Goal: Task Accomplishment & Management: Complete application form

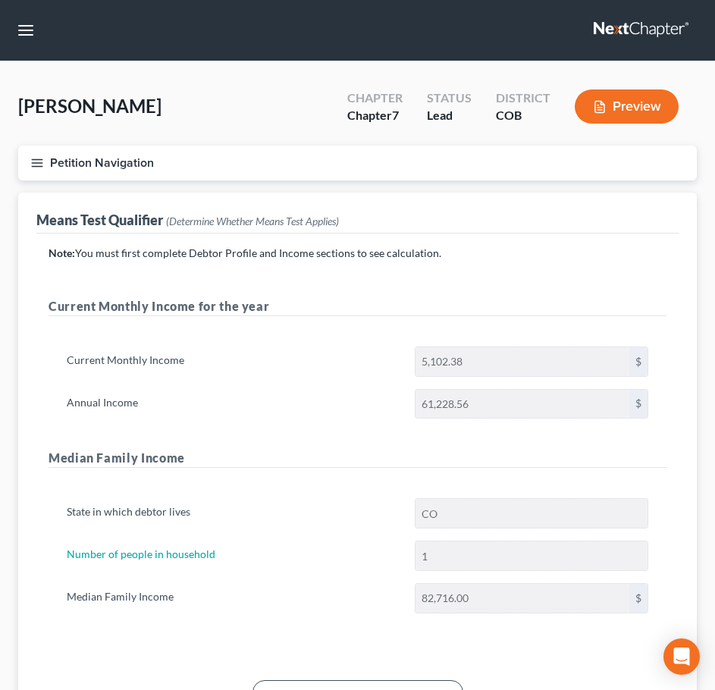
click at [30, 173] on button "Petition Navigation" at bounding box center [357, 163] width 679 height 35
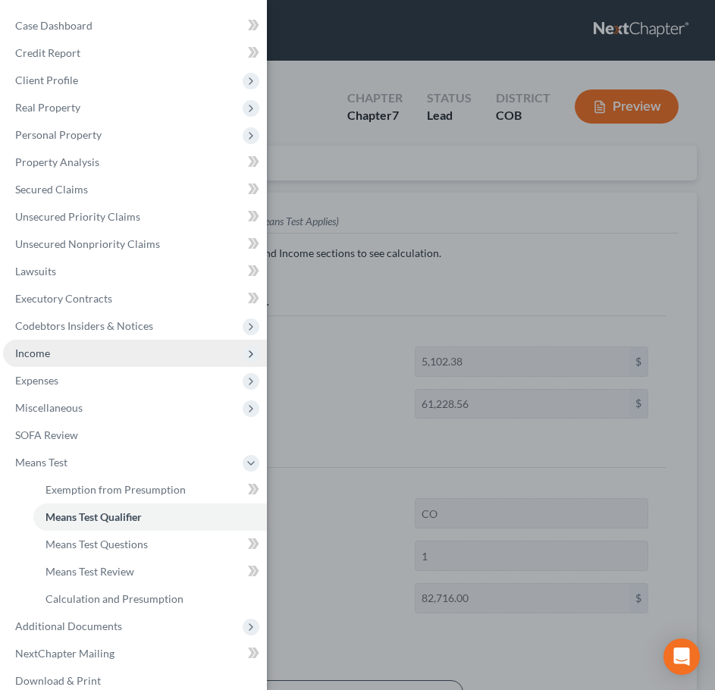
click at [67, 361] on span "Income" at bounding box center [135, 353] width 264 height 27
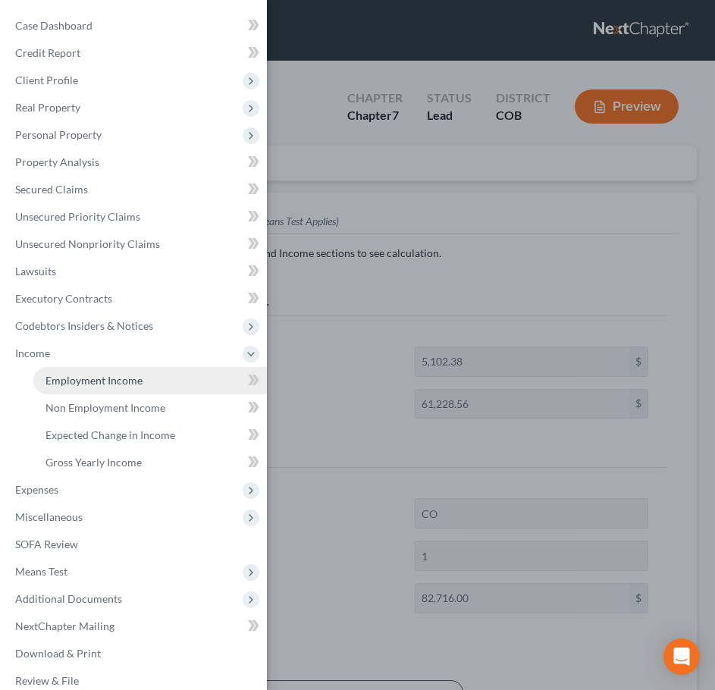
click at [91, 384] on span "Employment Income" at bounding box center [93, 380] width 97 height 13
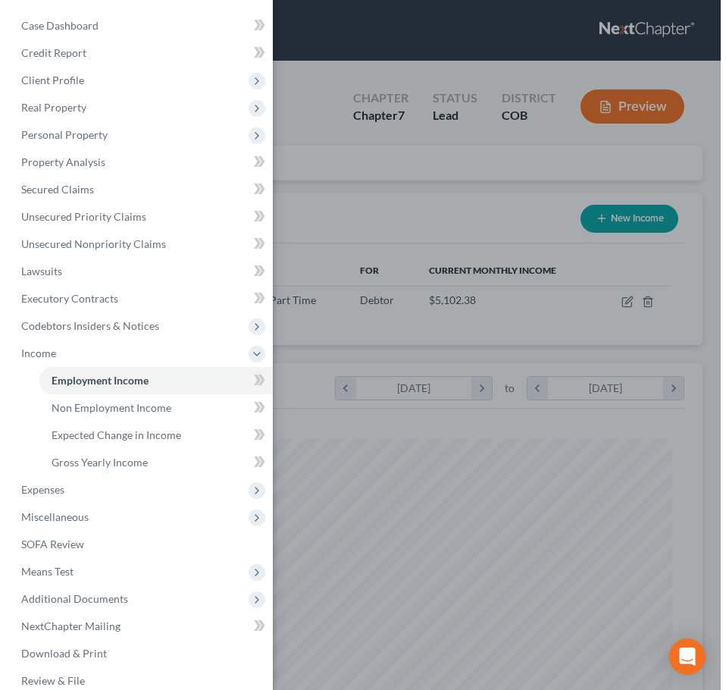
scroll to position [309, 648]
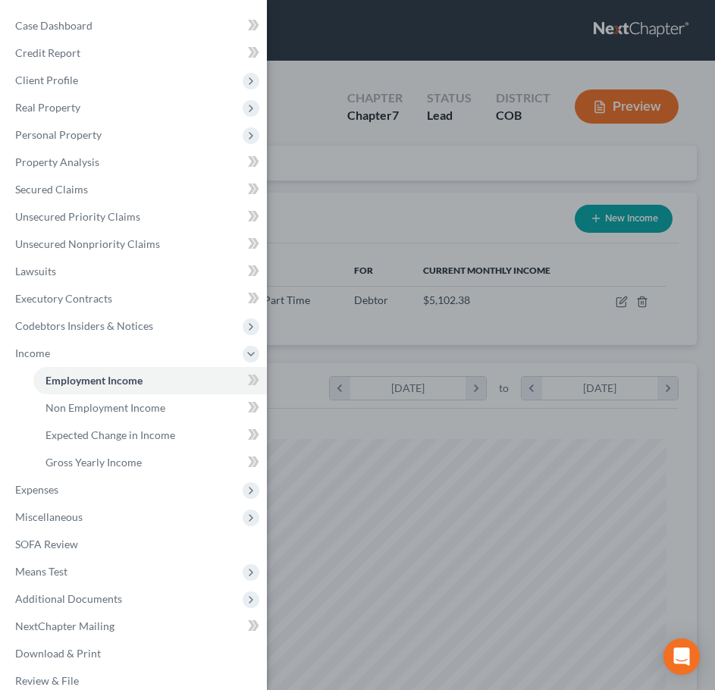
click at [487, 194] on div "Case Dashboard Payments Invoices Payments Payments Credit Report Client Profile" at bounding box center [357, 345] width 715 height 690
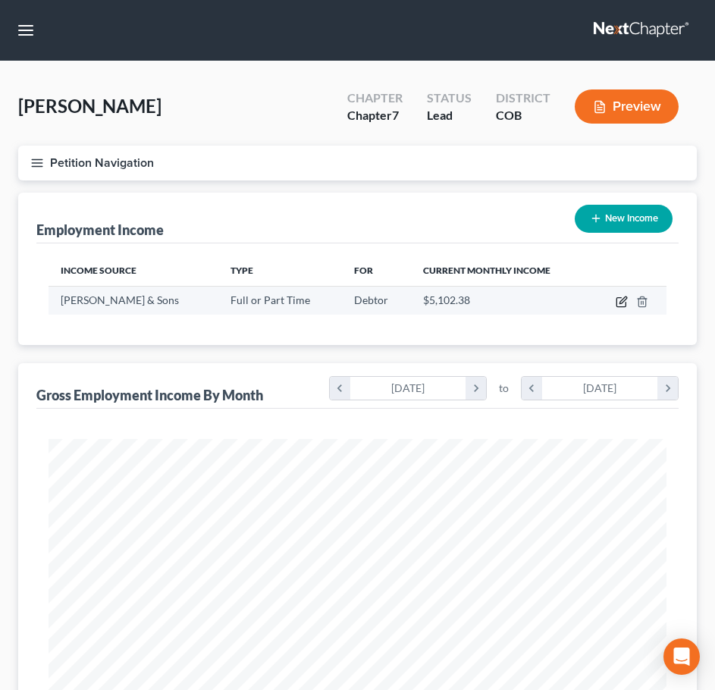
click at [624, 306] on icon "button" at bounding box center [620, 302] width 9 height 9
select select "0"
select select "5"
select select "3"
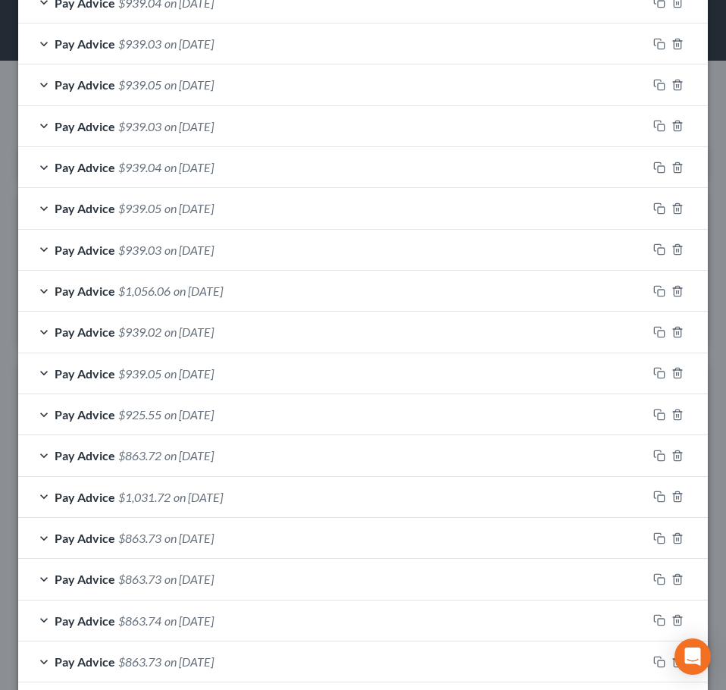
scroll to position [1261, 0]
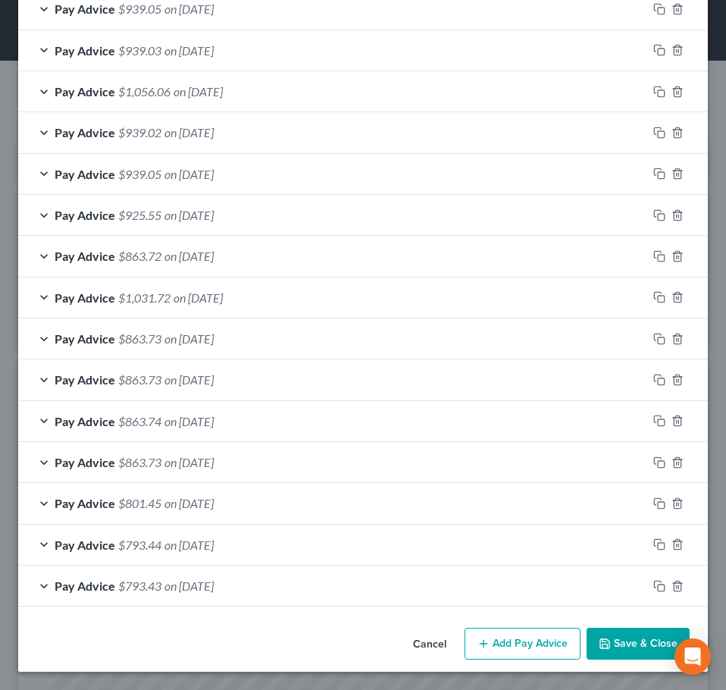
click at [369, 591] on div "Pay Advice $793.43 on 02/05/2025" at bounding box center [332, 586] width 629 height 40
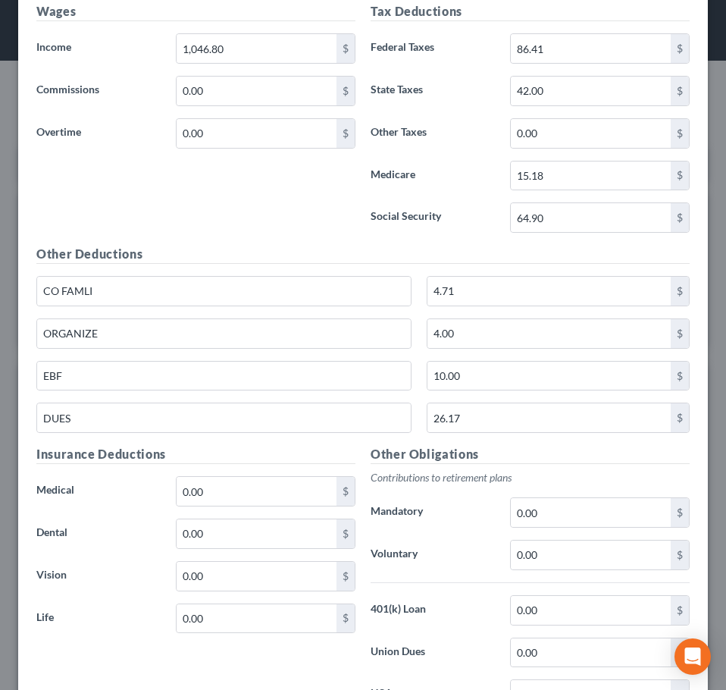
scroll to position [1943, 0]
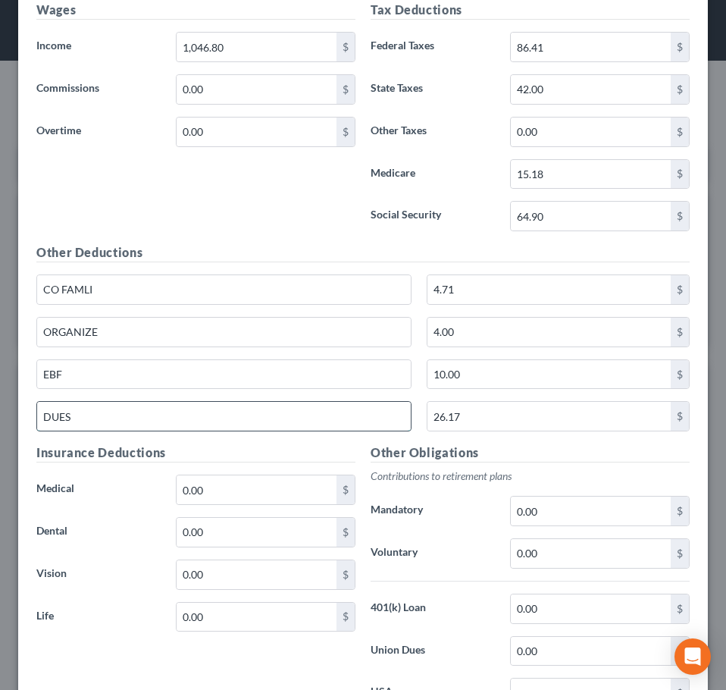
click at [152, 417] on input "DUES" at bounding box center [224, 416] width 374 height 29
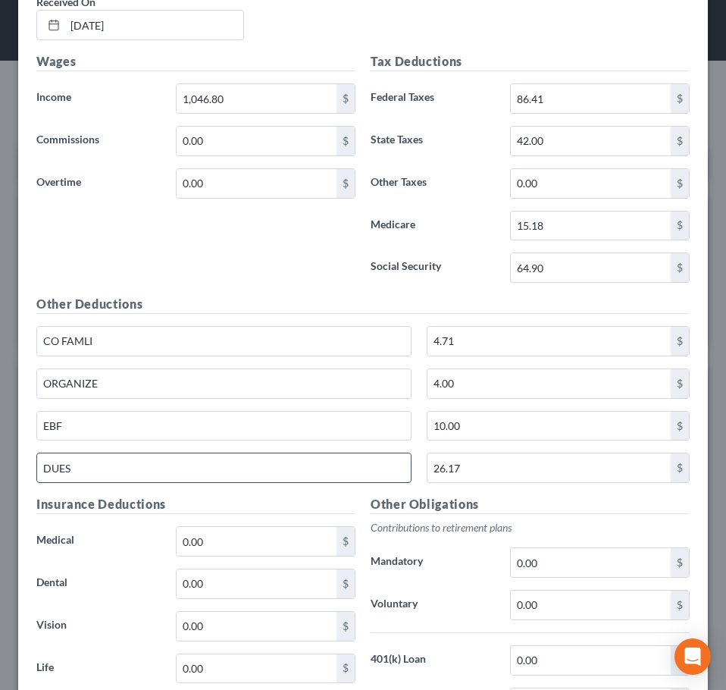
scroll to position [1995, 0]
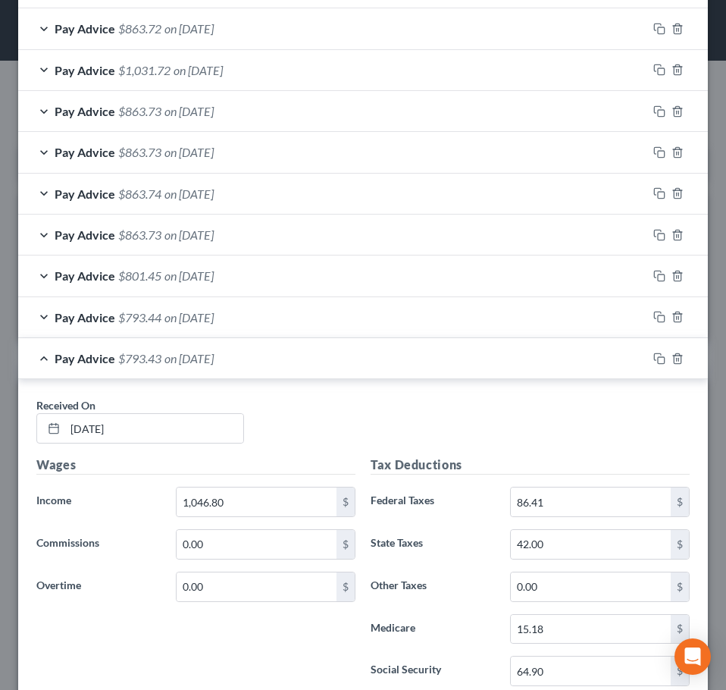
type input "Dues"
click at [165, 372] on div "Pay Advice $793.43 on 02/05/2025" at bounding box center [332, 358] width 629 height 40
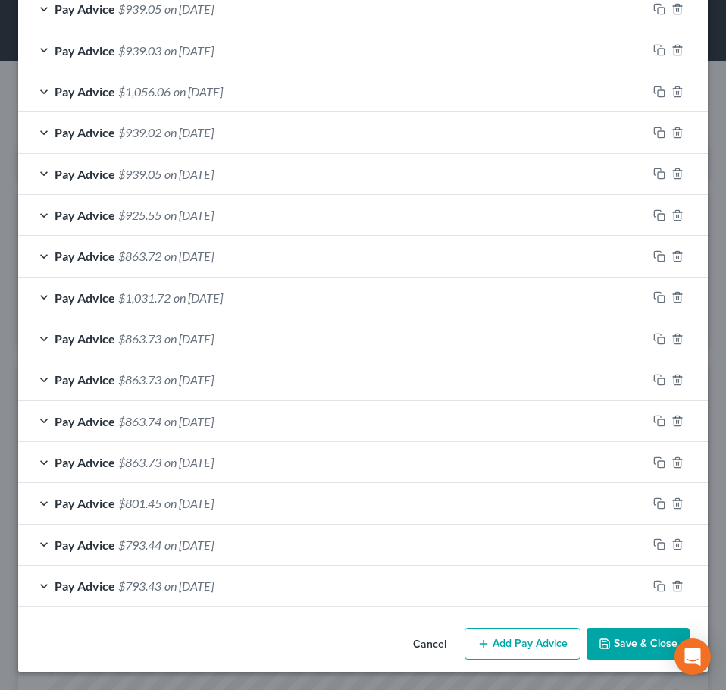
click at [183, 545] on span "on 02/12/2025" at bounding box center [189, 545] width 49 height 14
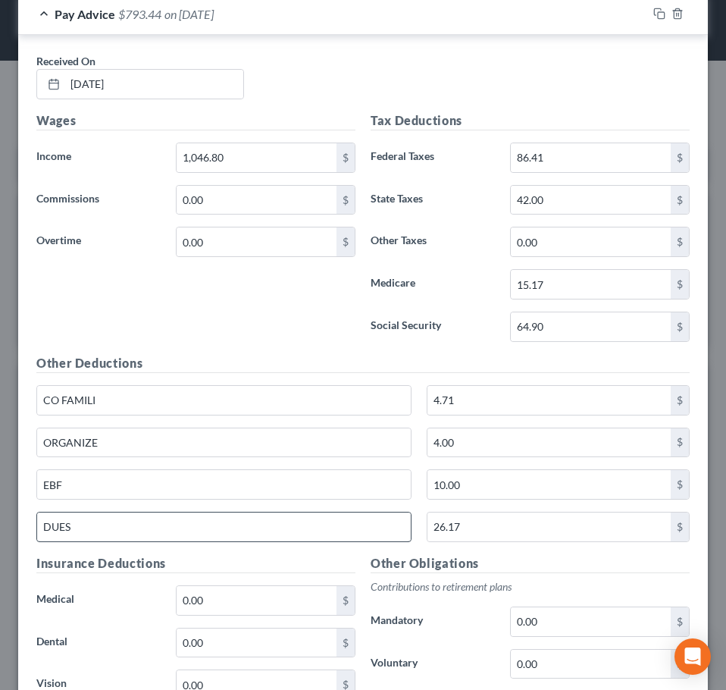
scroll to position [1919, 0]
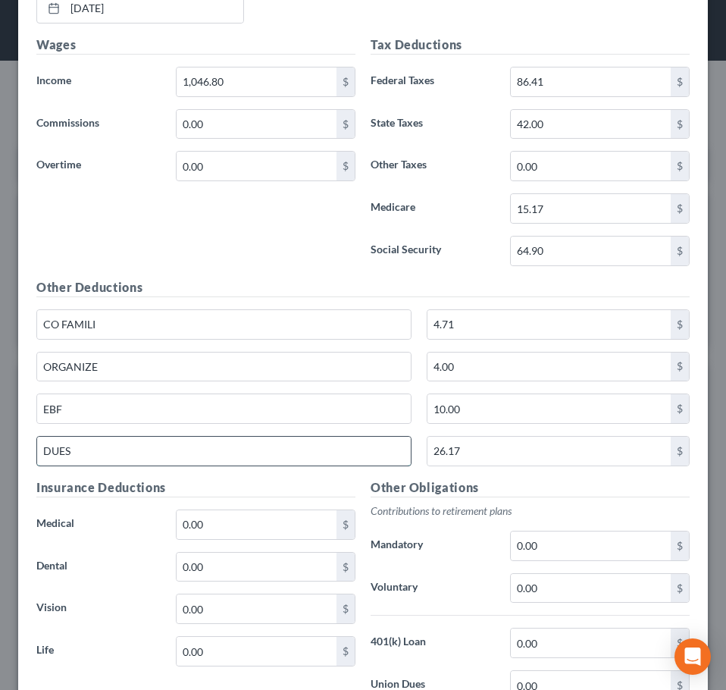
click at [165, 453] on input "DUES" at bounding box center [224, 451] width 374 height 29
type input "Dues"
click at [227, 243] on div "Wages Income * 1,046.80 $ Commissions 0.00 $ Overtime 0.00 $" at bounding box center [196, 157] width 334 height 243
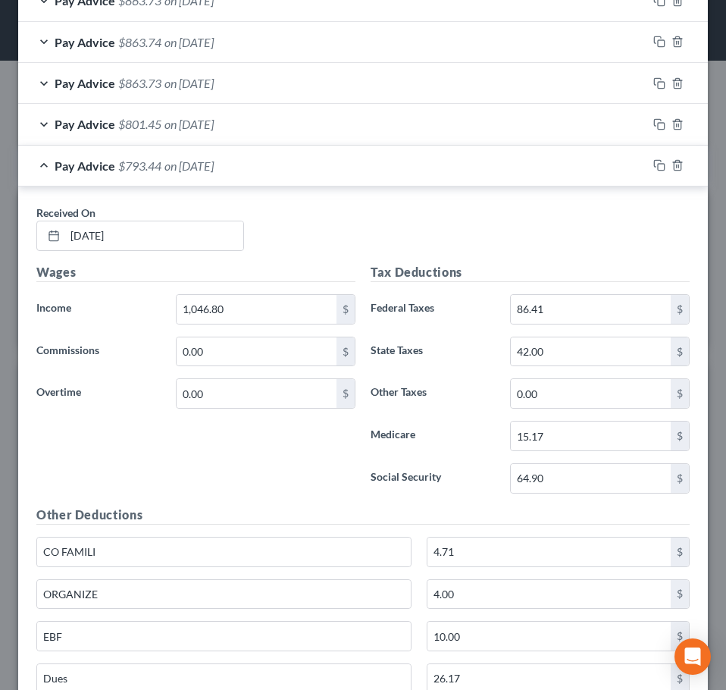
click at [241, 183] on div "Pay Advice $793.44 on 02/12/2025" at bounding box center [332, 166] width 629 height 40
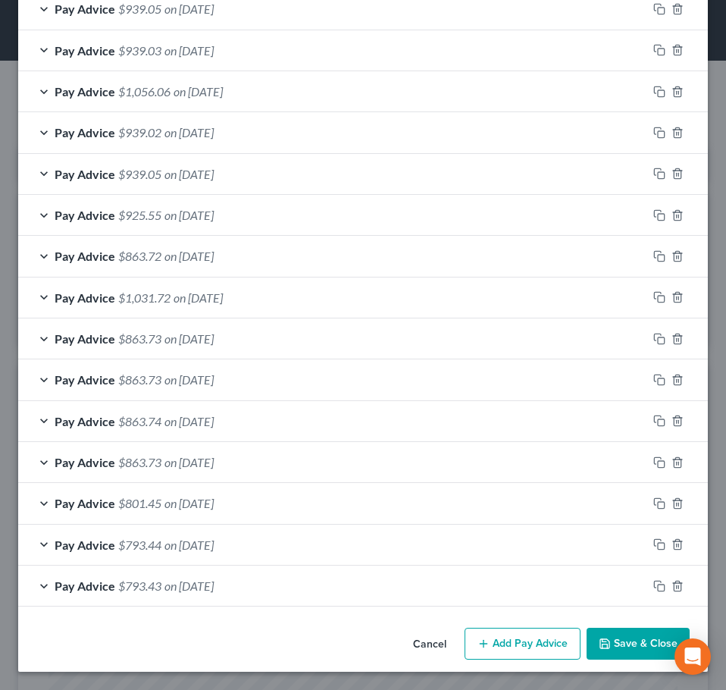
scroll to position [1312, 0]
click at [214, 502] on span "on 02/19/2025" at bounding box center [189, 503] width 49 height 14
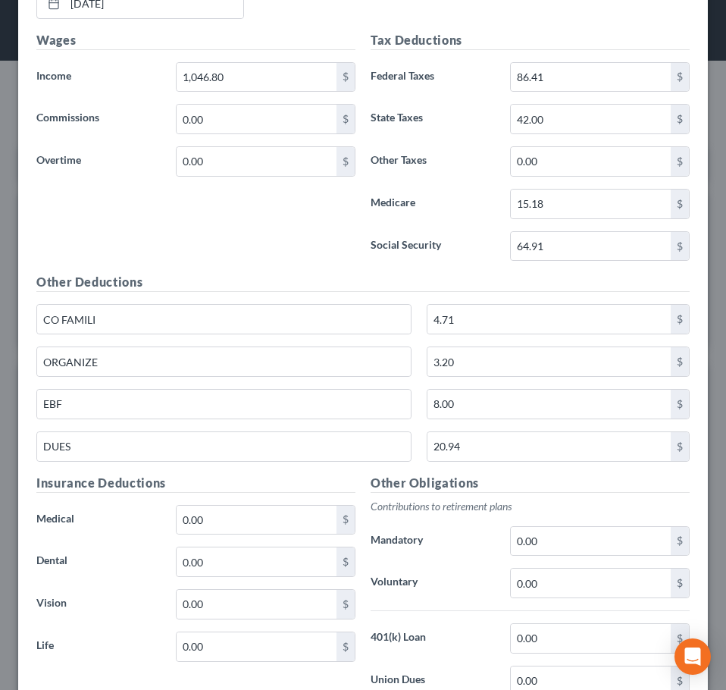
scroll to position [1919, 0]
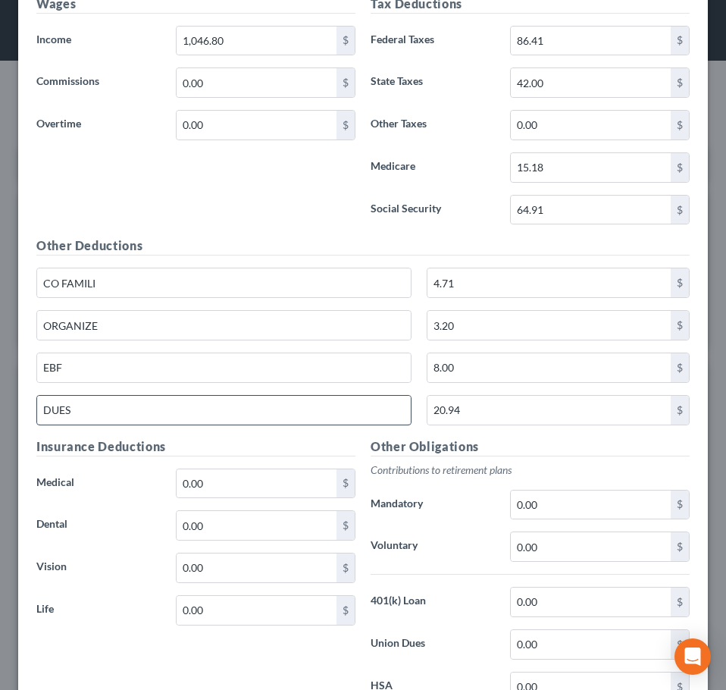
click at [187, 412] on input "DUES" at bounding box center [224, 410] width 374 height 29
click at [187, 413] on input "DUES" at bounding box center [224, 410] width 374 height 29
type input "Dues"
click at [193, 220] on div "Wages Income * 1,046.80 $ Commissions 0.00 $ Overtime 0.00 $" at bounding box center [196, 116] width 334 height 243
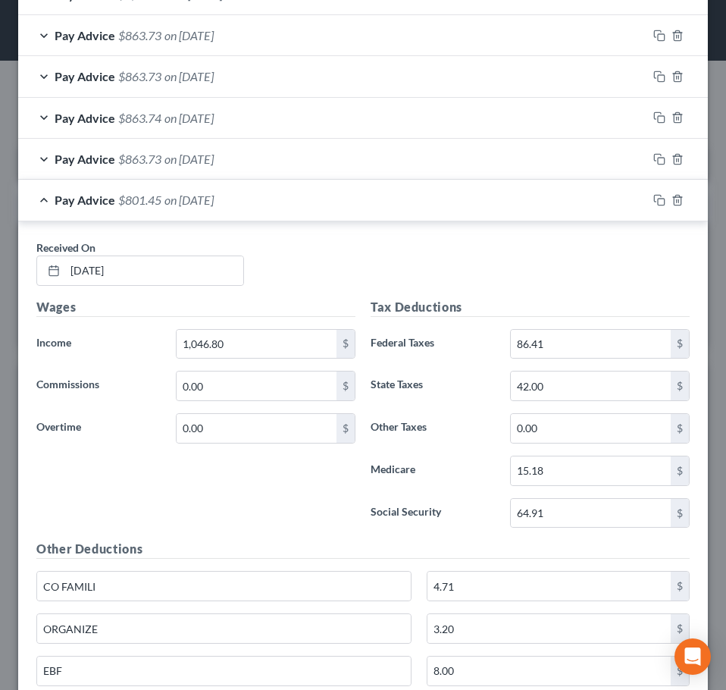
click at [198, 210] on div "Pay Advice $801.45 on 02/19/2025" at bounding box center [332, 200] width 629 height 40
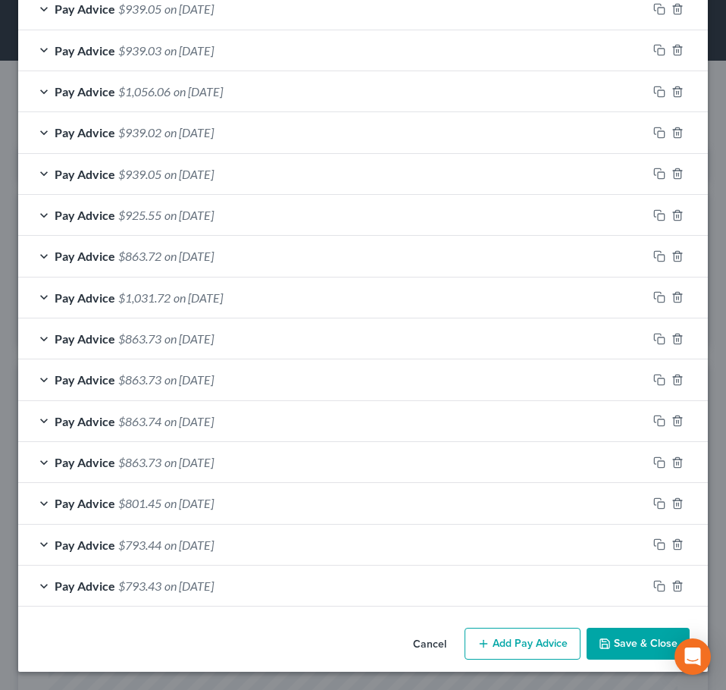
scroll to position [1312, 0]
click at [214, 466] on span "on 02/26/2025" at bounding box center [189, 462] width 49 height 14
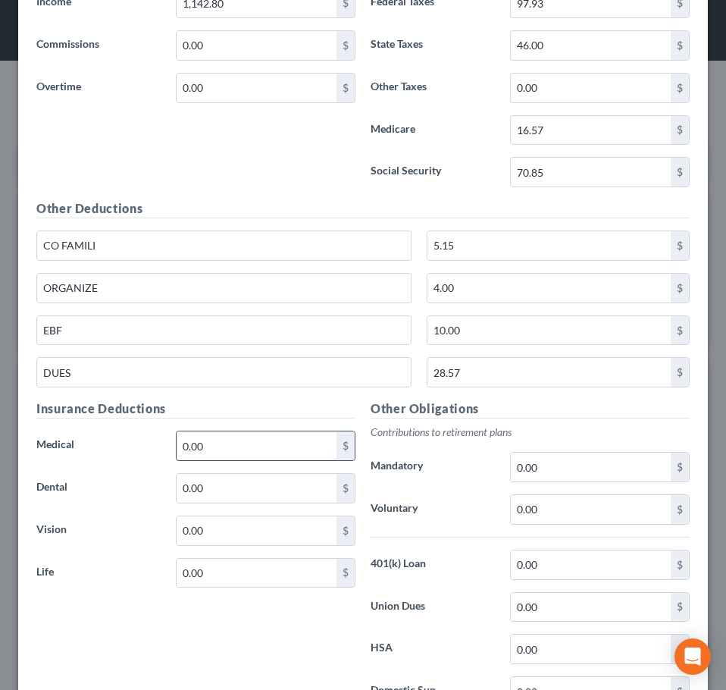
scroll to position [1919, 0]
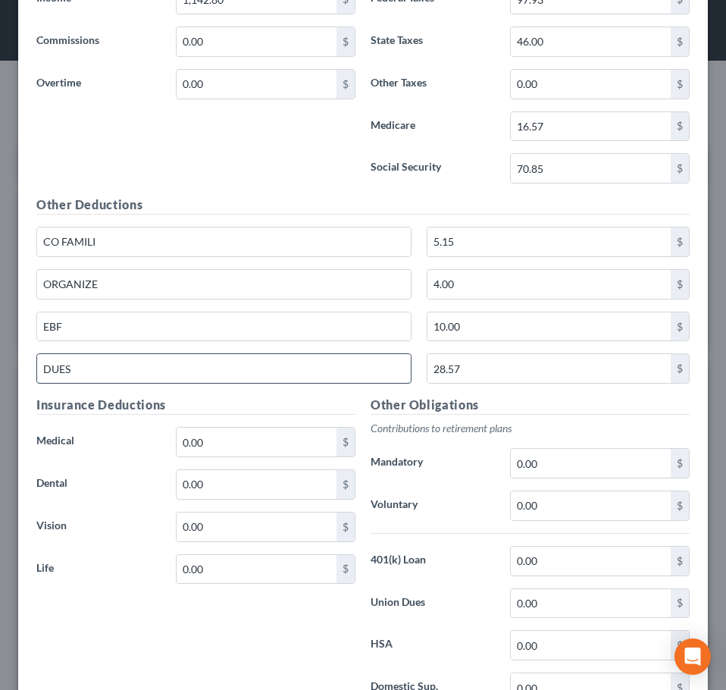
click at [127, 372] on input "DUES" at bounding box center [224, 368] width 374 height 29
type input "Dues"
click at [185, 181] on div "Wages Income * 1,142.80 $ Commissions 0.00 $ Overtime 0.00 $" at bounding box center [196, 74] width 334 height 243
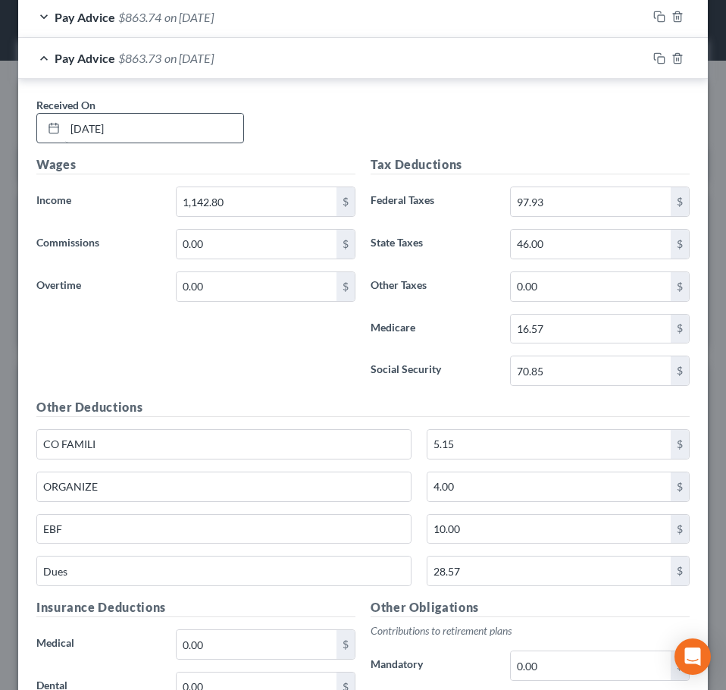
scroll to position [1616, 0]
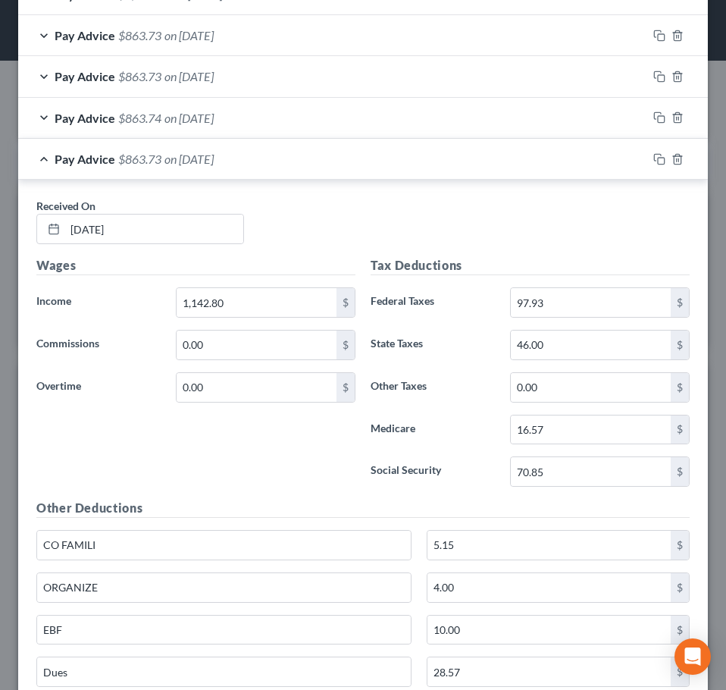
click at [208, 164] on span "on 02/26/2025" at bounding box center [189, 159] width 49 height 14
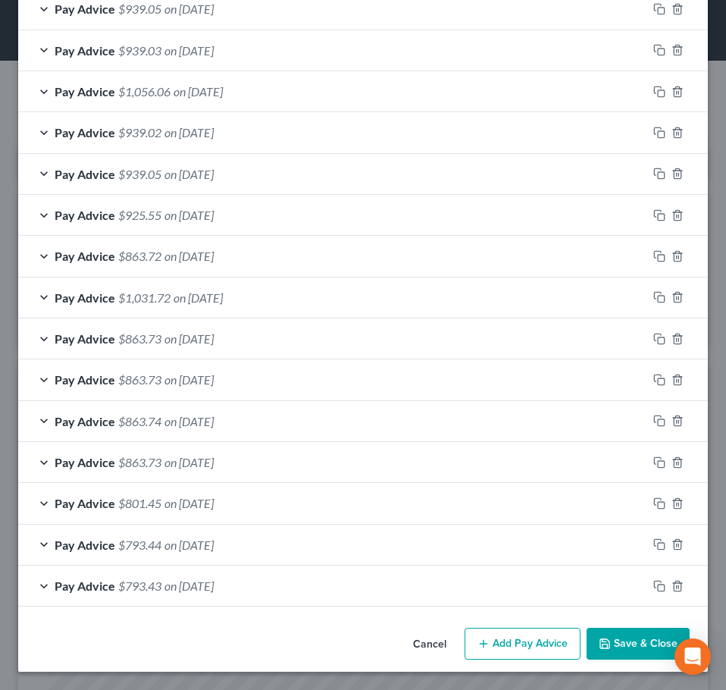
scroll to position [1312, 0]
click at [209, 422] on span "on 03/05/2025" at bounding box center [189, 421] width 49 height 14
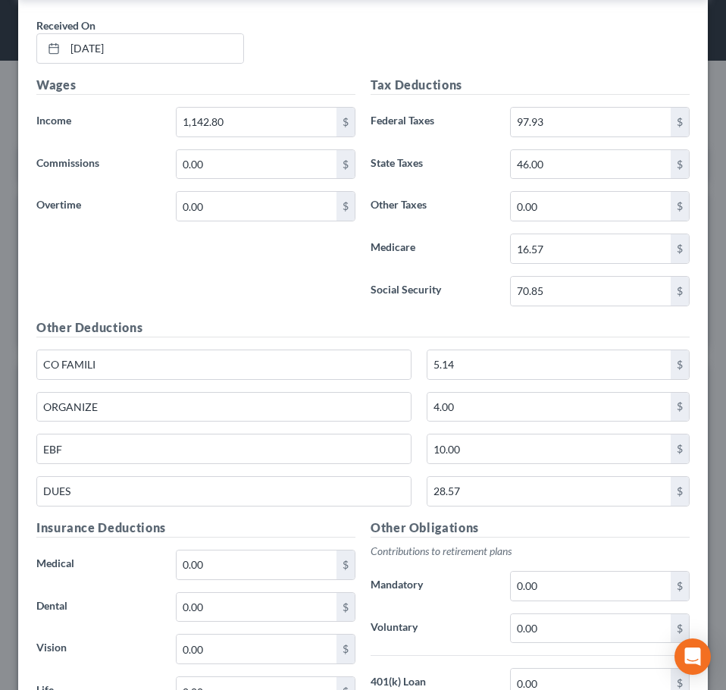
scroll to position [1767, 0]
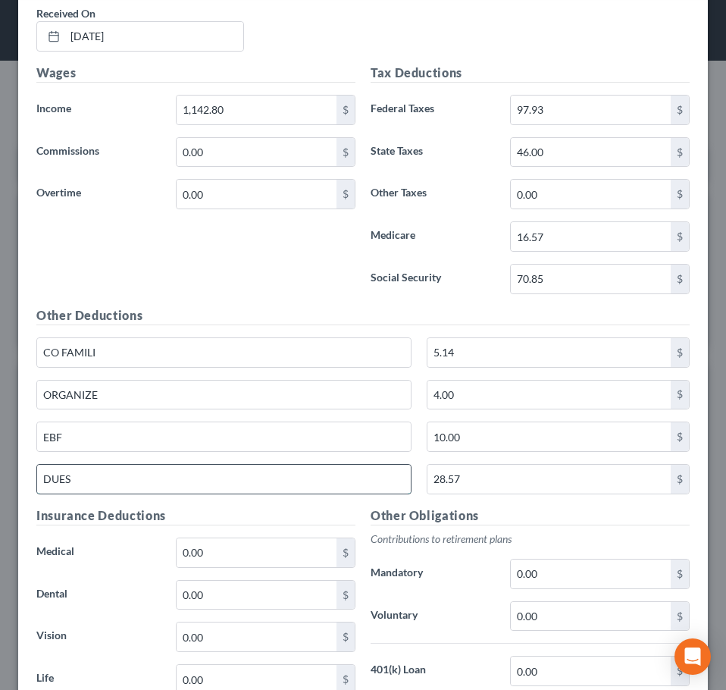
drag, startPoint x: 102, startPoint y: 482, endPoint x: 110, endPoint y: 488, distance: 9.9
click at [100, 482] on input "DUES" at bounding box center [224, 479] width 374 height 29
type input "Dues"
click at [192, 288] on div "Wages Income * 1,142.80 $ Commissions 0.00 $ Overtime 0.00 $" at bounding box center [196, 185] width 334 height 243
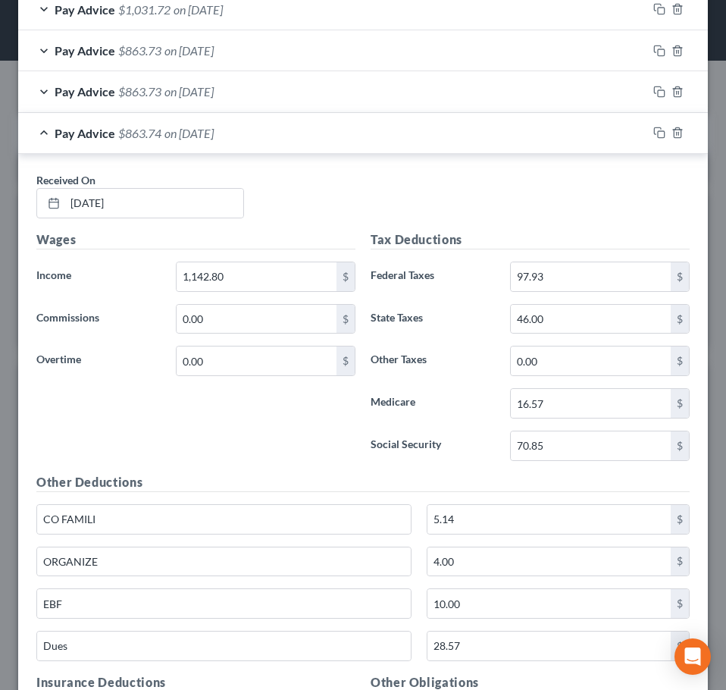
scroll to position [1464, 0]
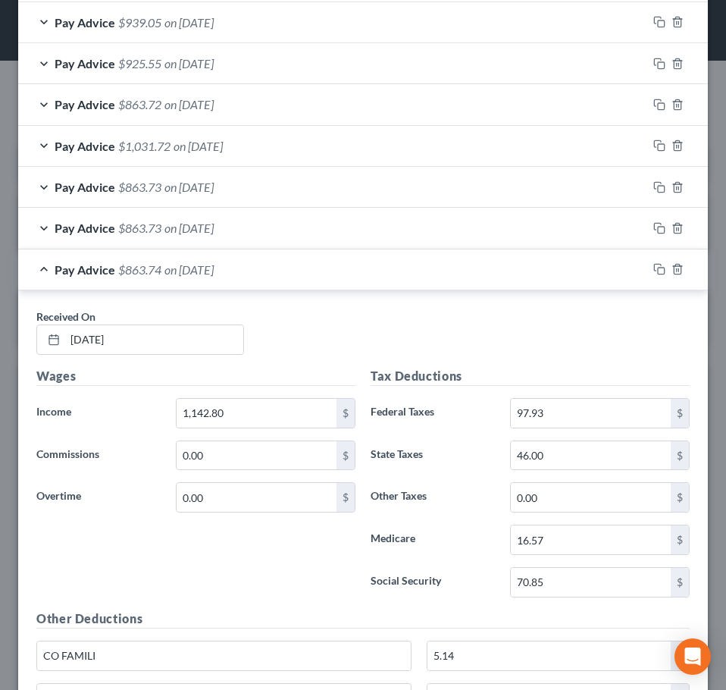
click at [203, 268] on span "on 03/05/2025" at bounding box center [189, 269] width 49 height 14
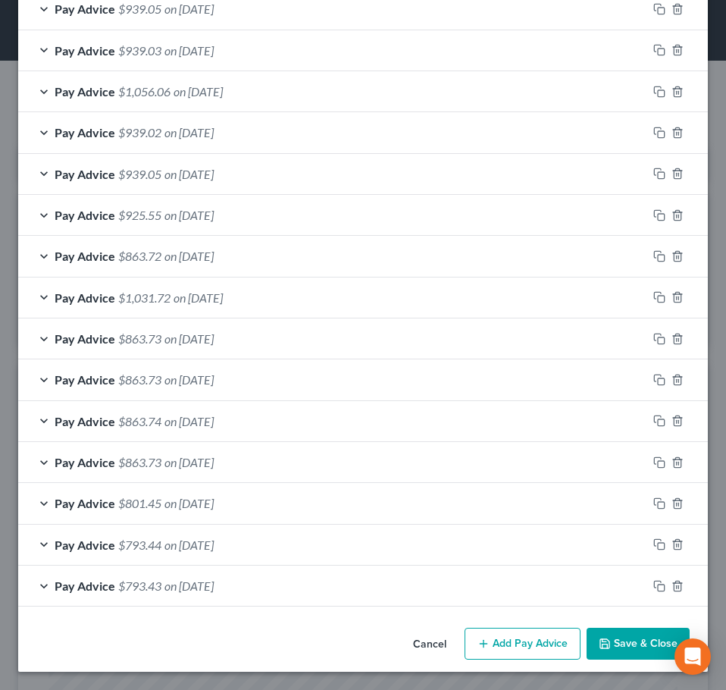
scroll to position [1312, 0]
click at [199, 415] on span "on 03/05/2025" at bounding box center [189, 421] width 49 height 14
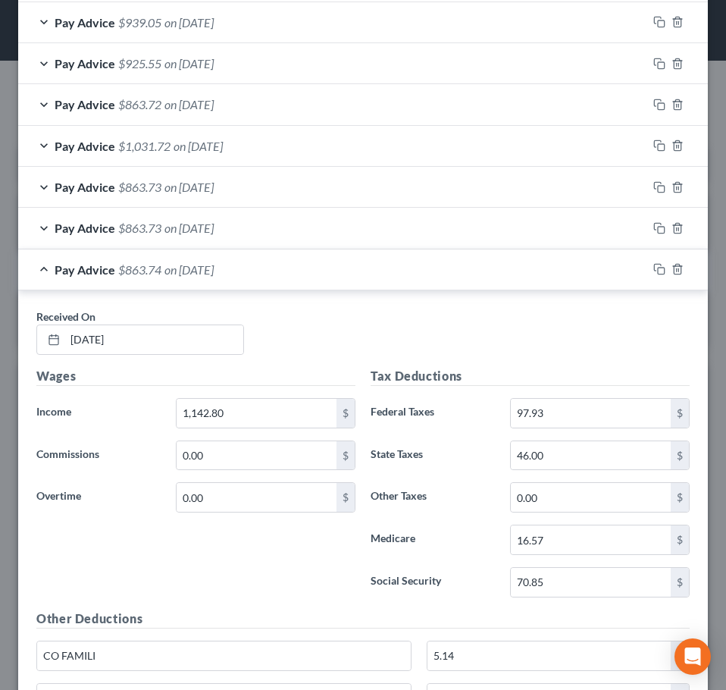
click at [187, 286] on div "Pay Advice $863.74 on 03/05/2025" at bounding box center [332, 269] width 629 height 40
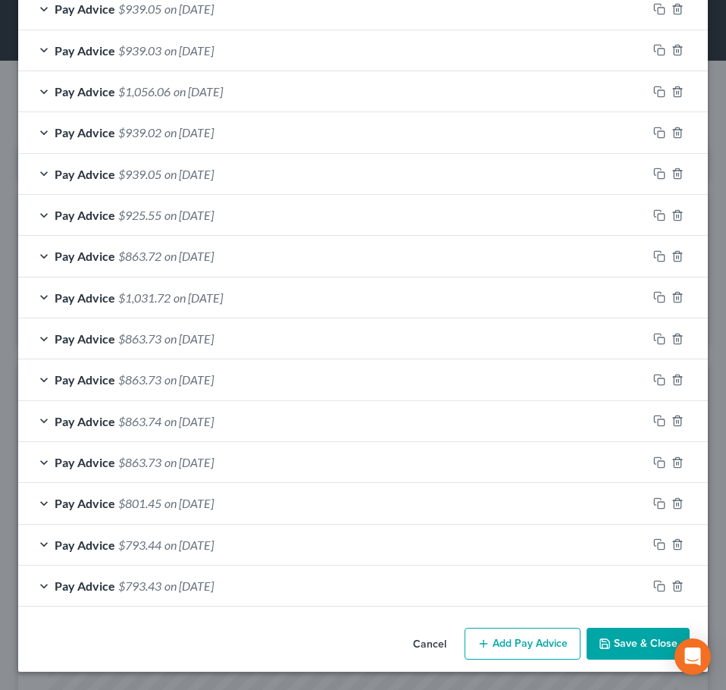
click at [187, 384] on span "on 03/12/2025" at bounding box center [189, 379] width 49 height 14
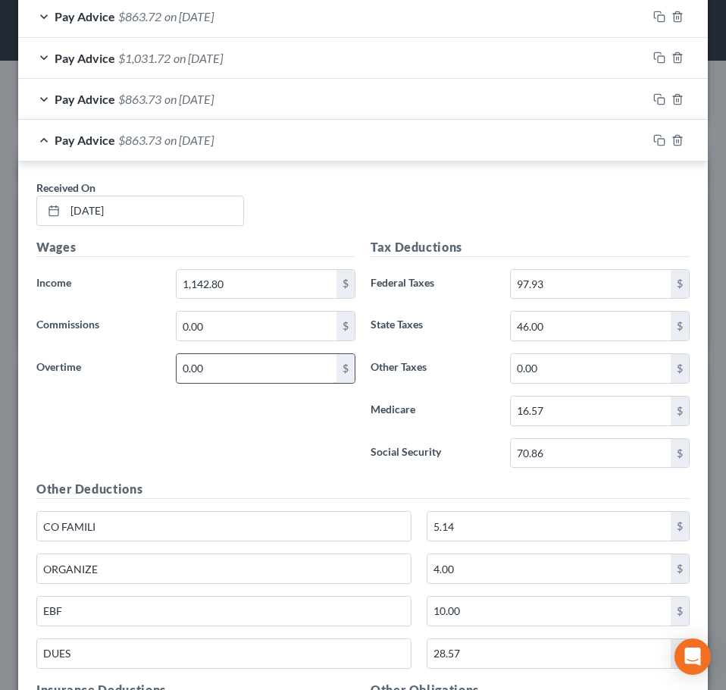
scroll to position [1692, 0]
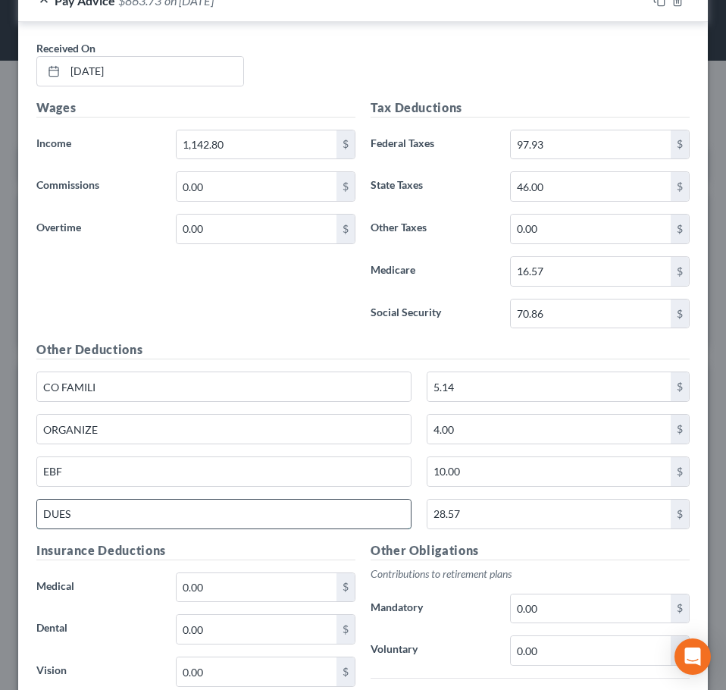
click at [233, 512] on input "DUES" at bounding box center [224, 514] width 374 height 29
type input "Dues"
click at [249, 326] on div "Wages Income * 1,142.80 $ Commissions 0.00 $ Overtime 0.00 $" at bounding box center [196, 220] width 334 height 243
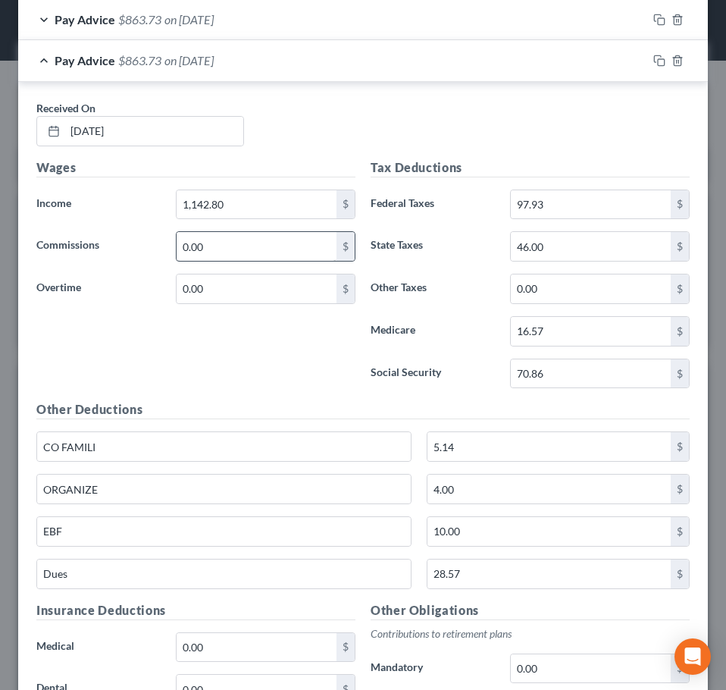
scroll to position [1540, 0]
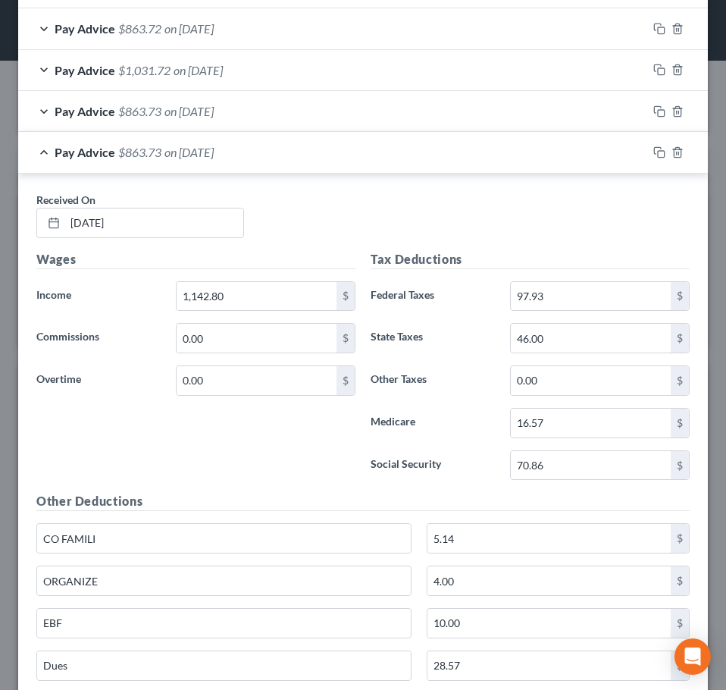
click at [272, 171] on div "Pay Advice $863.73 on 03/12/2025" at bounding box center [332, 152] width 629 height 40
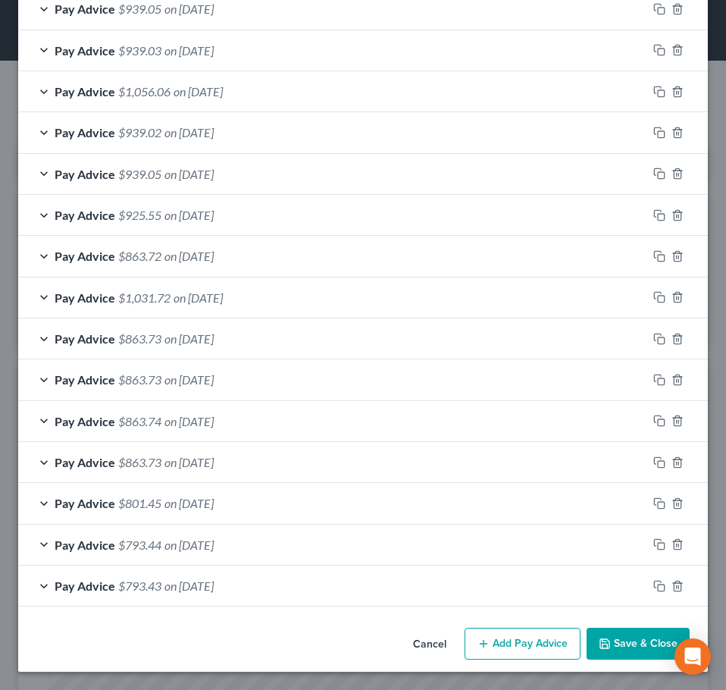
scroll to position [1312, 0]
click at [214, 386] on span "on 03/12/2025" at bounding box center [189, 379] width 49 height 14
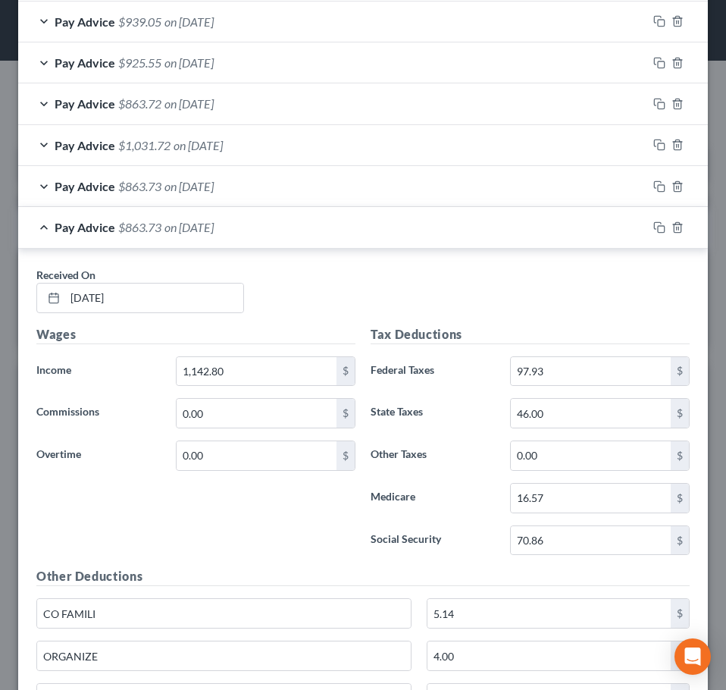
scroll to position [1464, 0]
click at [213, 234] on span "on 03/12/2025" at bounding box center [189, 228] width 49 height 14
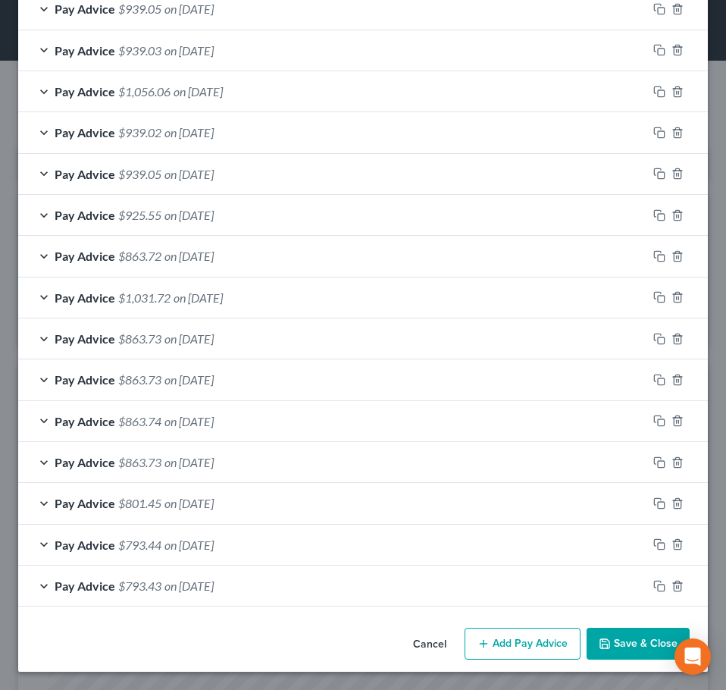
scroll to position [1312, 0]
click at [209, 345] on span "on 03/19/2025" at bounding box center [189, 338] width 49 height 14
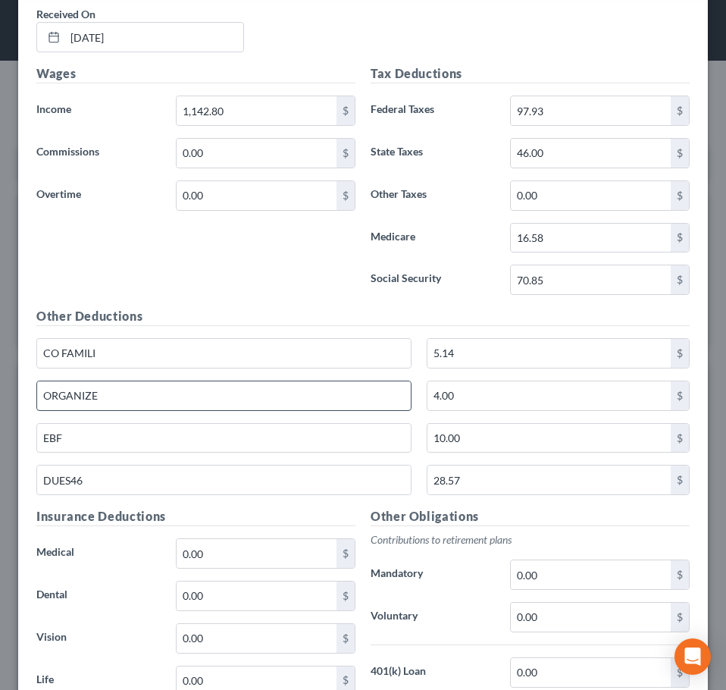
scroll to position [1692, 0]
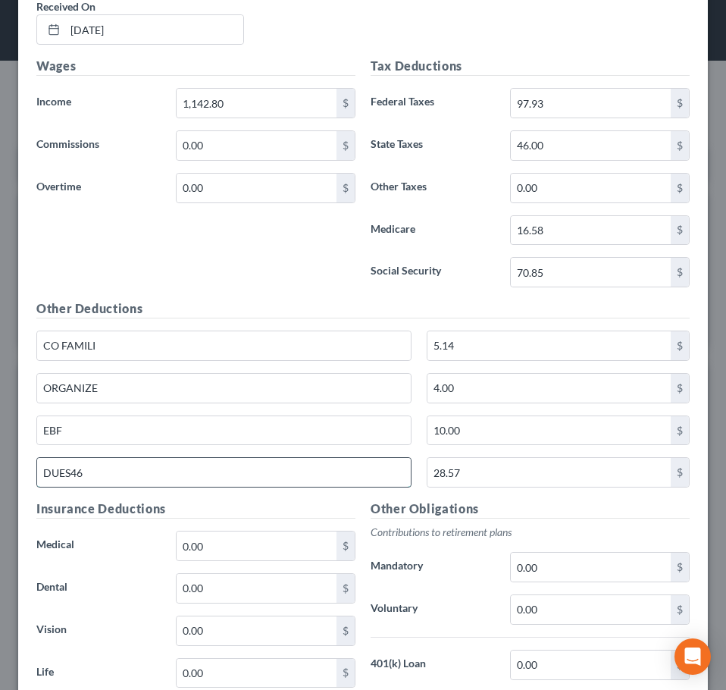
click at [105, 469] on input "DUES46" at bounding box center [224, 472] width 374 height 29
type input "Dues"
click at [247, 271] on div "Wages Income * 1,142.80 $ Commissions 0.00 $ Overtime 0.00 $" at bounding box center [196, 178] width 334 height 243
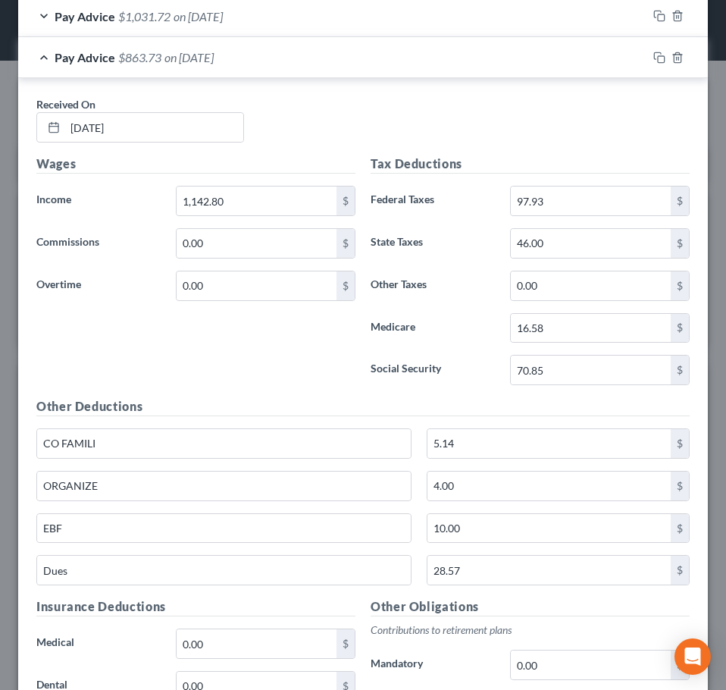
scroll to position [1540, 0]
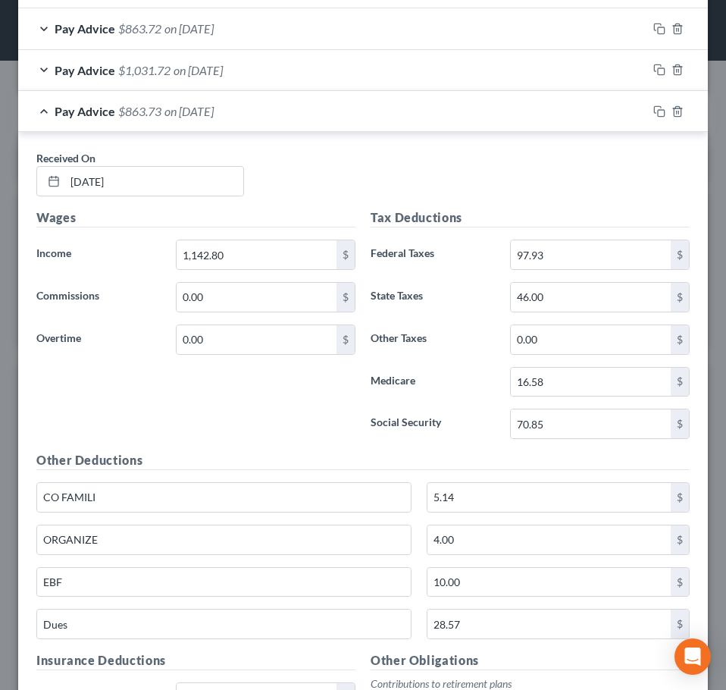
click at [240, 124] on div "Pay Advice $863.73 on 03/19/2025" at bounding box center [332, 111] width 629 height 40
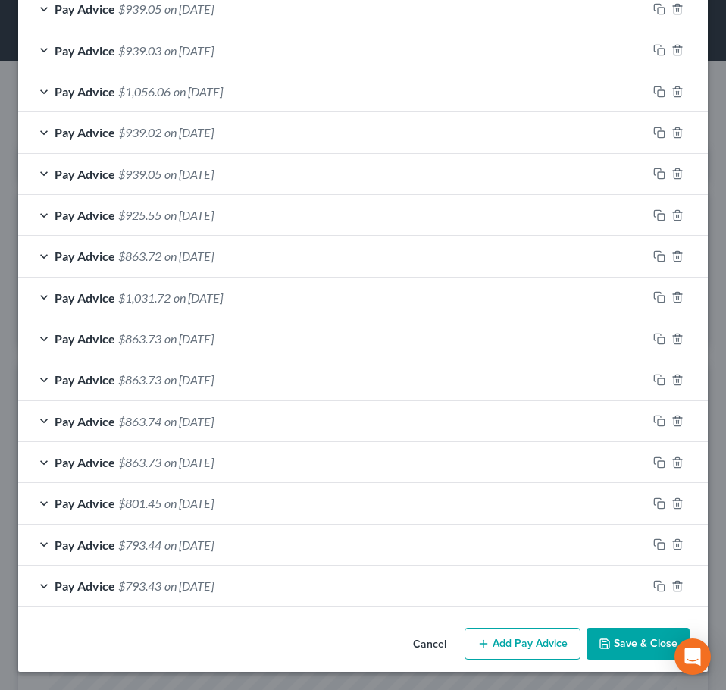
scroll to position [1312, 0]
click at [250, 287] on div "Pay Advice $1,031.72 on 03/26/2025" at bounding box center [332, 298] width 629 height 40
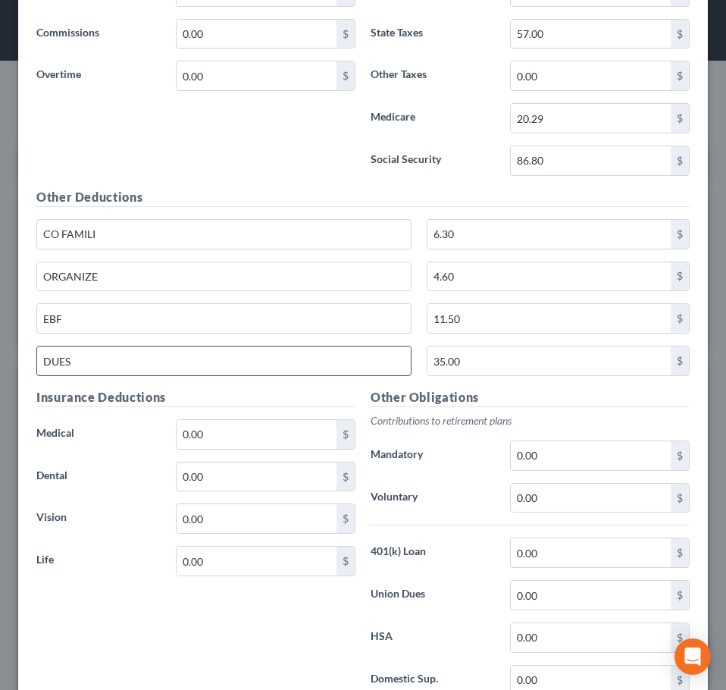
scroll to position [1767, 0]
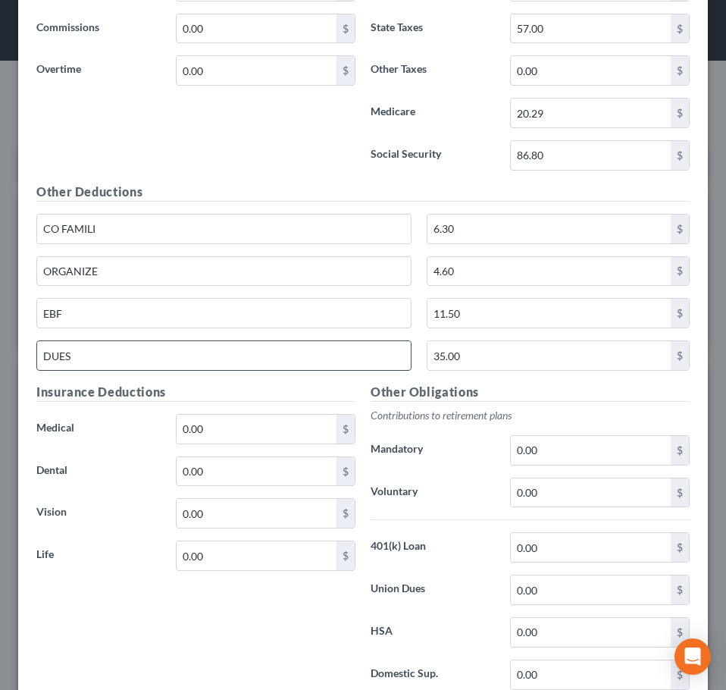
drag, startPoint x: 127, startPoint y: 359, endPoint x: 146, endPoint y: 364, distance: 20.4
click at [127, 358] on input "DUES" at bounding box center [224, 355] width 374 height 29
click at [128, 357] on input "DUES" at bounding box center [224, 355] width 374 height 29
type input "Dues"
click at [152, 158] on div "Wages Income * 1,399.93 $ Commissions 0.00 $ Overtime 0.00 $" at bounding box center [196, 61] width 334 height 243
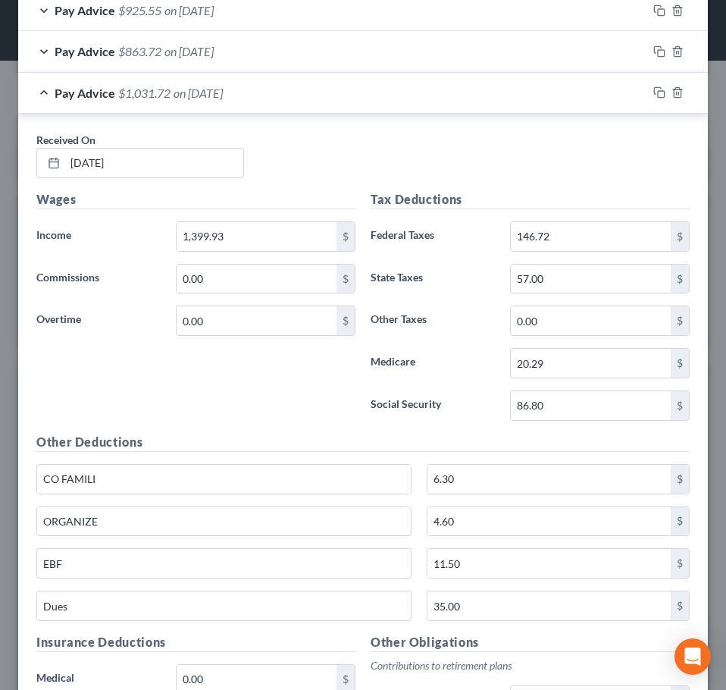
scroll to position [1464, 0]
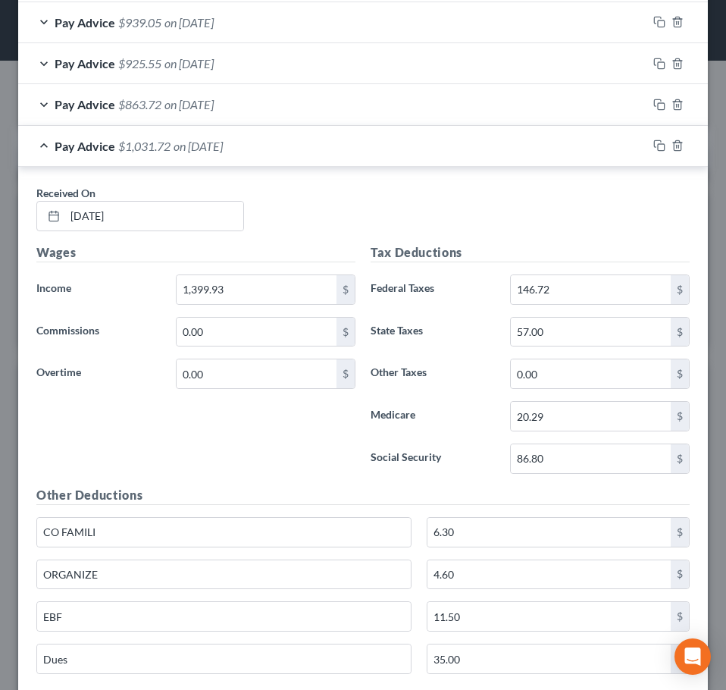
click at [166, 148] on span "$1,031.72" at bounding box center [144, 146] width 52 height 14
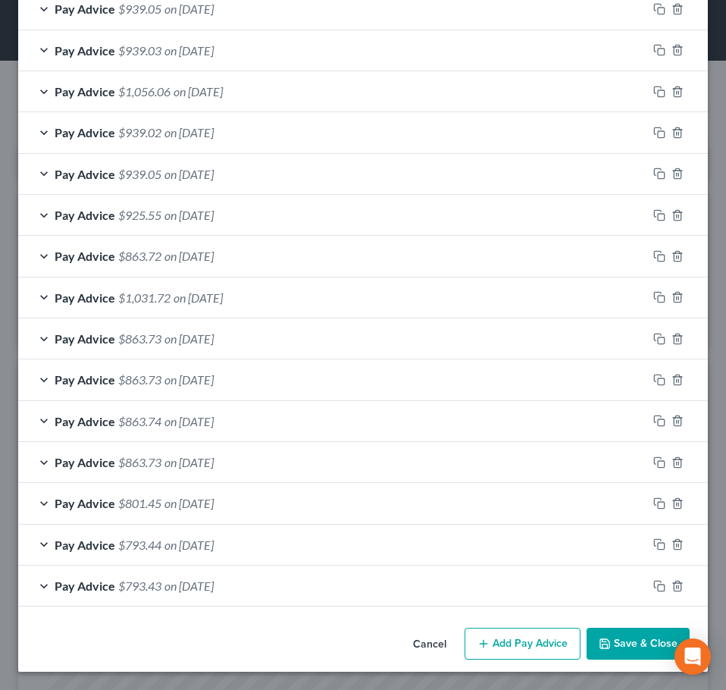
scroll to position [1312, 0]
click at [171, 250] on span "on 04/02/2025" at bounding box center [189, 256] width 49 height 14
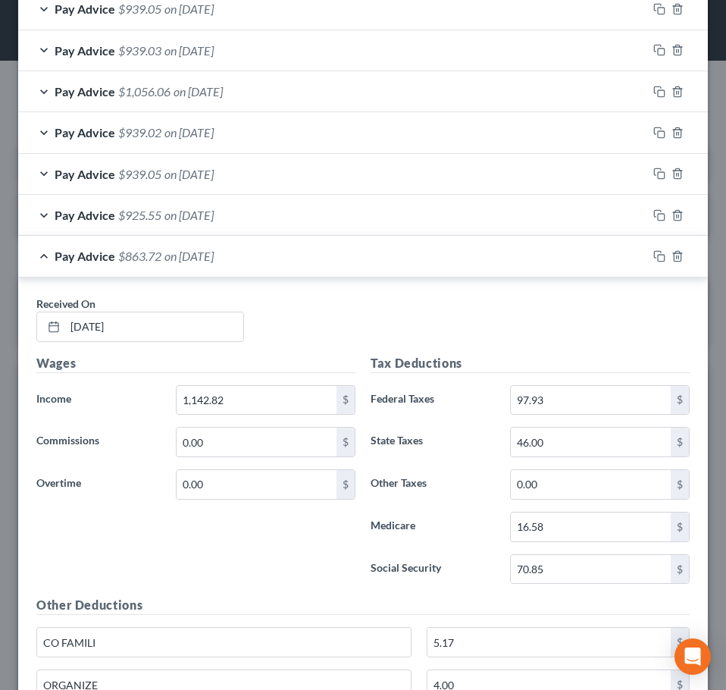
scroll to position [1464, 0]
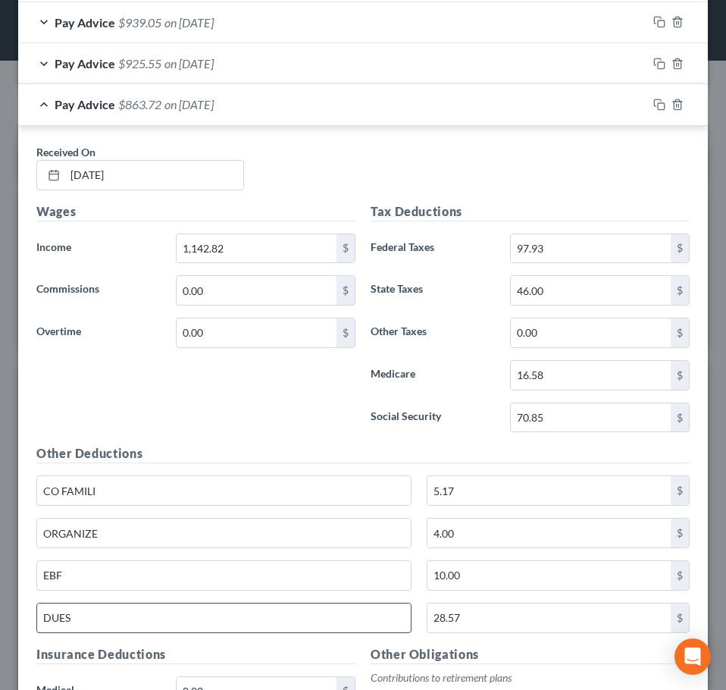
click at [83, 622] on input "DUES" at bounding box center [224, 618] width 374 height 29
type input "Dues"
click at [190, 419] on div "Wages Income * 1,142.82 $ Commissions 0.00 $ Overtime 0.00 $" at bounding box center [196, 323] width 334 height 243
click at [221, 118] on div "Pay Advice $863.72 on 04/02/2025" at bounding box center [332, 104] width 629 height 40
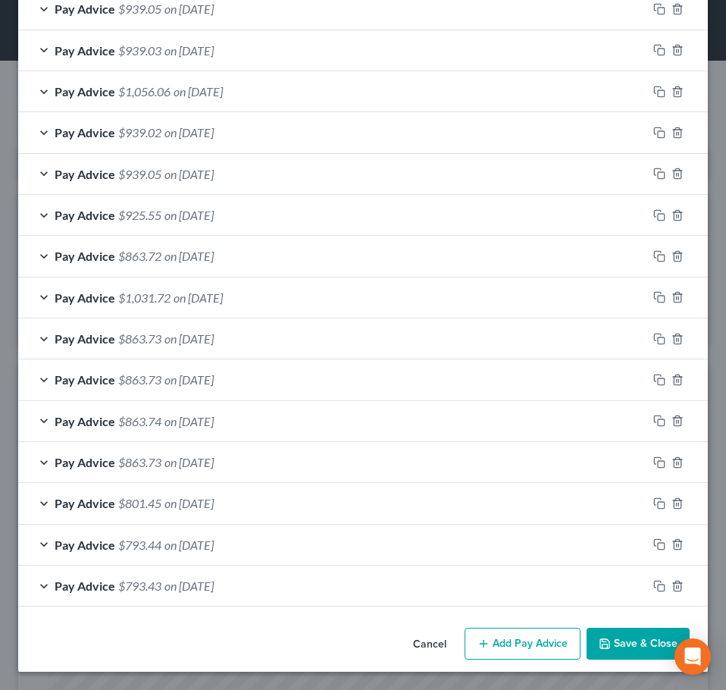
scroll to position [1312, 0]
click at [278, 222] on div "Pay Advice $925.55 on 04/09/2025" at bounding box center [332, 215] width 629 height 40
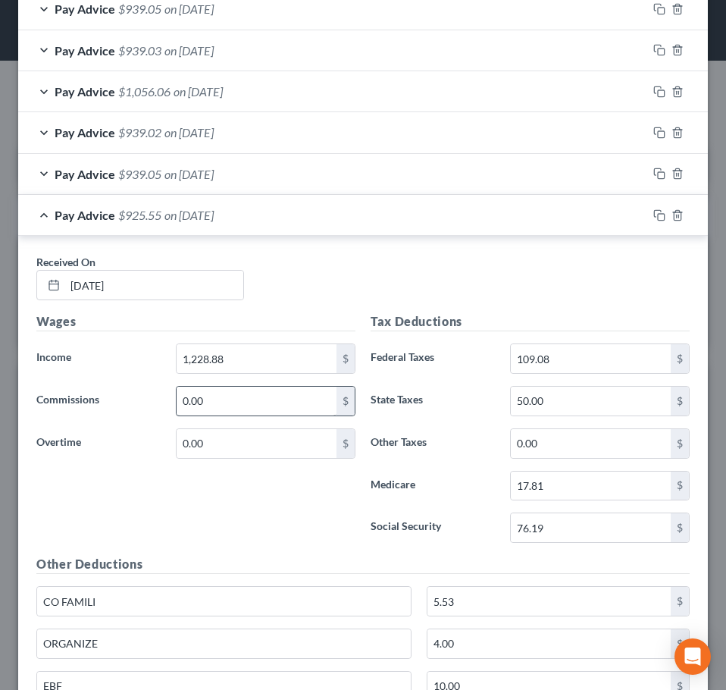
scroll to position [1464, 0]
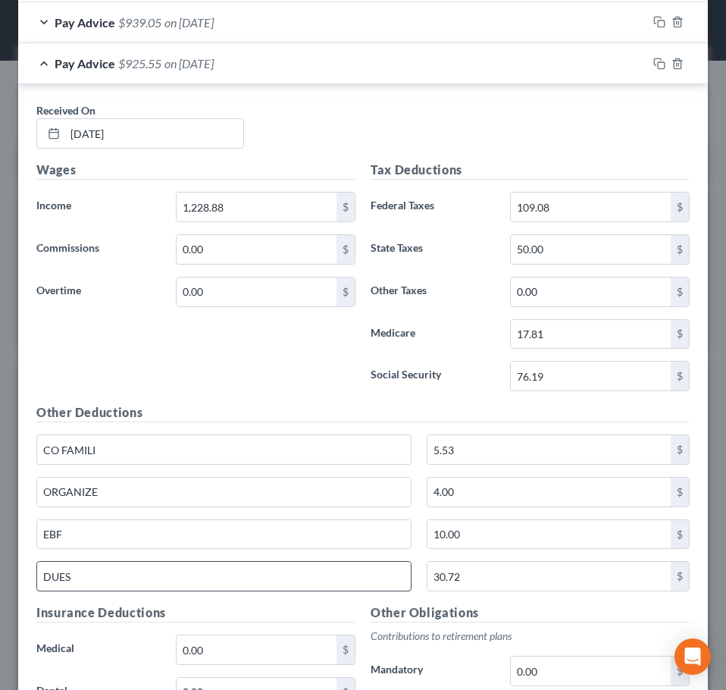
click at [132, 586] on input "DUES" at bounding box center [224, 576] width 374 height 29
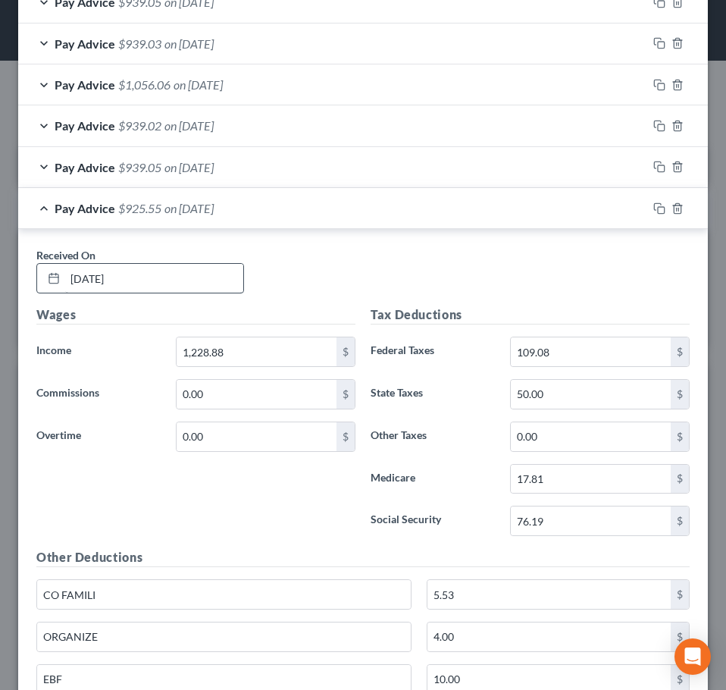
scroll to position [1312, 0]
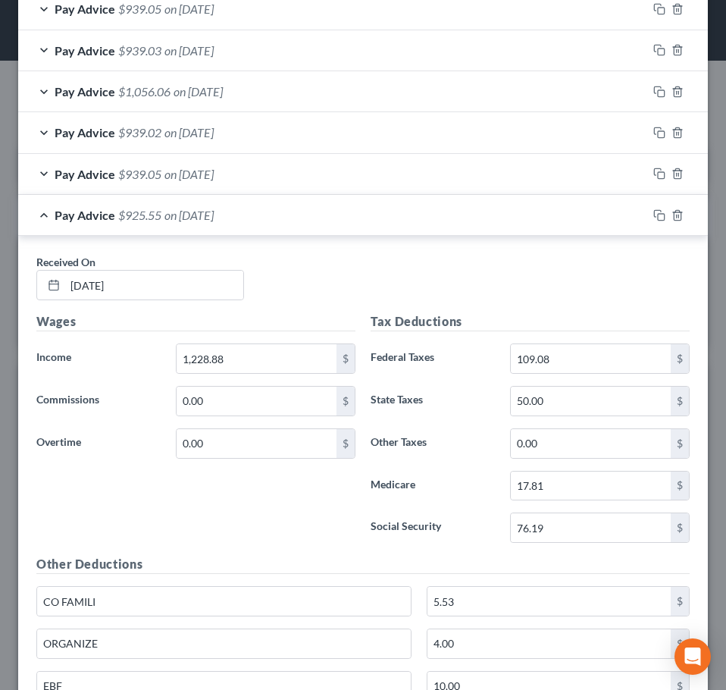
type input "Dues"
click at [247, 221] on div "Pay Advice $925.55 on 04/09/2025" at bounding box center [332, 215] width 629 height 40
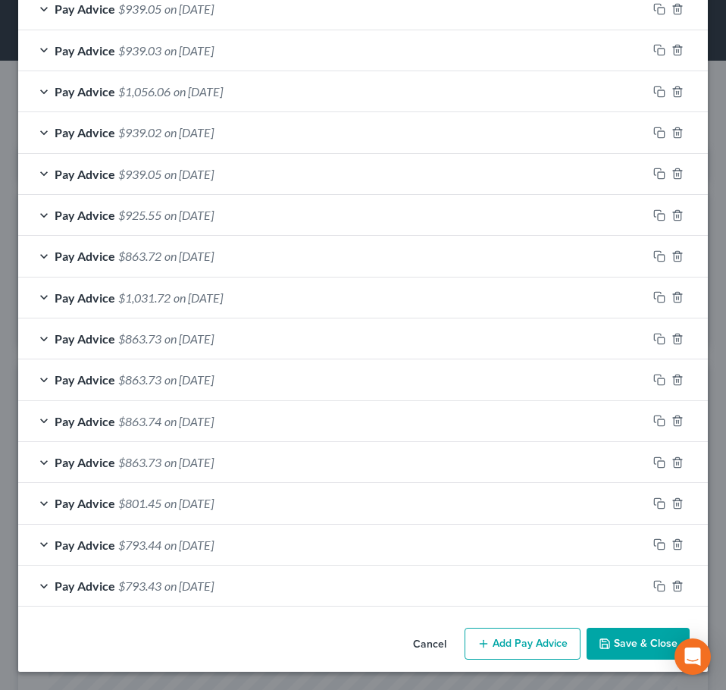
click at [253, 187] on div "Pay Advice $939.05 on 04/16/2025" at bounding box center [332, 174] width 629 height 40
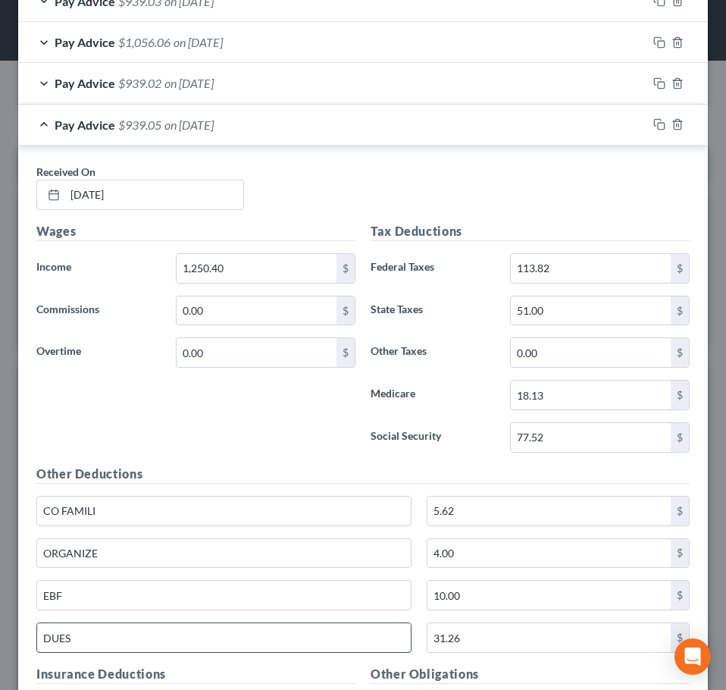
scroll to position [1388, 0]
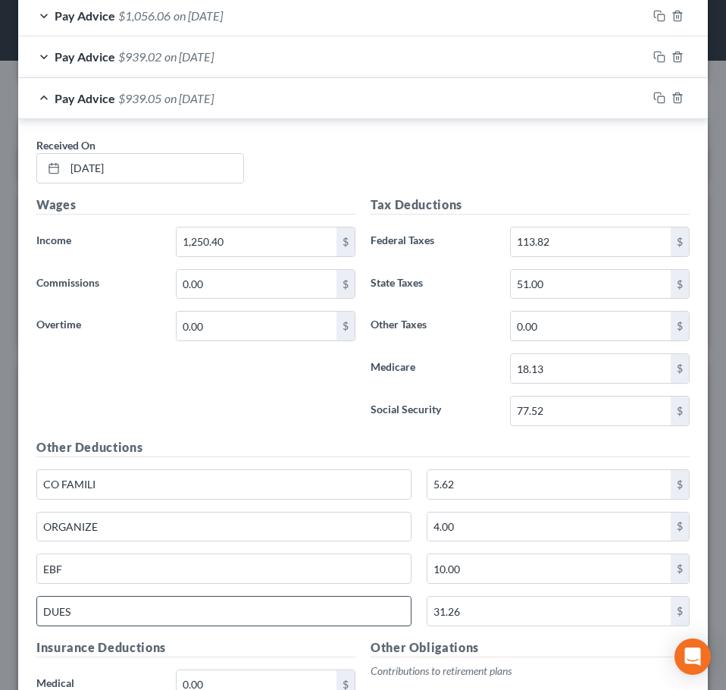
click at [113, 618] on input "DUES" at bounding box center [224, 611] width 374 height 29
type input "Dues"
click at [195, 409] on div "Wages Income * 1,250.40 $ Commissions 0.00 $ Overtime 0.00 $" at bounding box center [196, 317] width 334 height 243
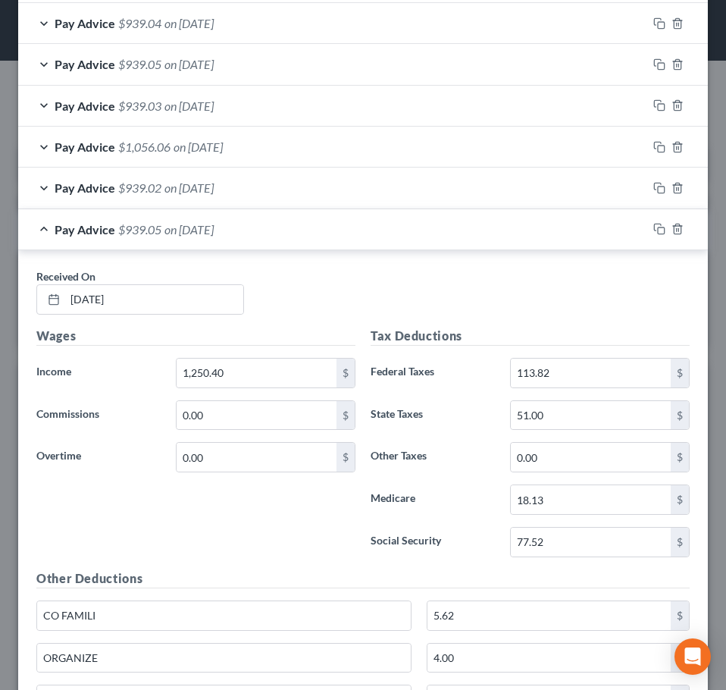
scroll to position [1237, 0]
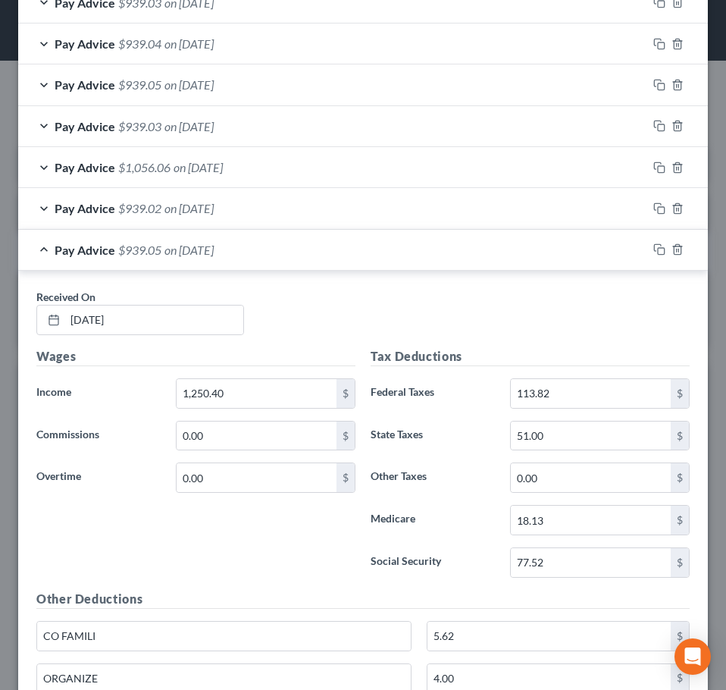
click at [284, 265] on div "Pay Advice $939.05 on 04/16/2025" at bounding box center [332, 250] width 629 height 40
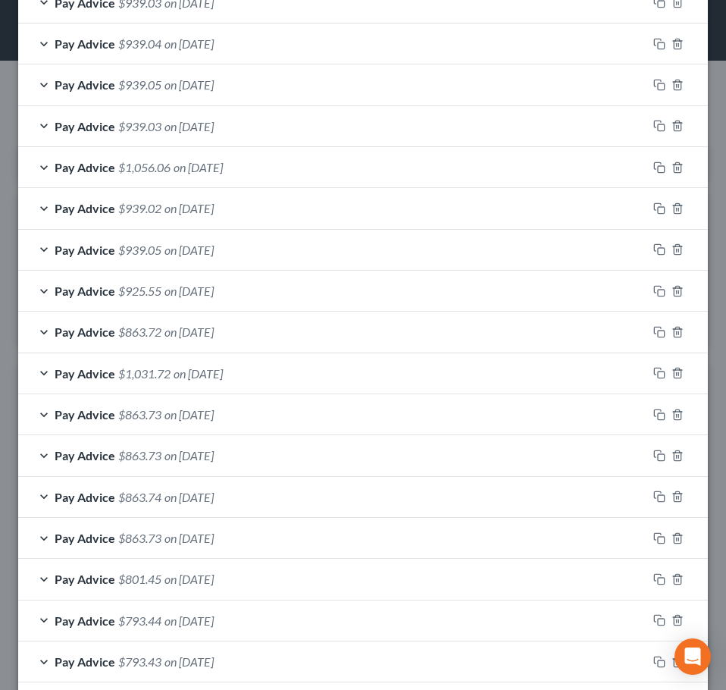
click at [258, 212] on div "Pay Advice $939.02 on 04/23/2025" at bounding box center [332, 208] width 629 height 40
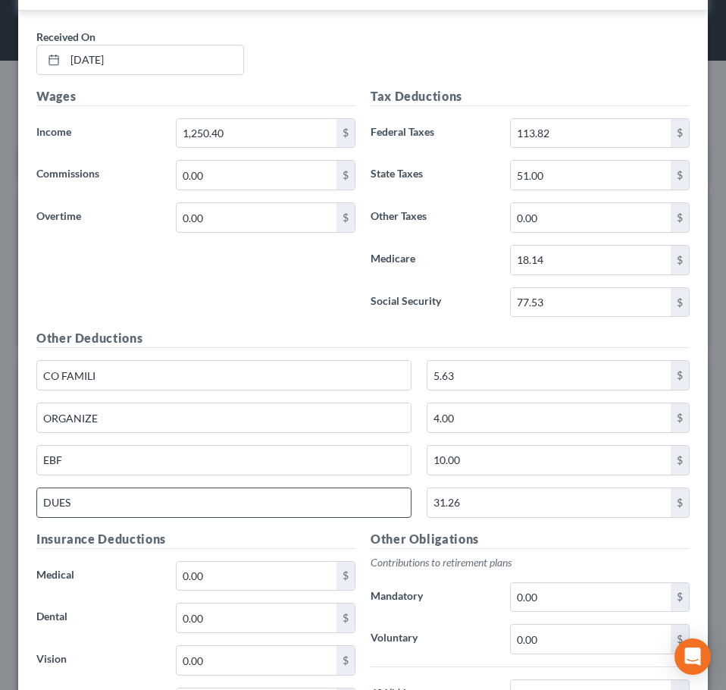
scroll to position [1464, 0]
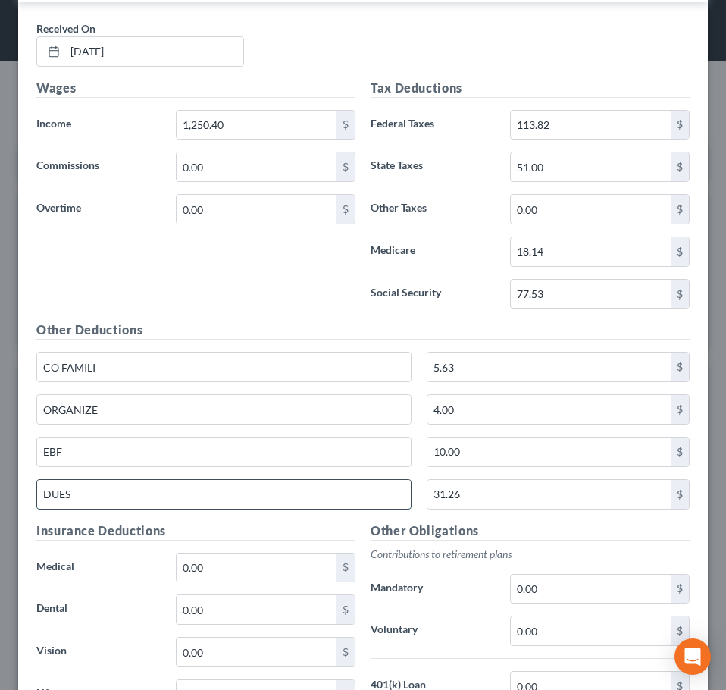
click at [118, 506] on input "DUES" at bounding box center [224, 494] width 374 height 29
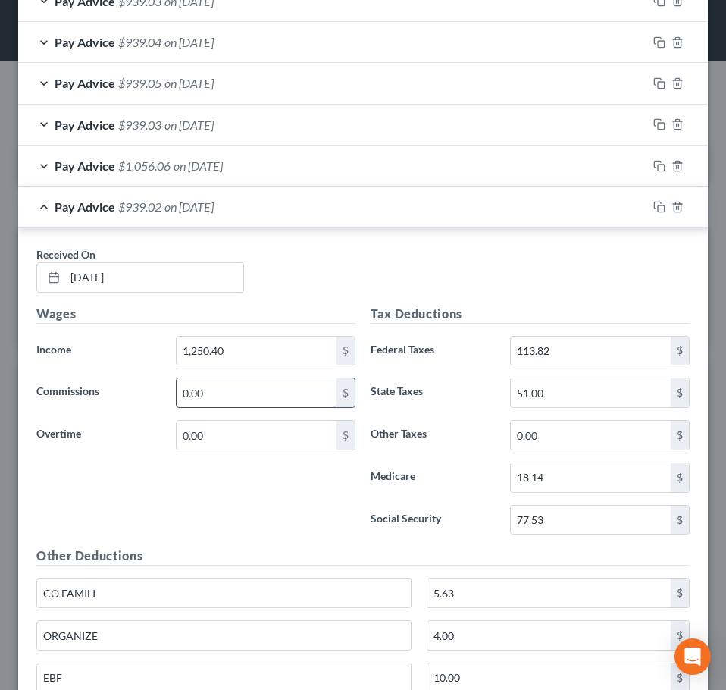
scroll to position [1237, 0]
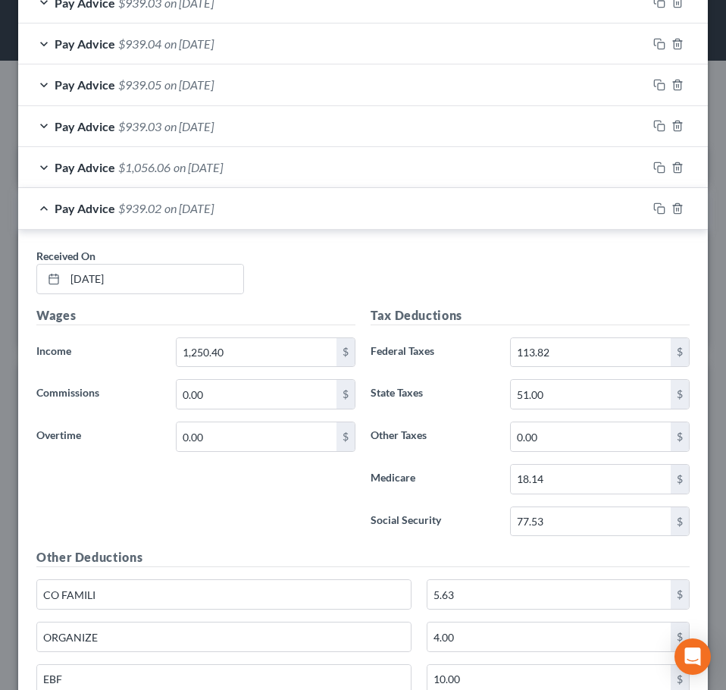
type input "Dues"
click at [214, 205] on span "on 04/23/2025" at bounding box center [189, 208] width 49 height 14
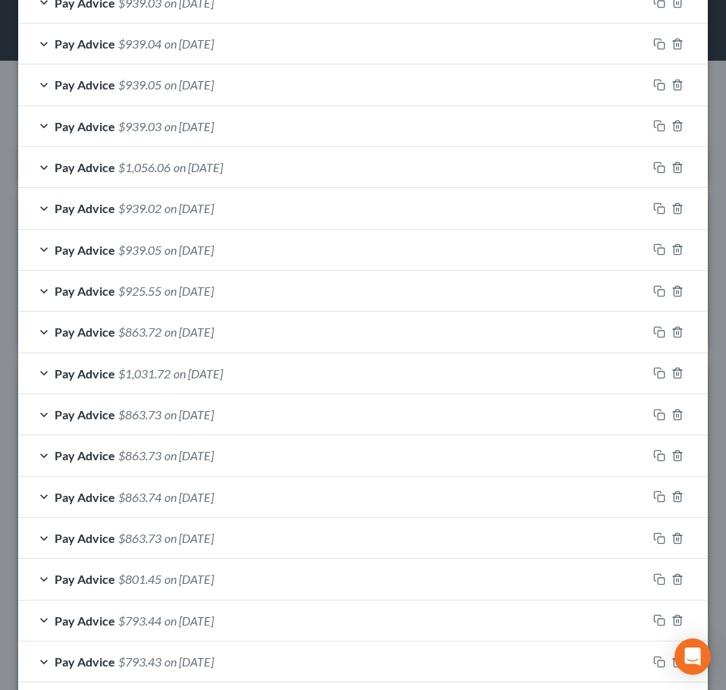
click at [223, 172] on span "on 04/30/2025" at bounding box center [198, 167] width 49 height 14
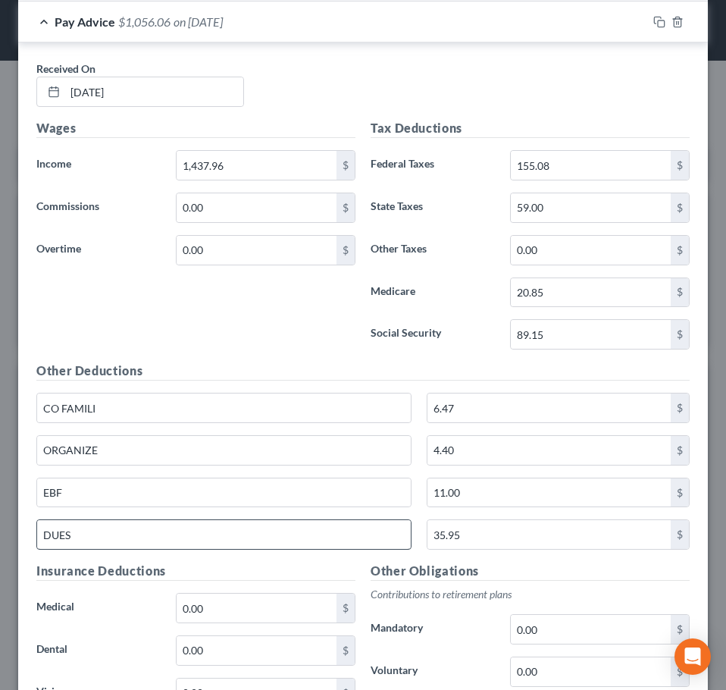
scroll to position [1388, 0]
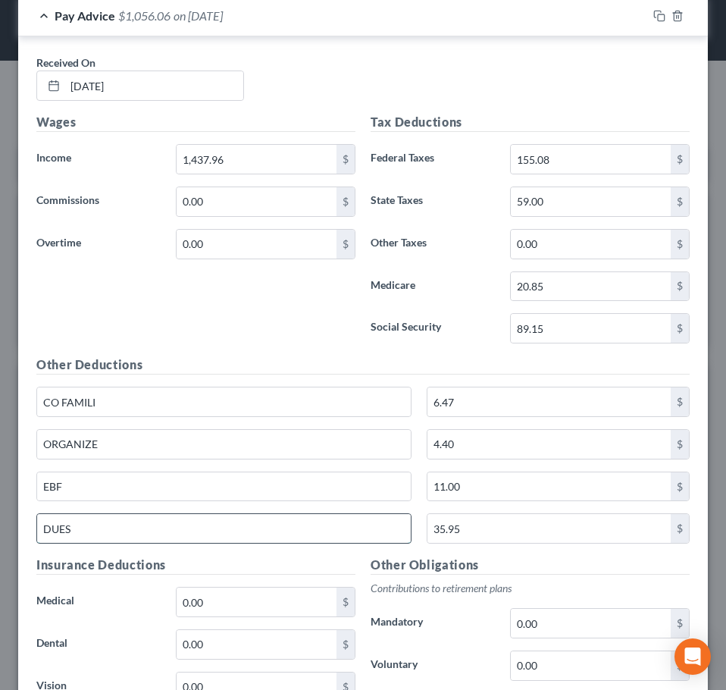
click at [189, 528] on input "DUES" at bounding box center [224, 528] width 374 height 29
type input "Dues"
click at [230, 300] on div "Wages Income * 1,437.96 $ Commissions 0.00 $ Overtime 0.00 $" at bounding box center [196, 234] width 334 height 243
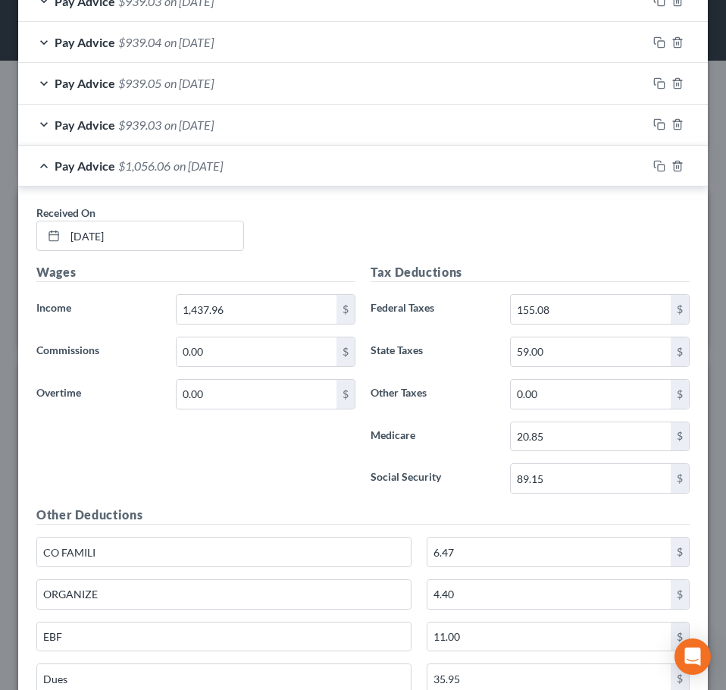
scroll to position [1237, 0]
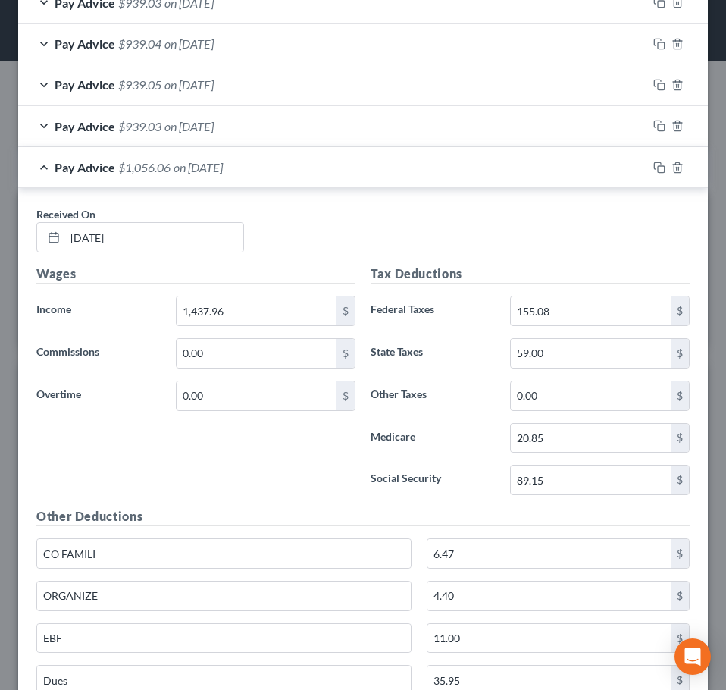
click at [216, 183] on div "Pay Advice $1,056.06 on 04/30/2025" at bounding box center [332, 167] width 629 height 40
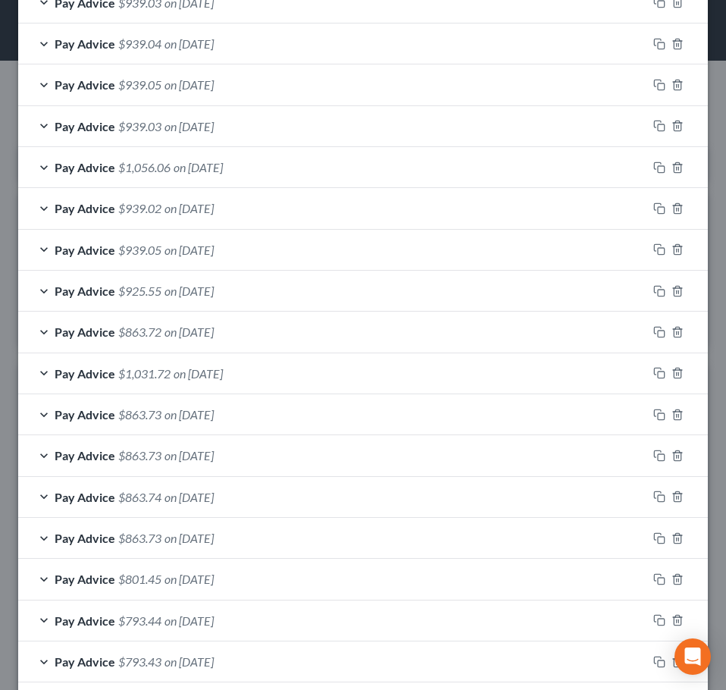
click at [237, 139] on div "Pay Advice $939.03 on 05/07/2025" at bounding box center [332, 126] width 629 height 40
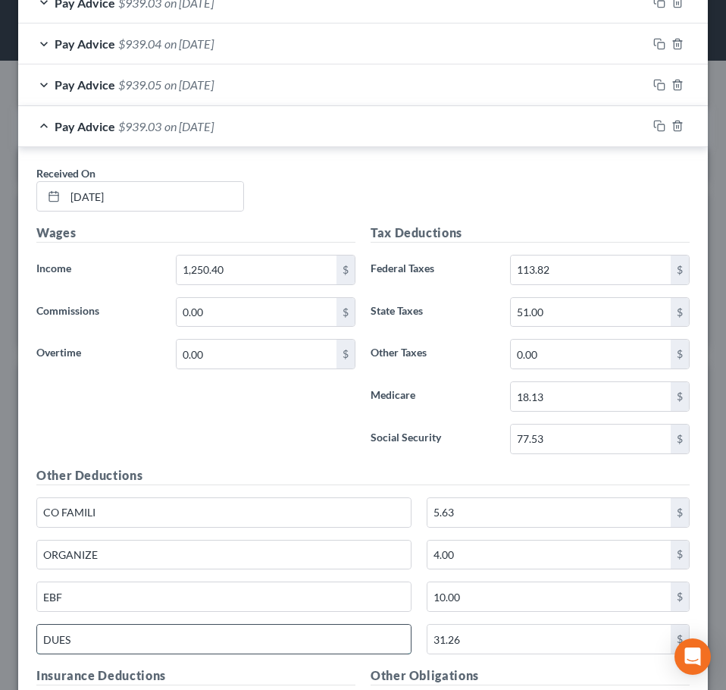
click at [132, 643] on input "DUES" at bounding box center [224, 639] width 374 height 29
type input "Dues"
drag, startPoint x: 281, startPoint y: 413, endPoint x: 219, endPoint y: 319, distance: 112.3
click at [280, 413] on div "Wages Income * 1,250.40 $ Commissions 0.00 $ Overtime 0.00 $" at bounding box center [196, 345] width 334 height 243
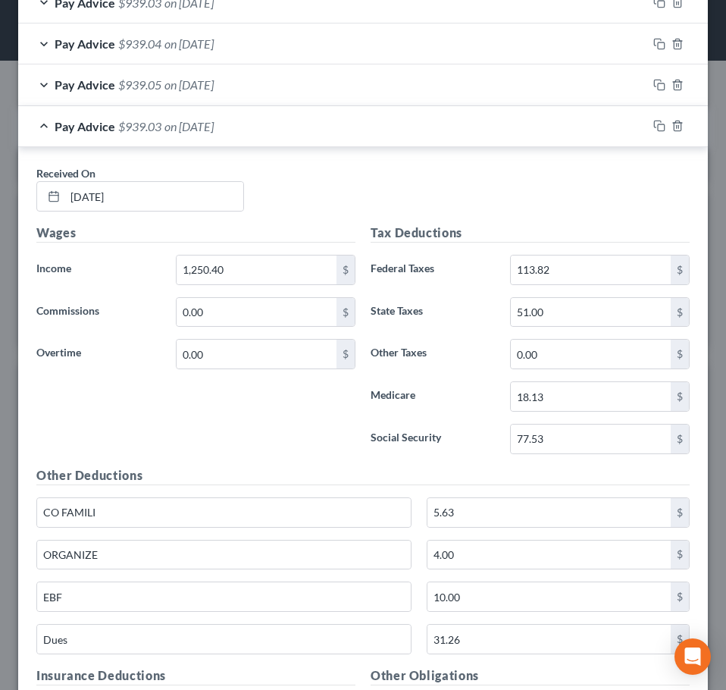
click at [155, 130] on span "$939.03" at bounding box center [139, 126] width 43 height 14
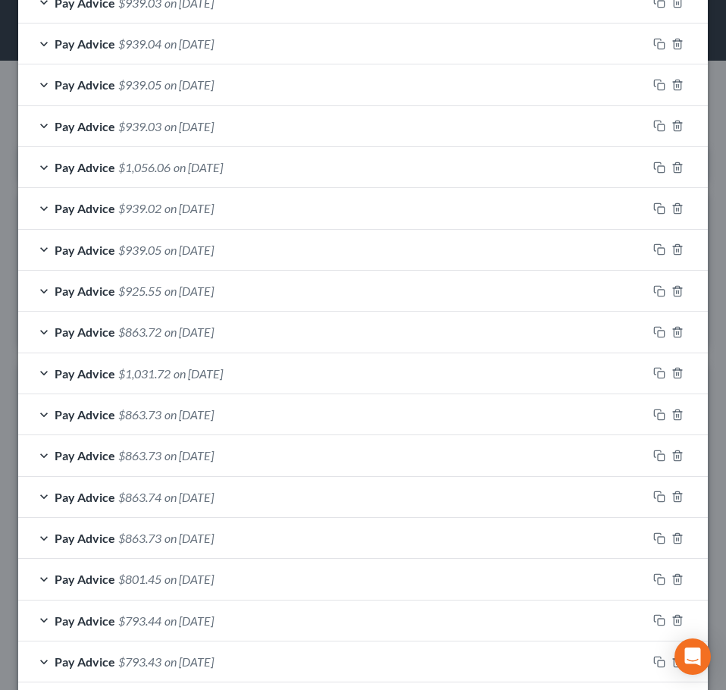
click at [165, 92] on div "Pay Advice $939.05 on 05/14/2025" at bounding box center [332, 84] width 629 height 40
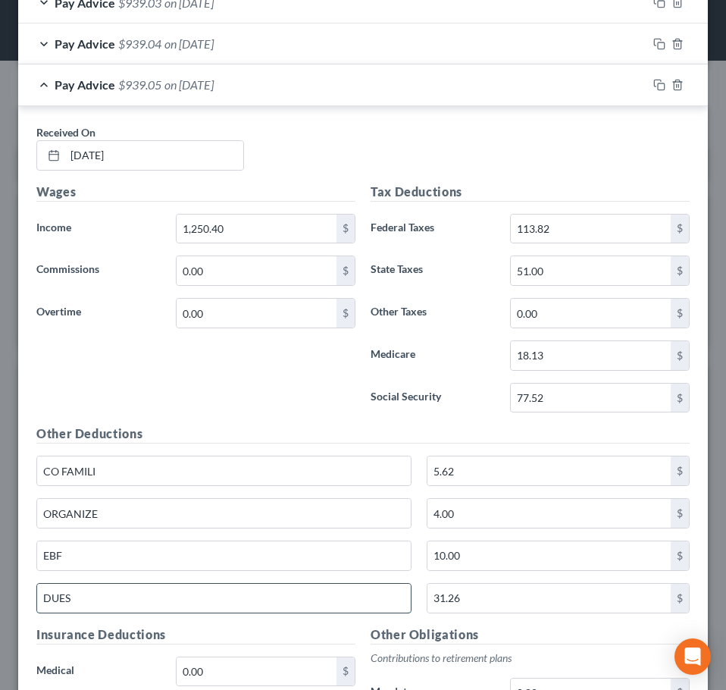
click at [114, 609] on input "DUES" at bounding box center [224, 598] width 374 height 29
click at [114, 607] on input "DUES" at bounding box center [224, 598] width 374 height 29
type input "Dues"
click at [129, 316] on label "Overtime" at bounding box center [99, 313] width 140 height 30
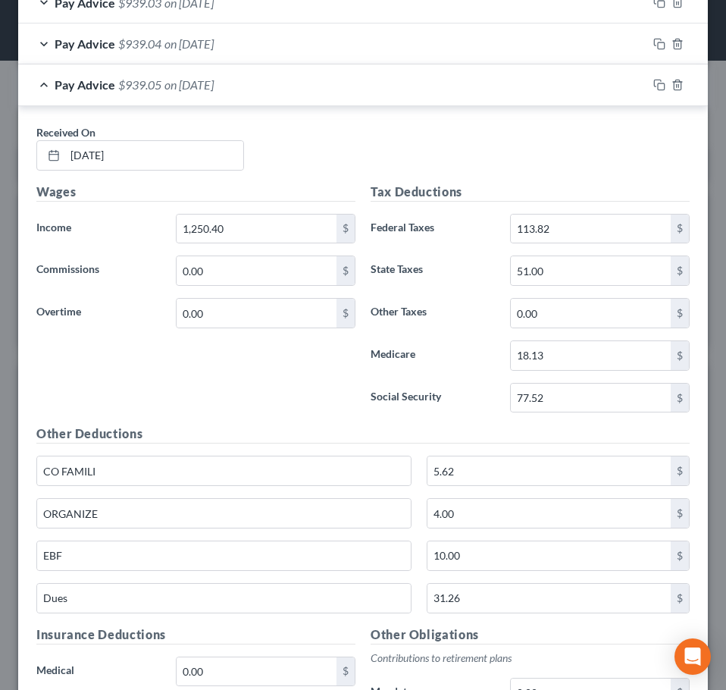
click at [234, 97] on div "Pay Advice $939.05 on 05/14/2025" at bounding box center [332, 84] width 629 height 40
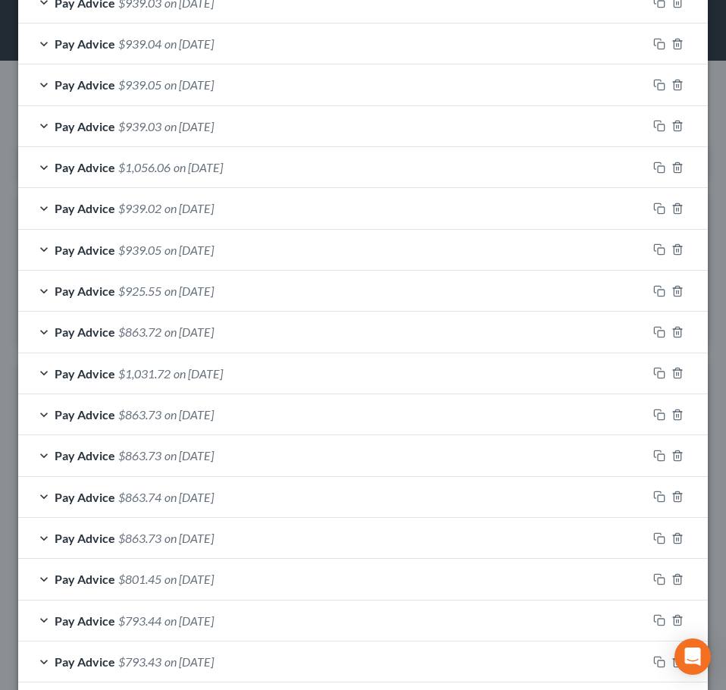
click at [256, 50] on div "Pay Advice $939.04 on 05/28/2025" at bounding box center [332, 44] width 629 height 40
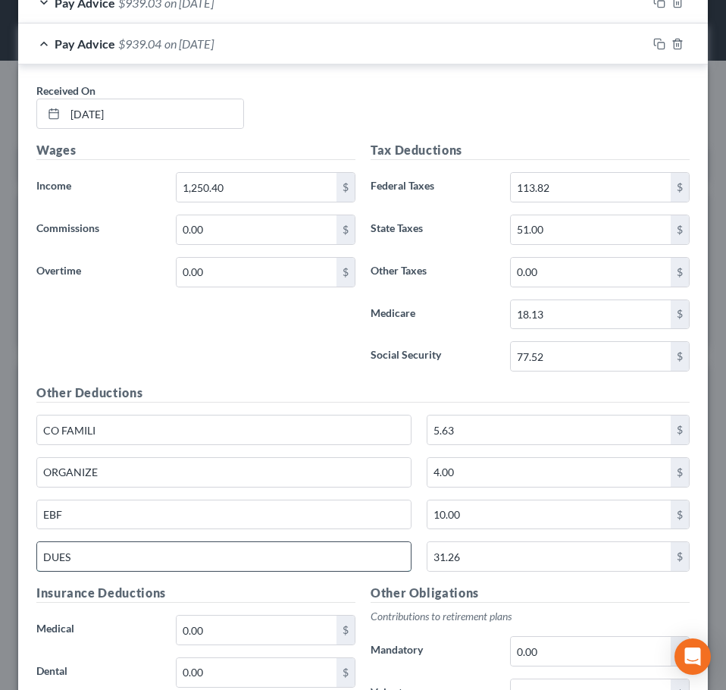
click at [110, 568] on input "DUES" at bounding box center [224, 556] width 374 height 29
type input "Dues"
click at [214, 40] on span "on 05/28/2025" at bounding box center [189, 43] width 49 height 14
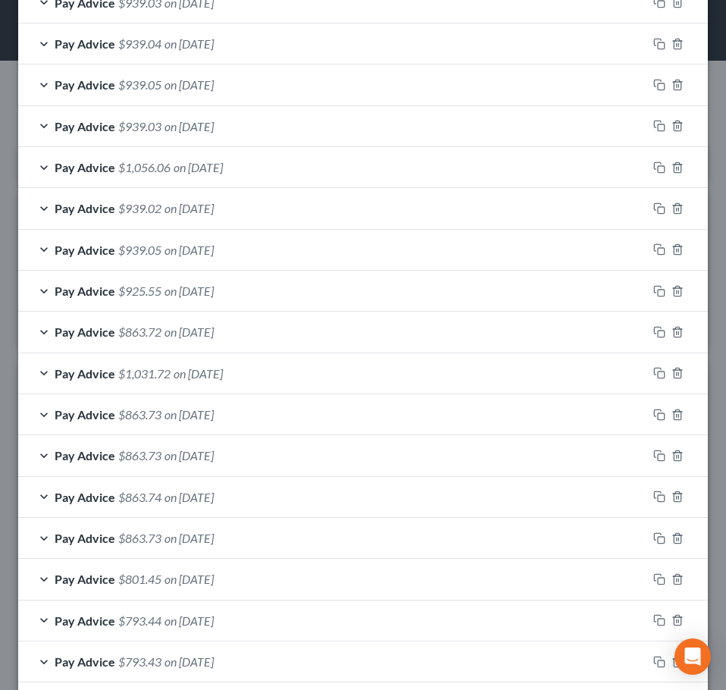
click at [209, 19] on div "Pay Advice $939.03 on 06/04/2025" at bounding box center [332, 3] width 629 height 40
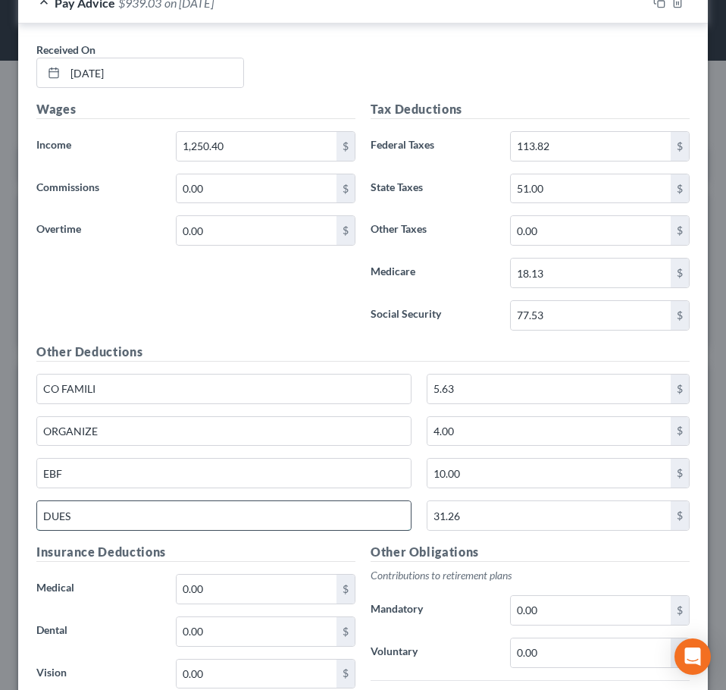
click at [91, 527] on input "DUES" at bounding box center [224, 515] width 374 height 29
type input "Dues"
click at [195, 288] on div "Wages Income * 1,250.40 $ Commissions 0.00 $ Overtime 0.00 $" at bounding box center [196, 221] width 334 height 243
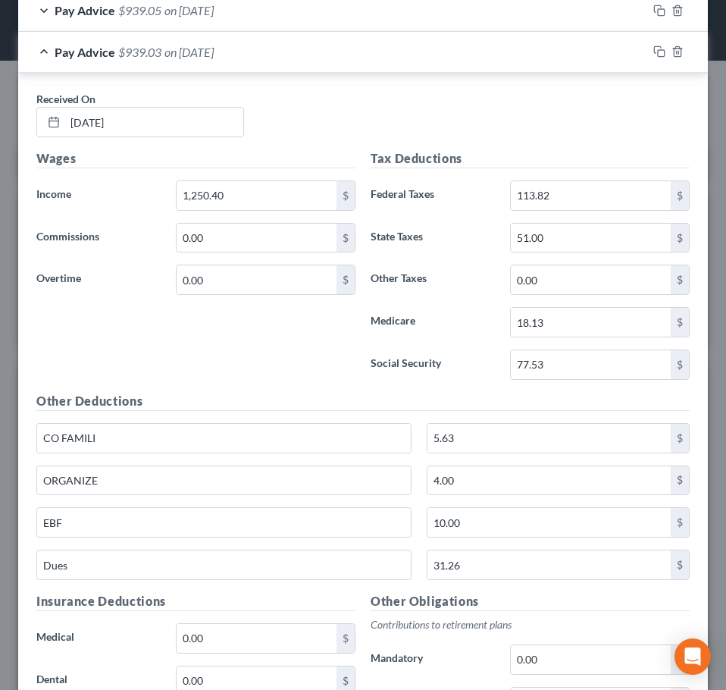
scroll to position [1161, 0]
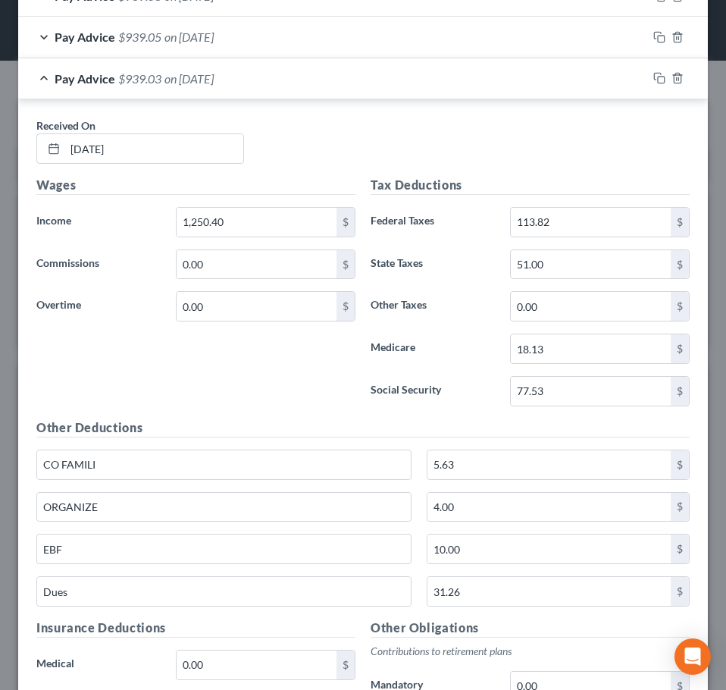
click at [264, 94] on div "Pay Advice $939.03 on 06/04/2025" at bounding box center [332, 78] width 629 height 40
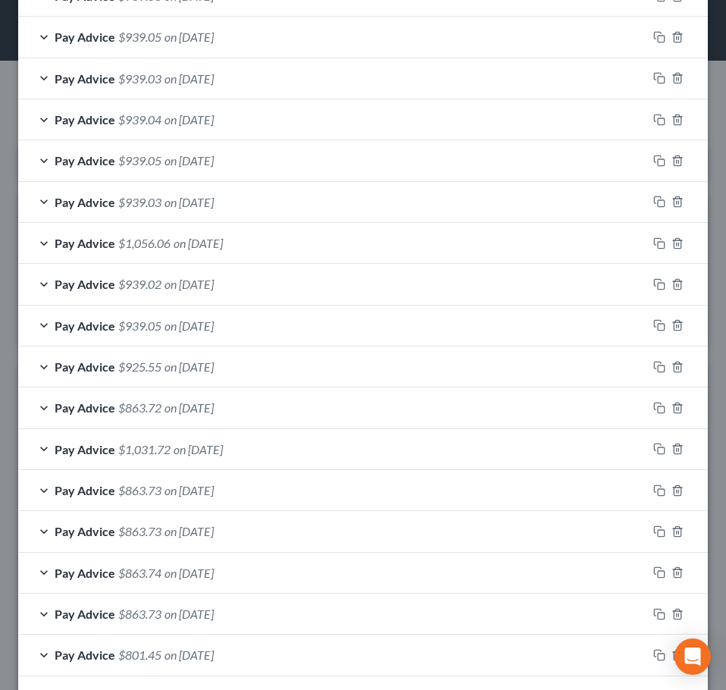
click at [246, 50] on div "Pay Advice $939.05 on 06/11/2025" at bounding box center [332, 37] width 629 height 40
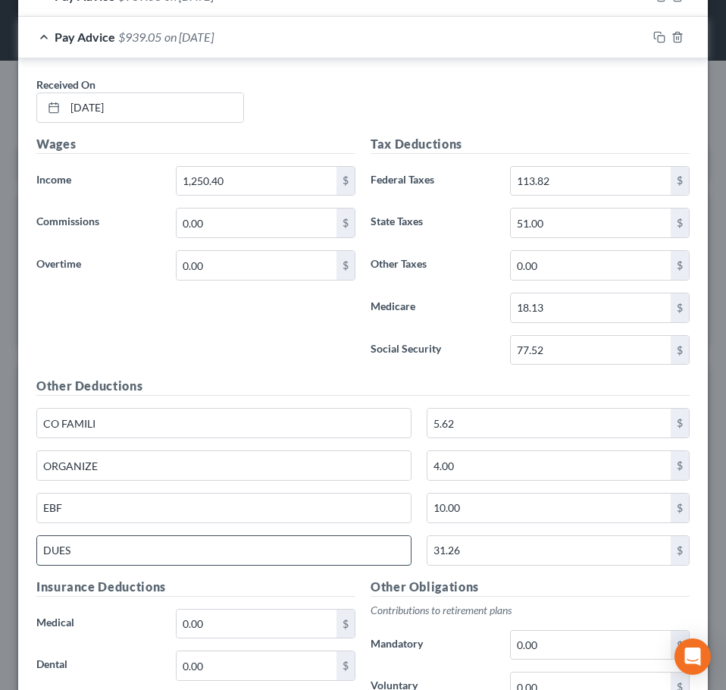
click at [104, 558] on input "DUES" at bounding box center [224, 550] width 374 height 29
type input "Dues"
click at [163, 326] on div "Wages Income * 1,250.40 $ Commissions 0.00 $ Overtime 0.00 $" at bounding box center [196, 256] width 334 height 243
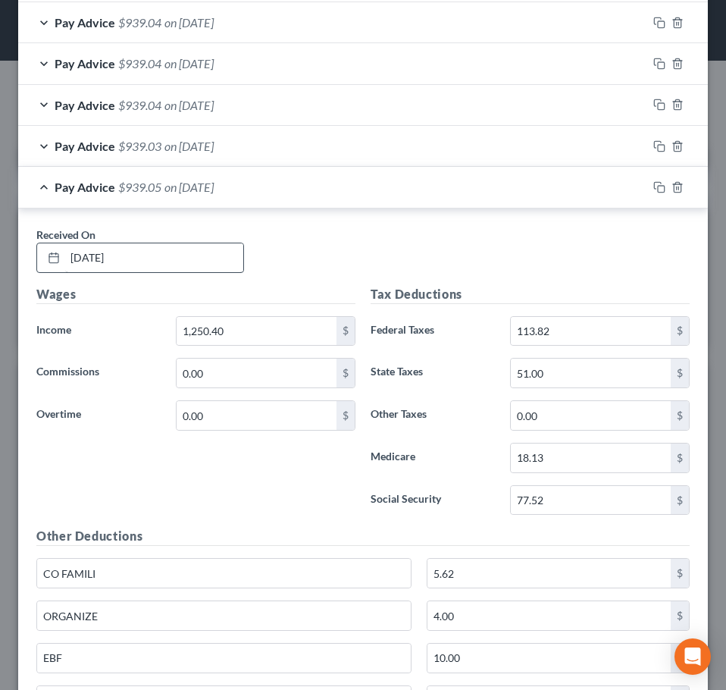
scroll to position [1009, 0]
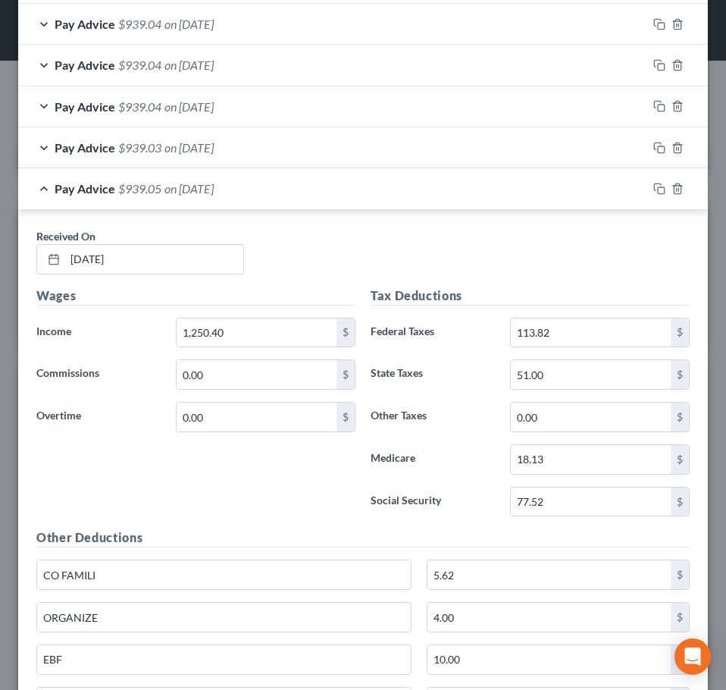
click at [215, 200] on div "Pay Advice $939.05 on 06/11/2025" at bounding box center [332, 188] width 629 height 40
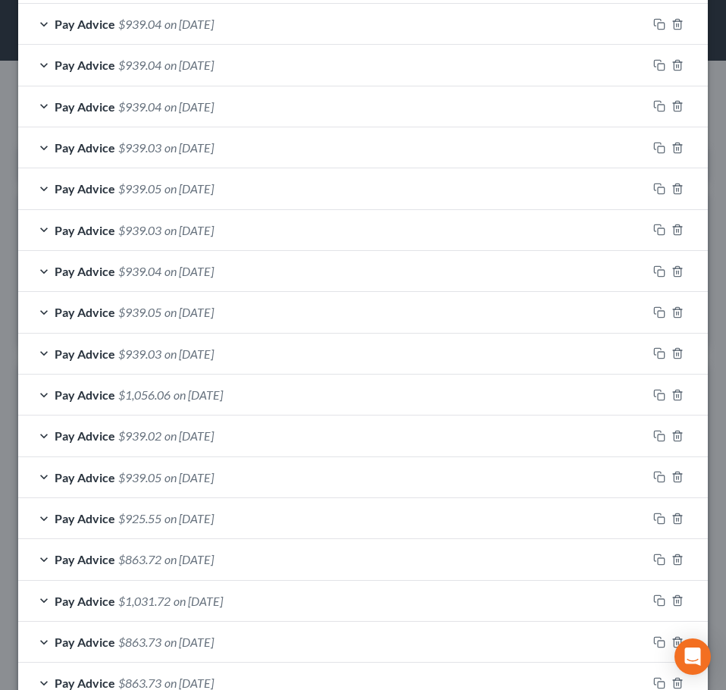
click at [217, 165] on div "Pay Advice $939.03 on 06/18/2025" at bounding box center [332, 147] width 629 height 40
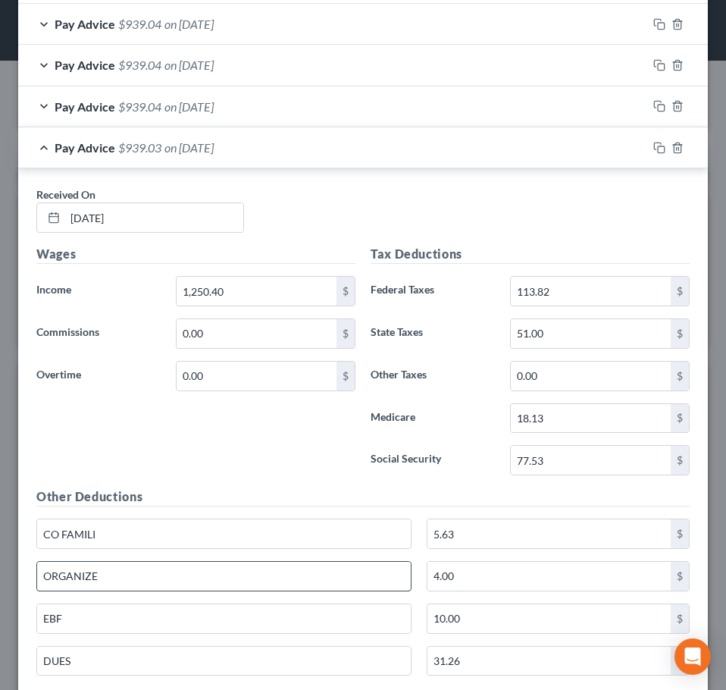
scroll to position [1085, 0]
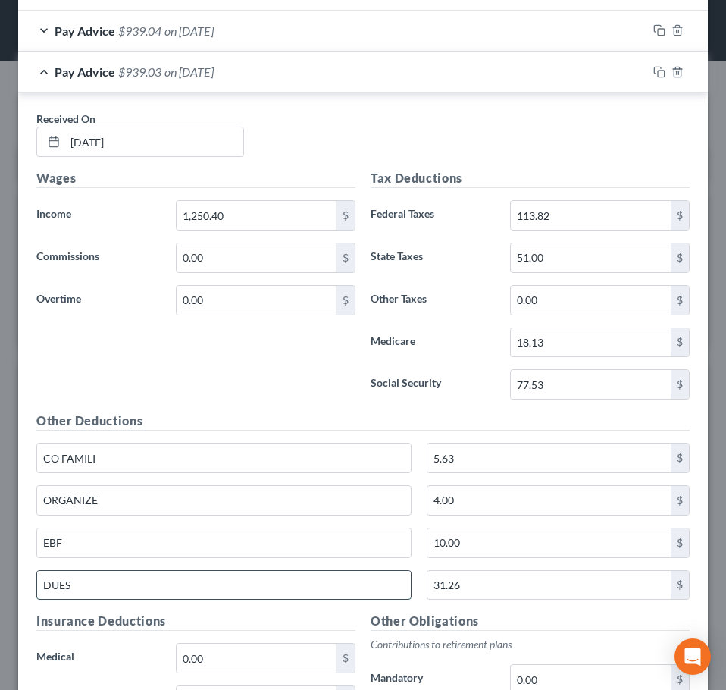
click at [161, 595] on input "DUES" at bounding box center [224, 585] width 374 height 29
type input "Dues"
click at [227, 413] on h5 "Other Deductions" at bounding box center [363, 421] width 654 height 19
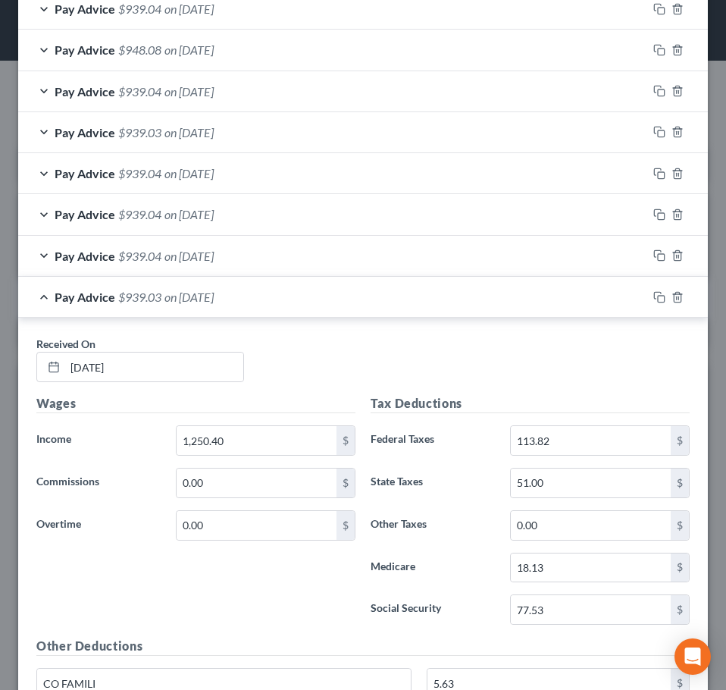
scroll to position [858, 0]
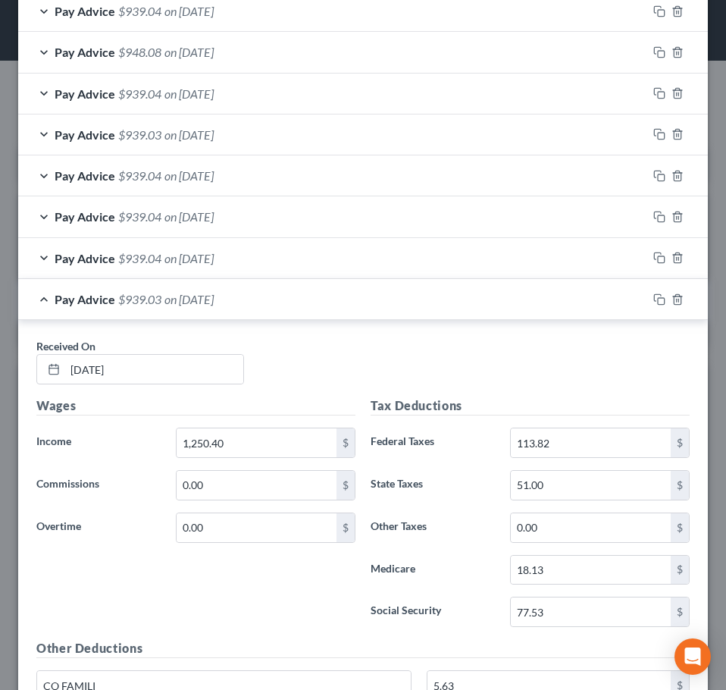
drag, startPoint x: 202, startPoint y: 287, endPoint x: 211, endPoint y: 281, distance: 10.3
click at [203, 287] on div "Pay Advice $939.03 on 06/18/2025" at bounding box center [332, 299] width 629 height 40
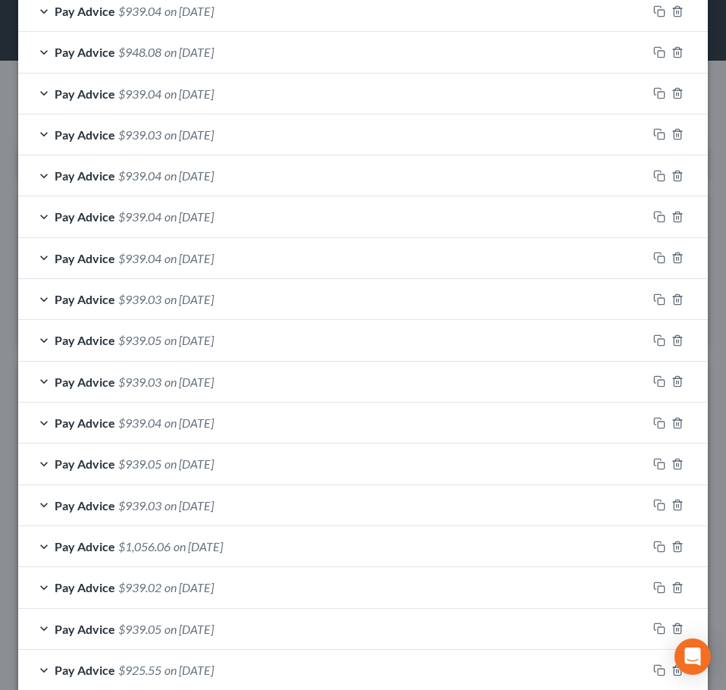
click at [214, 255] on span "on 06/25/2025" at bounding box center [189, 258] width 49 height 14
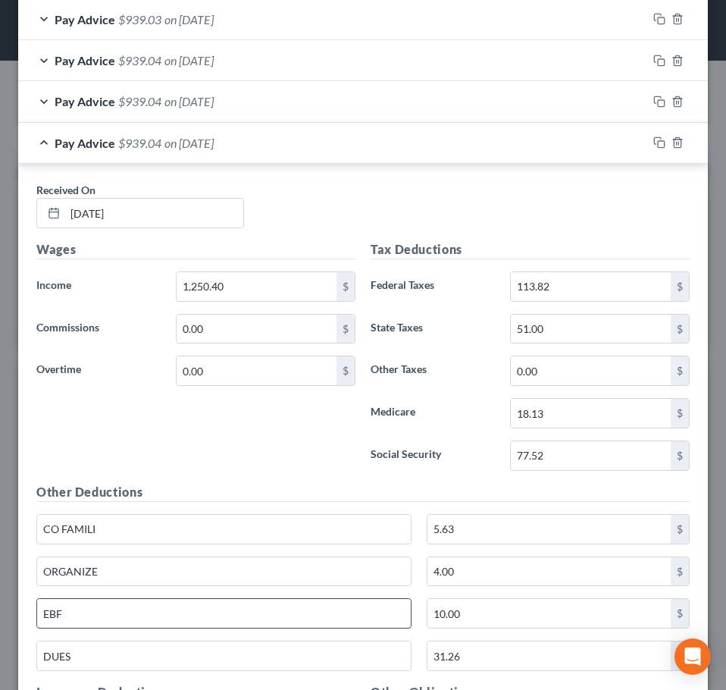
scroll to position [1009, 0]
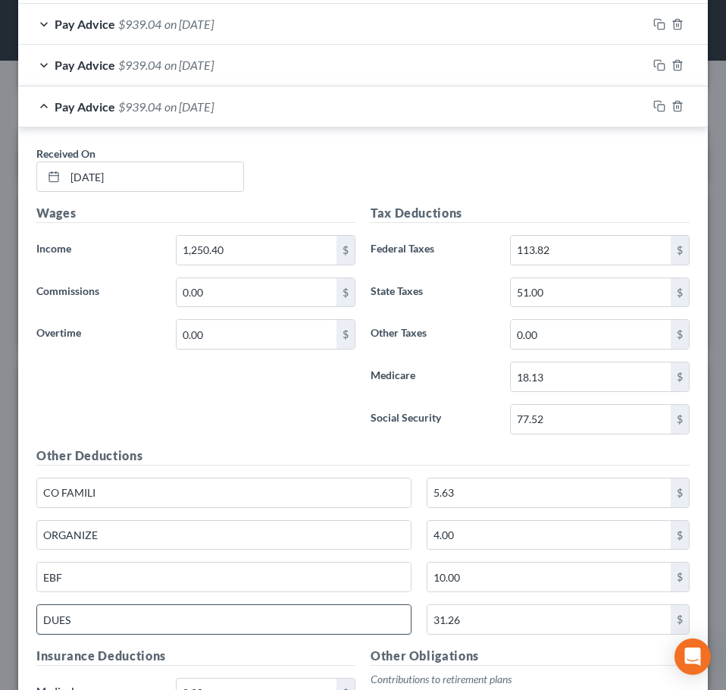
click at [121, 616] on input "DUES" at bounding box center [224, 619] width 374 height 29
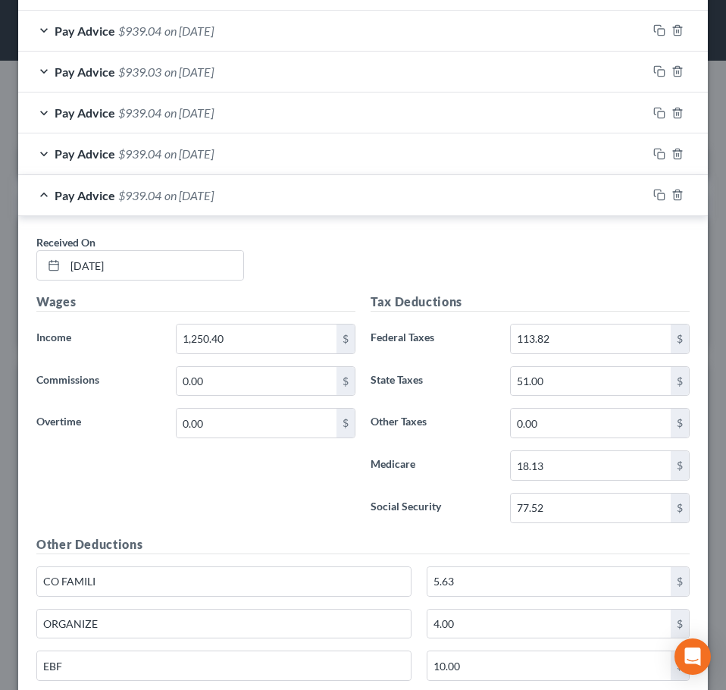
scroll to position [782, 0]
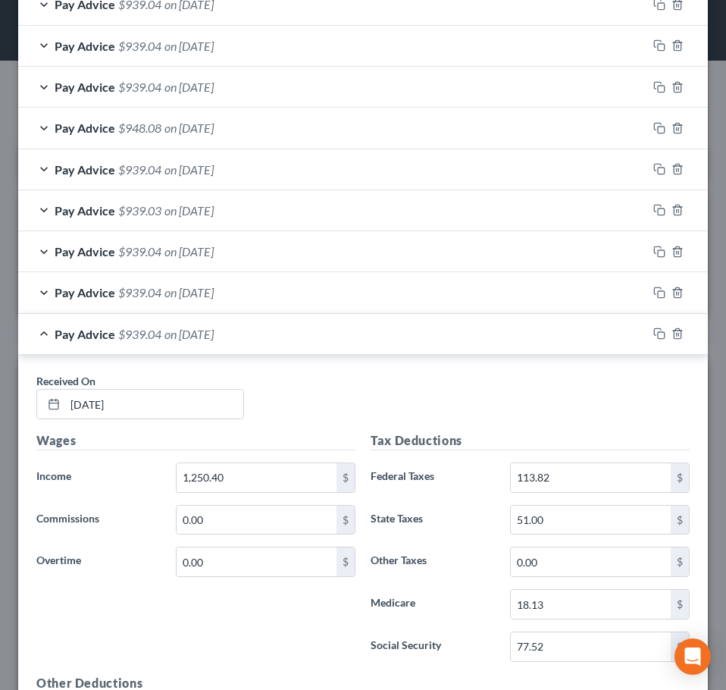
type input "Dues"
click at [214, 340] on span "on 06/25/2025" at bounding box center [189, 334] width 49 height 14
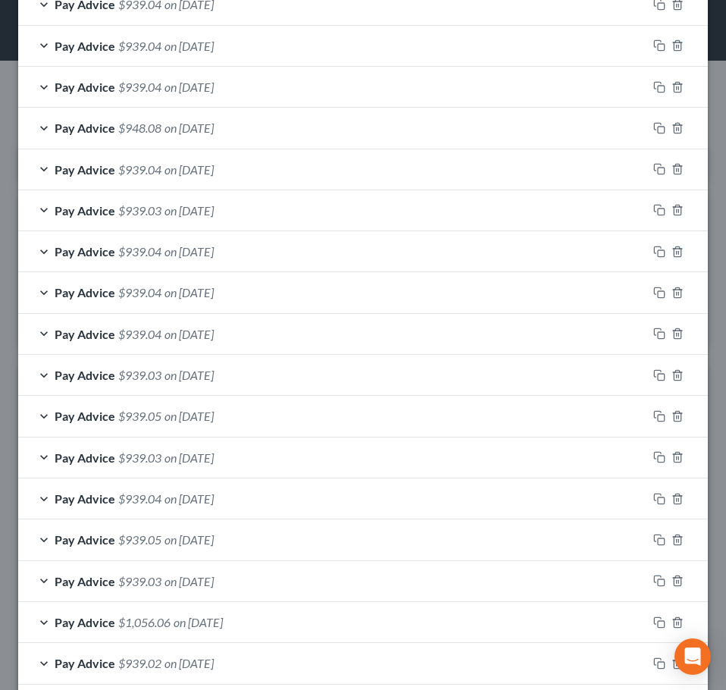
click at [214, 291] on span "on 07/02/2025" at bounding box center [189, 292] width 49 height 14
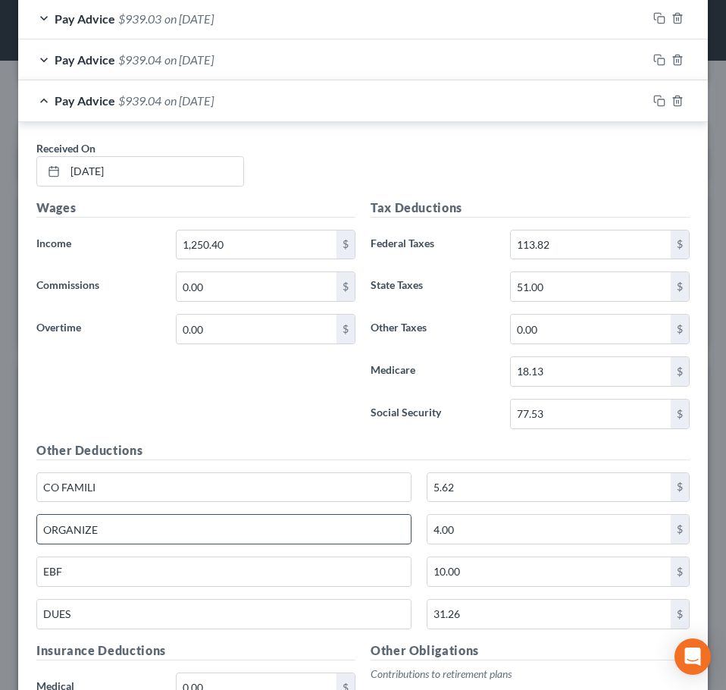
scroll to position [1009, 0]
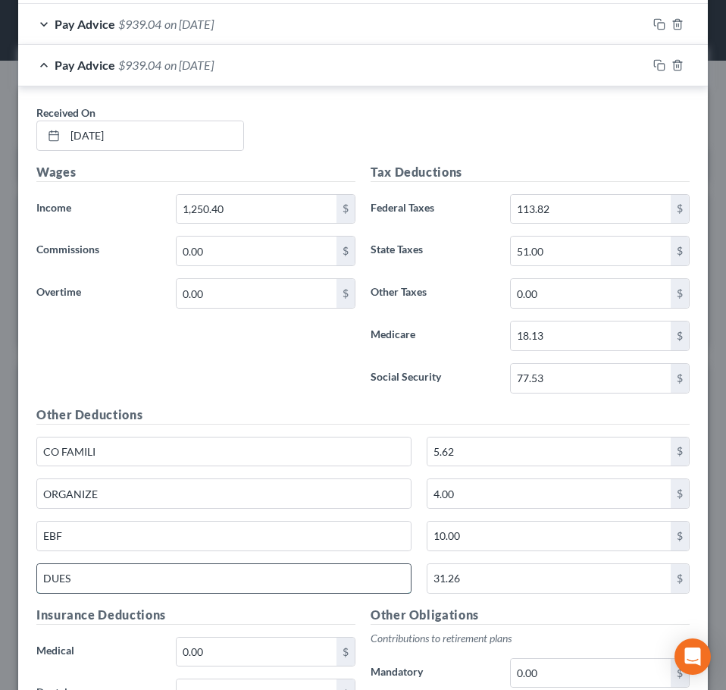
click at [110, 574] on input "DUES" at bounding box center [224, 578] width 374 height 29
type input "Dues"
click at [198, 378] on div "Wages Income * 1,250.40 $ Commissions 0.00 $ Overtime 0.00 $" at bounding box center [196, 284] width 334 height 243
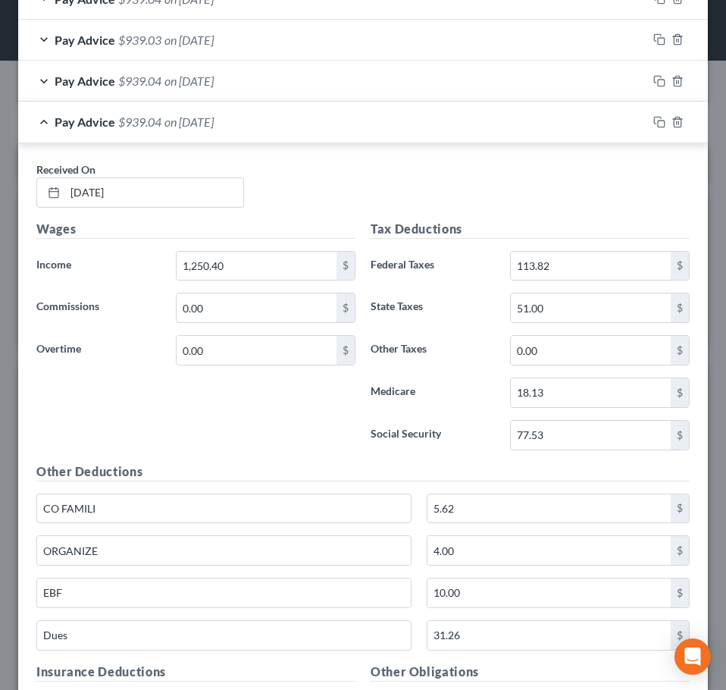
scroll to position [782, 0]
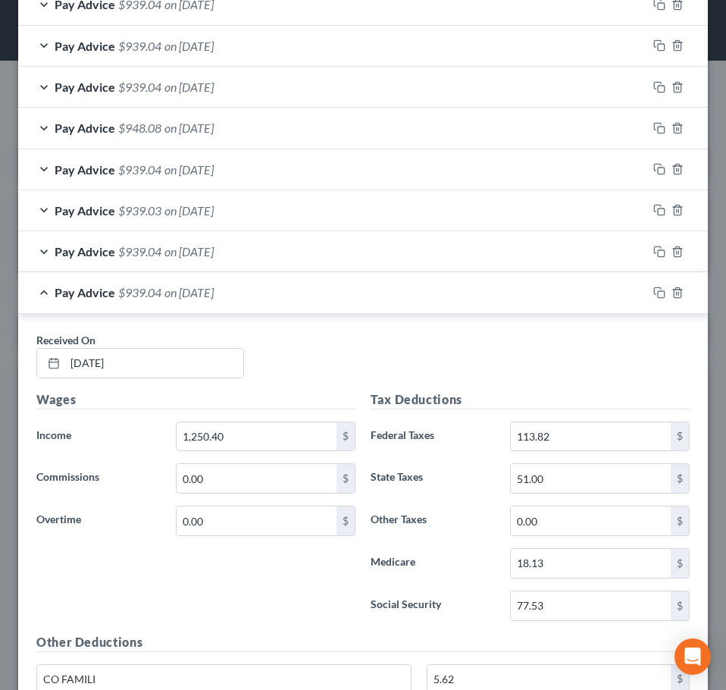
click at [214, 286] on span "on 07/02/2025" at bounding box center [189, 292] width 49 height 14
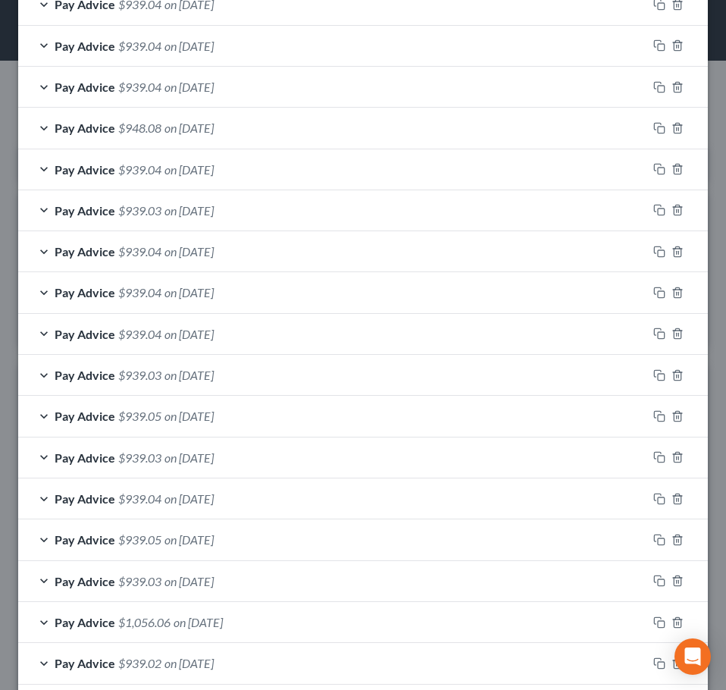
click at [214, 252] on span "on 07/09/2025" at bounding box center [189, 251] width 49 height 14
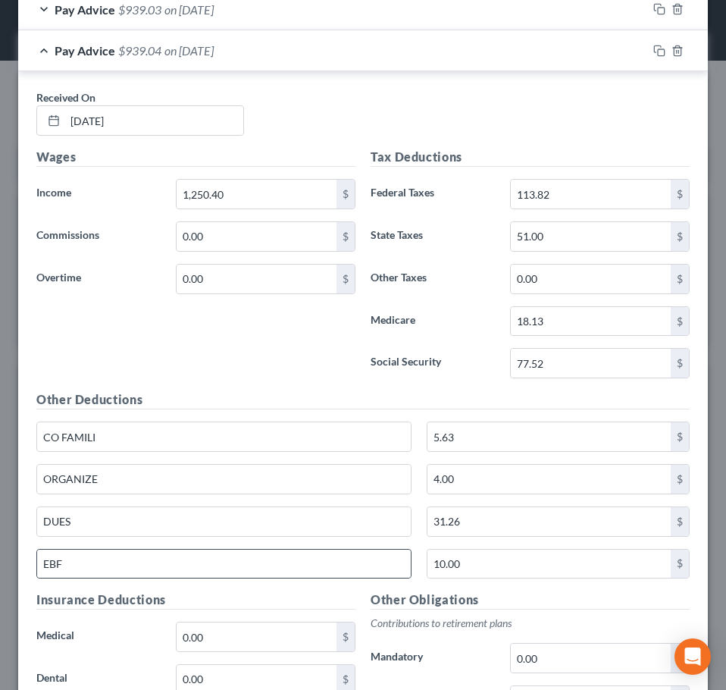
scroll to position [1009, 0]
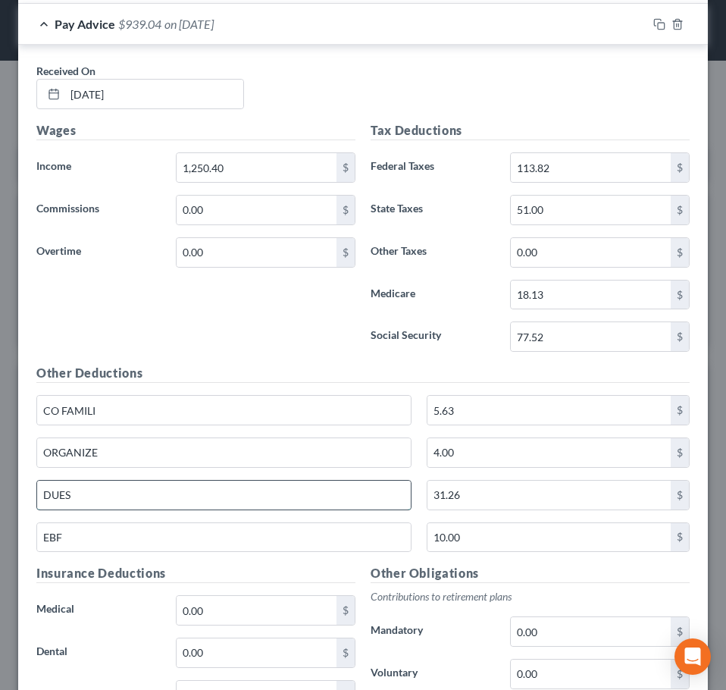
click at [93, 496] on input "DUES" at bounding box center [224, 495] width 374 height 29
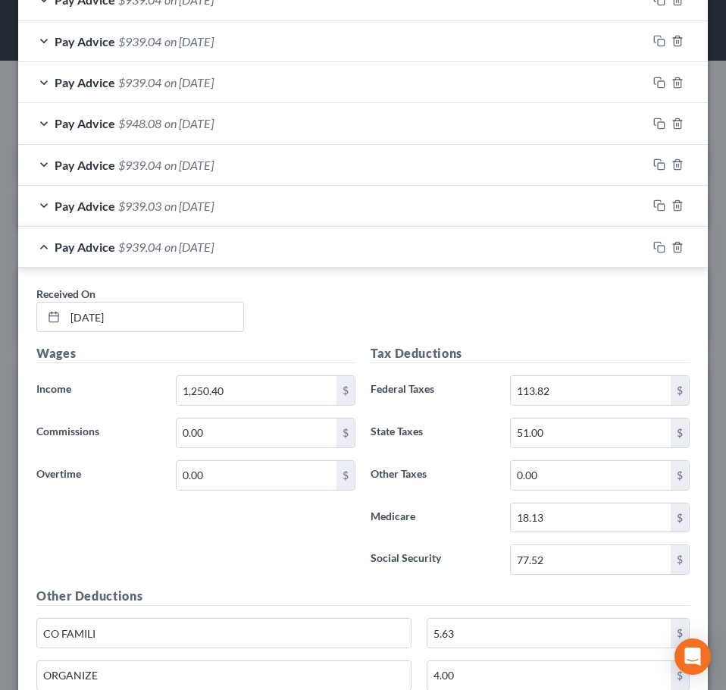
scroll to position [782, 0]
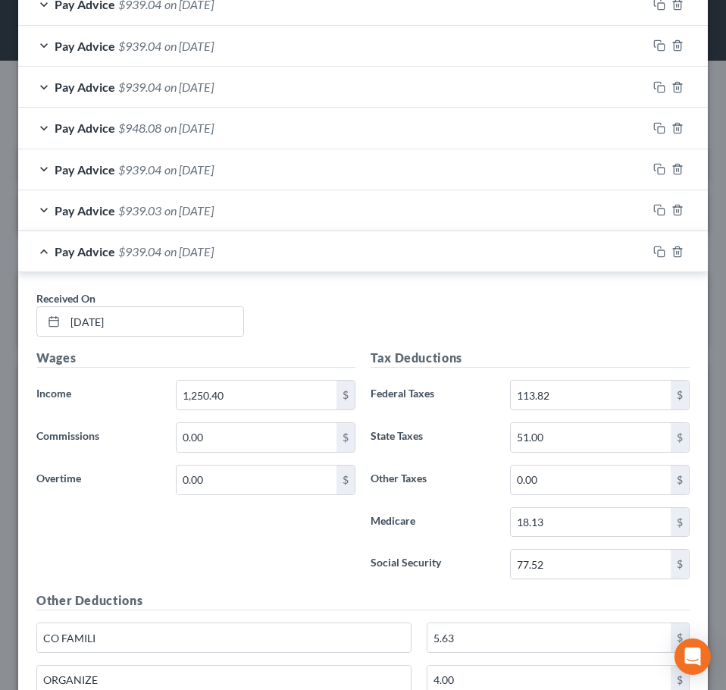
type input "Dues"
click at [202, 249] on span "on 07/09/2025" at bounding box center [189, 251] width 49 height 14
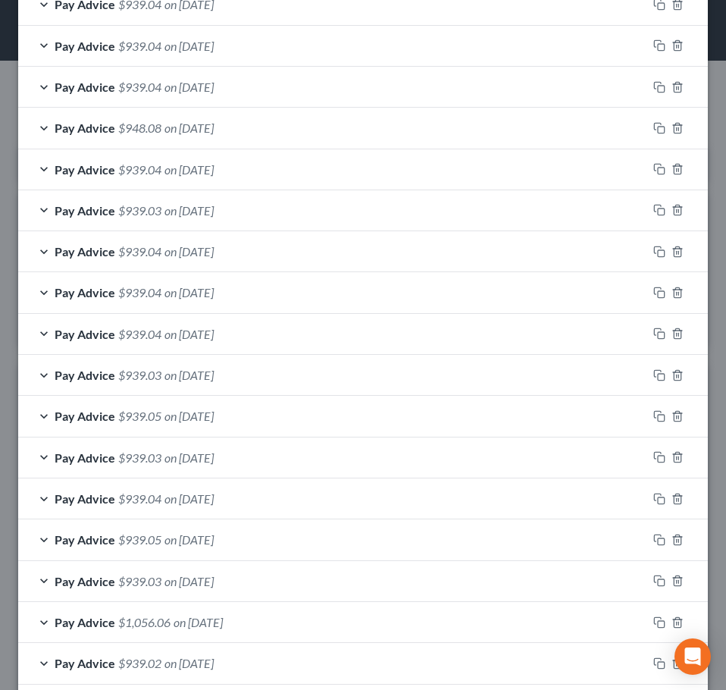
click at [205, 209] on span "on 07/16/2025" at bounding box center [189, 210] width 49 height 14
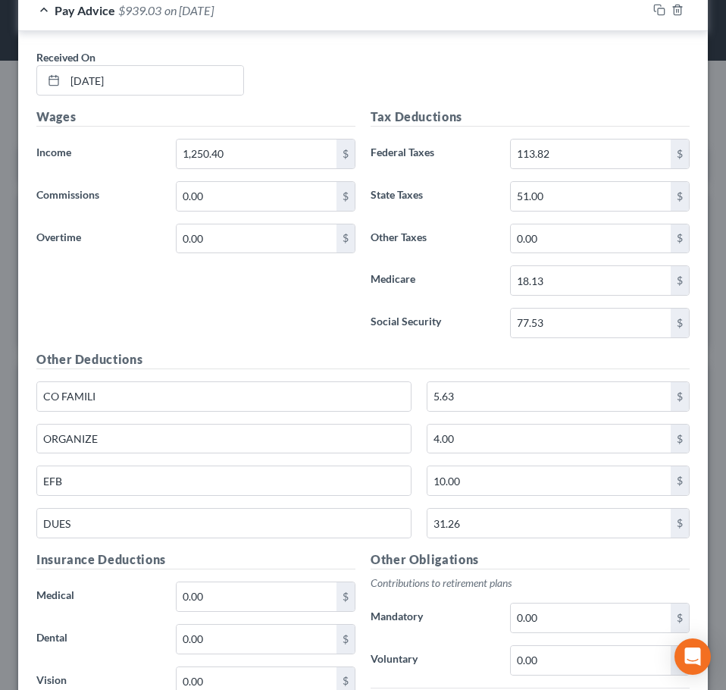
scroll to position [1009, 0]
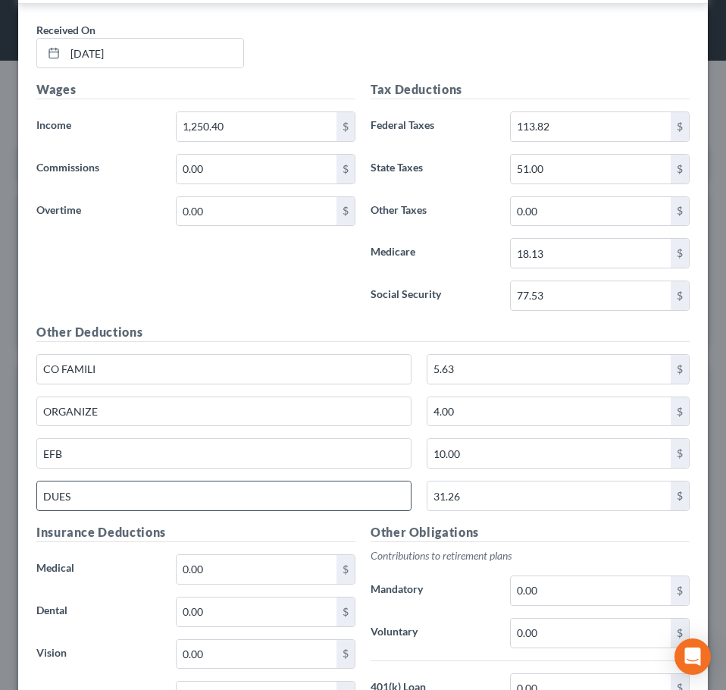
click at [96, 487] on input "DUES" at bounding box center [224, 495] width 374 height 29
type input "Dues"
click at [180, 278] on div "Wages Income * 1,250.40 $ Commissions 0.00 $ Overtime 0.00 $" at bounding box center [196, 201] width 334 height 243
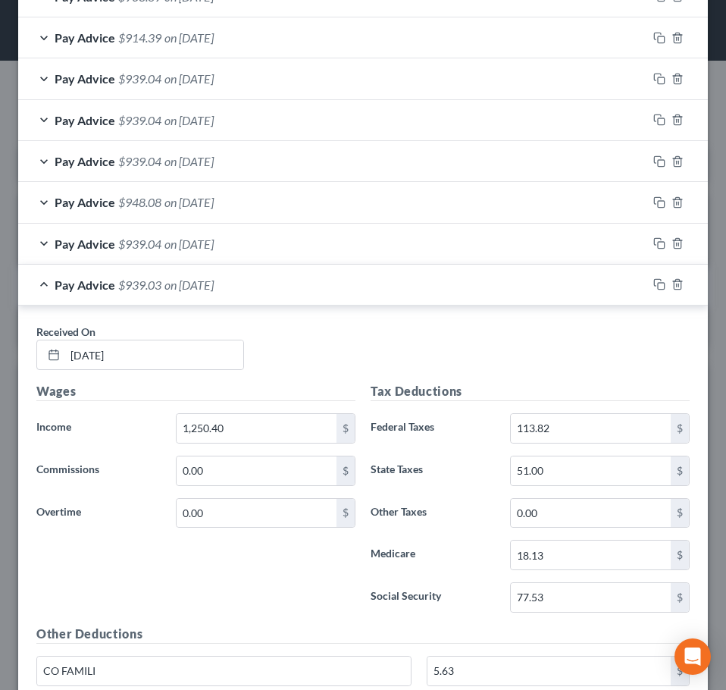
scroll to position [706, 0]
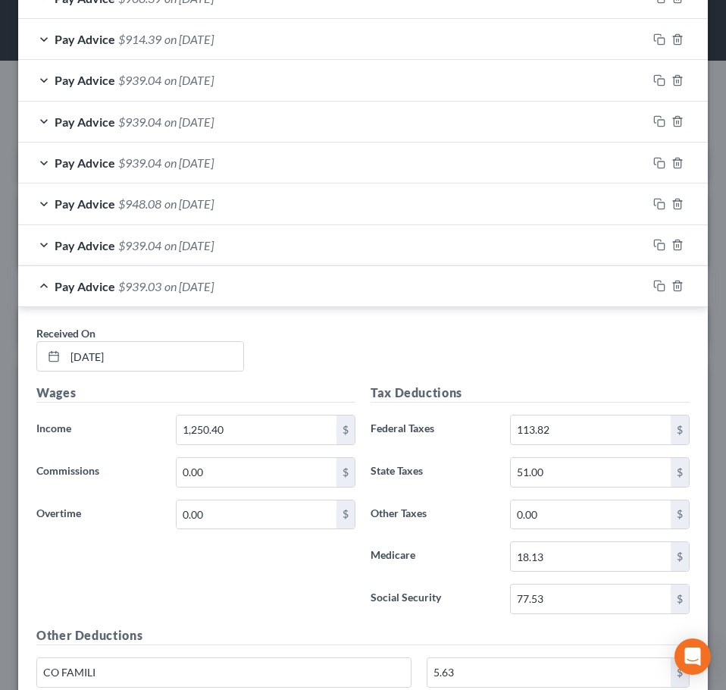
click at [175, 289] on span "on 07/16/2025" at bounding box center [189, 286] width 49 height 14
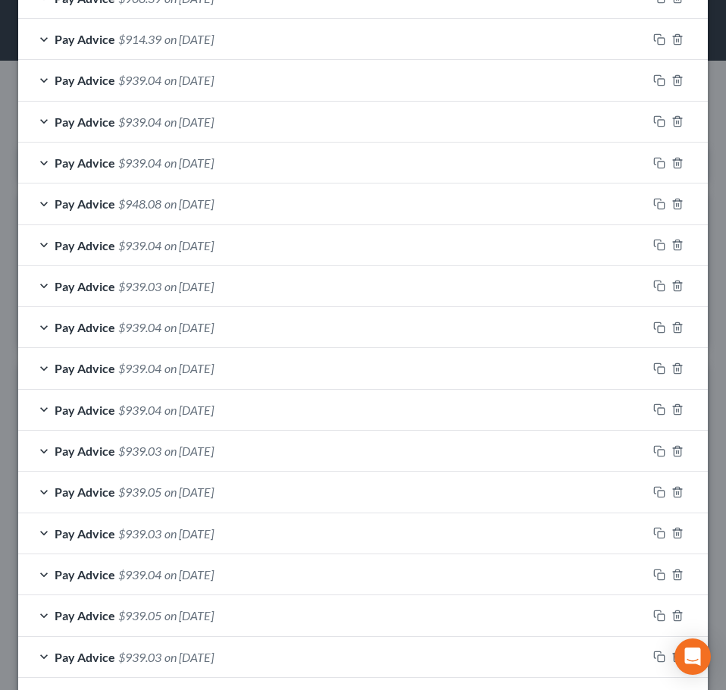
click at [196, 244] on span "on 07/23/2025" at bounding box center [189, 245] width 49 height 14
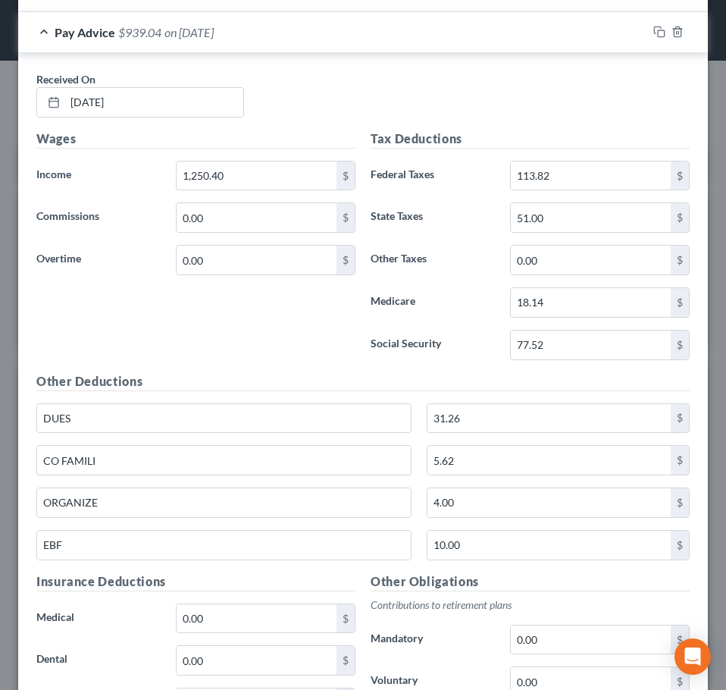
scroll to position [933, 0]
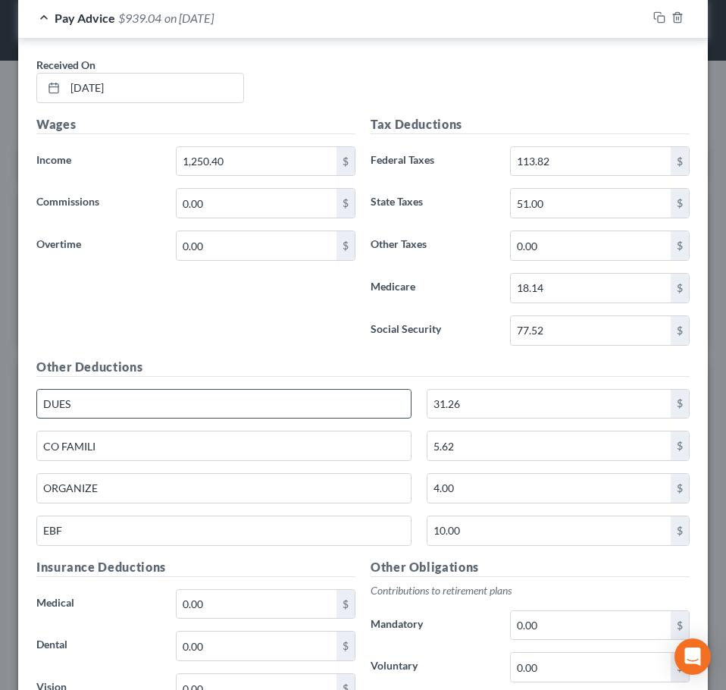
click at [127, 396] on input "DUES" at bounding box center [224, 404] width 374 height 29
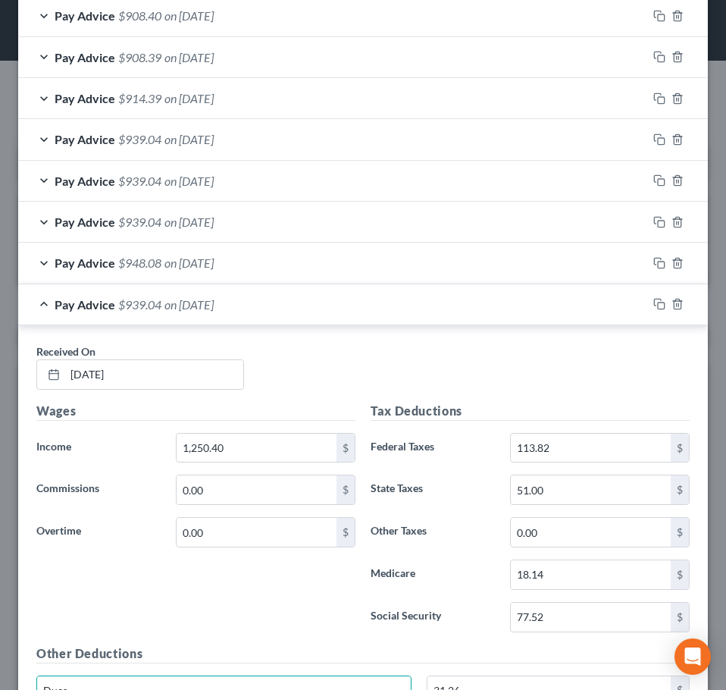
scroll to position [630, 0]
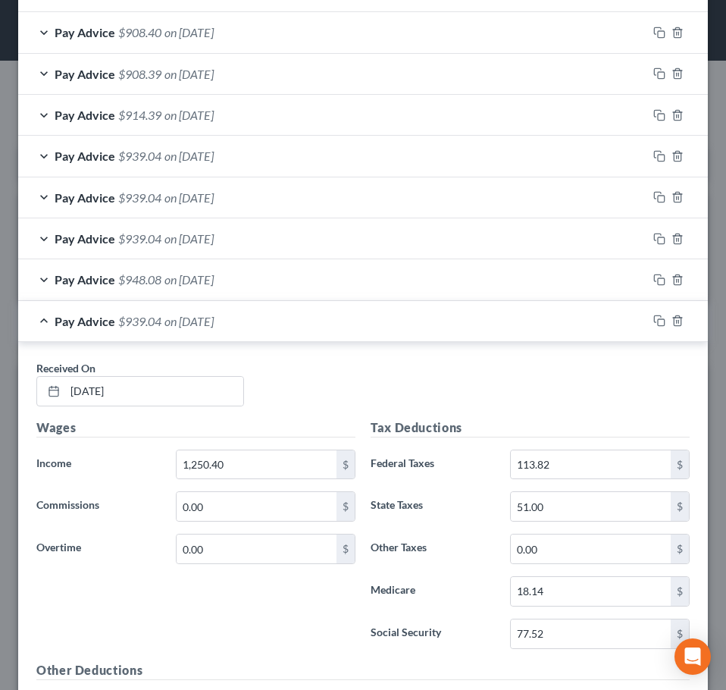
type input "Dues"
click at [306, 396] on div "Received On * 07/23/2025" at bounding box center [363, 389] width 669 height 58
click at [283, 320] on div "Pay Advice $939.04 on 07/23/2025" at bounding box center [332, 321] width 629 height 40
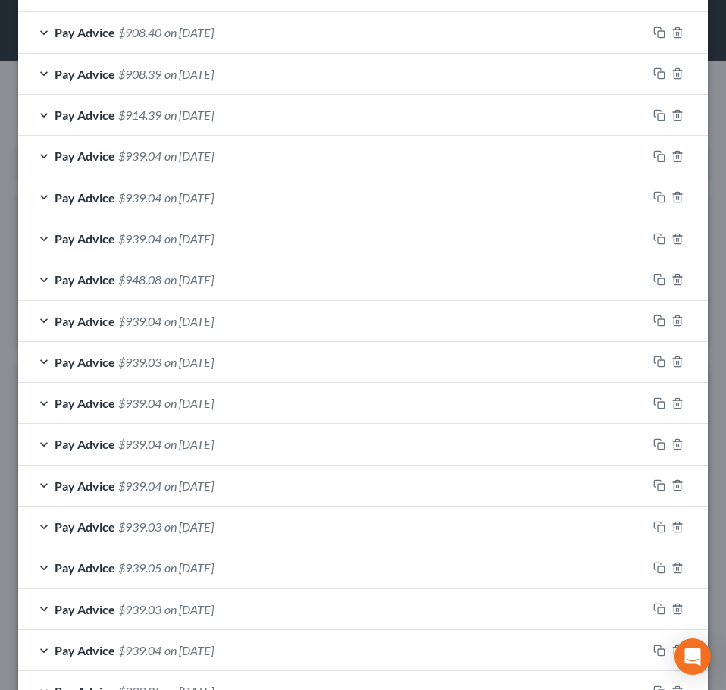
click at [252, 285] on div "Pay Advice $948.08 on 07/30/2025" at bounding box center [332, 279] width 629 height 40
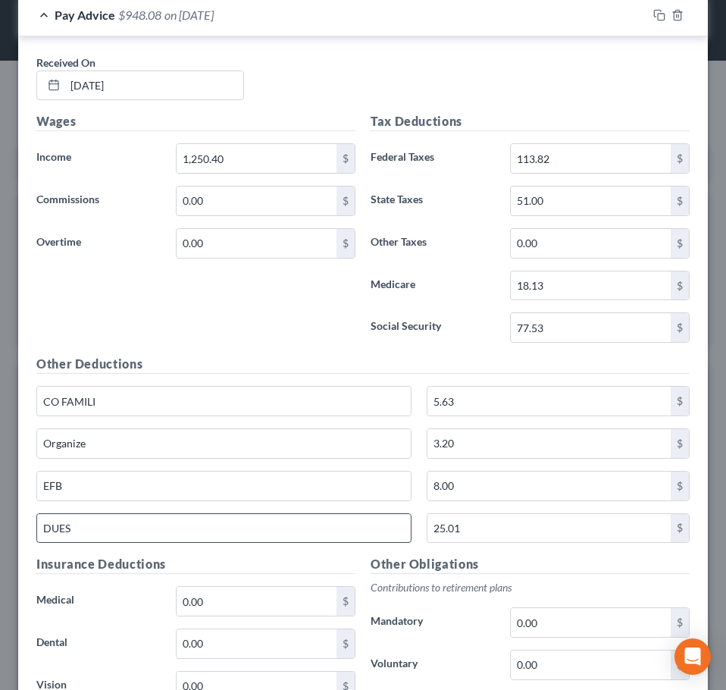
scroll to position [933, 0]
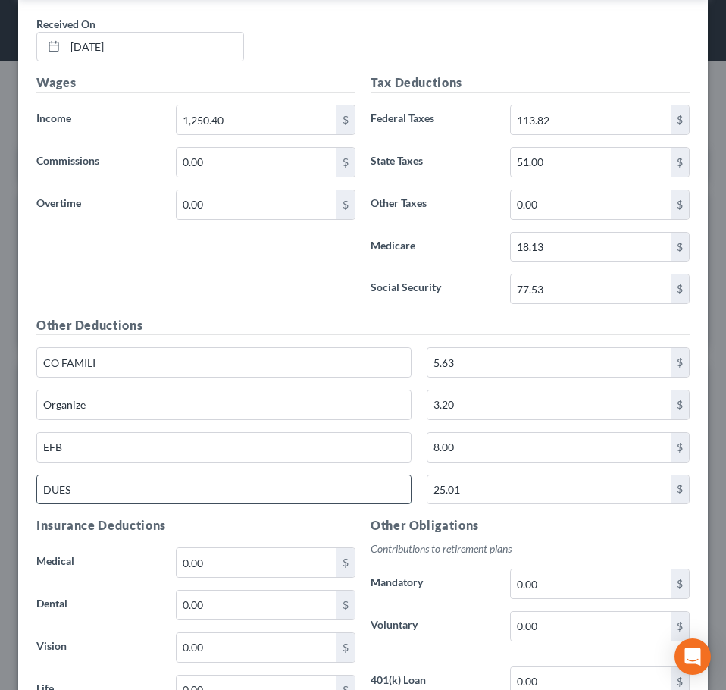
click at [134, 490] on input "DUES" at bounding box center [224, 489] width 374 height 29
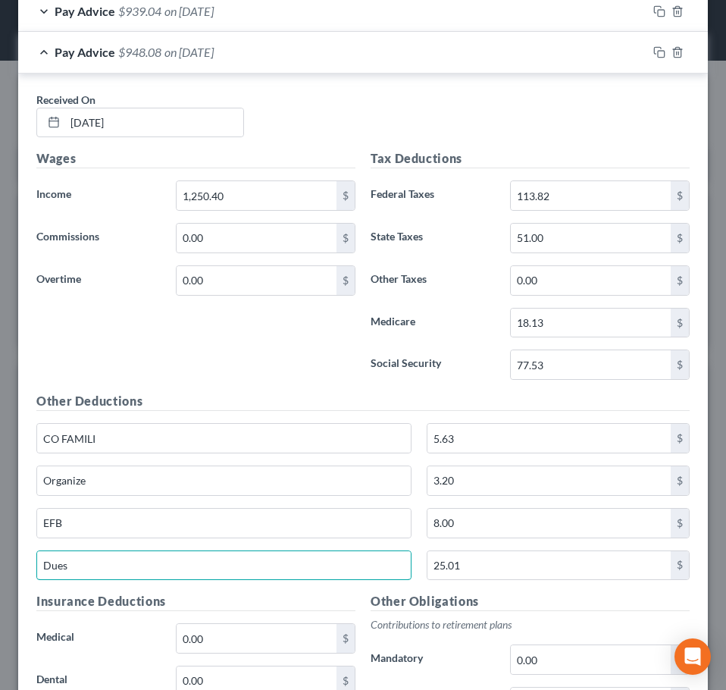
type input "Dues"
click at [182, 361] on div "Wages Income * 1,250.40 $ Commissions 0.00 $ Overtime 0.00 $" at bounding box center [196, 270] width 334 height 243
click at [193, 65] on div "Pay Advice $948.08 on 07/30/2025" at bounding box center [332, 52] width 629 height 40
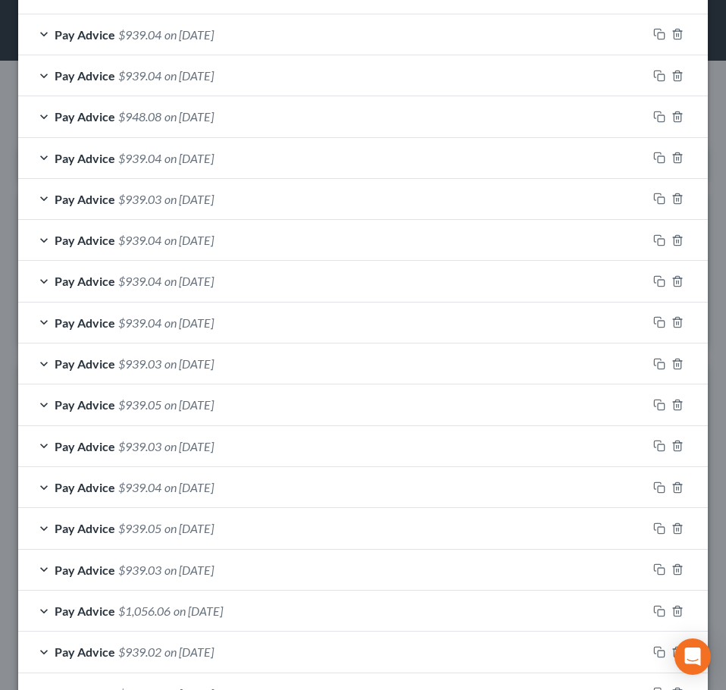
scroll to position [706, 0]
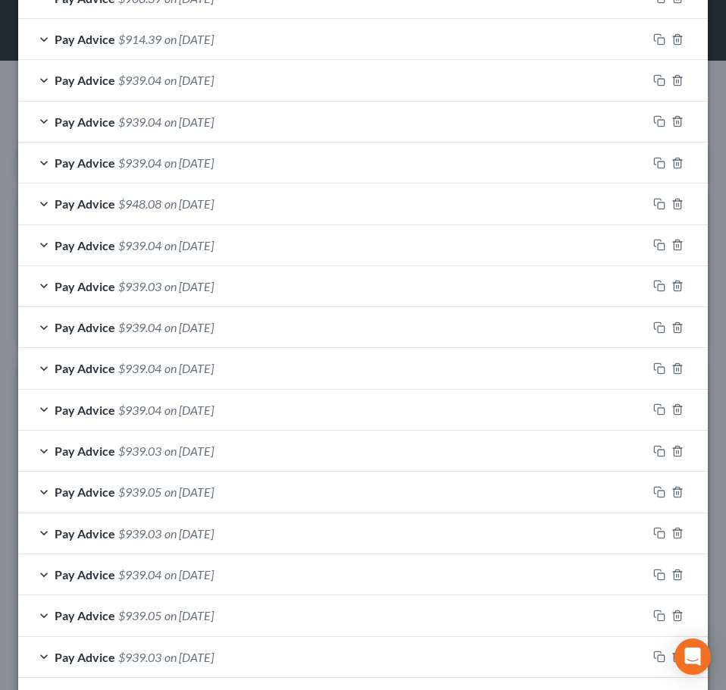
drag, startPoint x: 233, startPoint y: 153, endPoint x: 225, endPoint y: 162, distance: 11.8
click at [234, 153] on div "Pay Advice $939.04 on 08/06/2025" at bounding box center [332, 163] width 629 height 40
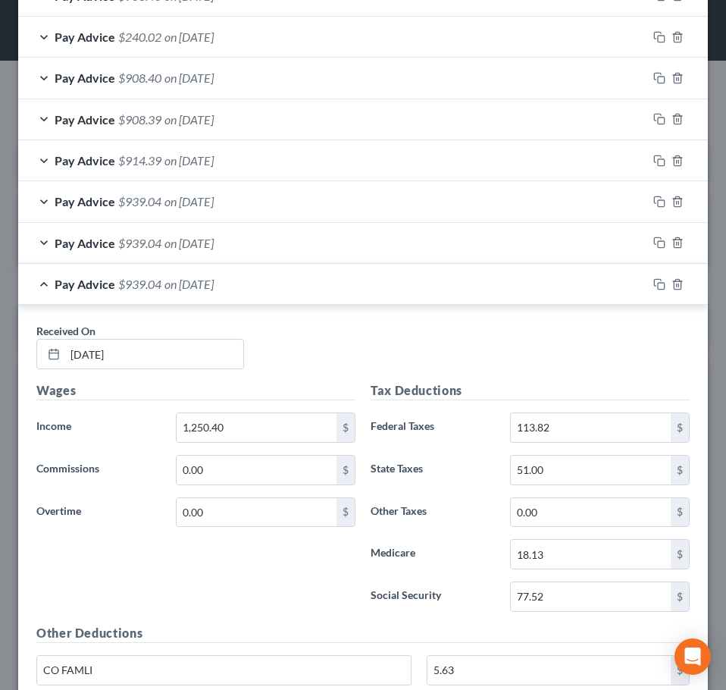
scroll to position [554, 0]
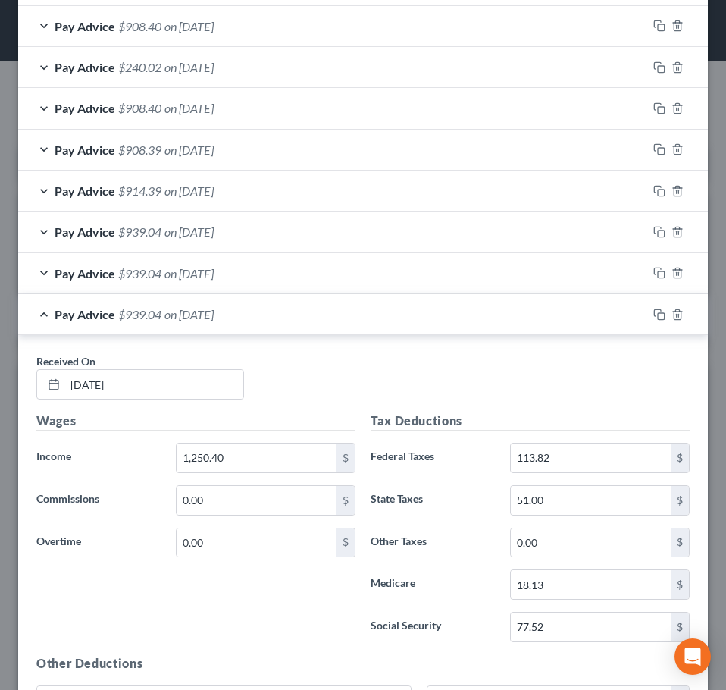
drag, startPoint x: 174, startPoint y: 315, endPoint x: 172, endPoint y: 307, distance: 7.9
click at [174, 315] on span "on 08/06/2025" at bounding box center [189, 314] width 49 height 14
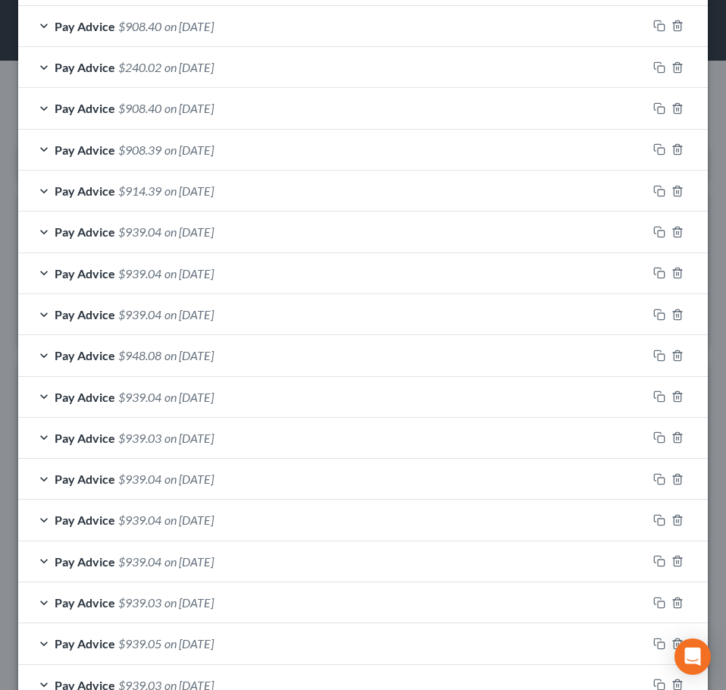
click at [180, 274] on span "on 08/13/2025" at bounding box center [189, 273] width 49 height 14
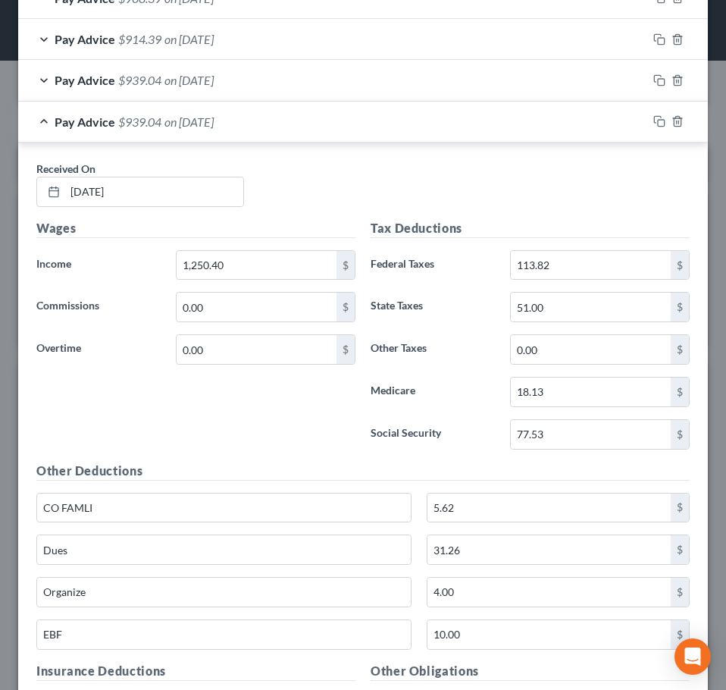
scroll to position [630, 0]
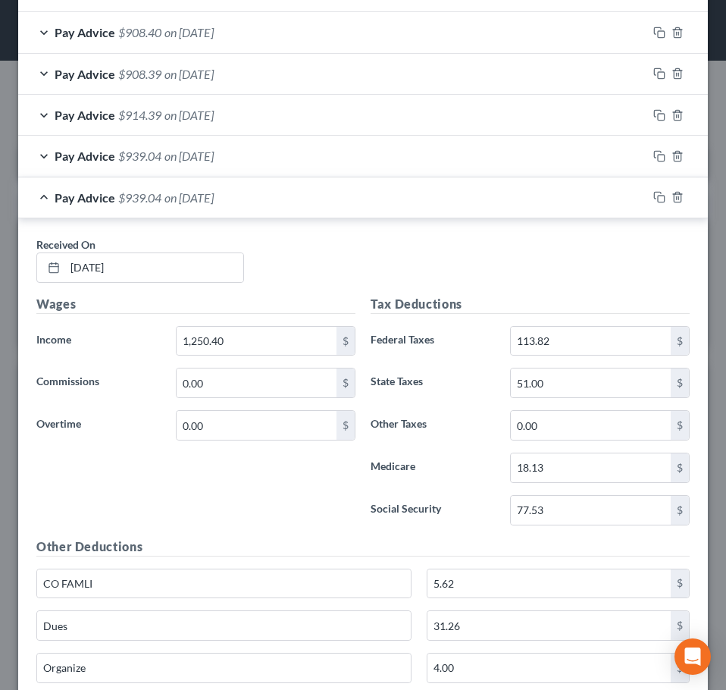
click at [202, 195] on span "on 08/13/2025" at bounding box center [189, 197] width 49 height 14
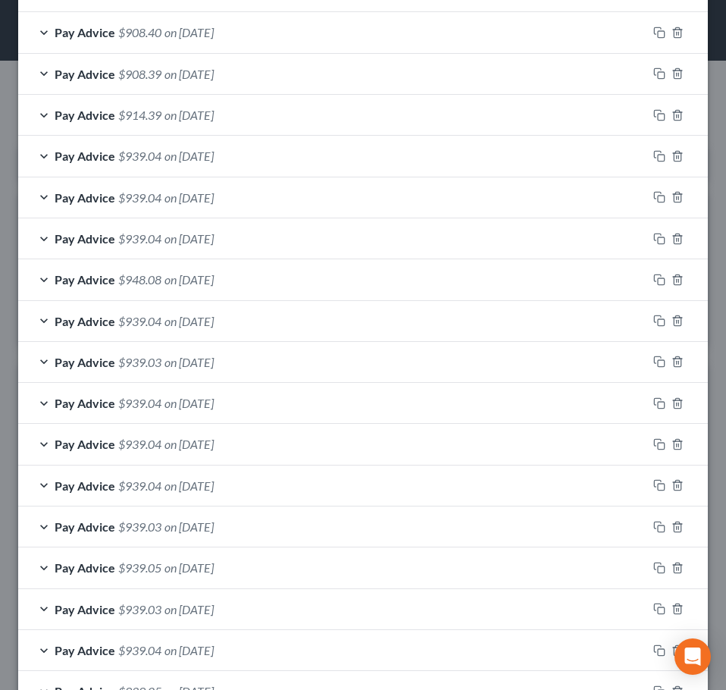
click at [214, 161] on span "on 08/20/2025" at bounding box center [189, 156] width 49 height 14
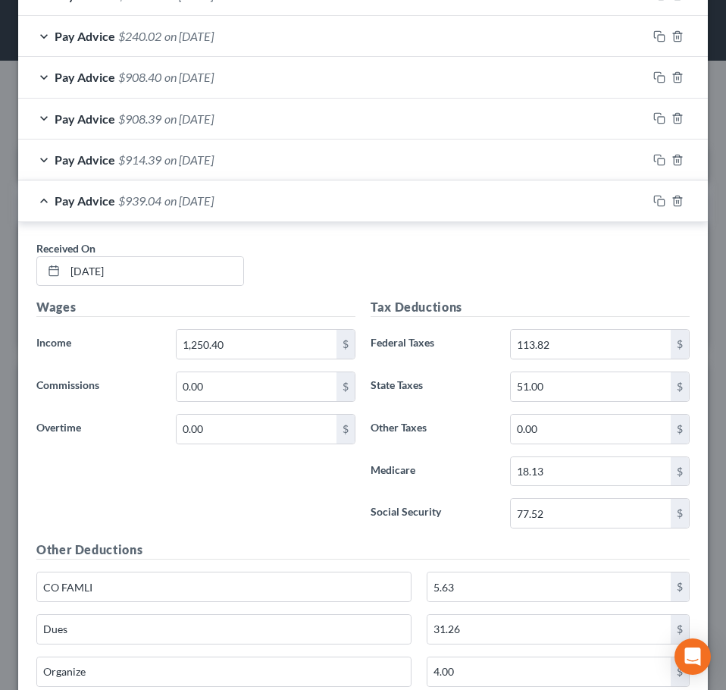
scroll to position [554, 0]
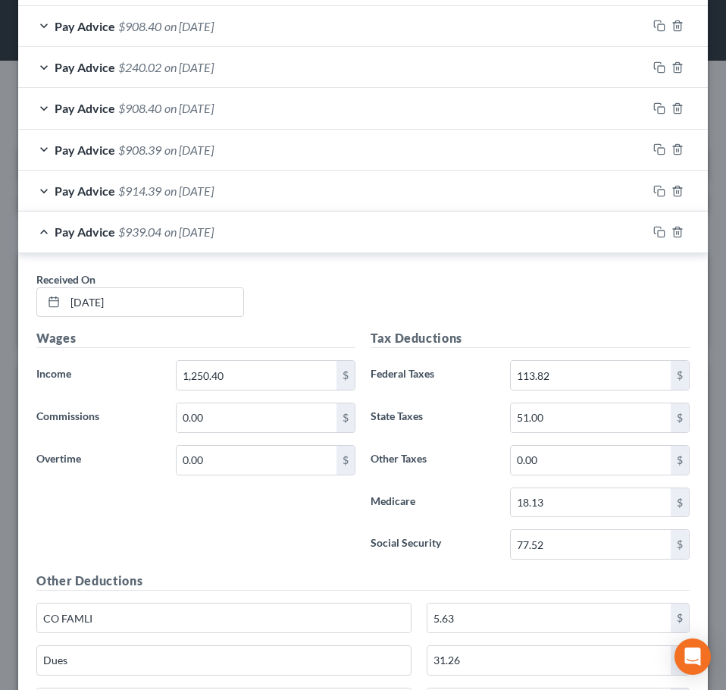
click at [192, 231] on span "on 08/20/2025" at bounding box center [189, 231] width 49 height 14
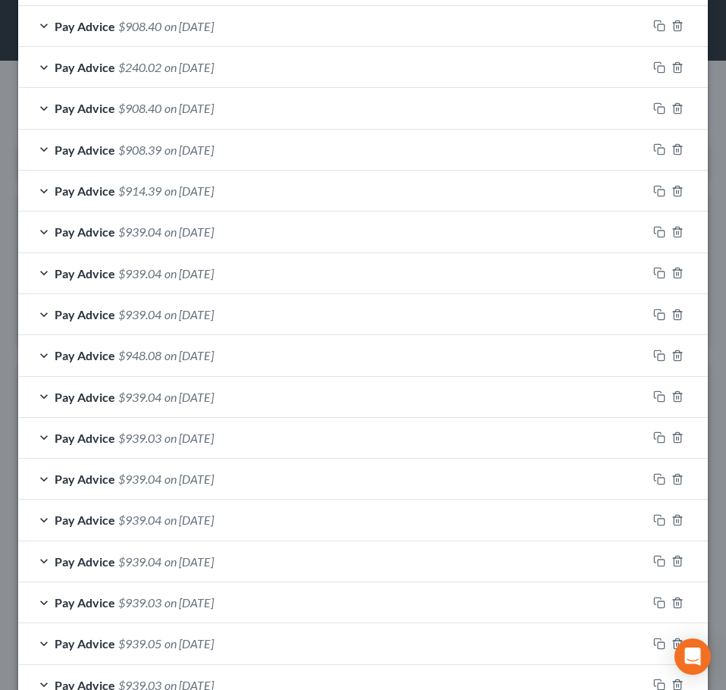
click at [205, 189] on span "on 08/27/2025" at bounding box center [189, 190] width 49 height 14
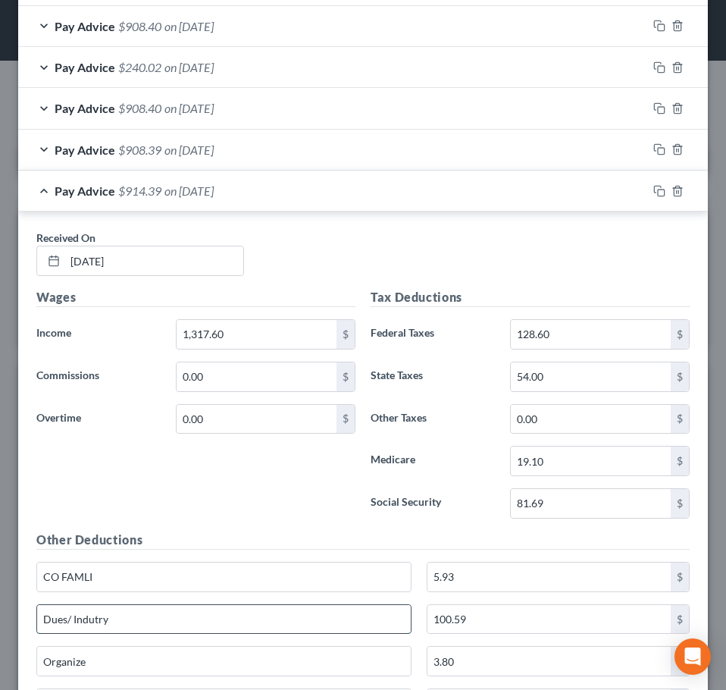
click at [99, 619] on input "Dues/ Indutry" at bounding box center [224, 619] width 374 height 29
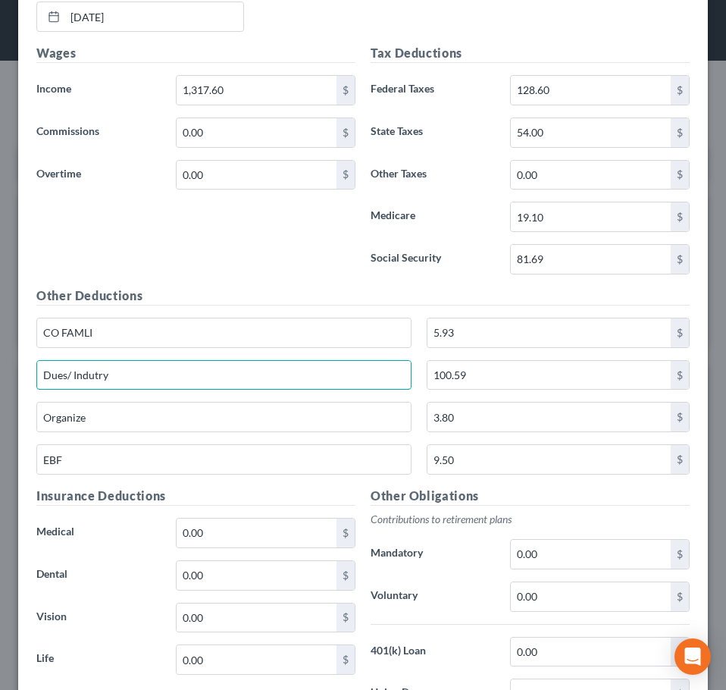
scroll to position [858, 0]
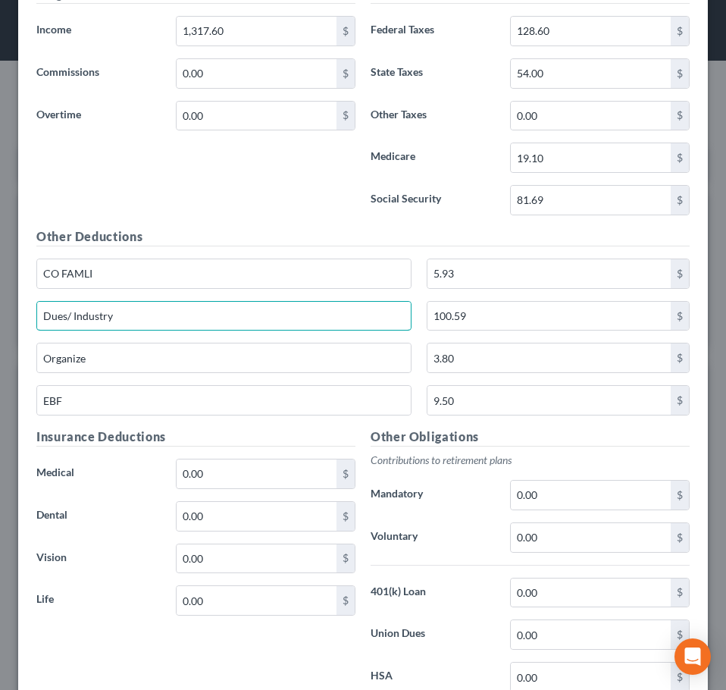
type input "Dues/ Industry"
click at [262, 196] on div "Wages Income * 1,317.60 $ Commissions 0.00 $ Overtime 0.00 $" at bounding box center [196, 106] width 334 height 243
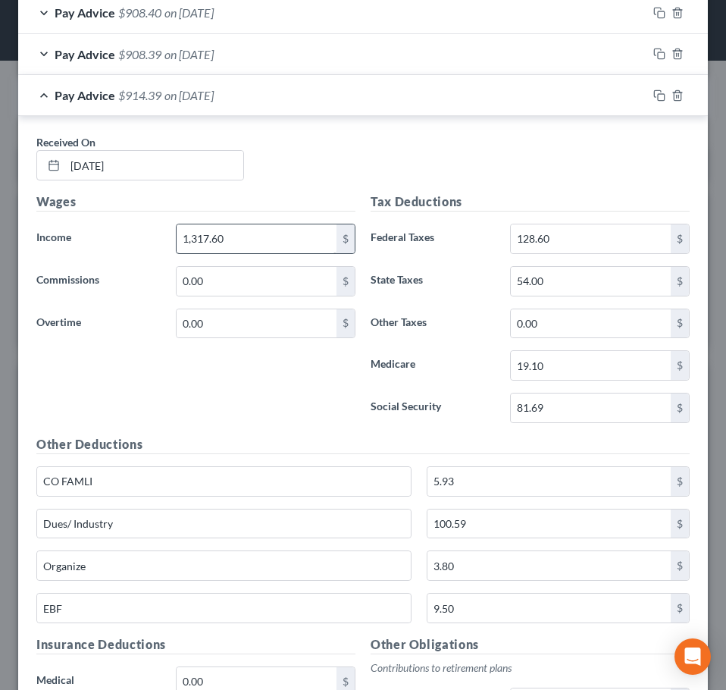
scroll to position [630, 0]
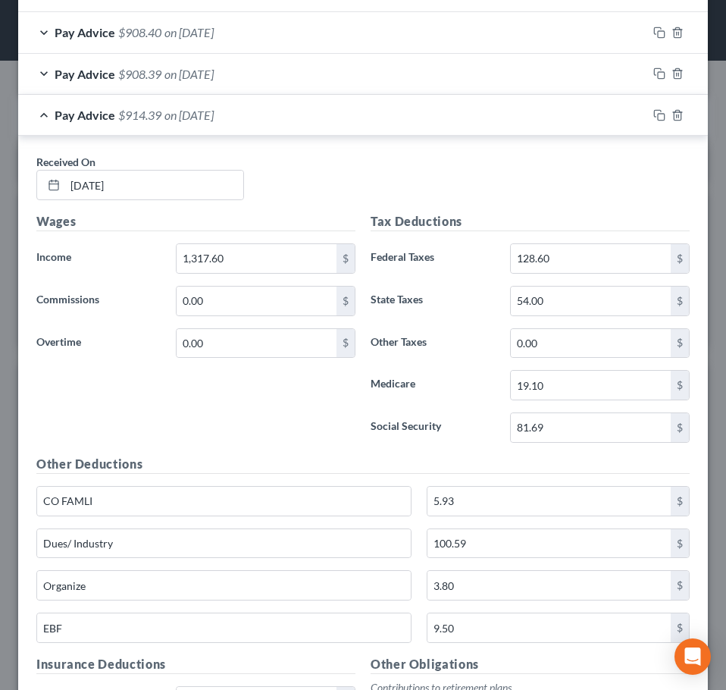
click at [251, 130] on div "Pay Advice $914.39 on 08/27/2025" at bounding box center [332, 115] width 629 height 40
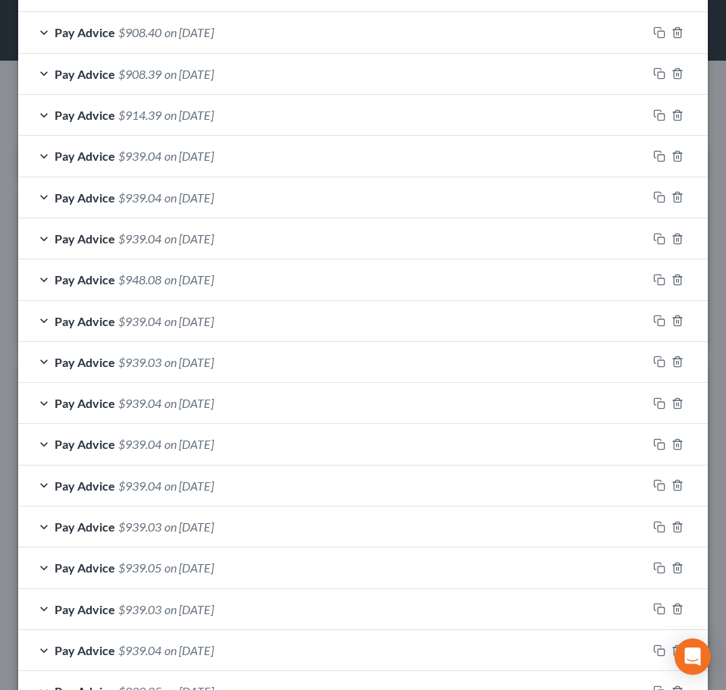
click at [248, 121] on div "Pay Advice $914.39 on 08/27/2025" at bounding box center [332, 115] width 629 height 40
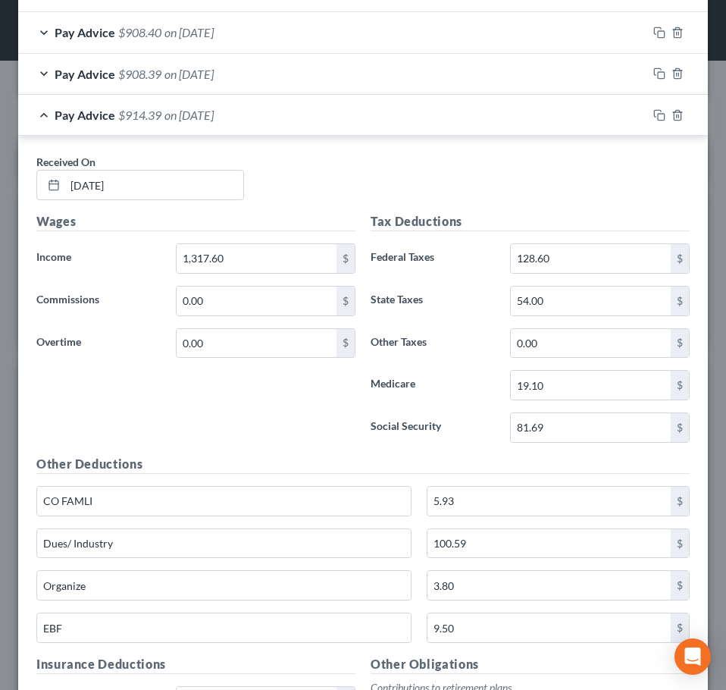
click at [203, 108] on span "on 08/27/2025" at bounding box center [189, 115] width 49 height 14
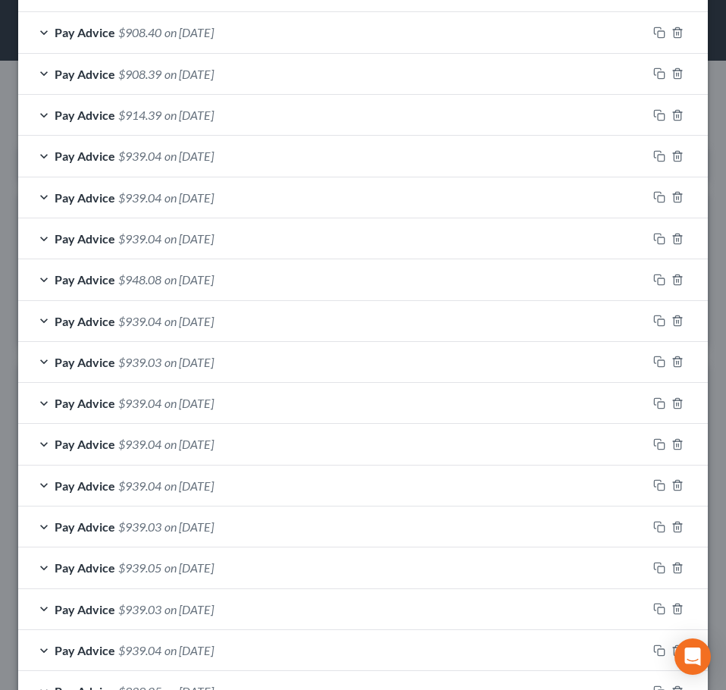
click at [211, 78] on span "on 09/03/2025" at bounding box center [189, 74] width 49 height 14
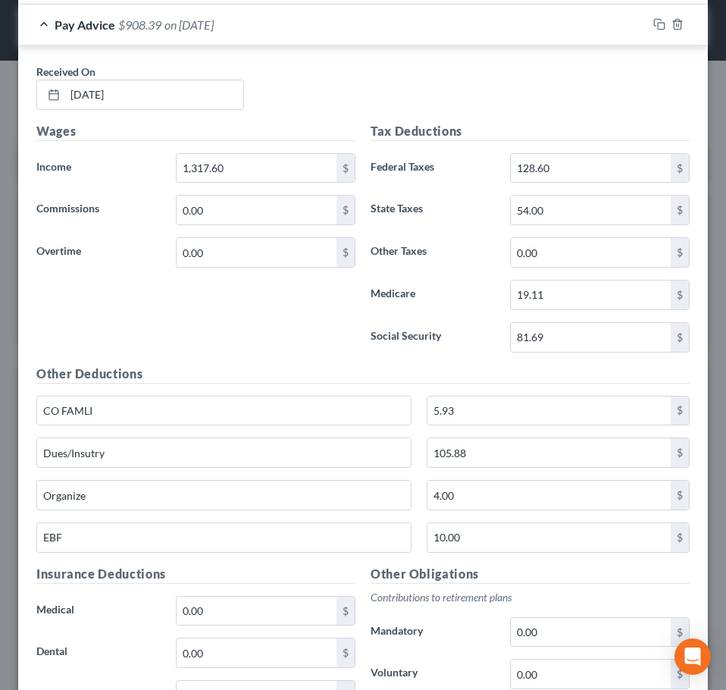
scroll to position [706, 0]
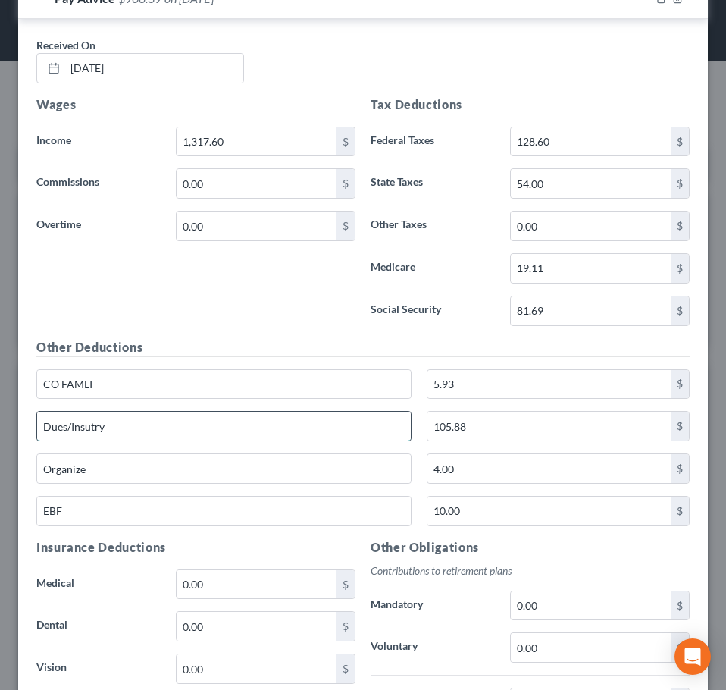
click at [130, 425] on input "Dues/Insutry" at bounding box center [224, 426] width 374 height 29
type input "Dues/Industry"
click at [211, 314] on div "Wages Income * 1,317.60 $ Commissions 0.00 $ Overtime 0.00 $" at bounding box center [196, 217] width 334 height 243
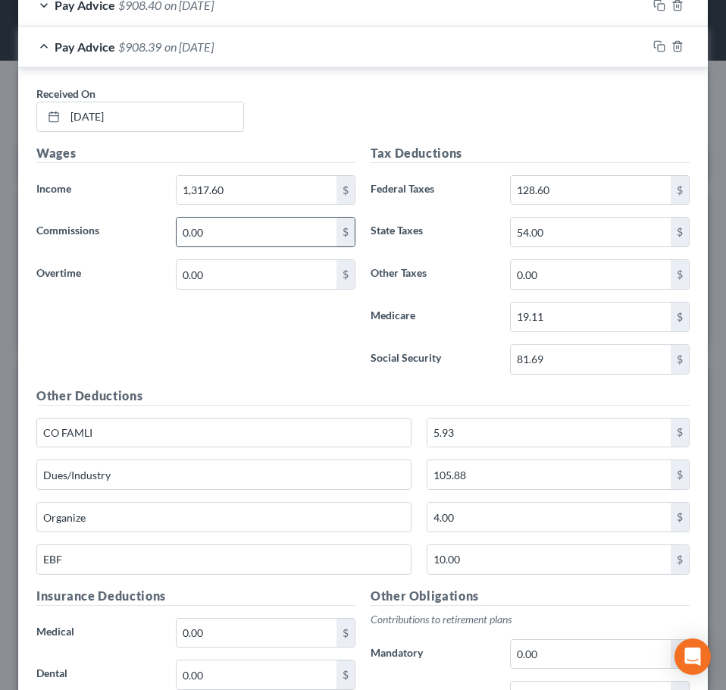
scroll to position [554, 0]
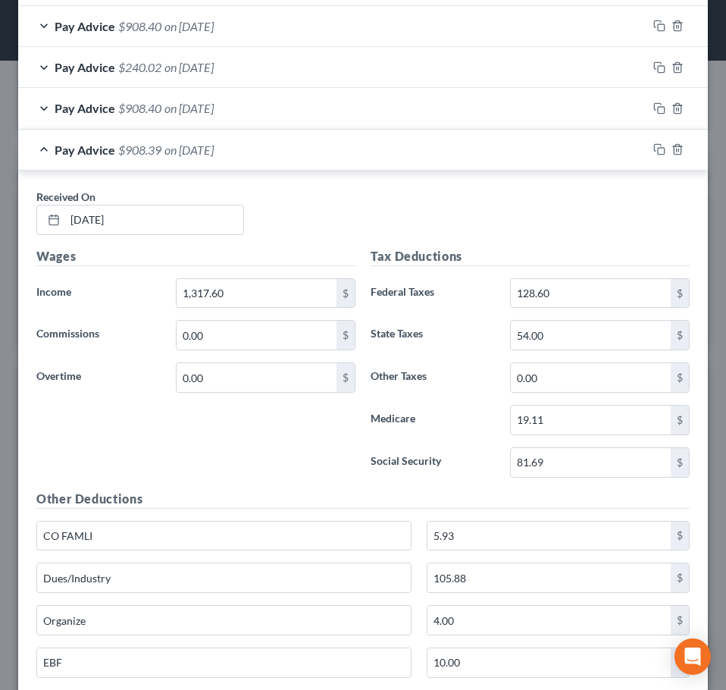
click at [257, 146] on div "Pay Advice $908.39 on 09/03/2025" at bounding box center [332, 150] width 629 height 40
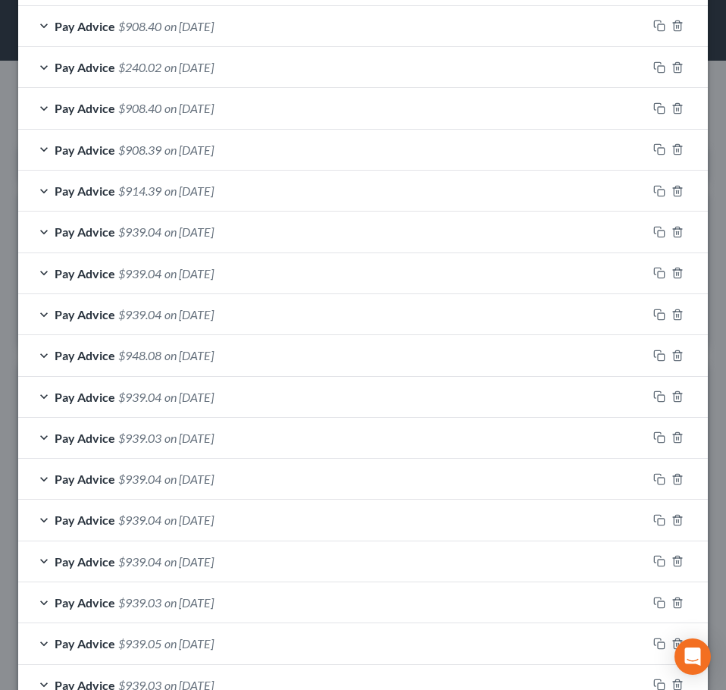
click at [247, 116] on div "Pay Advice $908.40 on 09/10/2025" at bounding box center [332, 108] width 629 height 40
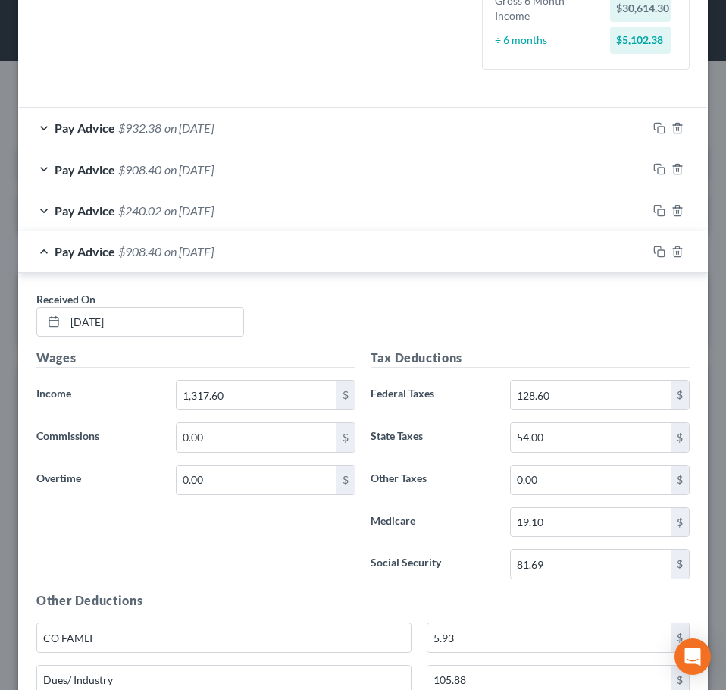
scroll to position [403, 0]
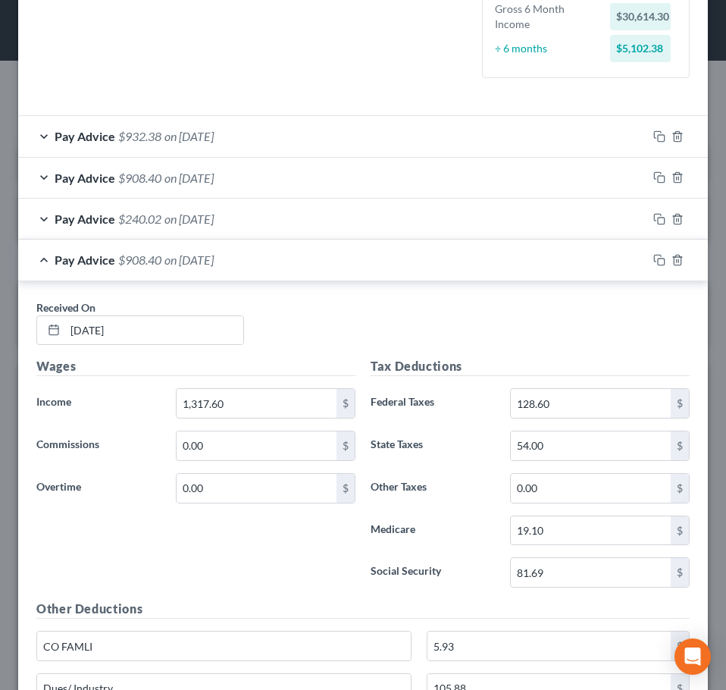
click at [190, 272] on div "Pay Advice $908.40 on 09/10/2025" at bounding box center [332, 260] width 629 height 40
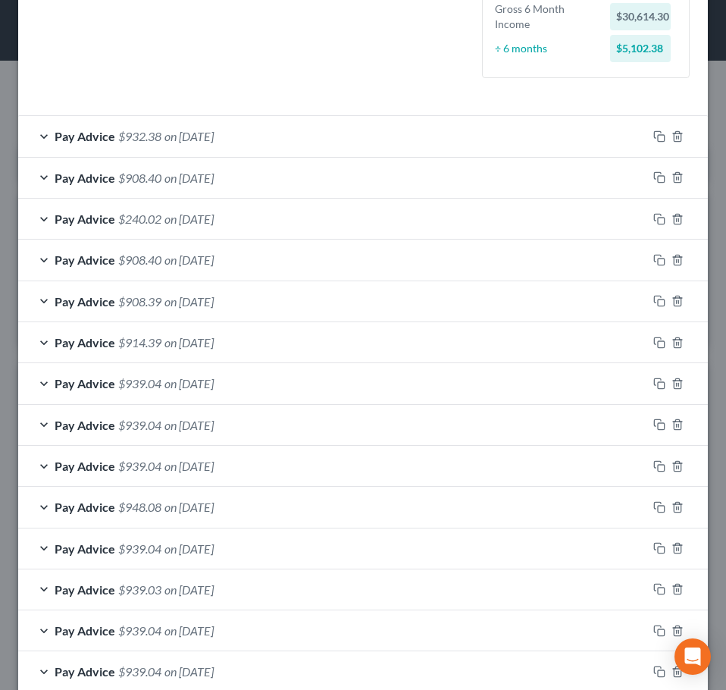
click at [210, 222] on span "on 09/17/2025" at bounding box center [189, 219] width 49 height 14
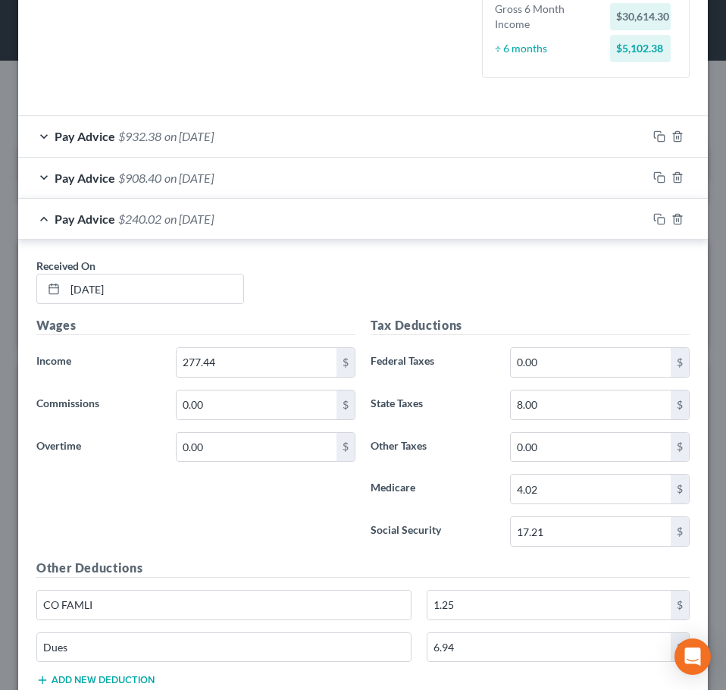
click at [214, 224] on span "on 09/17/2025" at bounding box center [189, 219] width 49 height 14
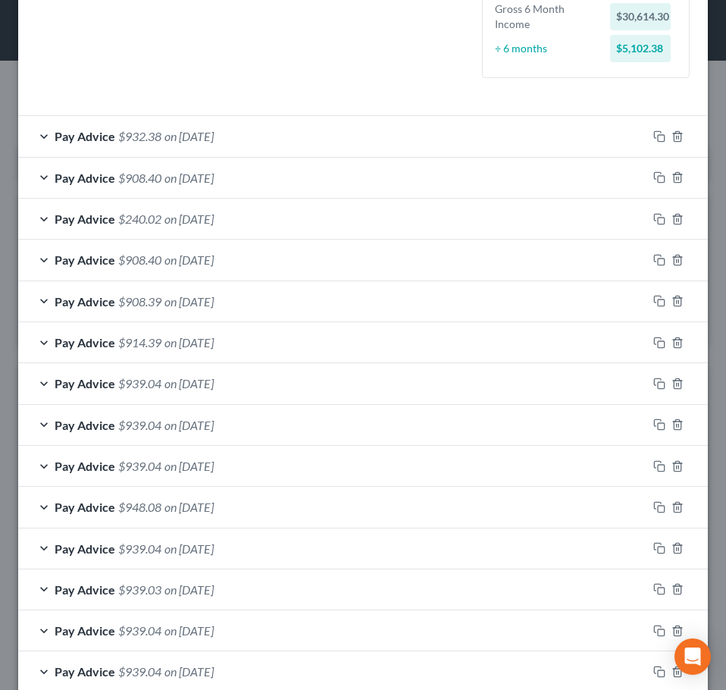
click at [267, 182] on div "Pay Advice $908.40 on 09/24/2025" at bounding box center [332, 178] width 629 height 40
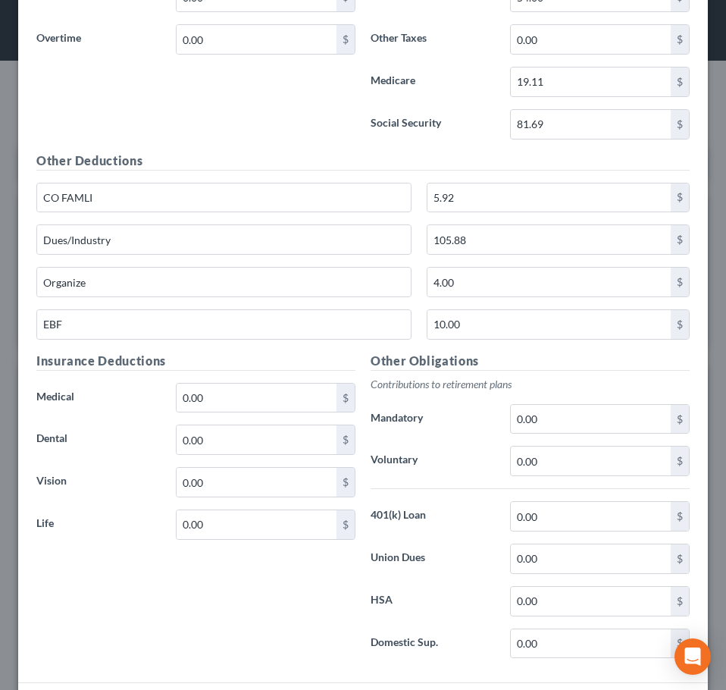
scroll to position [782, 0]
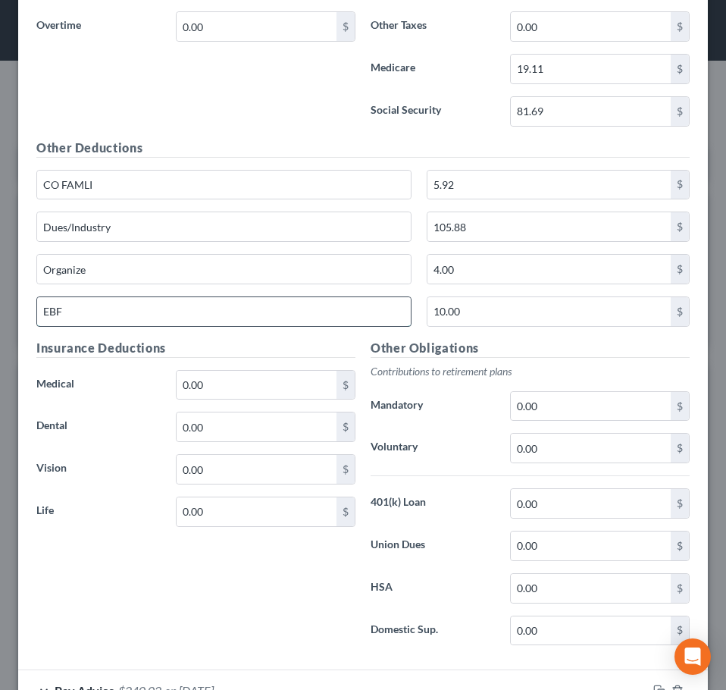
click at [107, 306] on input "EBF" at bounding box center [224, 311] width 374 height 29
click at [216, 118] on div "Wages Income * 1,317.60 $ Commissions 0.00 $ Overtime 0.00 $" at bounding box center [196, 17] width 334 height 243
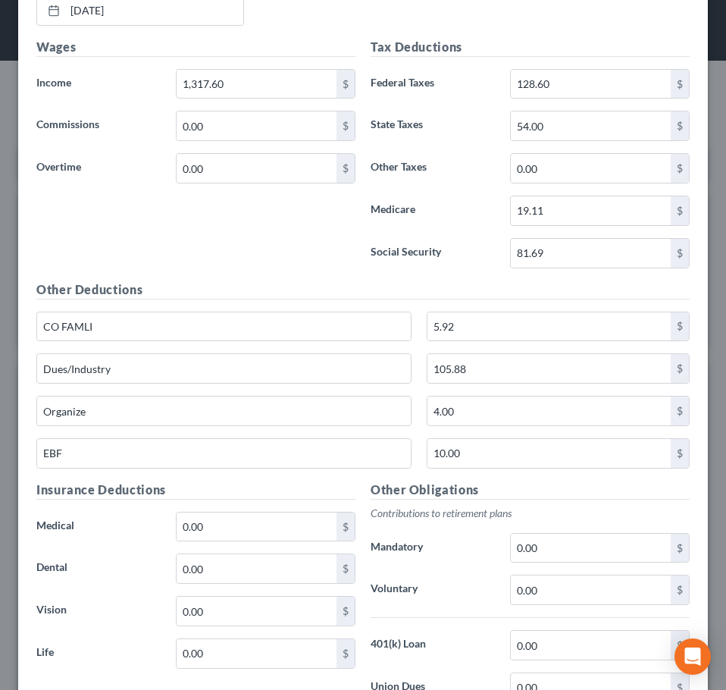
scroll to position [554, 0]
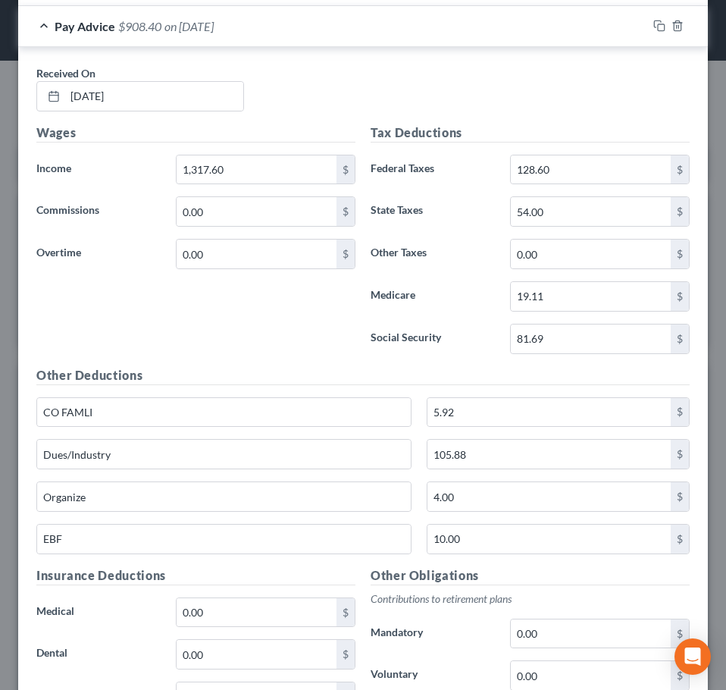
click at [240, 36] on div "Pay Advice $908.40 on 09/24/2025" at bounding box center [332, 26] width 629 height 40
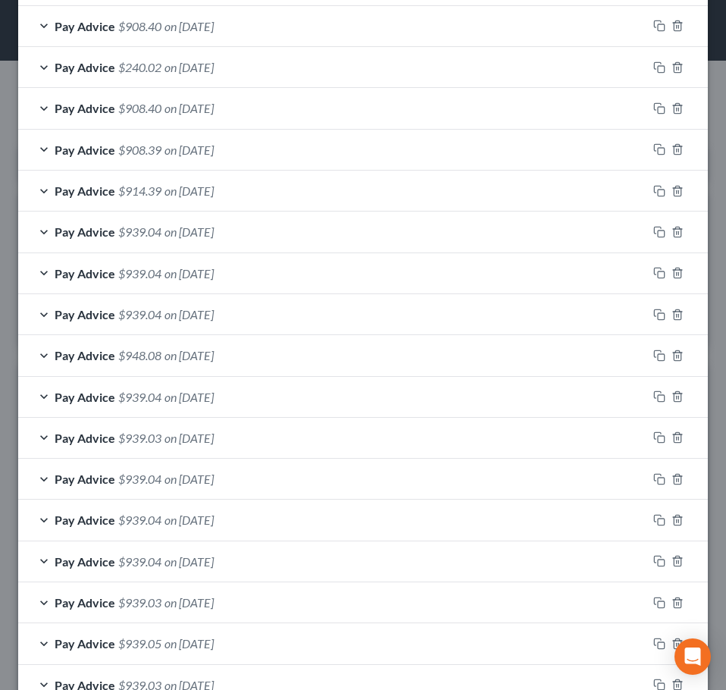
click at [214, 61] on span "on 09/17/2025" at bounding box center [189, 67] width 49 height 14
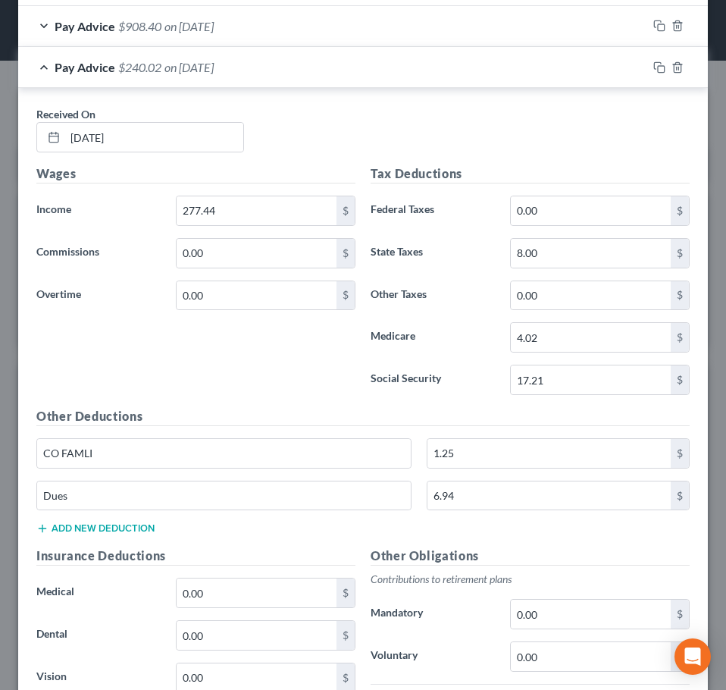
click at [214, 61] on span "on 09/17/2025" at bounding box center [189, 67] width 49 height 14
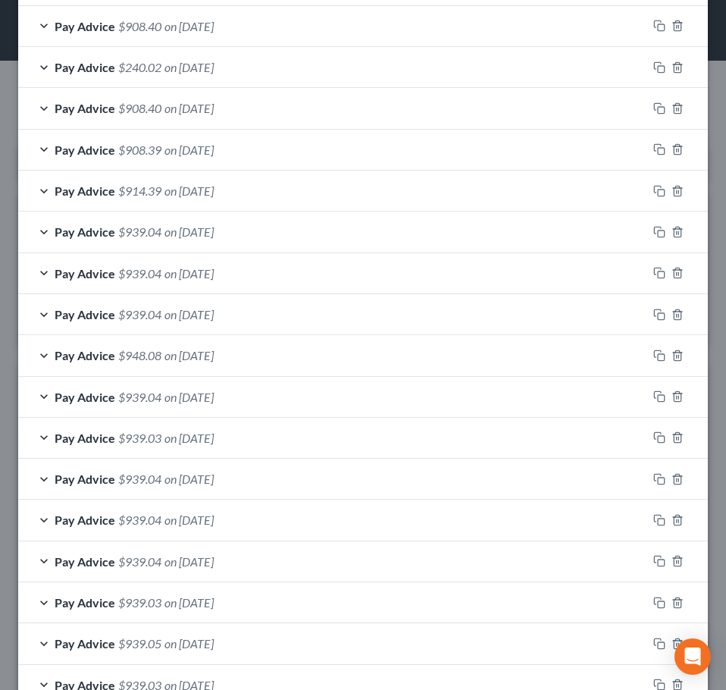
click at [179, 102] on span "on 09/10/2025" at bounding box center [189, 108] width 49 height 14
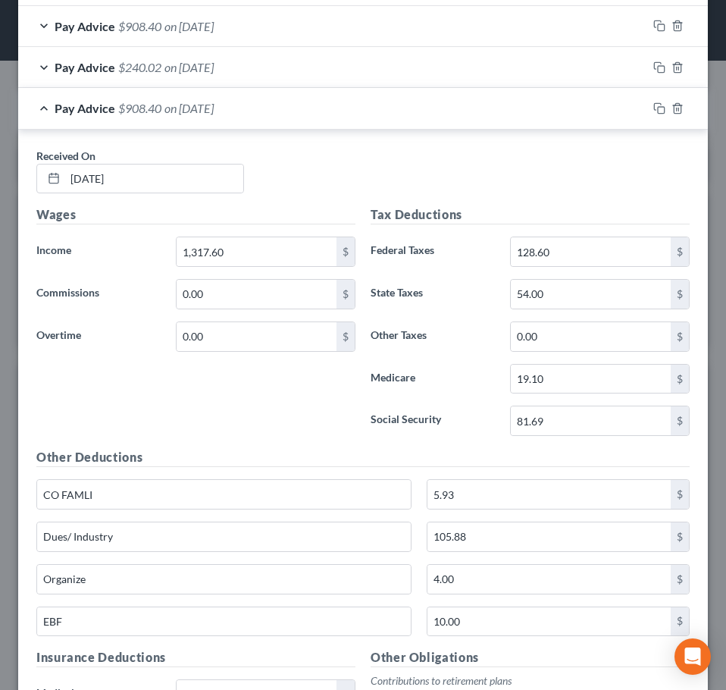
click at [179, 102] on span "on 09/10/2025" at bounding box center [189, 108] width 49 height 14
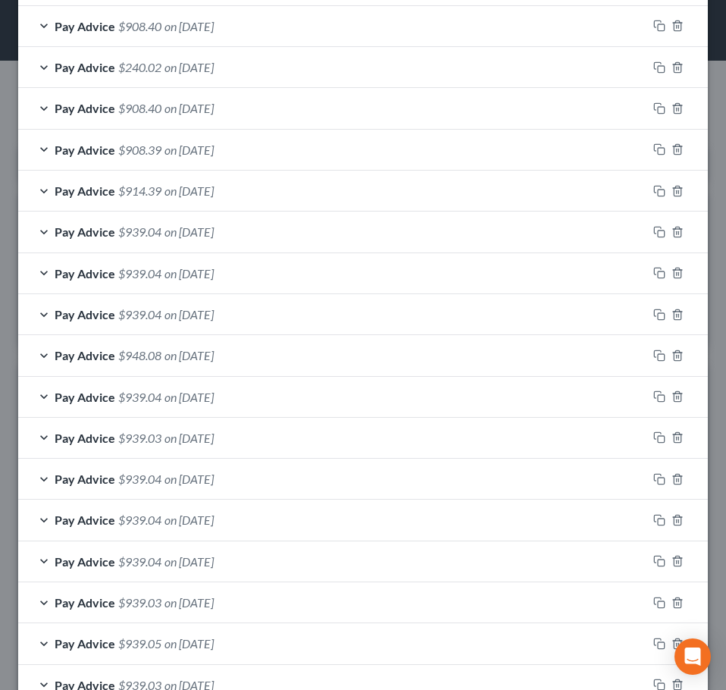
click at [162, 149] on div "Pay Advice $908.39 on 09/03/2025" at bounding box center [332, 150] width 629 height 40
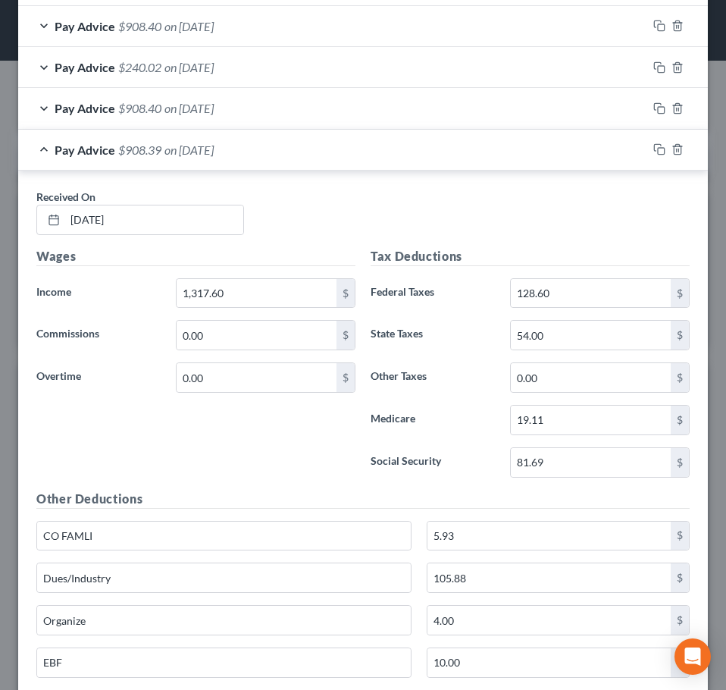
click at [162, 149] on div "Pay Advice $908.39 on 09/03/2025" at bounding box center [332, 150] width 629 height 40
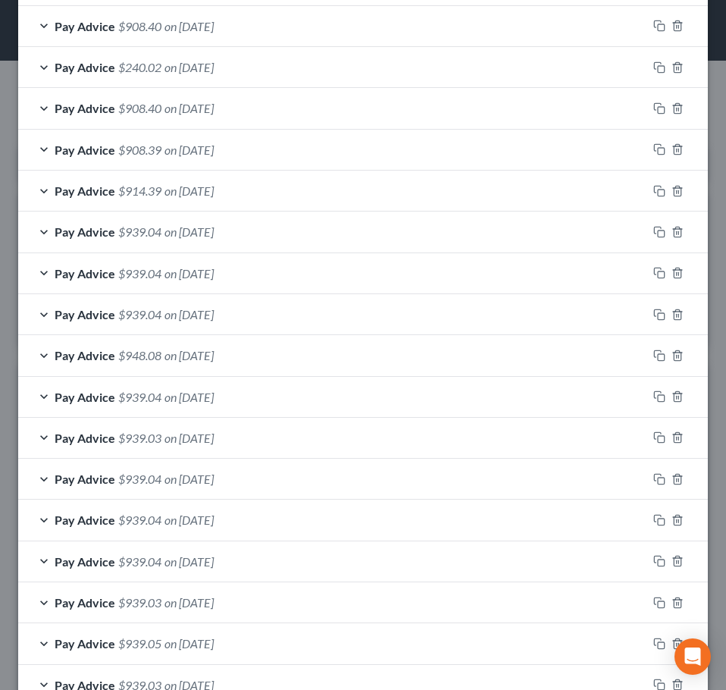
click at [155, 193] on span "$914.39" at bounding box center [139, 190] width 43 height 14
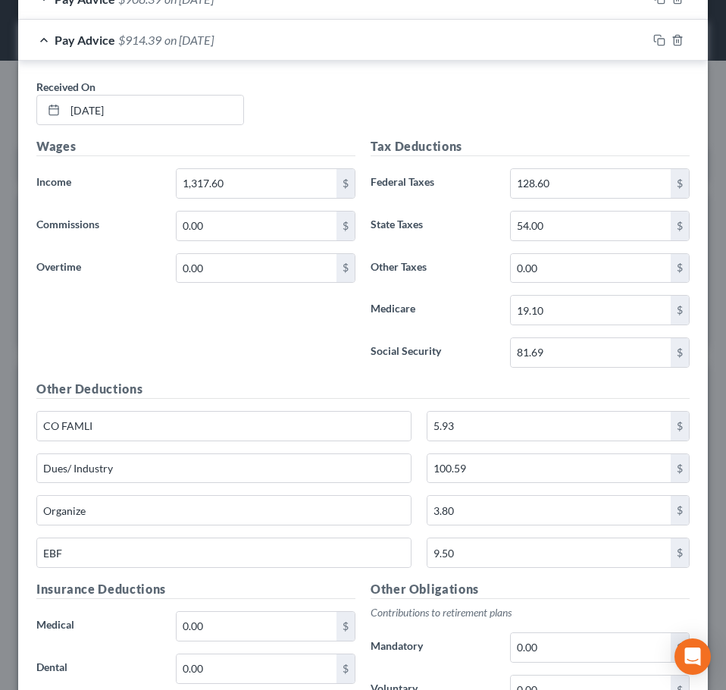
scroll to position [706, 0]
click at [183, 51] on div "Pay Advice $914.39 on 08/27/2025" at bounding box center [332, 39] width 629 height 40
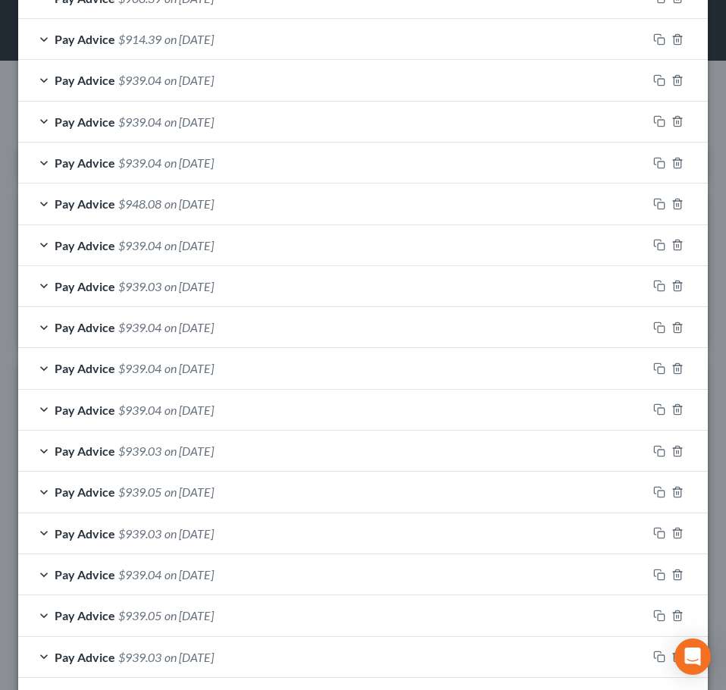
click at [171, 82] on span "on 08/20/2025" at bounding box center [189, 80] width 49 height 14
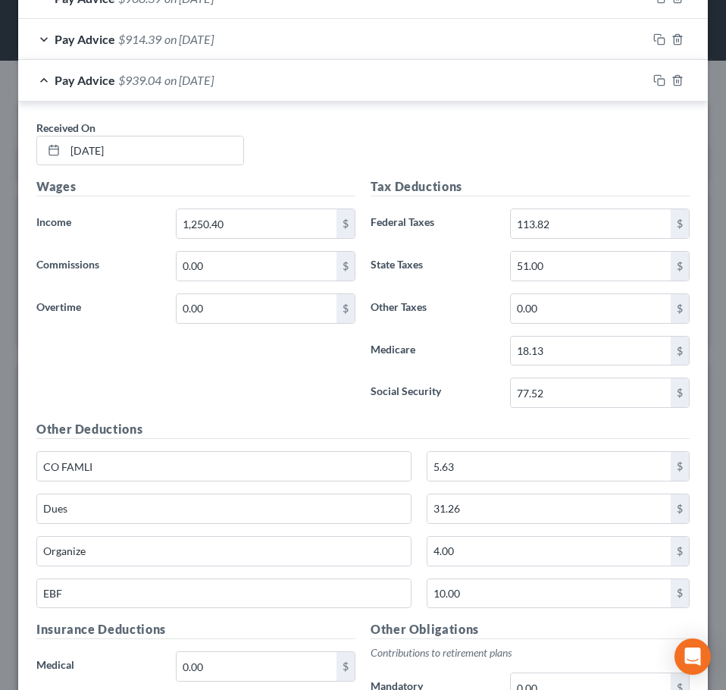
click at [171, 84] on span "on 08/20/2025" at bounding box center [189, 80] width 49 height 14
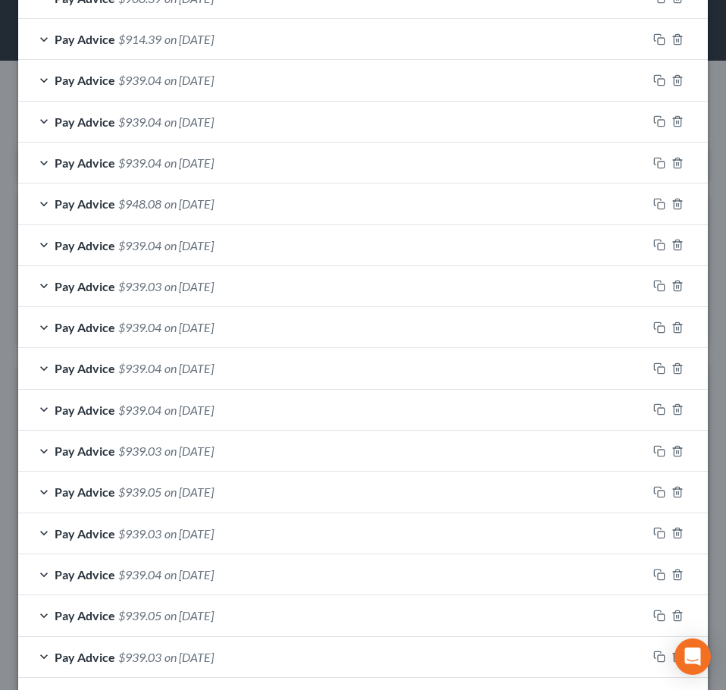
click at [145, 127] on span "$939.04" at bounding box center [139, 121] width 43 height 14
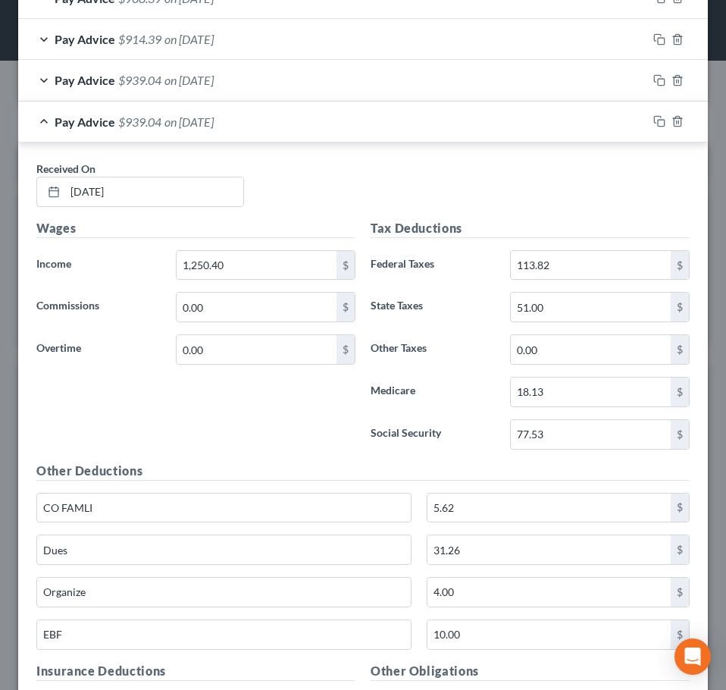
click at [145, 127] on span "$939.04" at bounding box center [139, 121] width 43 height 14
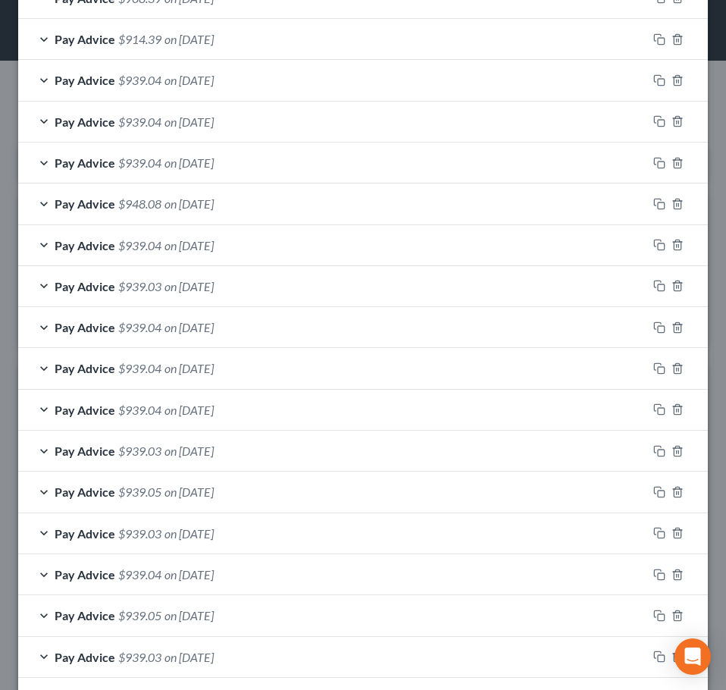
click at [146, 162] on span "$939.04" at bounding box center [139, 162] width 43 height 14
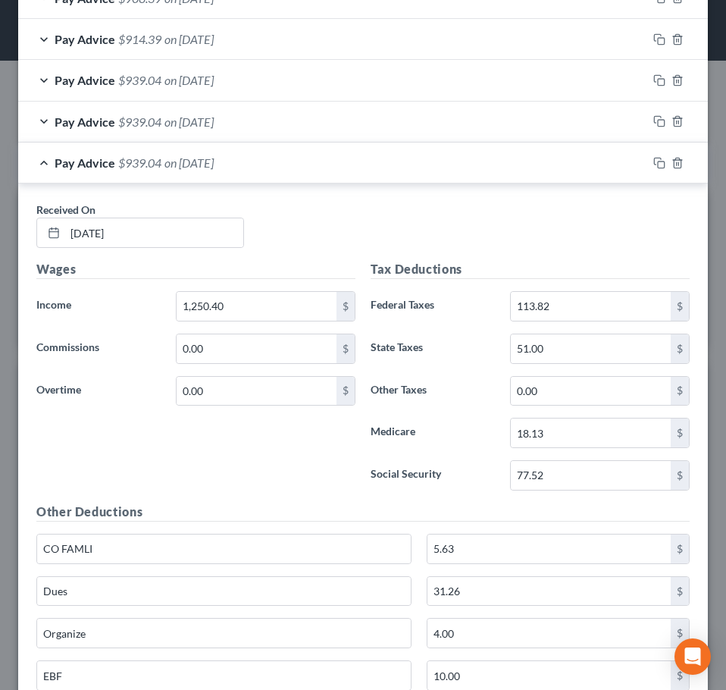
click at [146, 162] on span "$939.04" at bounding box center [139, 162] width 43 height 14
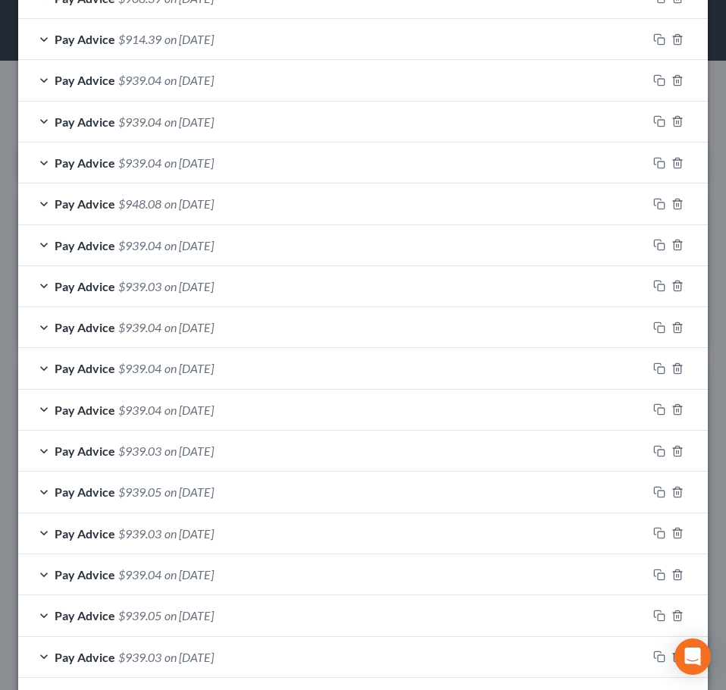
click at [136, 196] on div "Pay Advice $948.08 on 07/30/2025" at bounding box center [332, 203] width 629 height 40
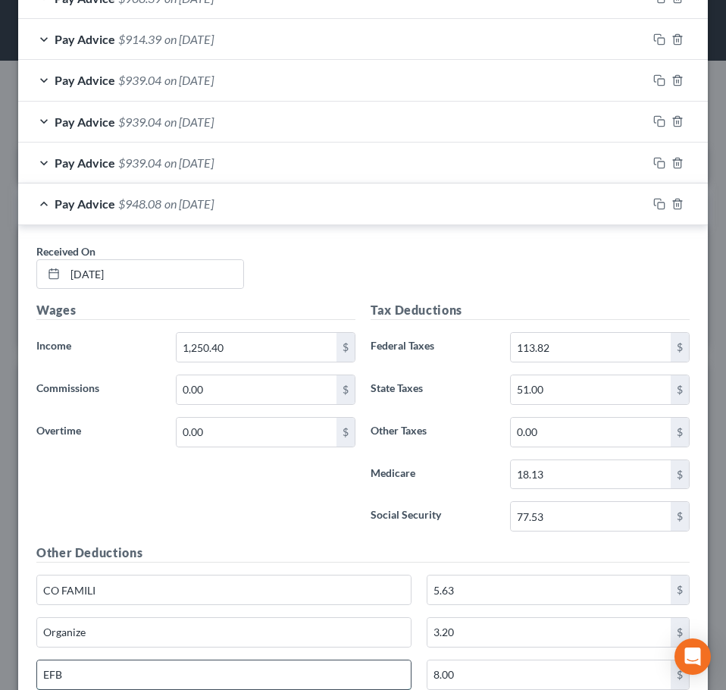
click at [58, 673] on input "EFB" at bounding box center [224, 674] width 374 height 29
type input "EBF"
click at [227, 516] on div "Wages Income * 1,250.40 $ Commissions 0.00 $ Overtime 0.00 $" at bounding box center [196, 422] width 334 height 243
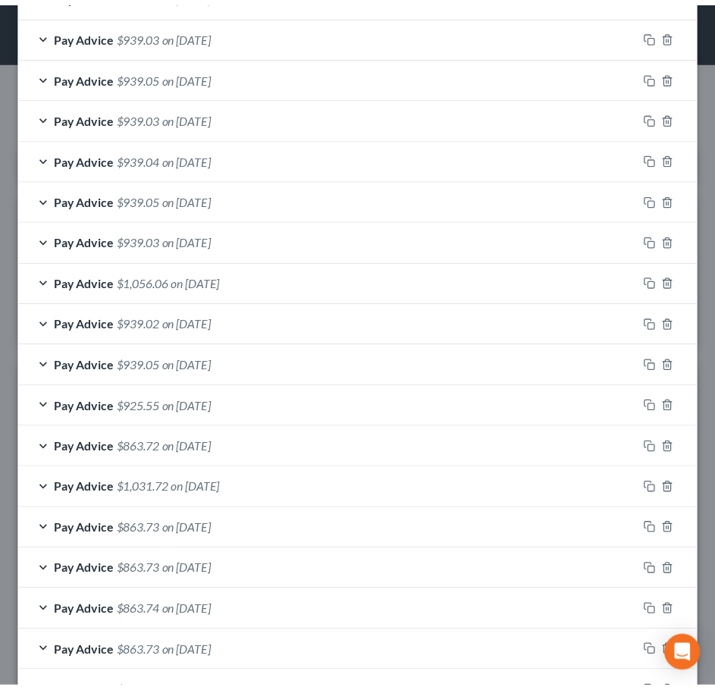
scroll to position [2163, 0]
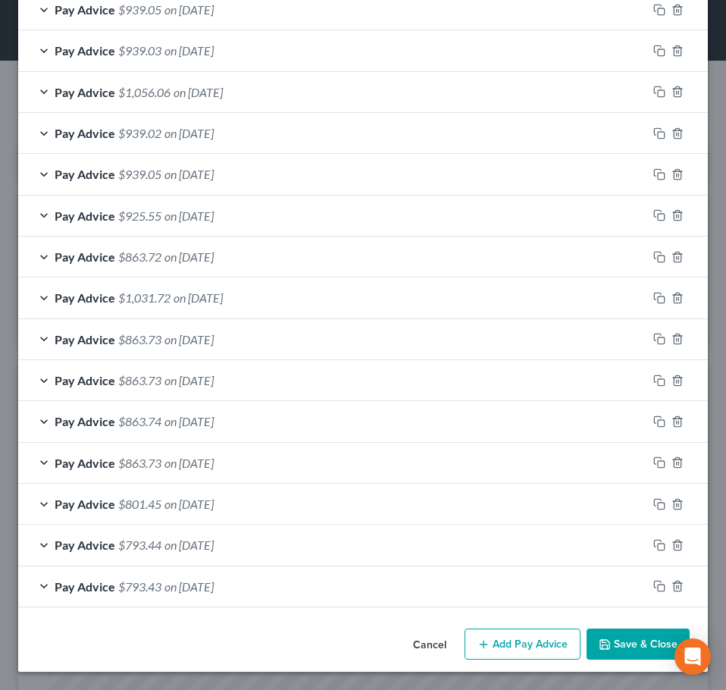
click at [647, 640] on button "Save & Close" at bounding box center [638, 645] width 103 height 32
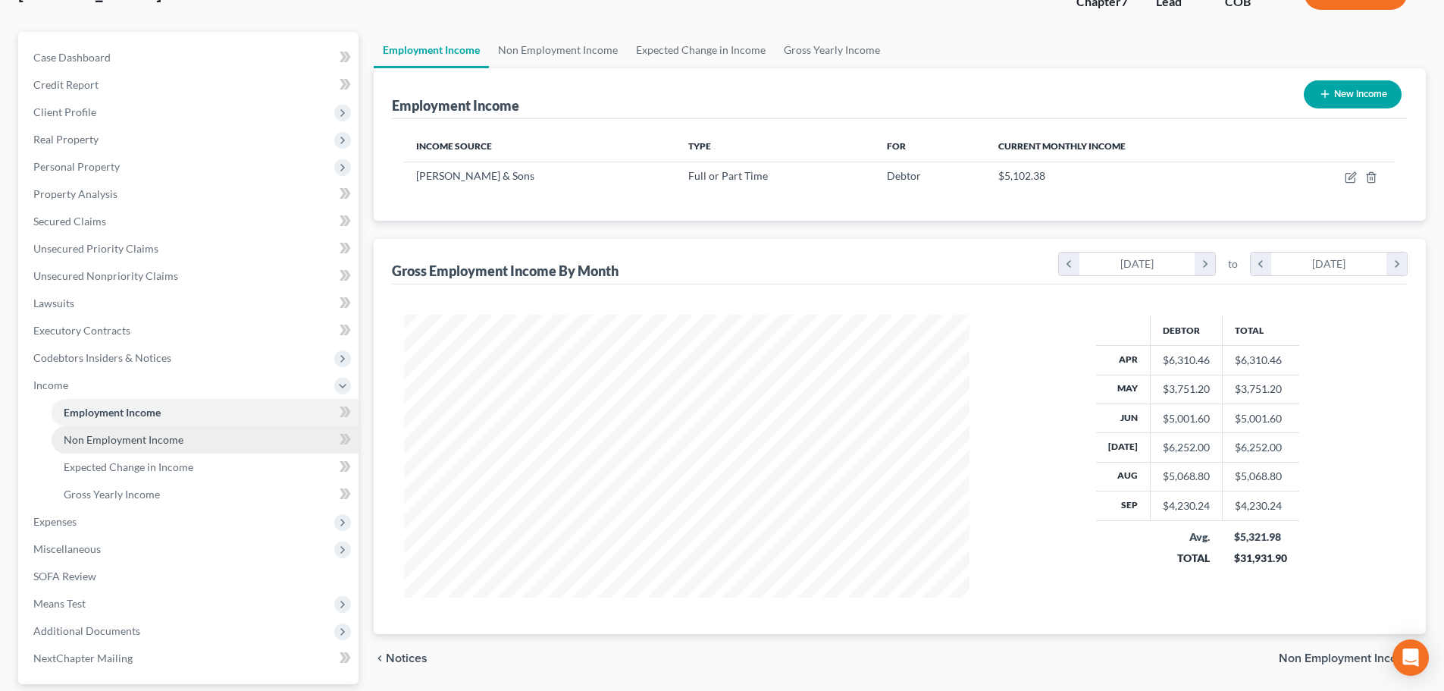
scroll to position [252, 0]
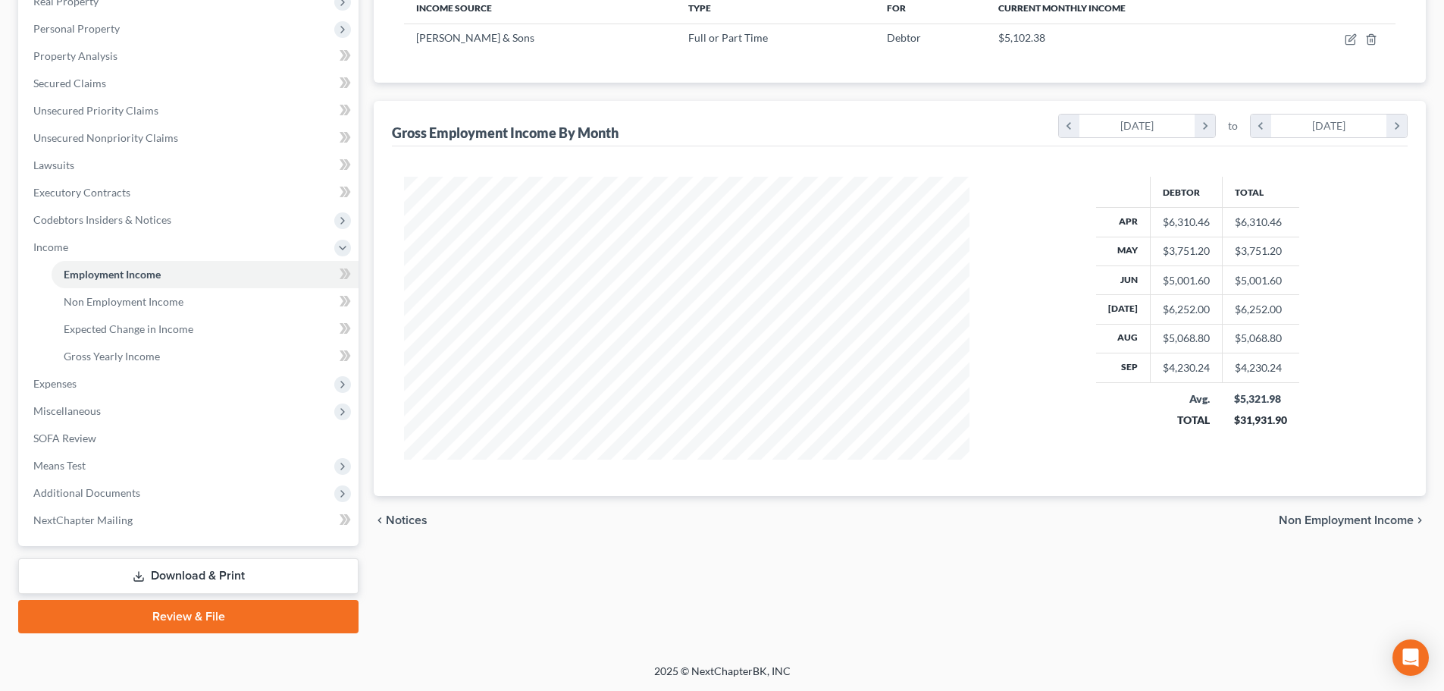
click at [174, 581] on link "Download & Print" at bounding box center [188, 576] width 340 height 36
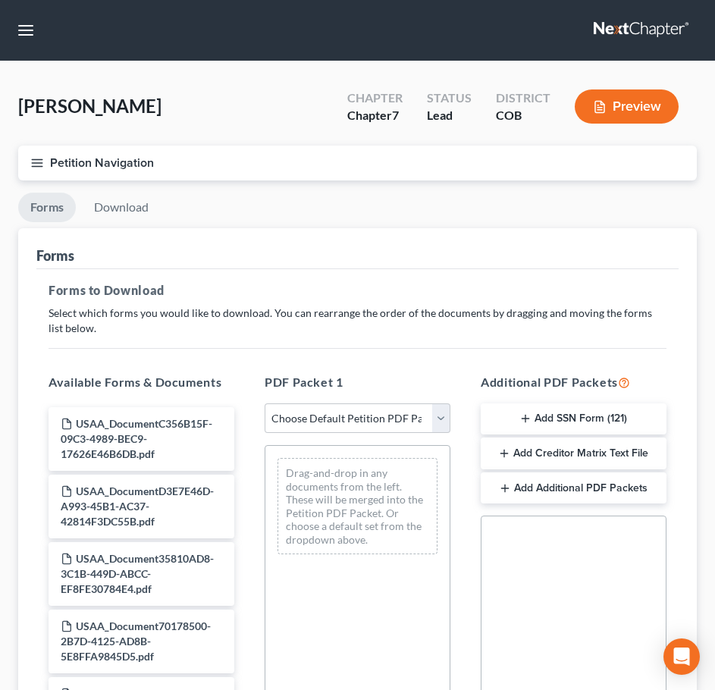
click at [194, 180] on button "Petition Navigation" at bounding box center [357, 163] width 679 height 35
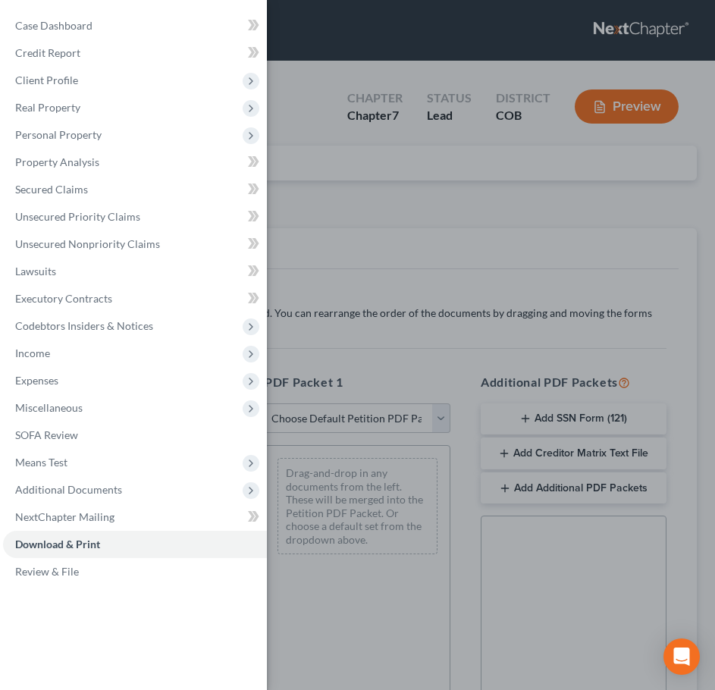
click at [362, 262] on div "Case Dashboard Payments Invoices Payments Payments Credit Report Client Profile" at bounding box center [357, 345] width 715 height 690
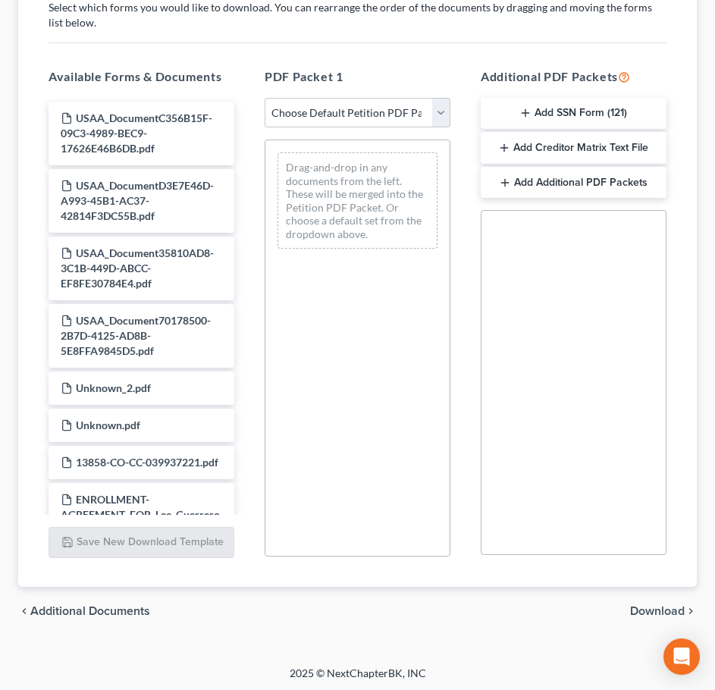
scroll to position [309, 0]
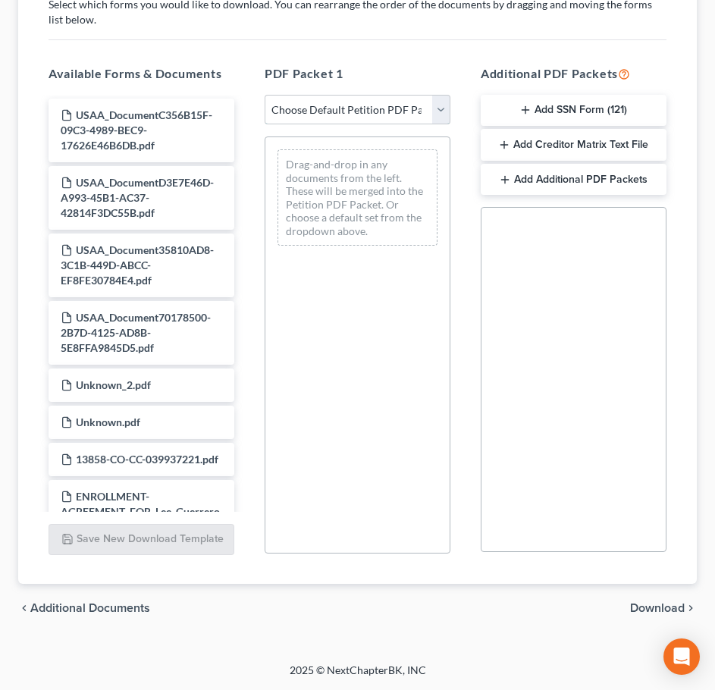
click at [350, 100] on select "Choose Default Petition PDF Packet Complete Bankruptcy Petition (all forms and …" at bounding box center [358, 110] width 186 height 30
select select "6"
click at [265, 95] on select "Choose Default Petition PDF Packet Complete Bankruptcy Petition (all forms and …" at bounding box center [358, 110] width 186 height 30
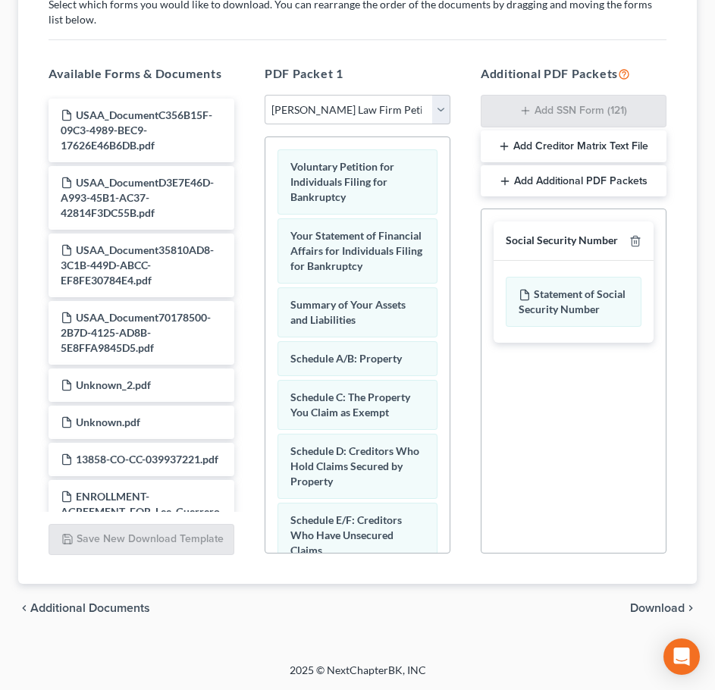
click at [641, 606] on span "Download" at bounding box center [657, 608] width 55 height 12
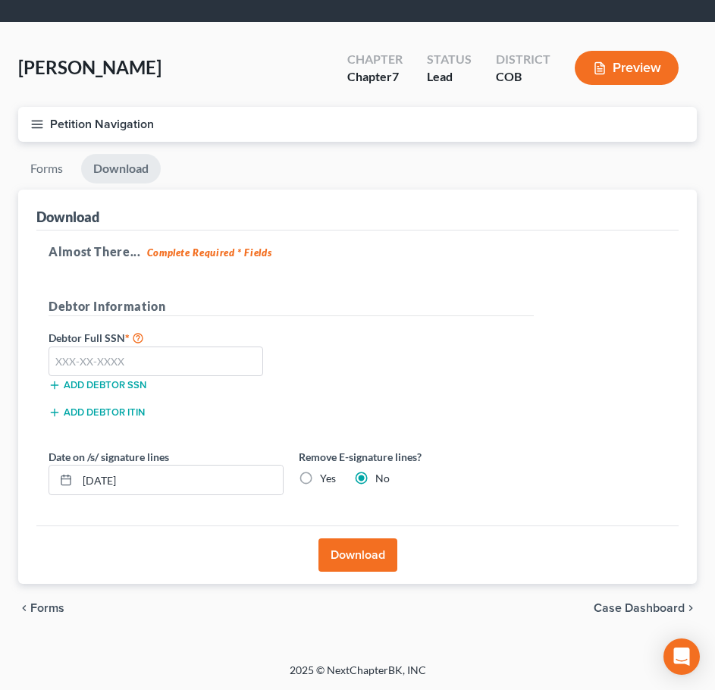
scroll to position [39, 0]
click at [118, 355] on input "text" at bounding box center [156, 361] width 215 height 30
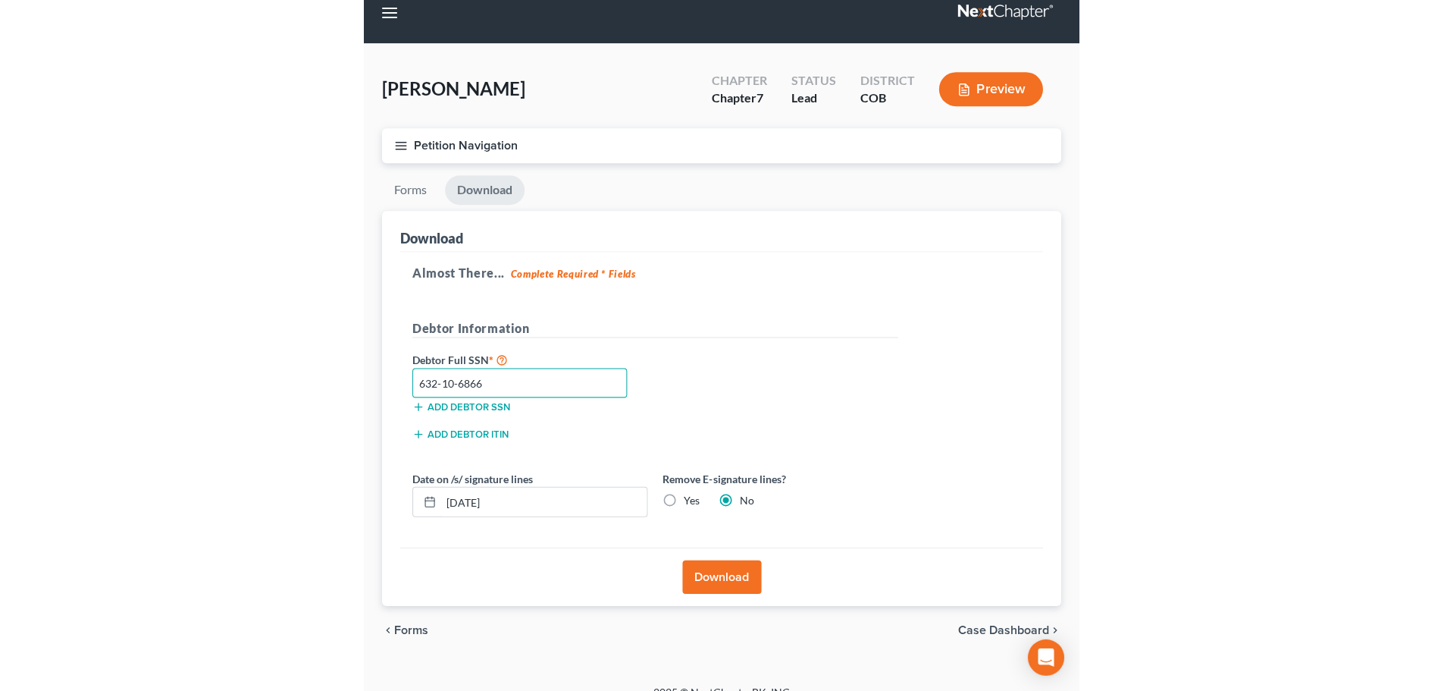
scroll to position [0, 0]
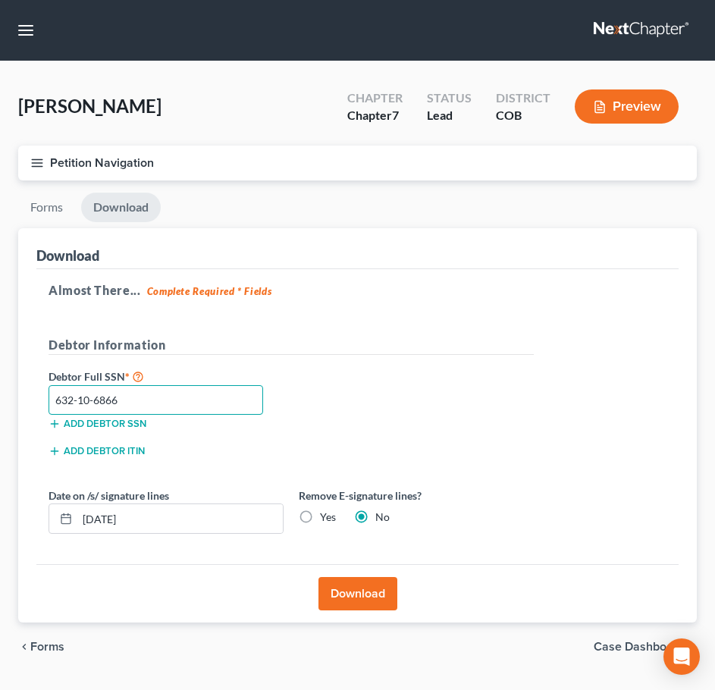
type input "632-10-6866"
click at [320, 514] on label "Yes" at bounding box center [328, 517] width 16 height 15
click at [326, 514] on input "Yes" at bounding box center [331, 515] width 10 height 10
radio input "true"
radio input "false"
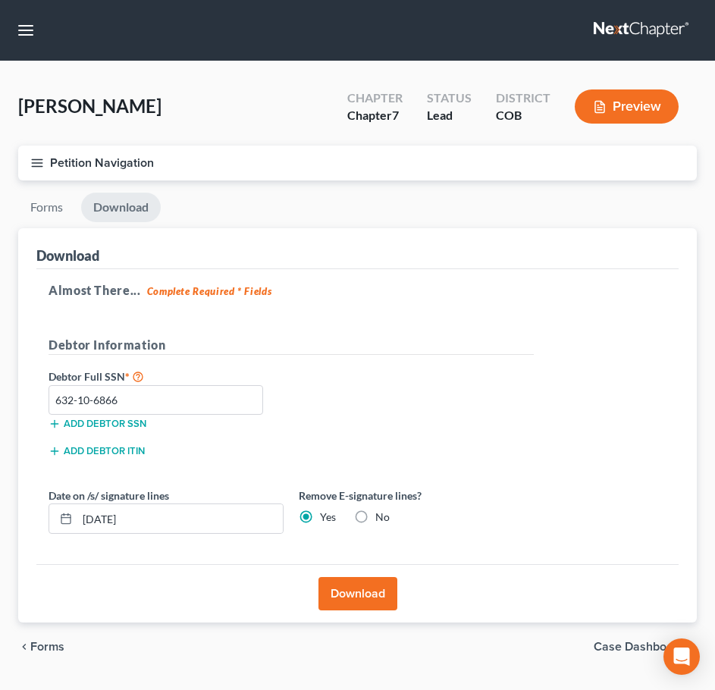
click at [363, 611] on div "Download" at bounding box center [357, 593] width 642 height 58
click at [375, 596] on button "Download" at bounding box center [357, 593] width 79 height 33
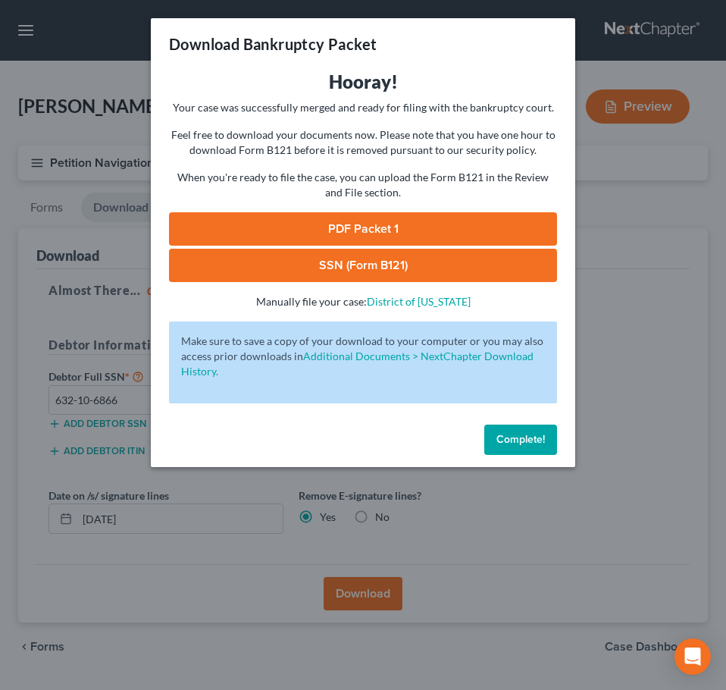
click at [346, 234] on link "PDF Packet 1" at bounding box center [363, 228] width 388 height 33
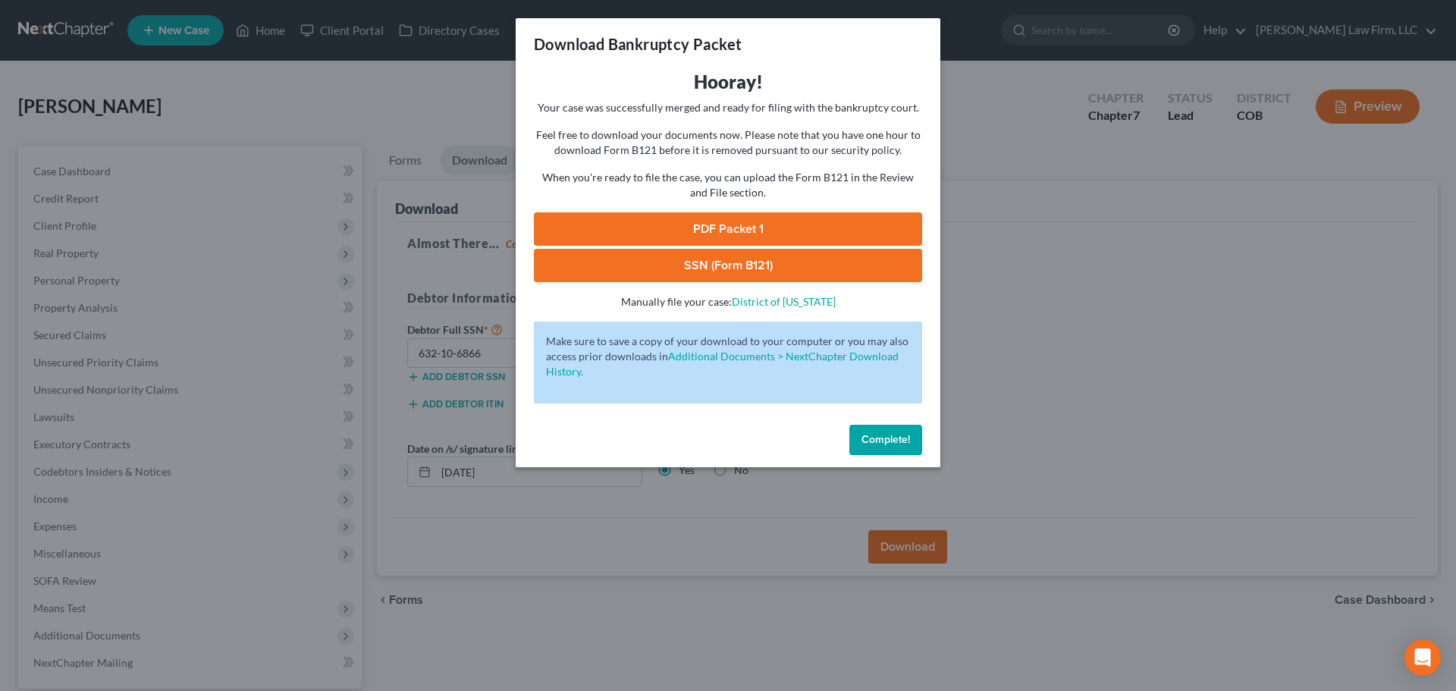
click at [714, 438] on span "Complete!" at bounding box center [885, 439] width 49 height 13
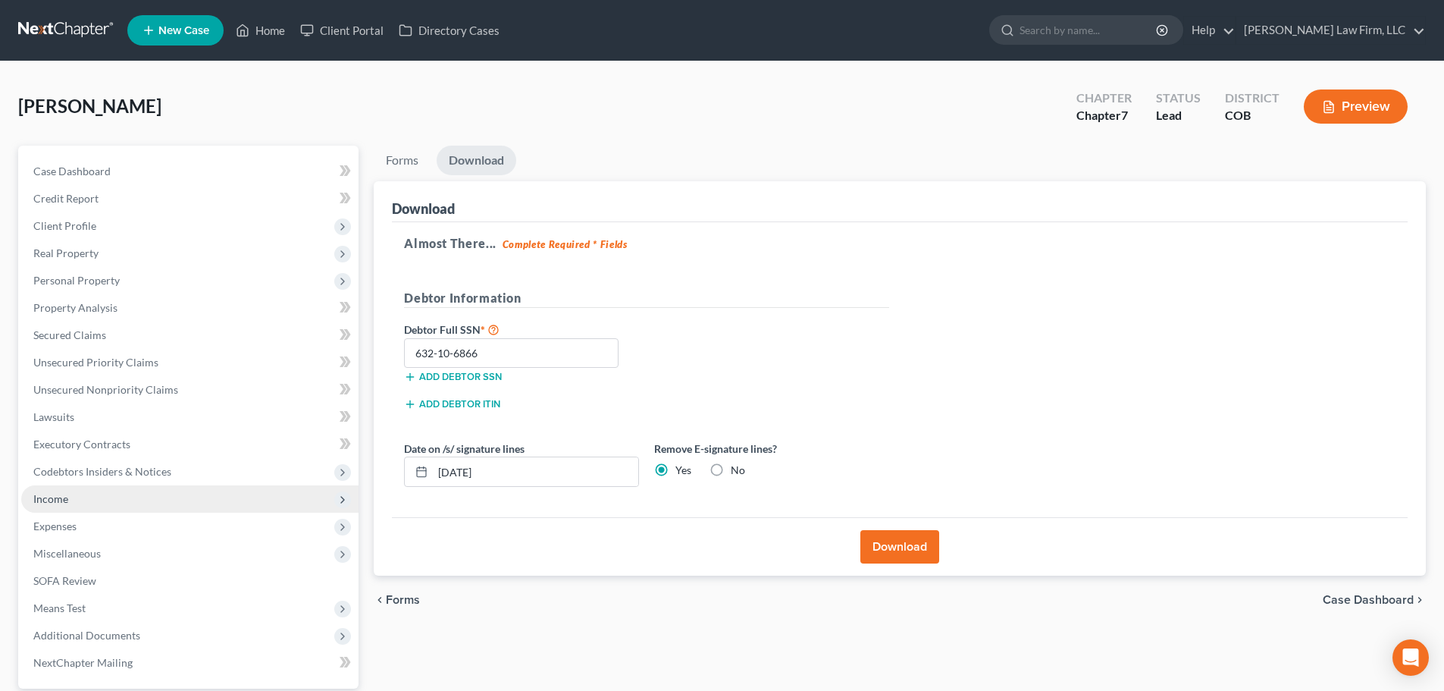
click at [160, 496] on span "Income" at bounding box center [189, 498] width 337 height 27
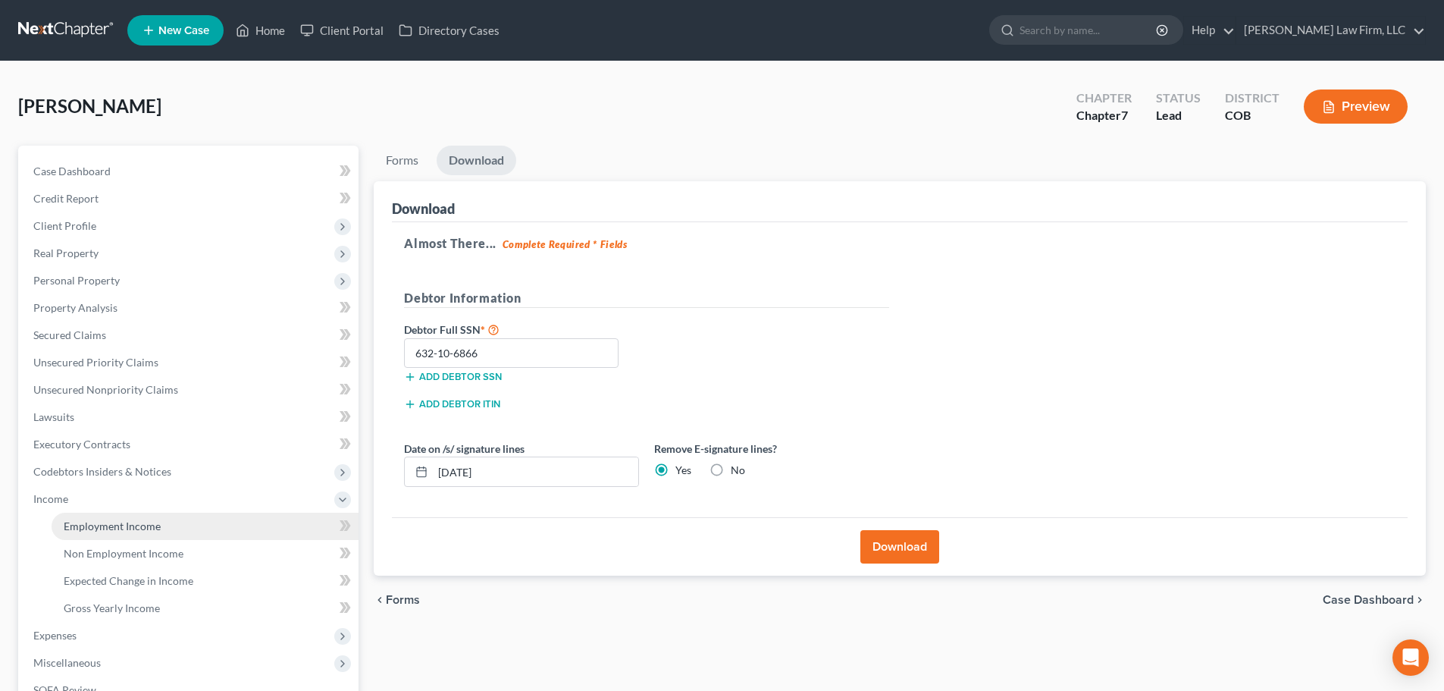
click at [150, 533] on link "Employment Income" at bounding box center [205, 526] width 307 height 27
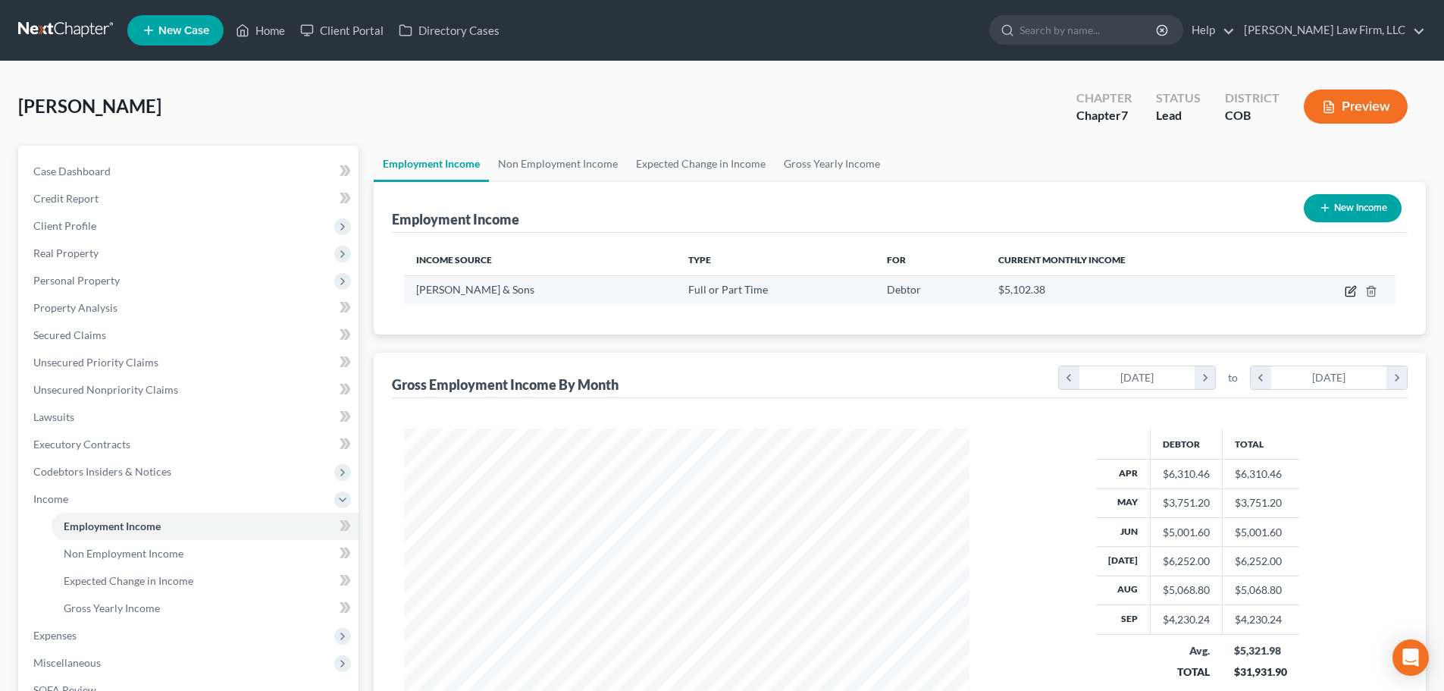
click at [714, 289] on icon "button" at bounding box center [1351, 291] width 12 height 12
select select "0"
select select "5"
select select "3"
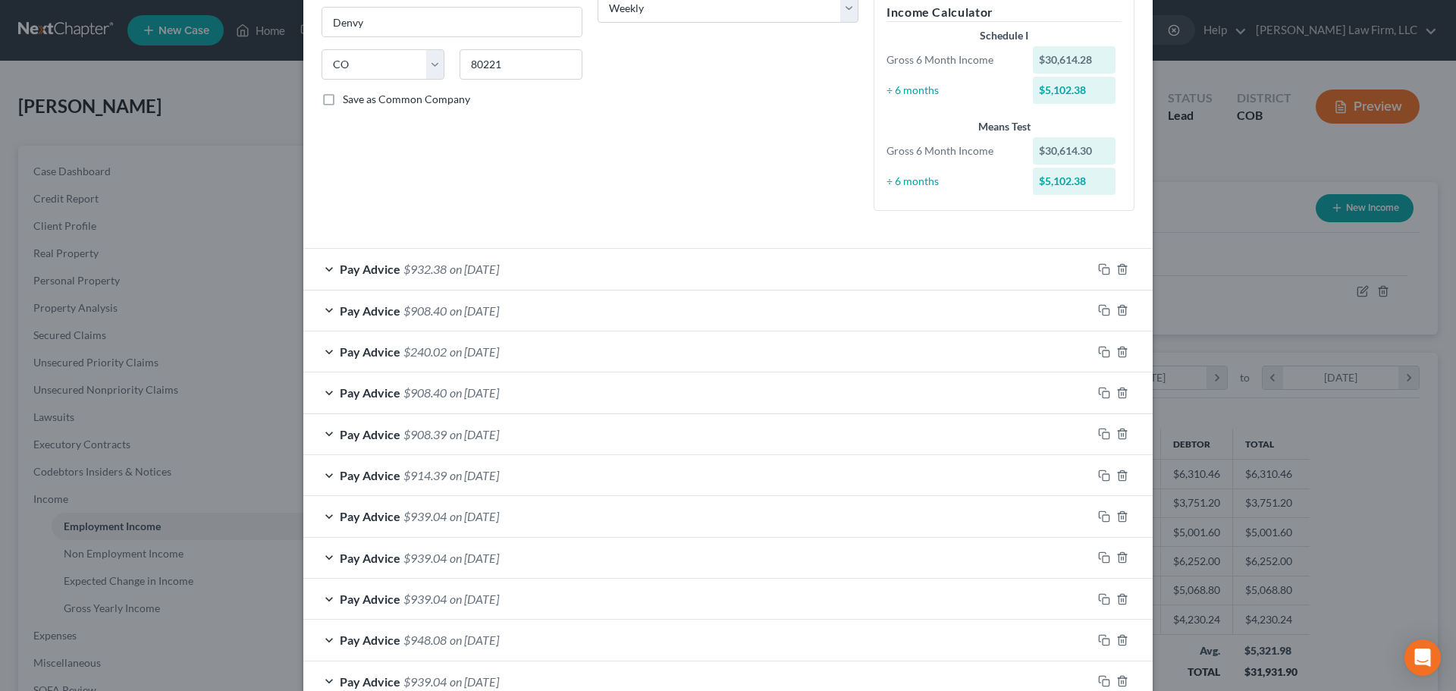
scroll to position [303, 0]
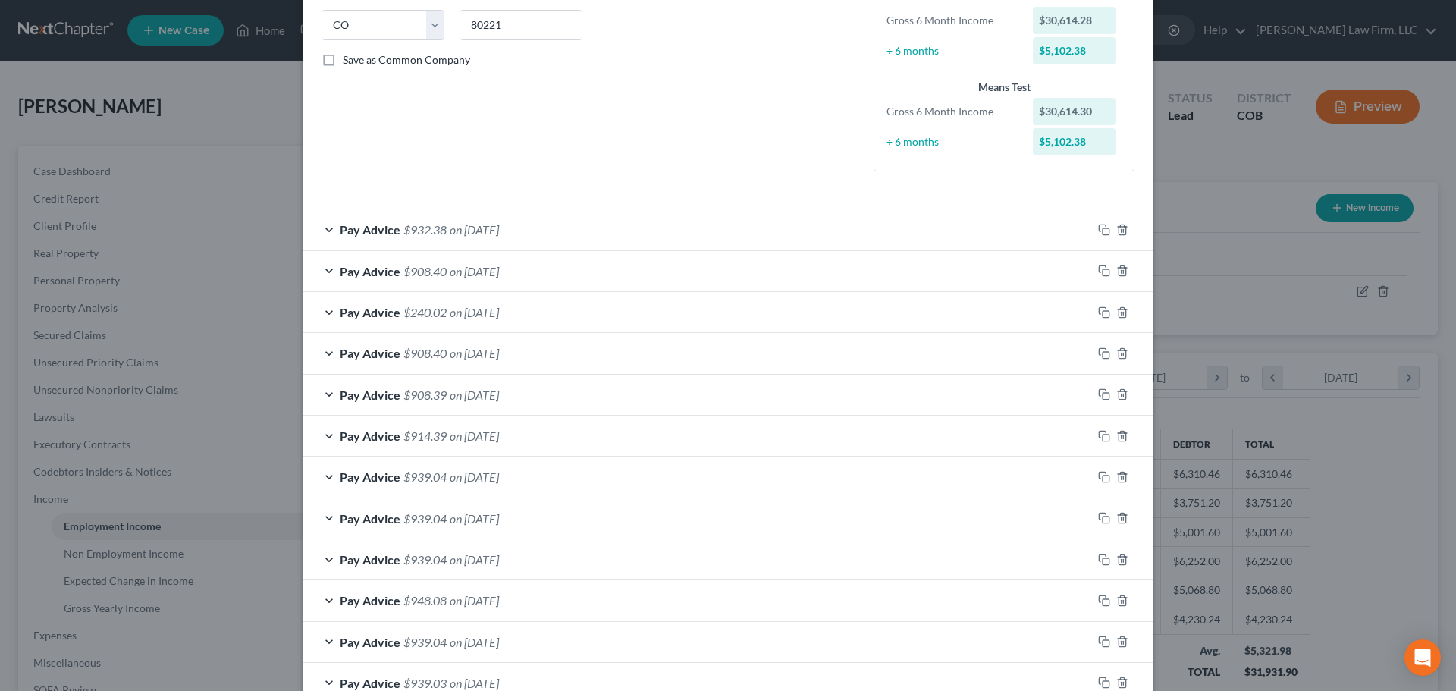
click at [538, 245] on div "Pay Advice $932.38 on 10/01/2025" at bounding box center [697, 229] width 789 height 40
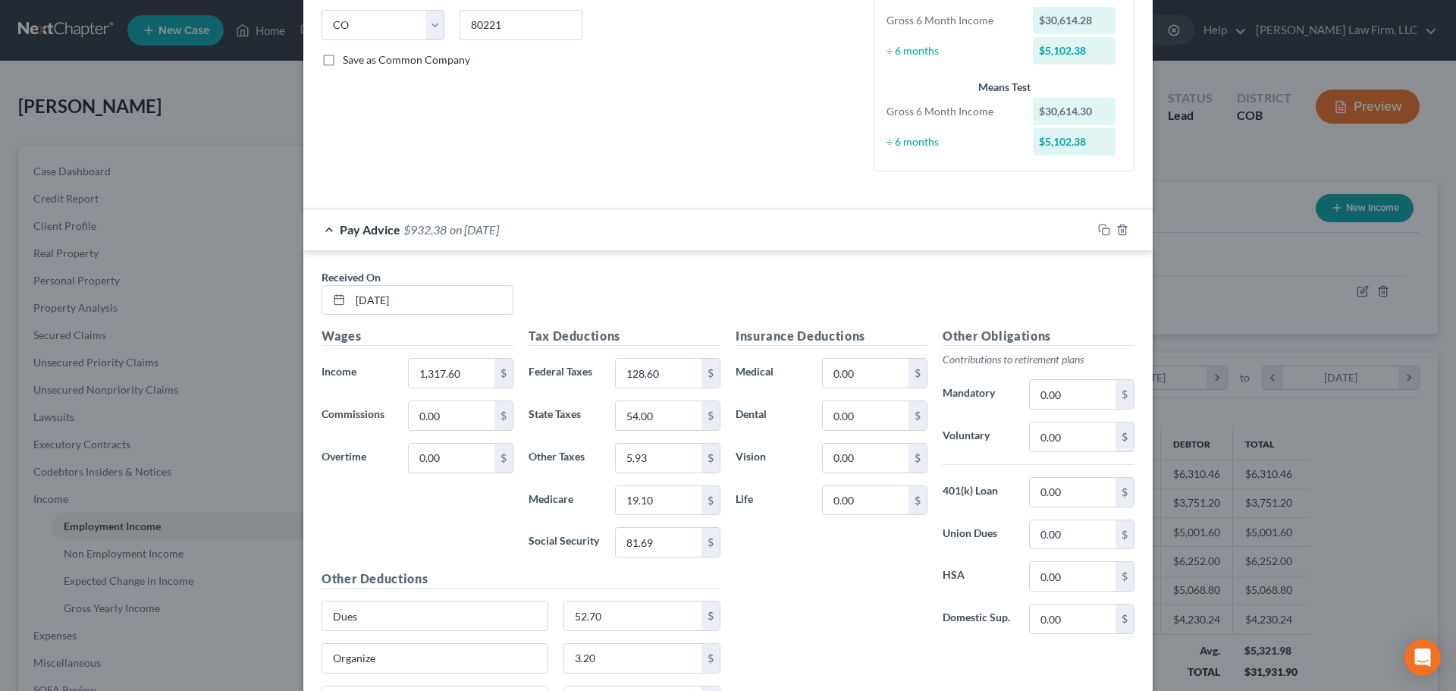
scroll to position [455, 0]
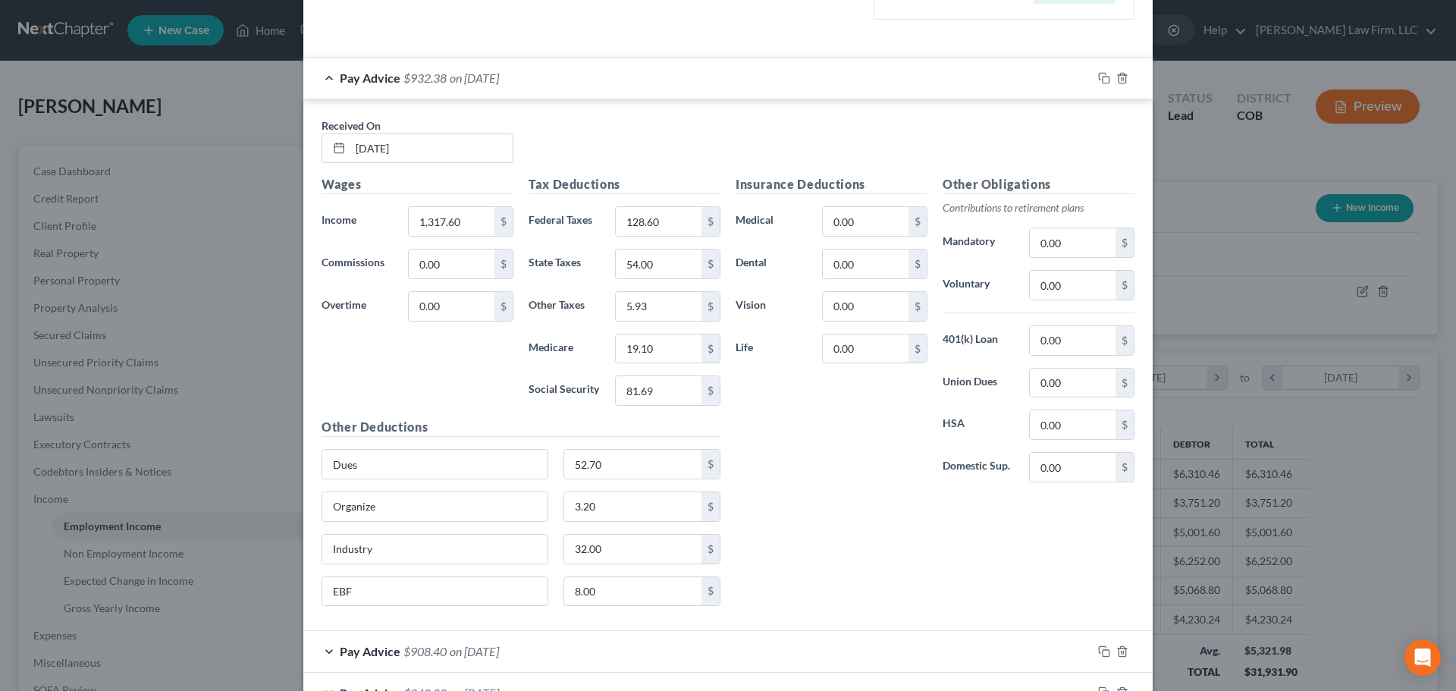
click at [566, 74] on div "Pay Advice $932.38 on 10/01/2025" at bounding box center [697, 78] width 789 height 40
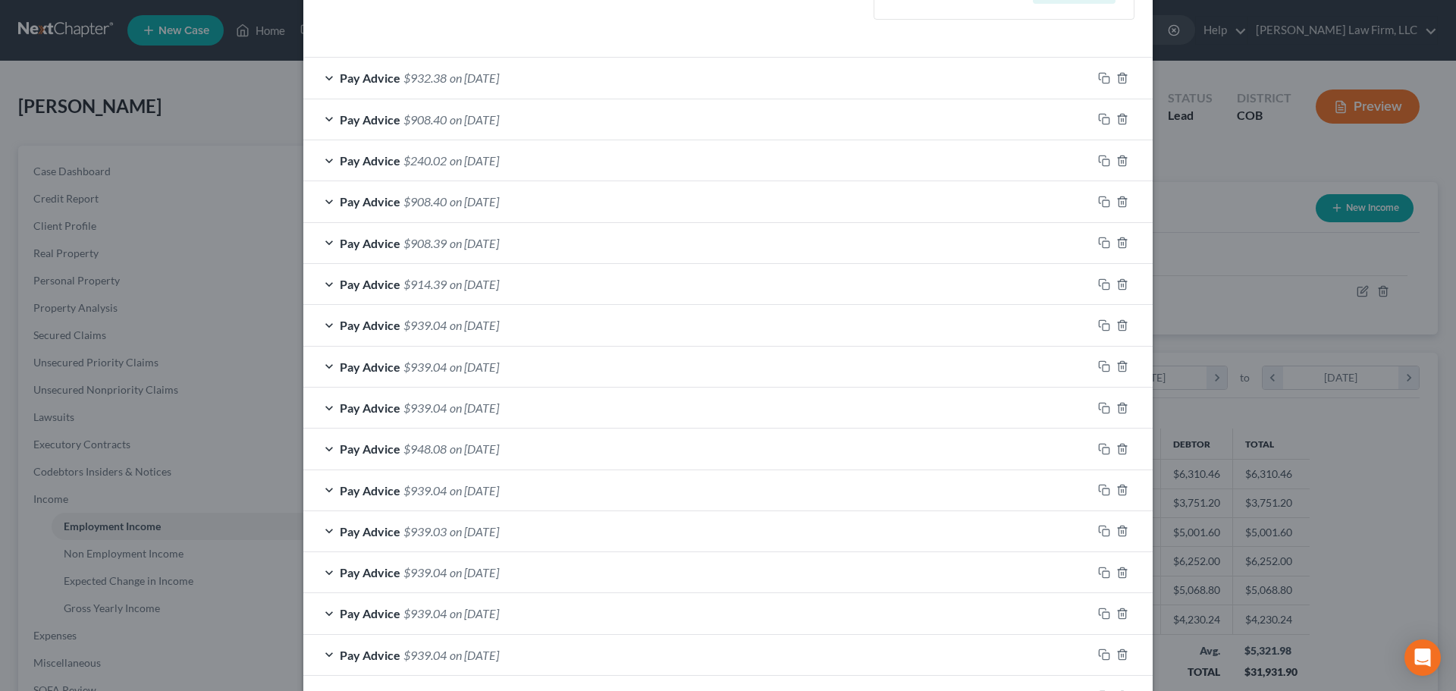
click at [530, 118] on div "Pay Advice $908.40 on 09/24/2025" at bounding box center [697, 119] width 789 height 40
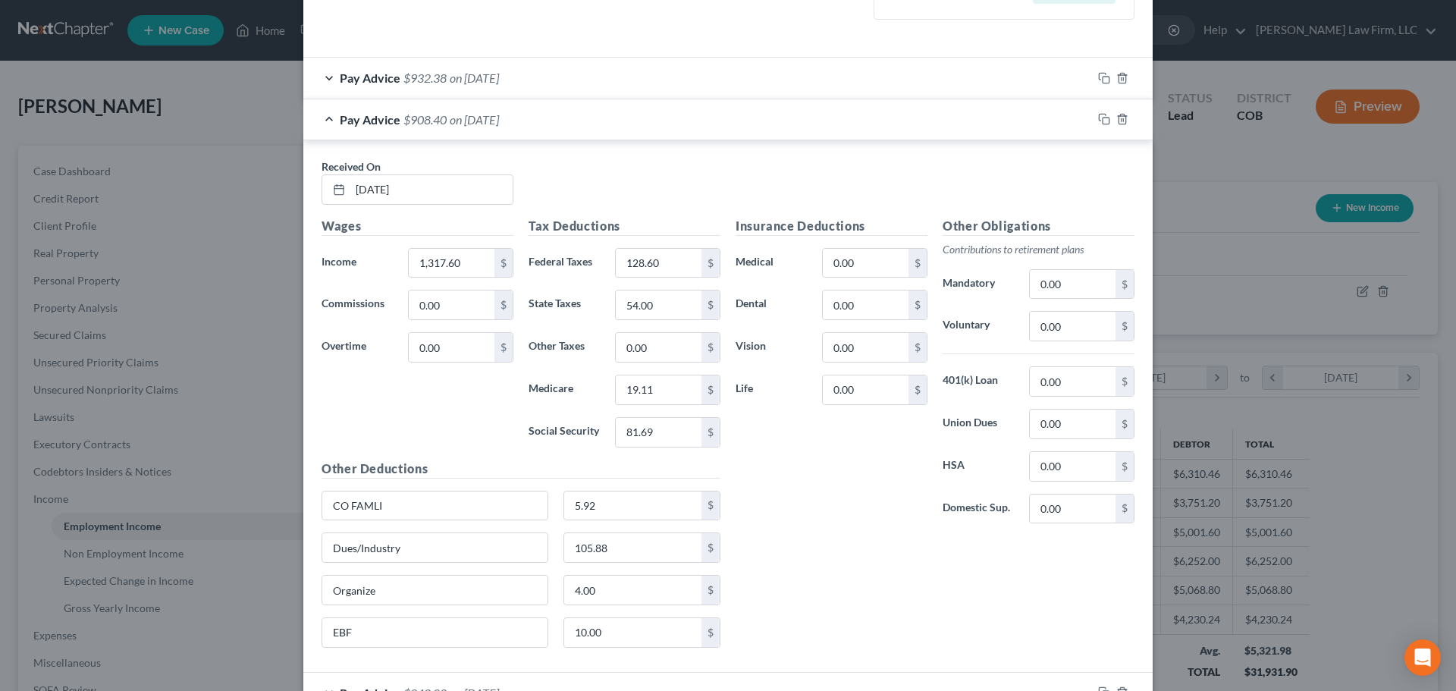
click at [560, 122] on div "Pay Advice $908.40 on 09/24/2025" at bounding box center [697, 119] width 789 height 40
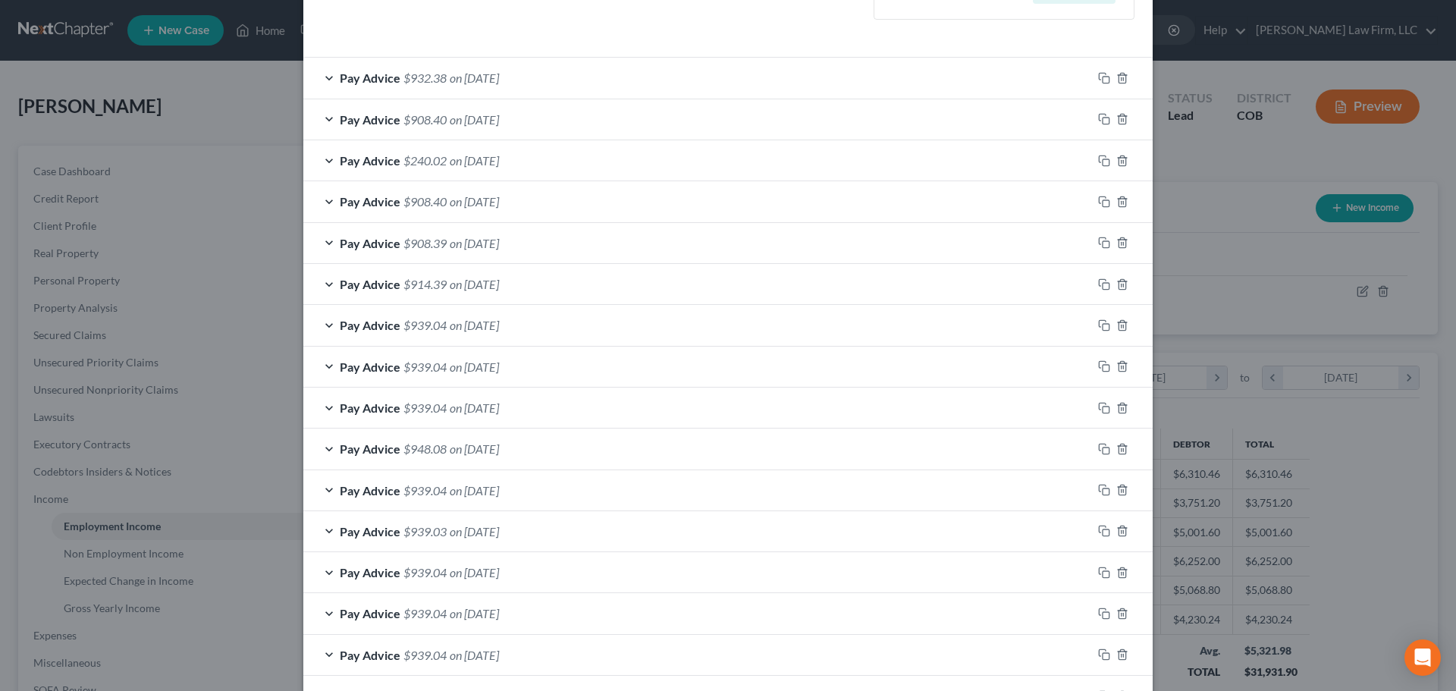
click at [492, 168] on div "Pay Advice $240.02 on 09/17/2025" at bounding box center [697, 160] width 789 height 40
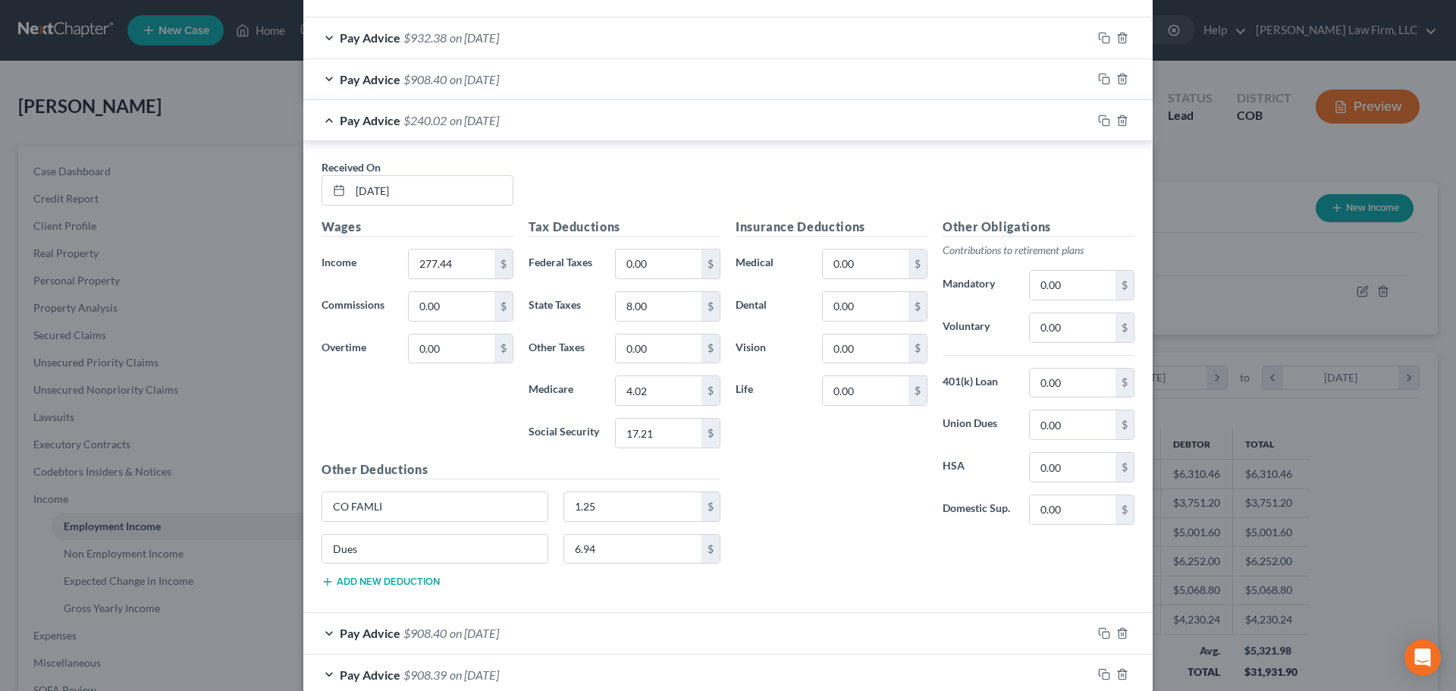
scroll to position [531, 0]
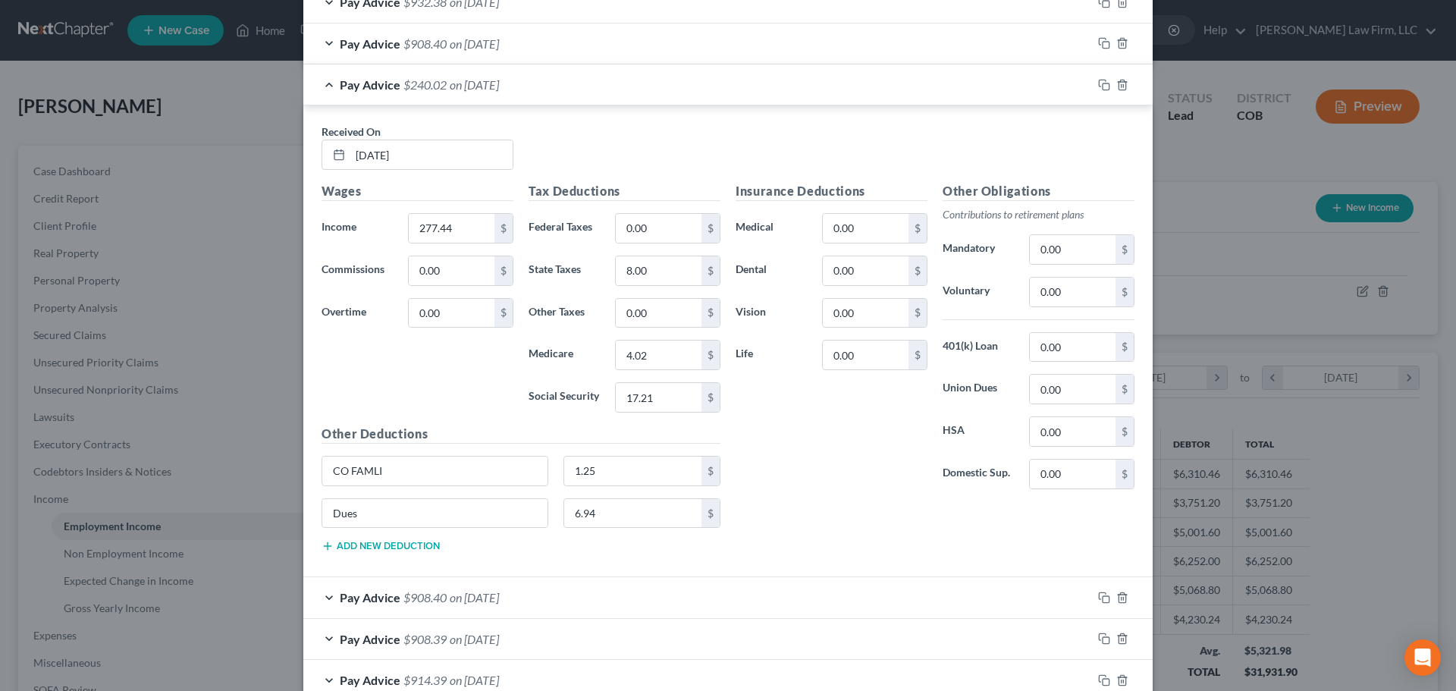
click at [502, 102] on div "Pay Advice $240.02 on 09/17/2025" at bounding box center [697, 84] width 789 height 40
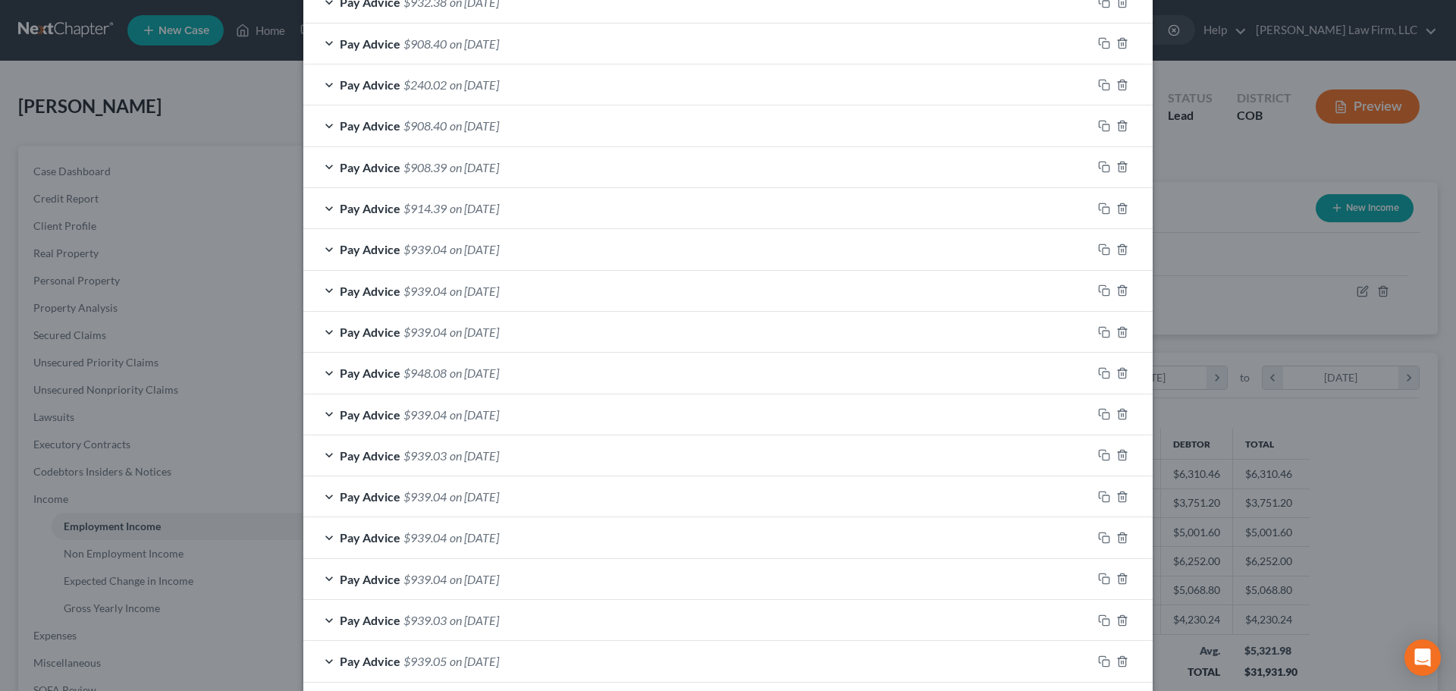
click at [473, 134] on div "Pay Advice $908.40 on 09/10/2025" at bounding box center [697, 125] width 789 height 40
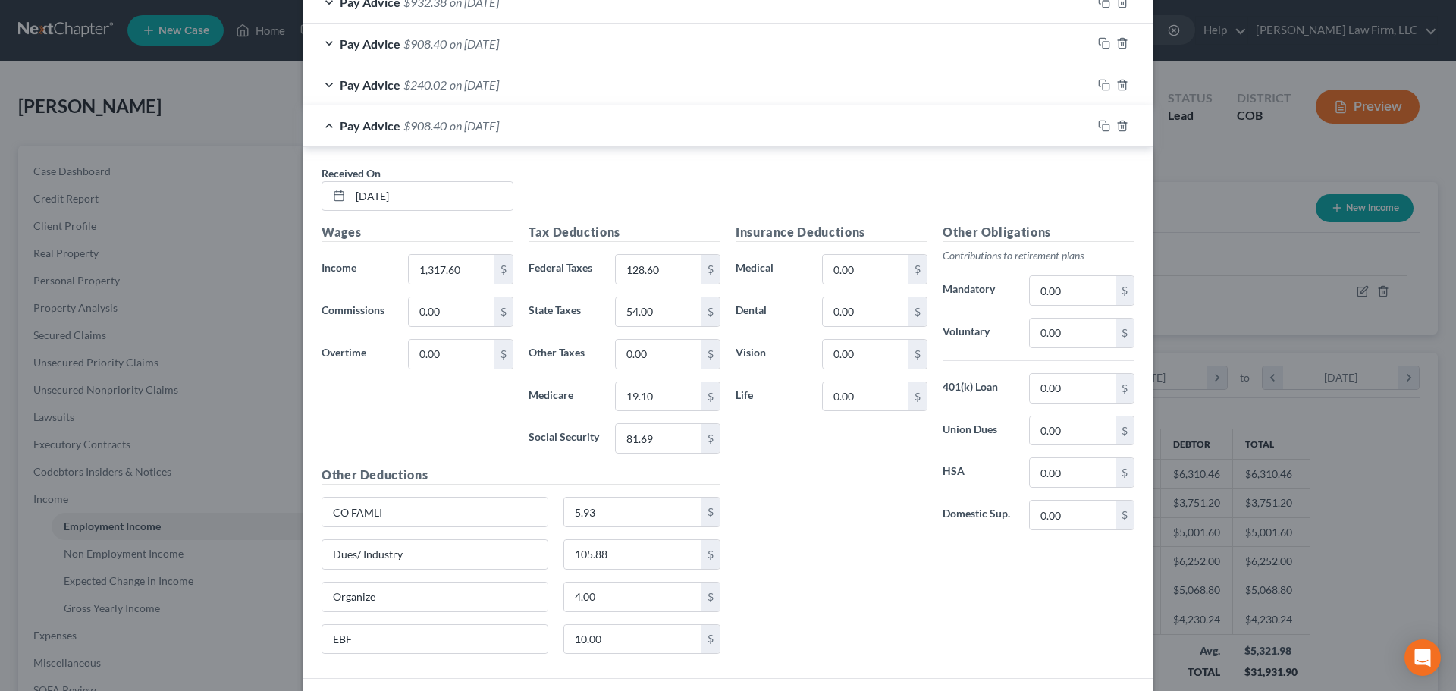
drag, startPoint x: 465, startPoint y: 139, endPoint x: 462, endPoint y: 146, distance: 8.2
click at [466, 138] on div "Pay Advice $908.40 on 09/10/2025" at bounding box center [697, 125] width 789 height 40
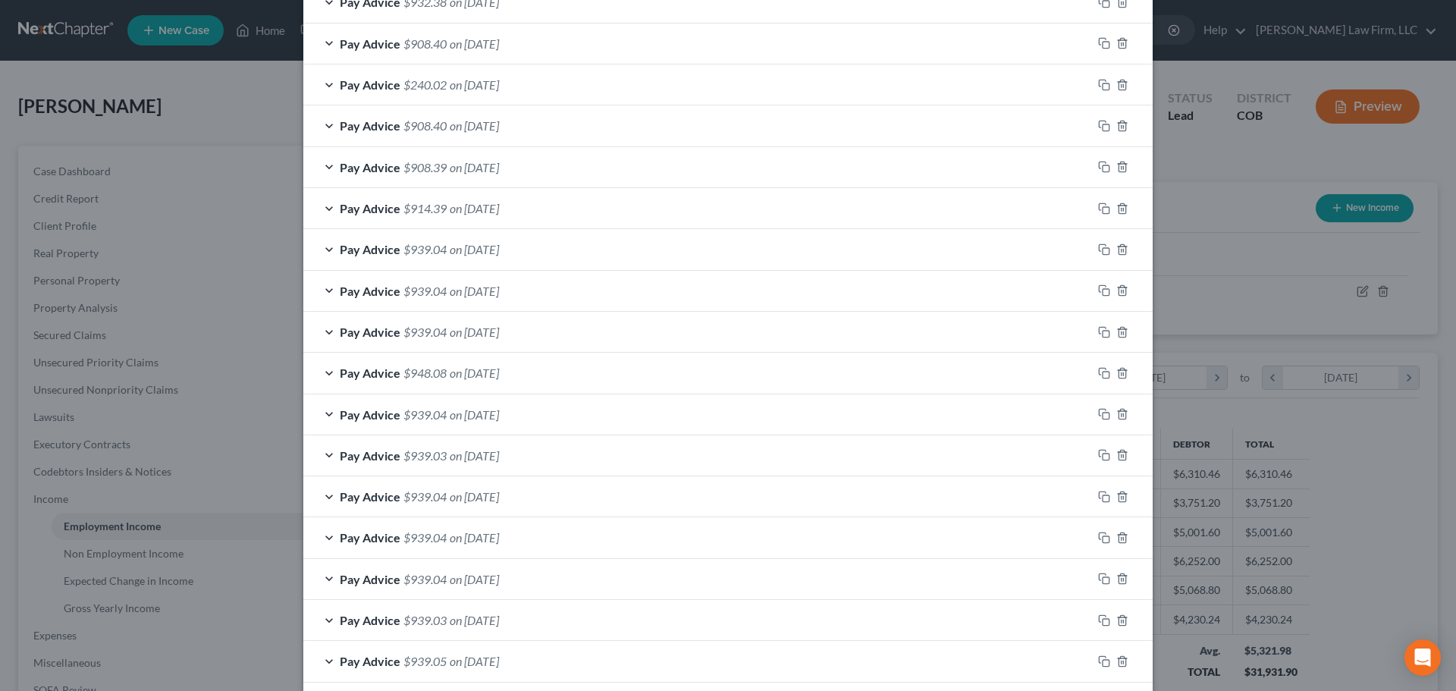
click at [463, 180] on div "Pay Advice $908.39 on 09/03/2025" at bounding box center [697, 167] width 789 height 40
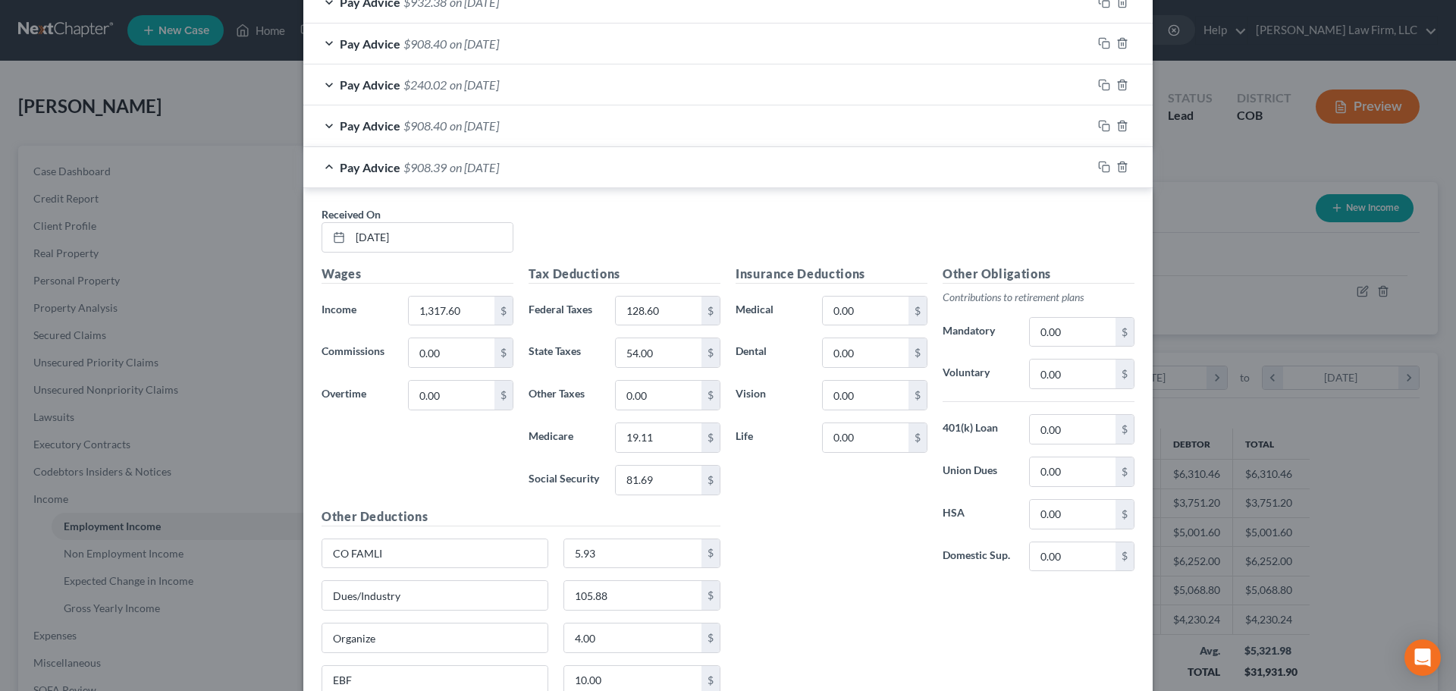
scroll to position [607, 0]
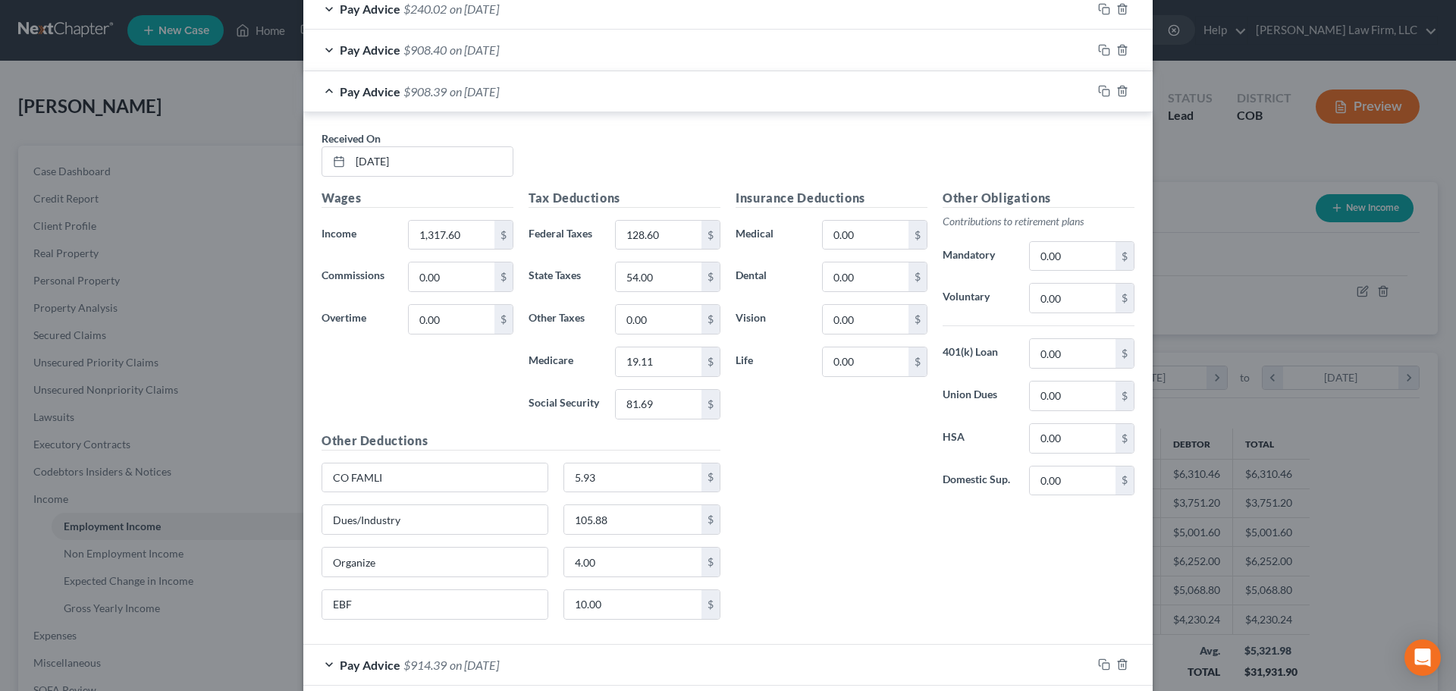
click at [445, 109] on div "Pay Advice $908.39 on 09/03/2025" at bounding box center [697, 91] width 789 height 40
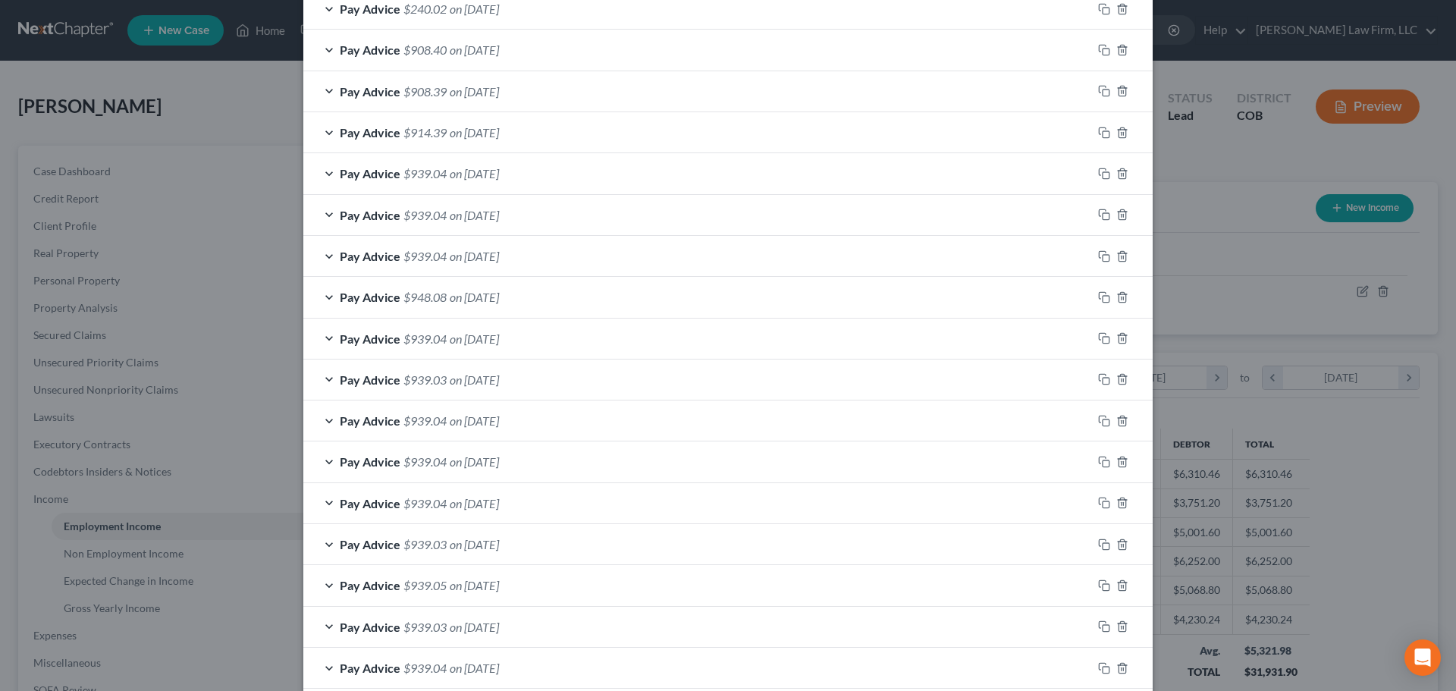
click at [435, 136] on span "$914.39" at bounding box center [424, 132] width 43 height 14
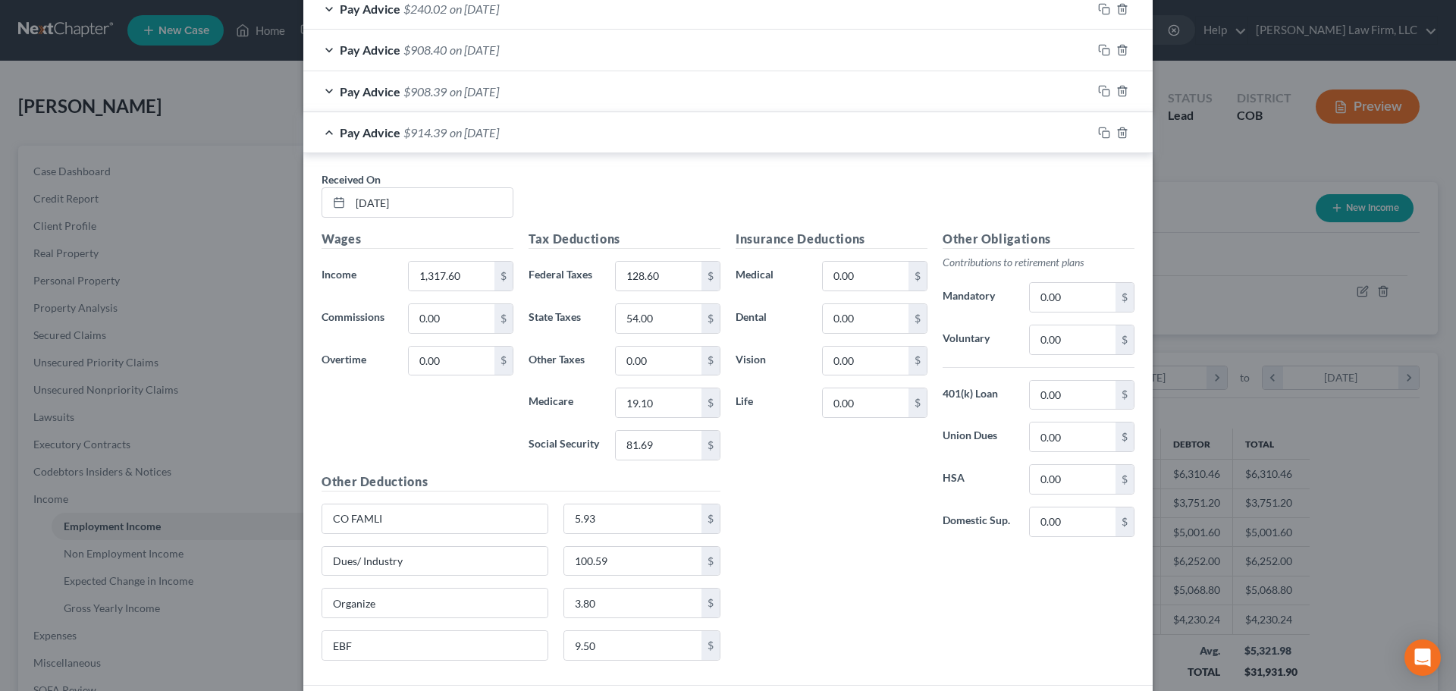
click at [435, 136] on span "$914.39" at bounding box center [424, 132] width 43 height 14
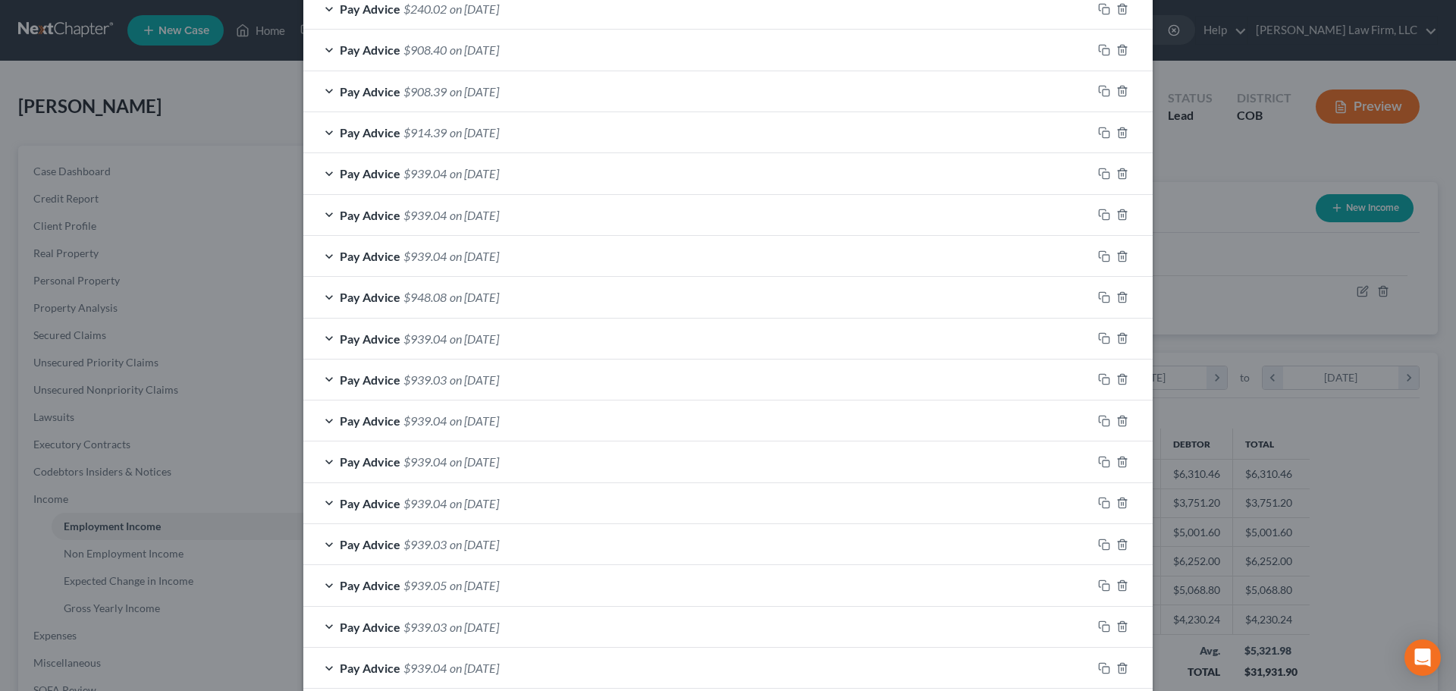
click at [437, 167] on span "$939.04" at bounding box center [424, 173] width 43 height 14
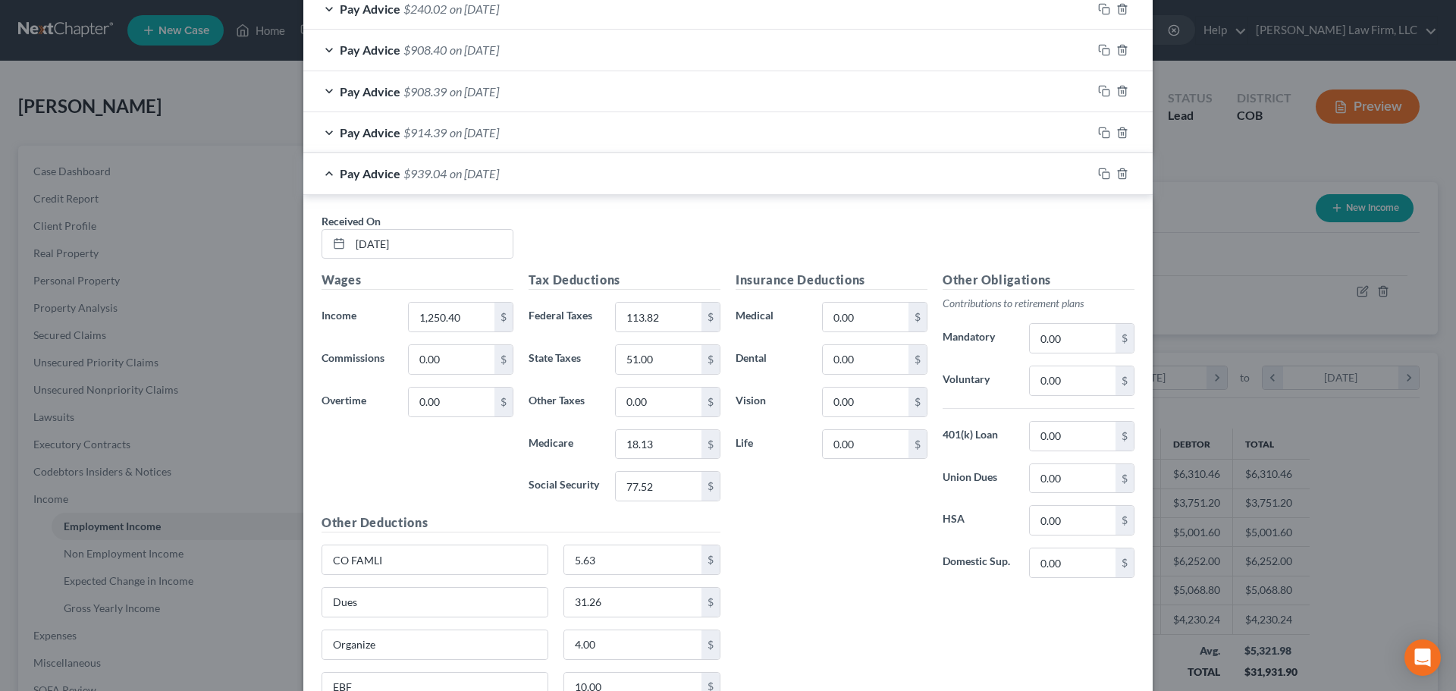
scroll to position [682, 0]
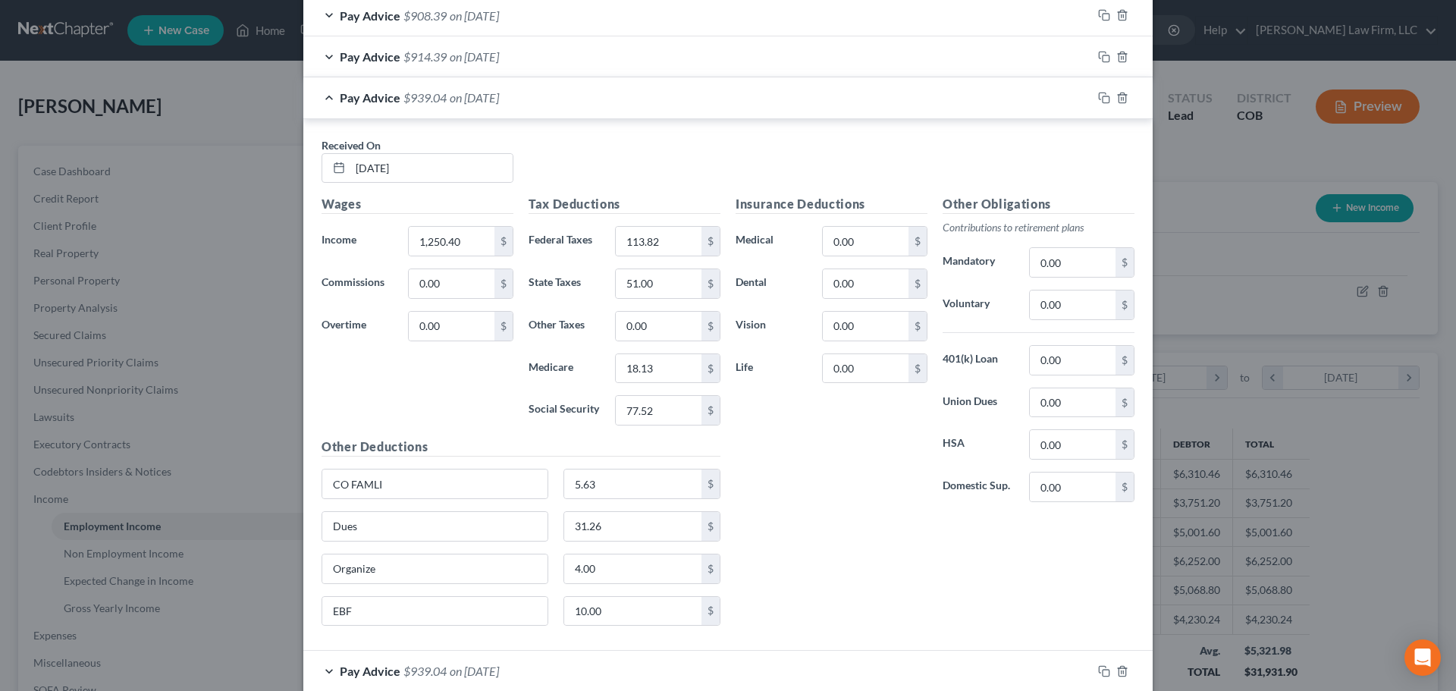
click at [450, 108] on div "Pay Advice $939.04 on 08/20/2025" at bounding box center [697, 97] width 789 height 40
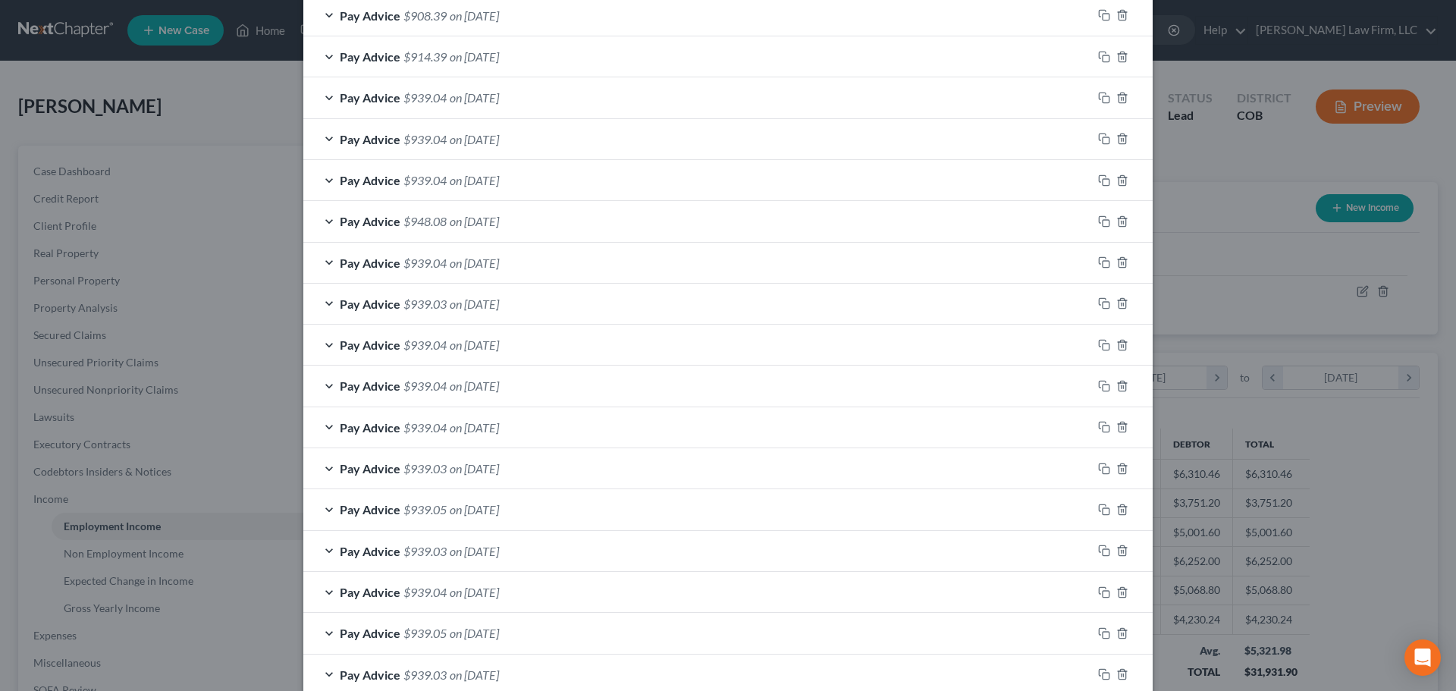
click at [440, 129] on div "Pay Advice $939.04 on 08/13/2025" at bounding box center [697, 139] width 789 height 40
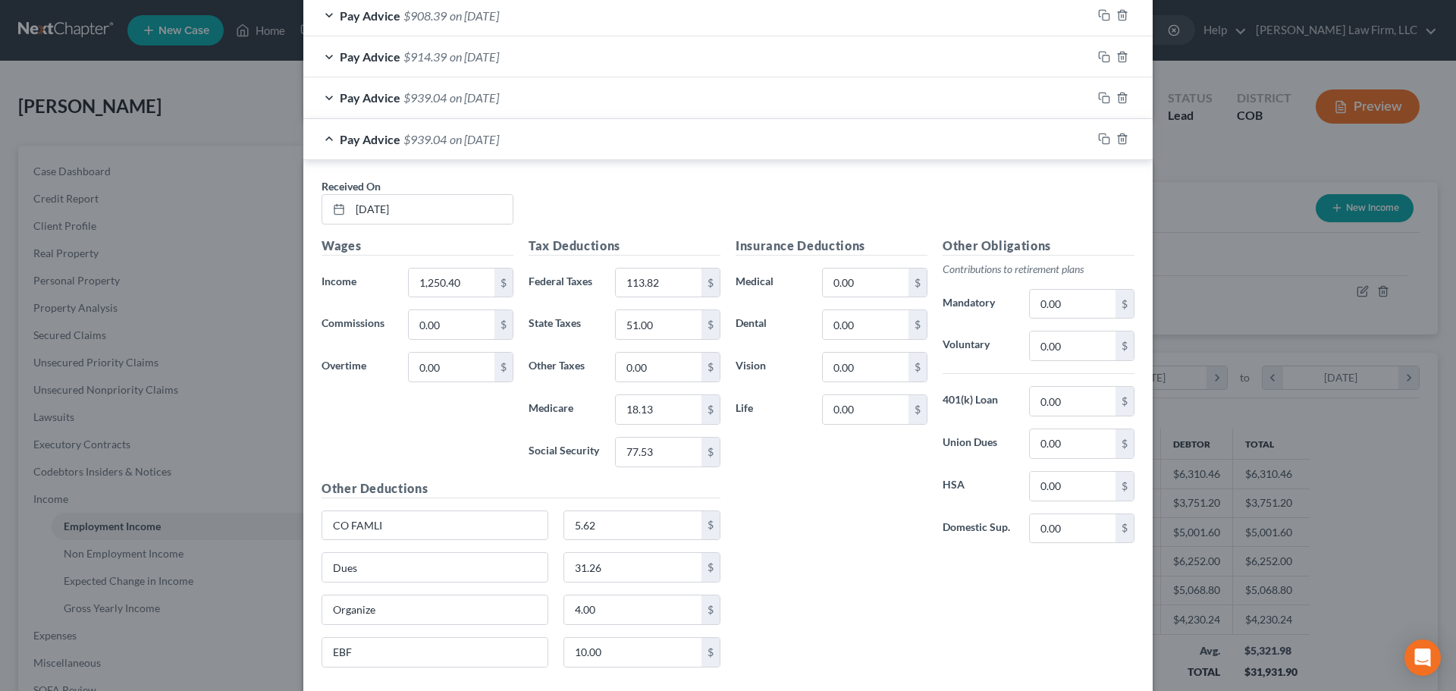
click at [440, 129] on div "Pay Advice $939.04 on 08/13/2025" at bounding box center [697, 139] width 789 height 40
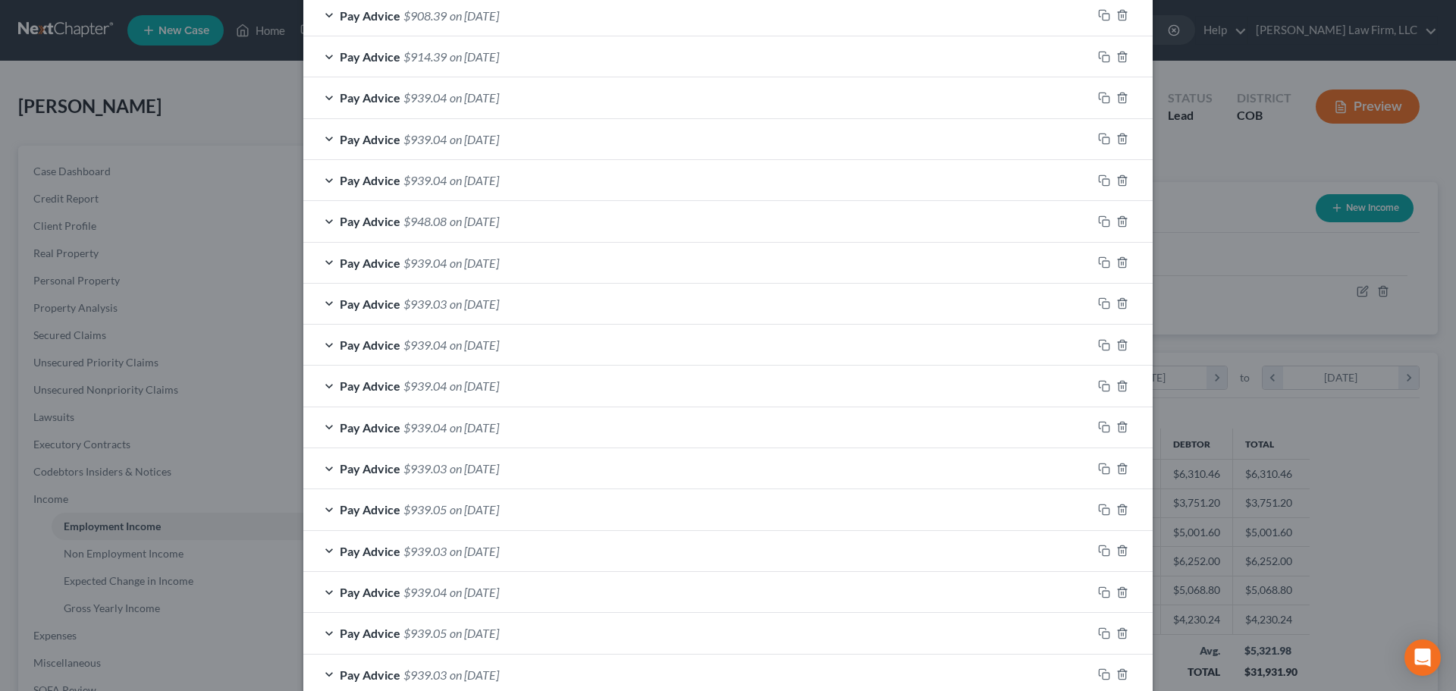
click at [437, 178] on span "$939.04" at bounding box center [424, 180] width 43 height 14
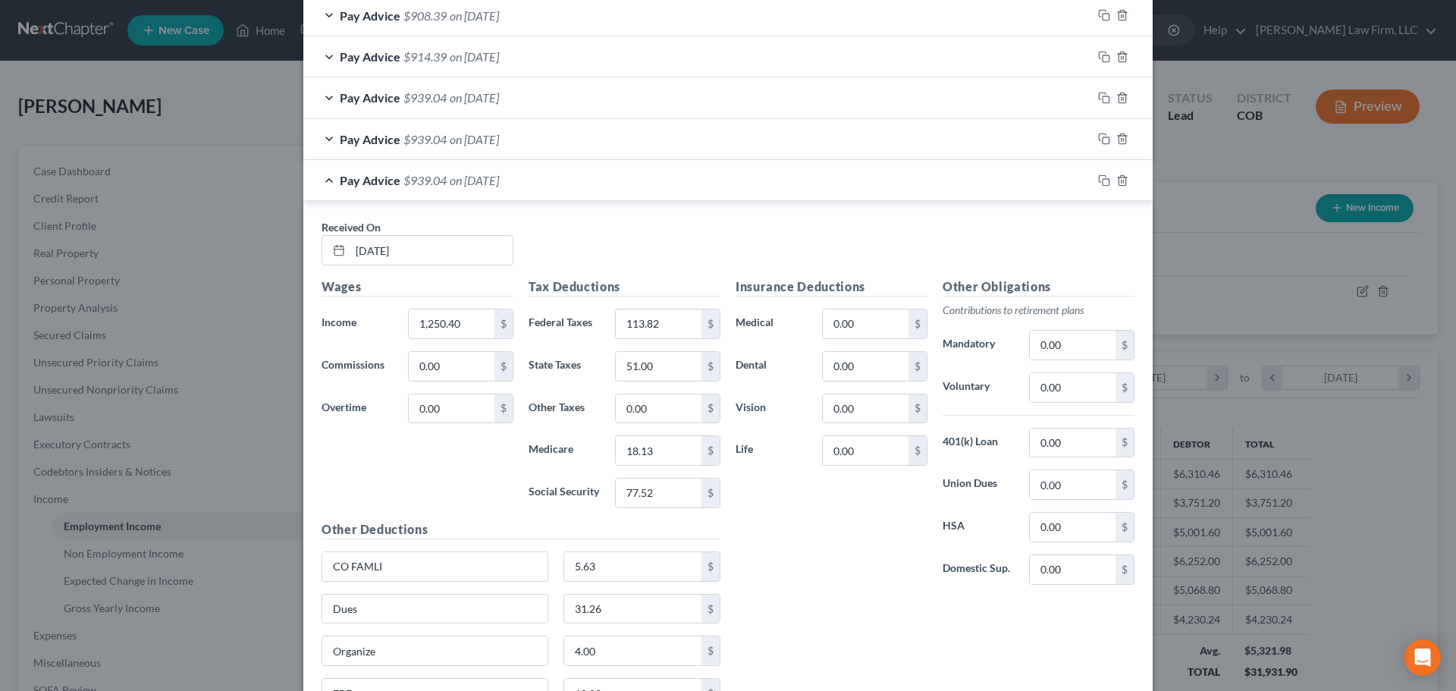
scroll to position [758, 0]
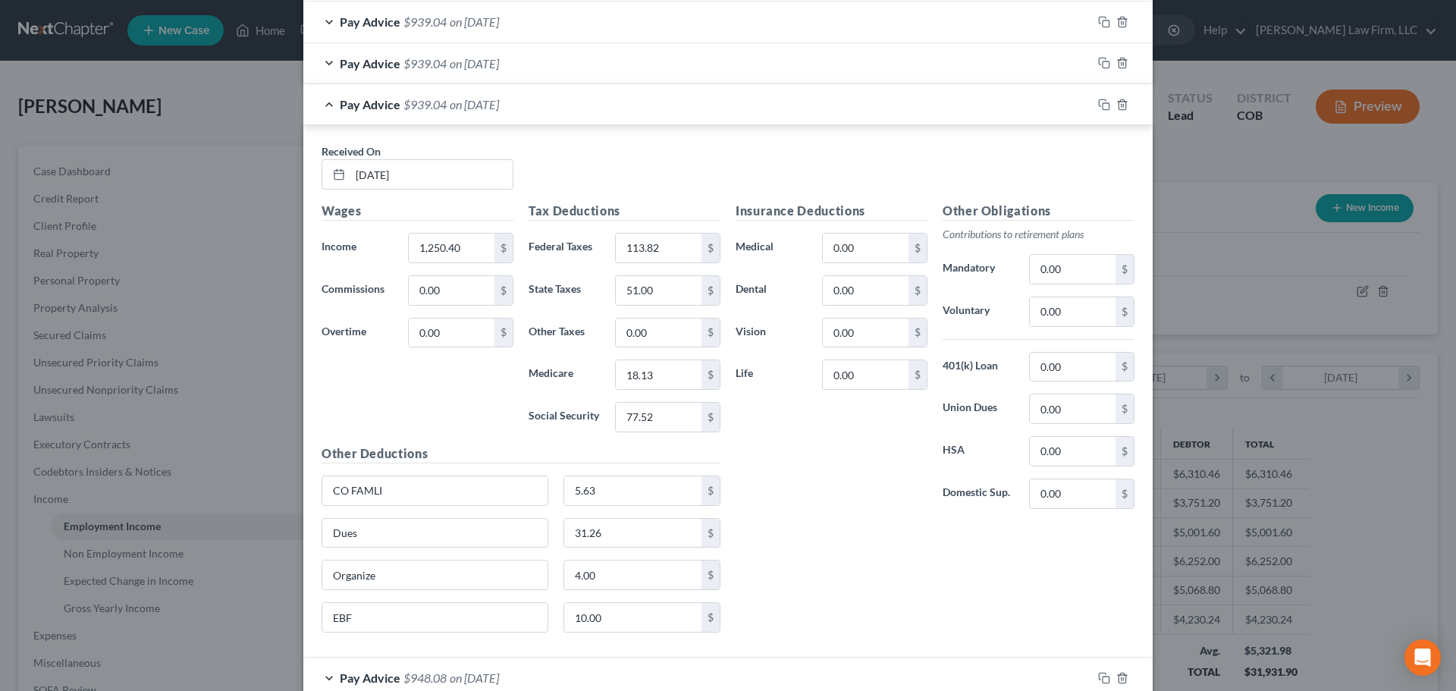
click at [459, 116] on div "Pay Advice $939.04 on 08/06/2025" at bounding box center [697, 104] width 789 height 40
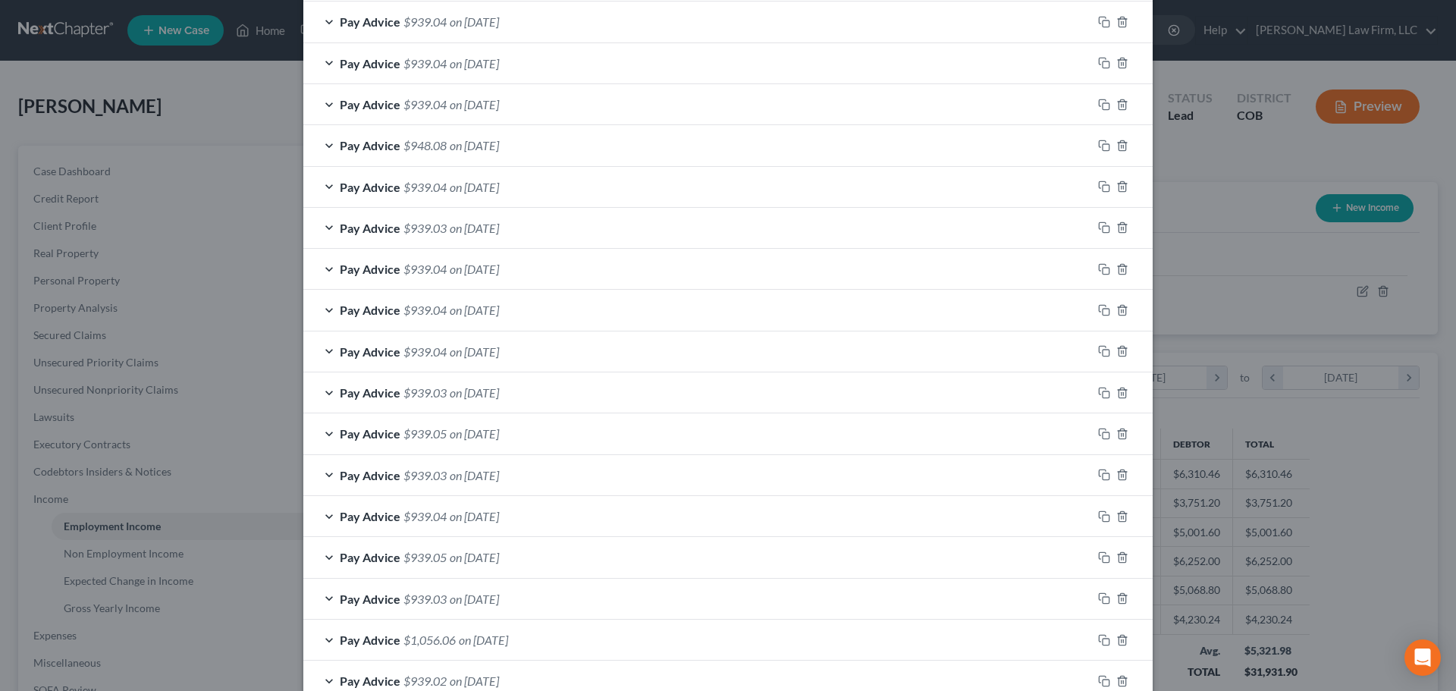
click at [440, 146] on span "$948.08" at bounding box center [424, 145] width 43 height 14
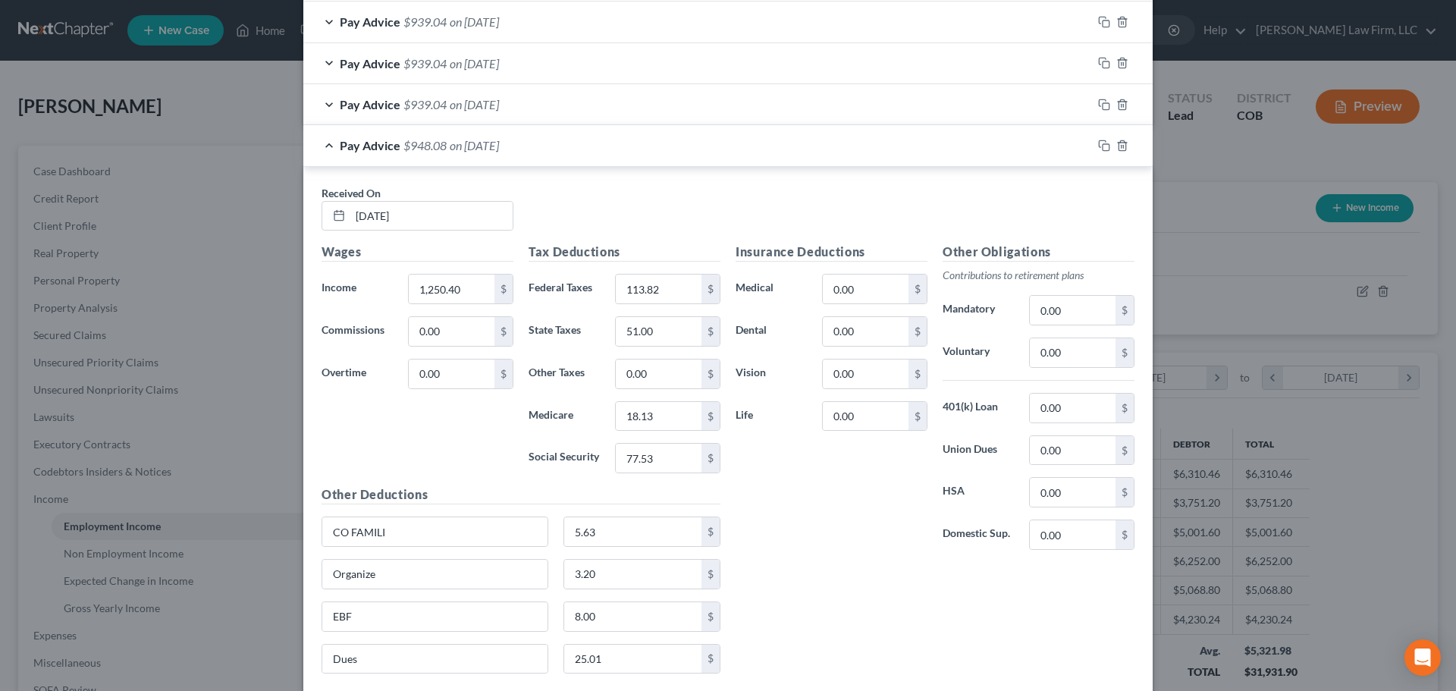
click at [440, 146] on span "$948.08" at bounding box center [424, 145] width 43 height 14
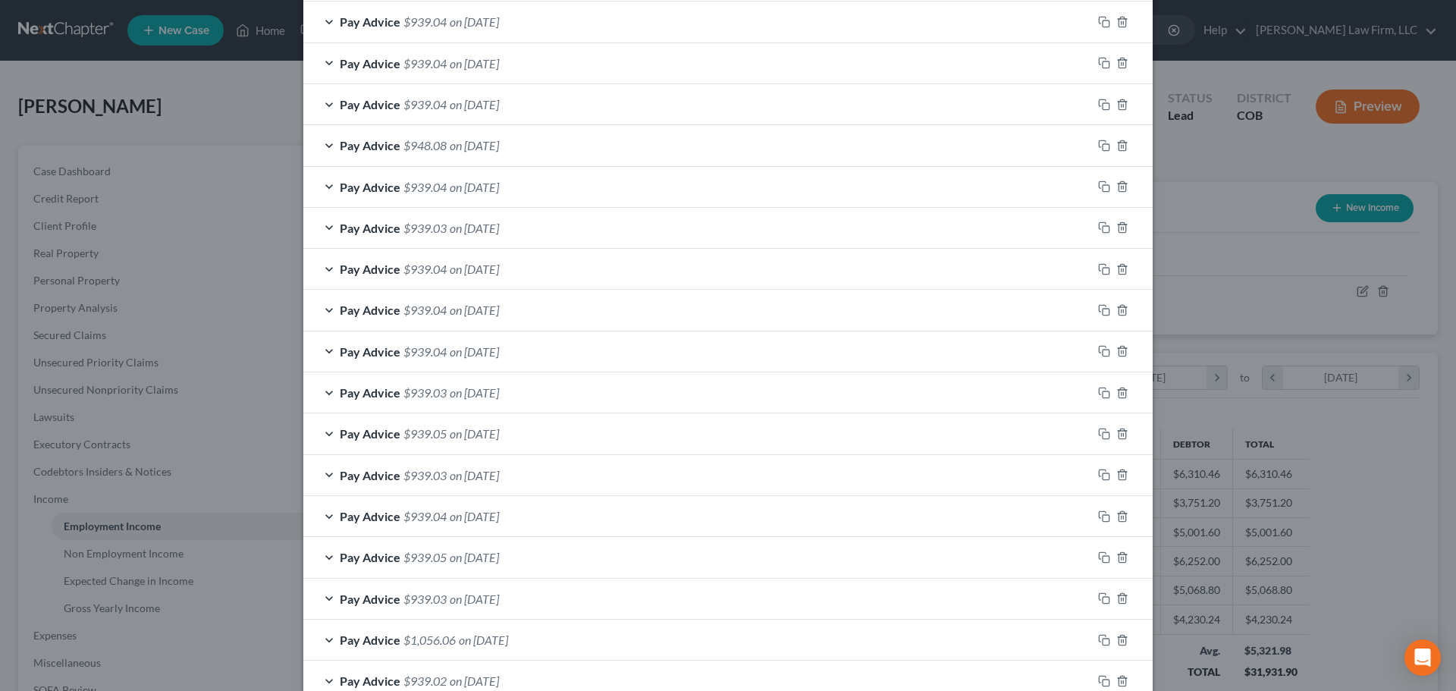
scroll to position [834, 0]
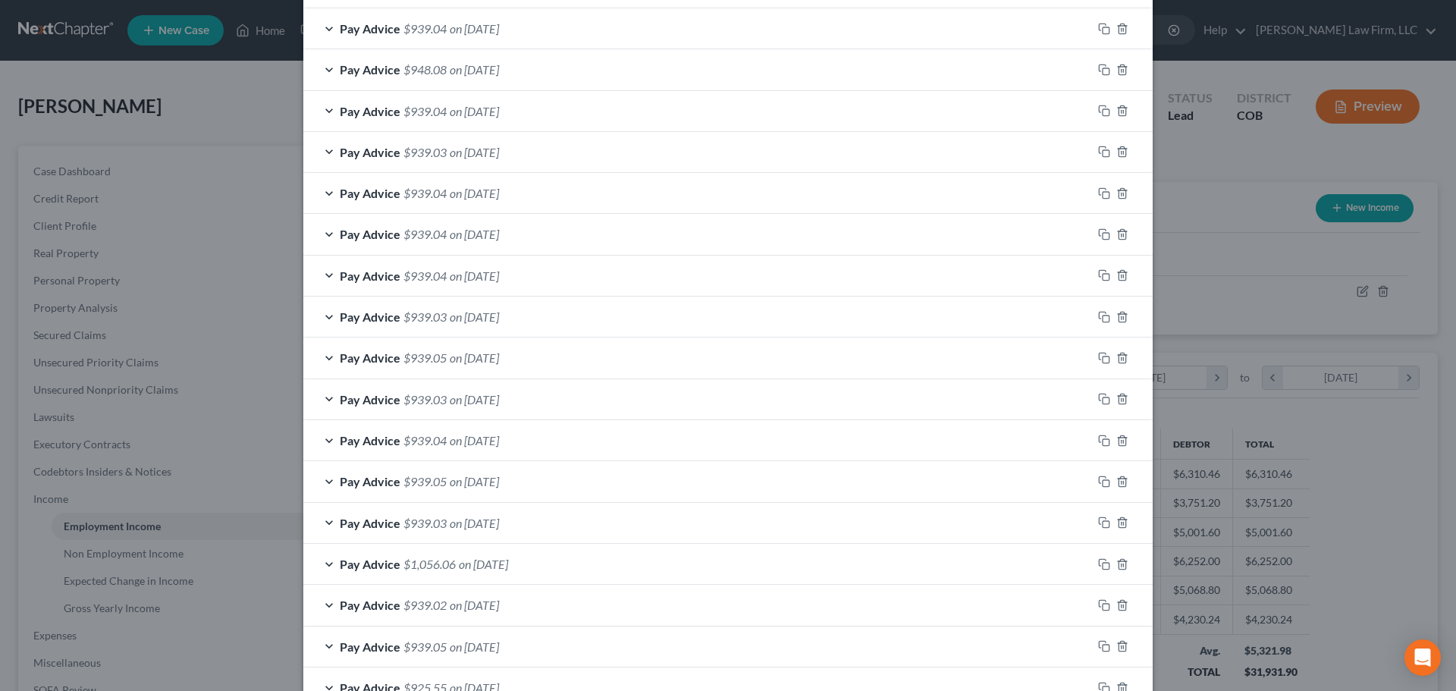
click at [448, 120] on div "Pay Advice $939.04 on 07/23/2025" at bounding box center [697, 111] width 789 height 40
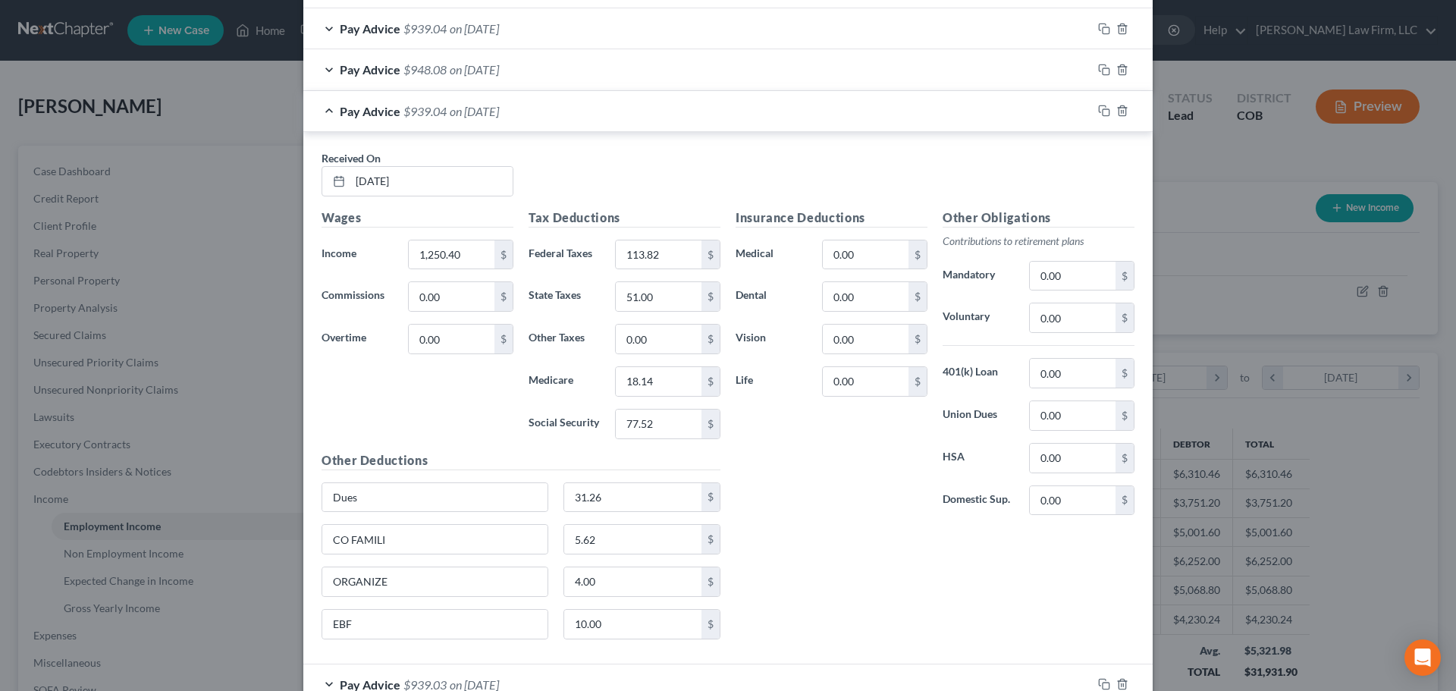
click at [448, 120] on div "Pay Advice $939.04 on 07/23/2025" at bounding box center [697, 111] width 789 height 40
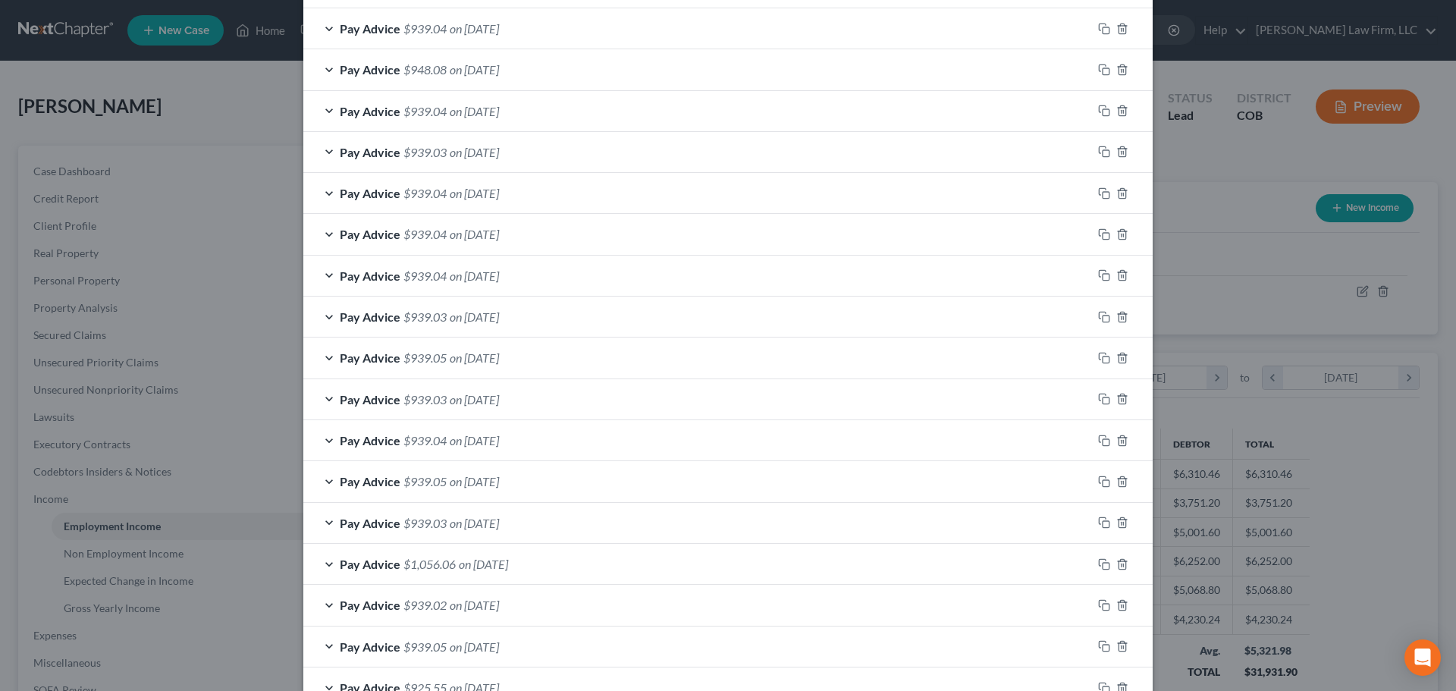
click at [433, 152] on span "$939.03" at bounding box center [424, 152] width 43 height 14
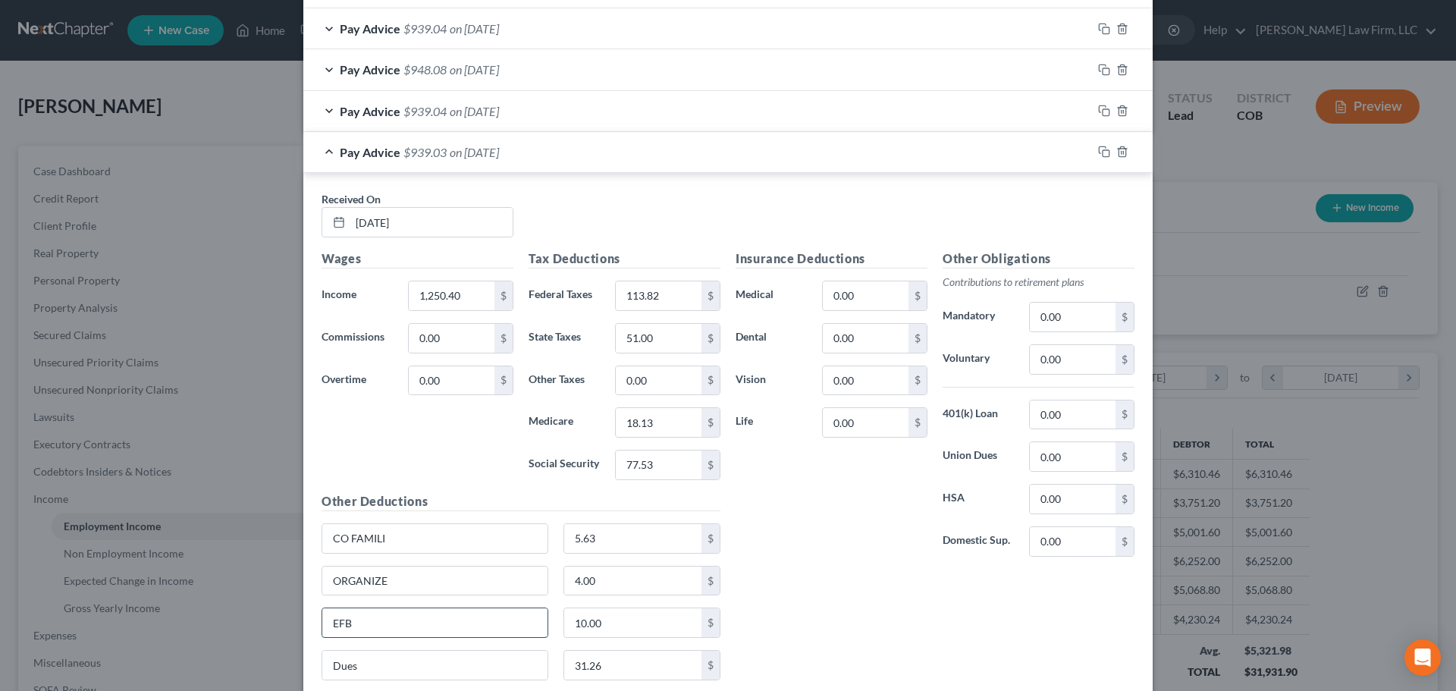
click at [337, 615] on input "EFB" at bounding box center [434, 622] width 225 height 29
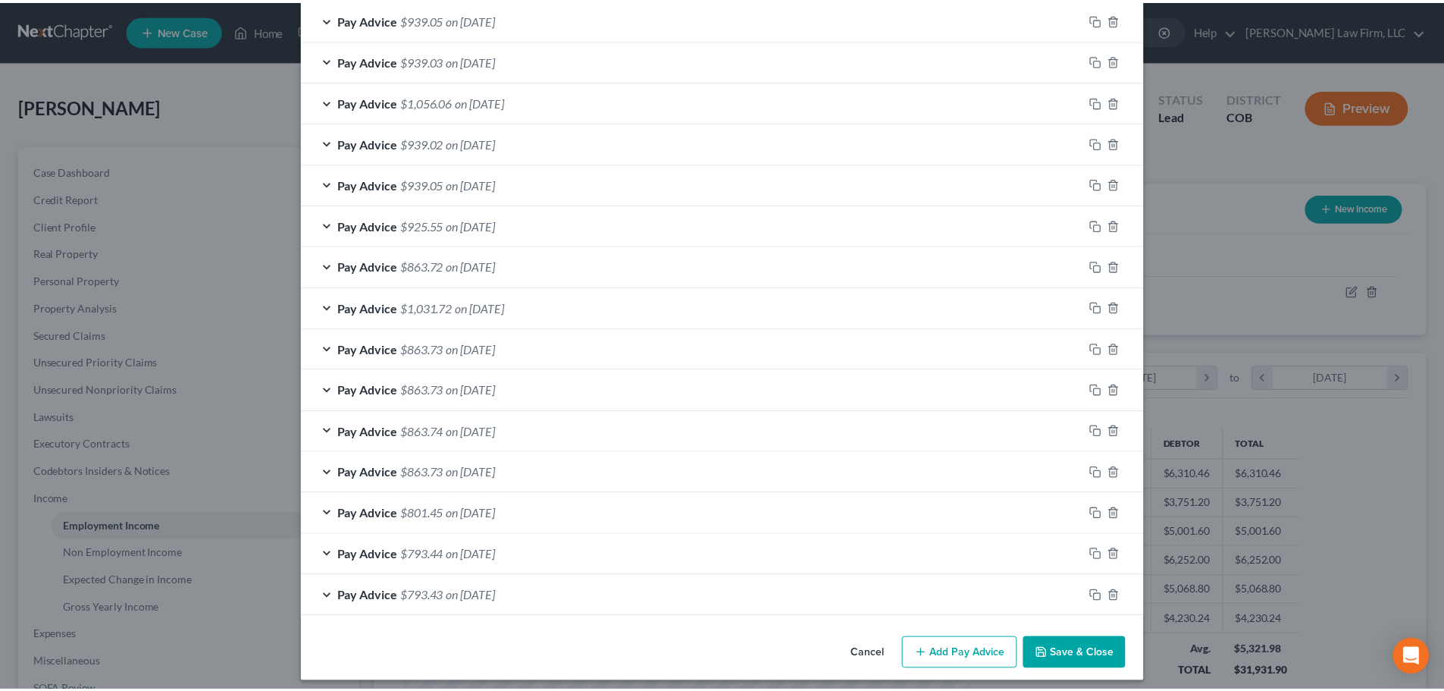
scroll to position [1838, 0]
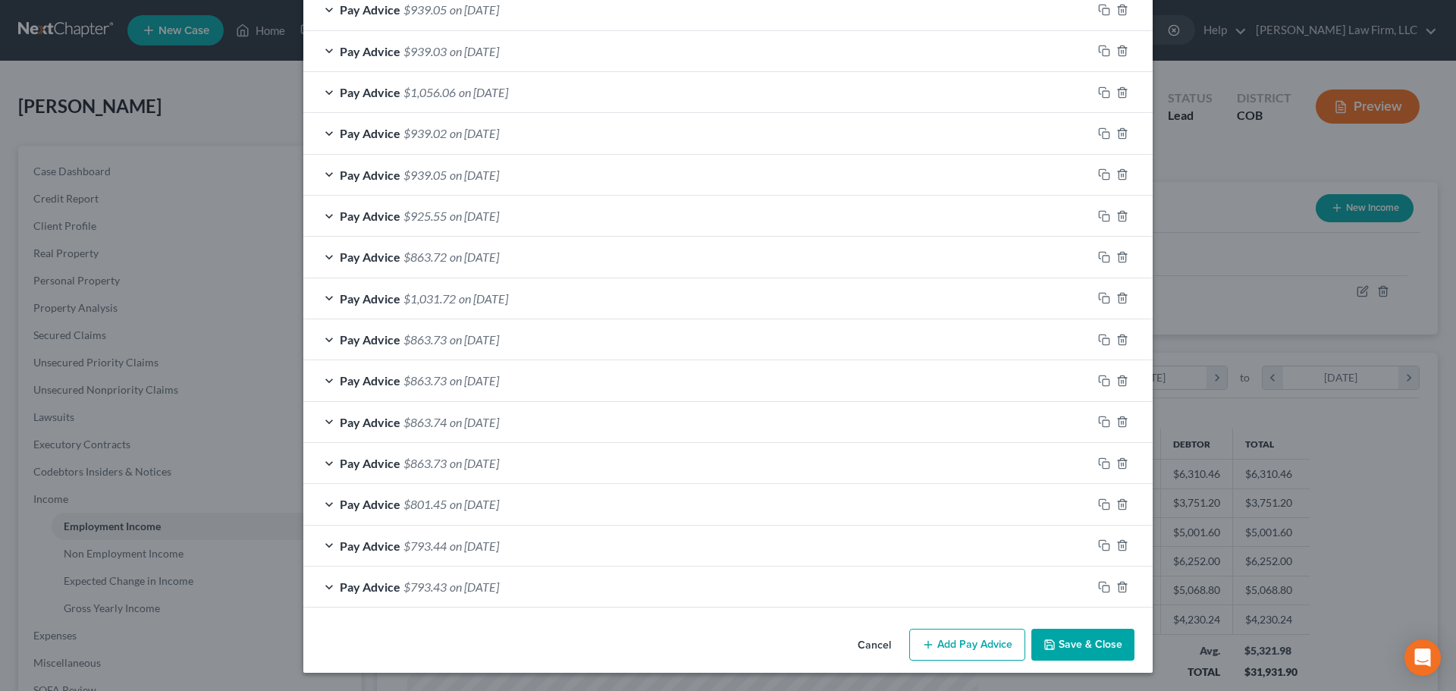
type input "EBF"
click at [714, 641] on button "Save & Close" at bounding box center [1082, 645] width 103 height 32
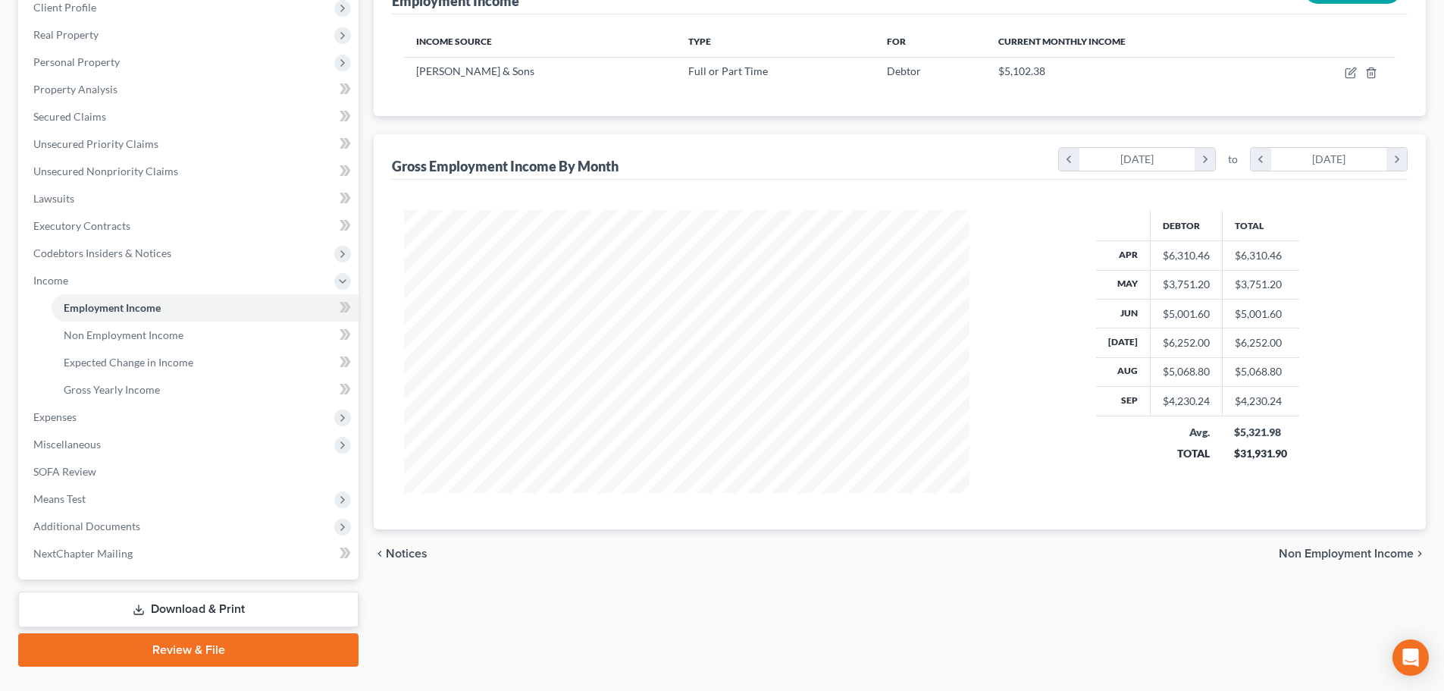
scroll to position [252, 0]
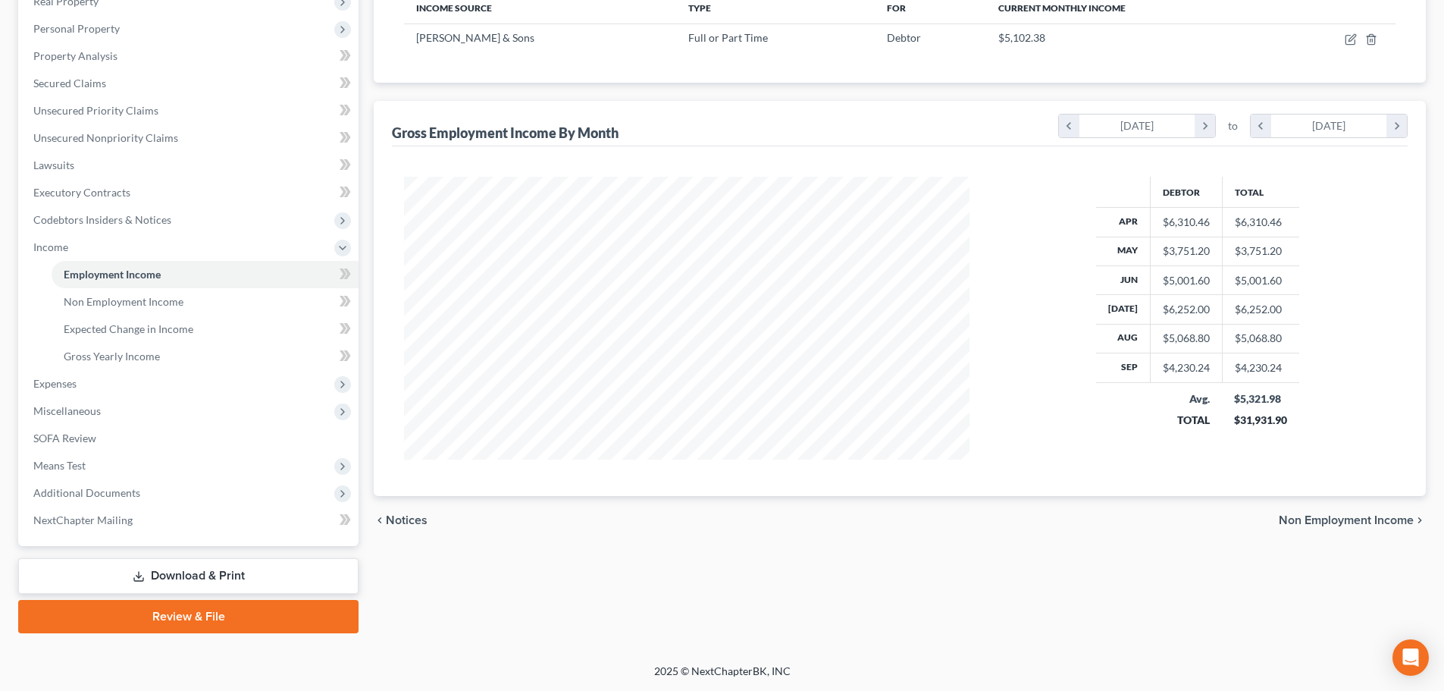
click at [165, 572] on link "Download & Print" at bounding box center [188, 576] width 340 height 36
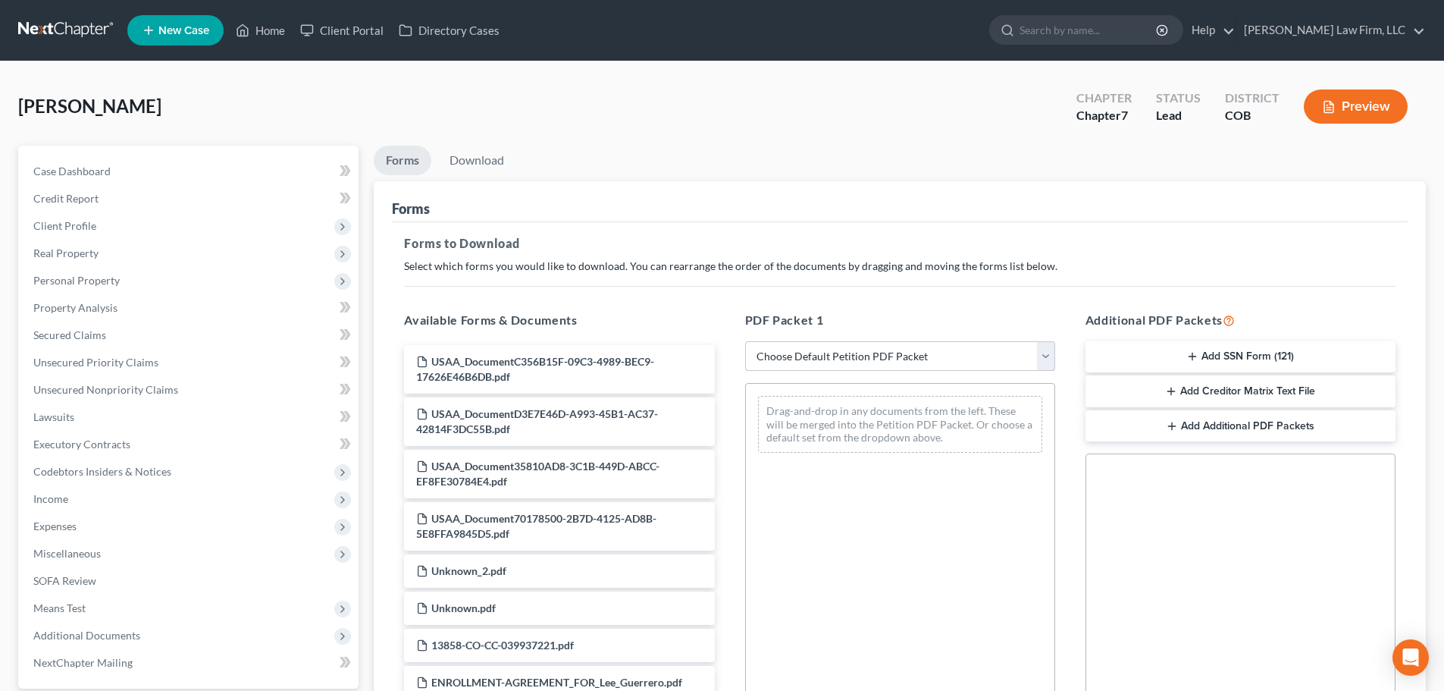
click at [714, 365] on select "Choose Default Petition PDF Packet Complete Bankruptcy Petition (all forms and …" at bounding box center [900, 356] width 310 height 30
select select "6"
click at [714, 341] on select "Choose Default Petition PDF Packet Complete Bankruptcy Petition (all forms and …" at bounding box center [900, 356] width 310 height 30
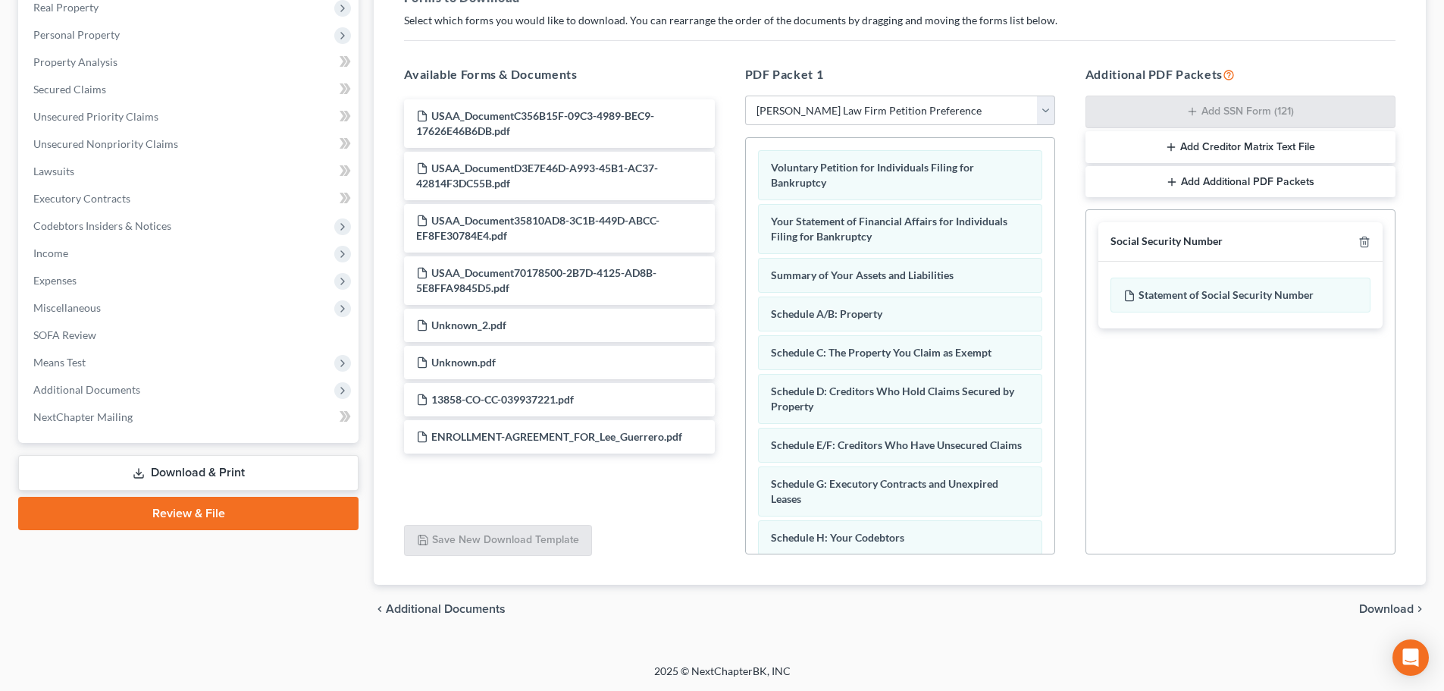
click at [714, 605] on span "Download" at bounding box center [1386, 609] width 55 height 12
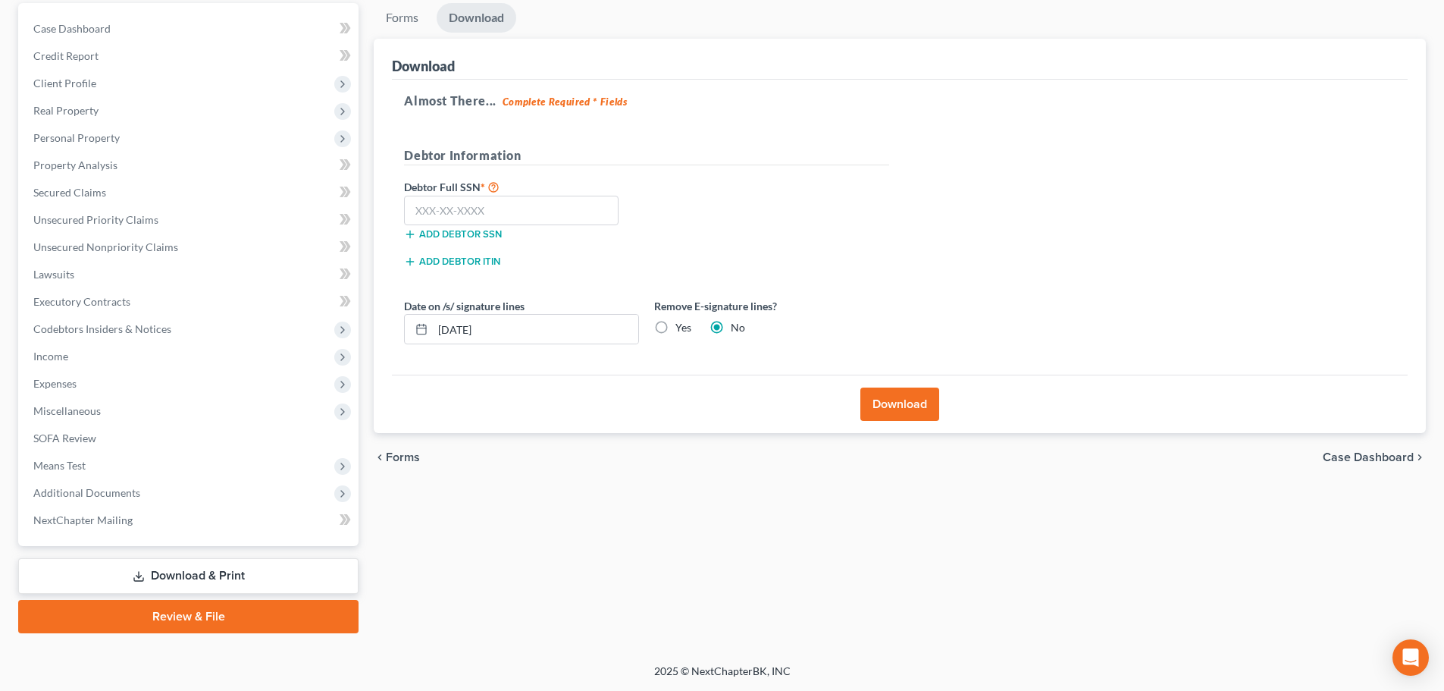
scroll to position [143, 0]
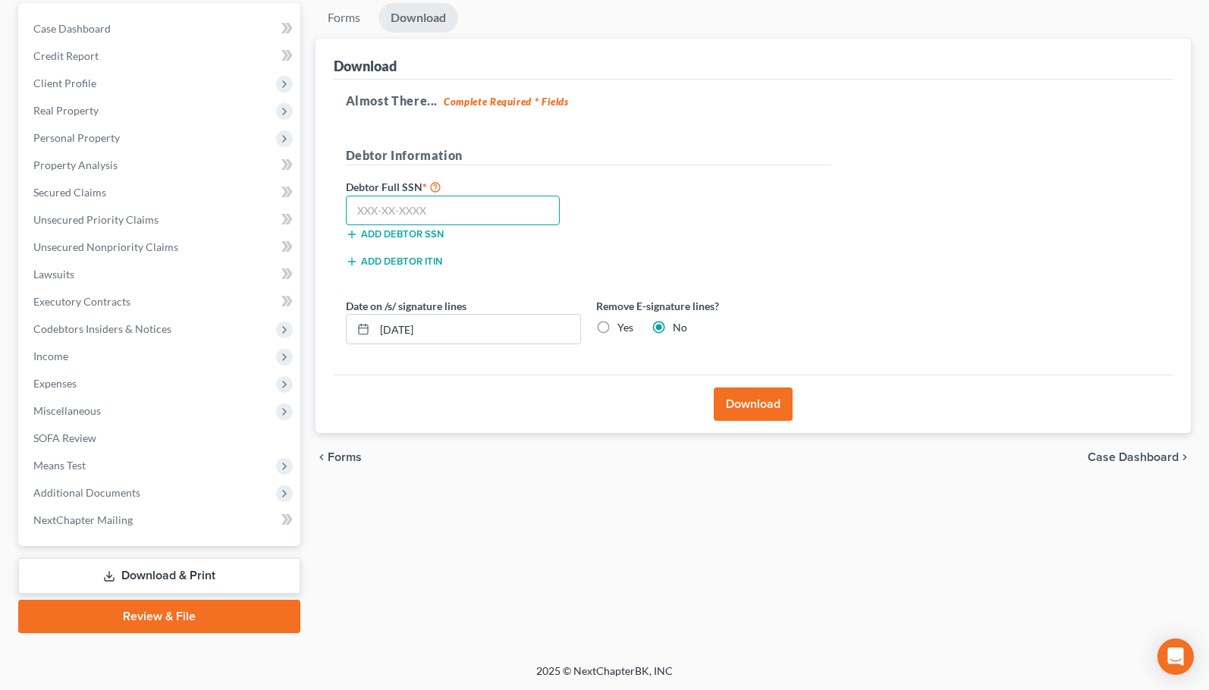
click at [387, 215] on input "text" at bounding box center [453, 211] width 215 height 30
type input "632-10-6866"
click at [615, 333] on div "Yes" at bounding box center [614, 327] width 37 height 15
click at [624, 325] on label "Yes" at bounding box center [625, 327] width 16 height 15
click at [624, 325] on input "Yes" at bounding box center [628, 325] width 10 height 10
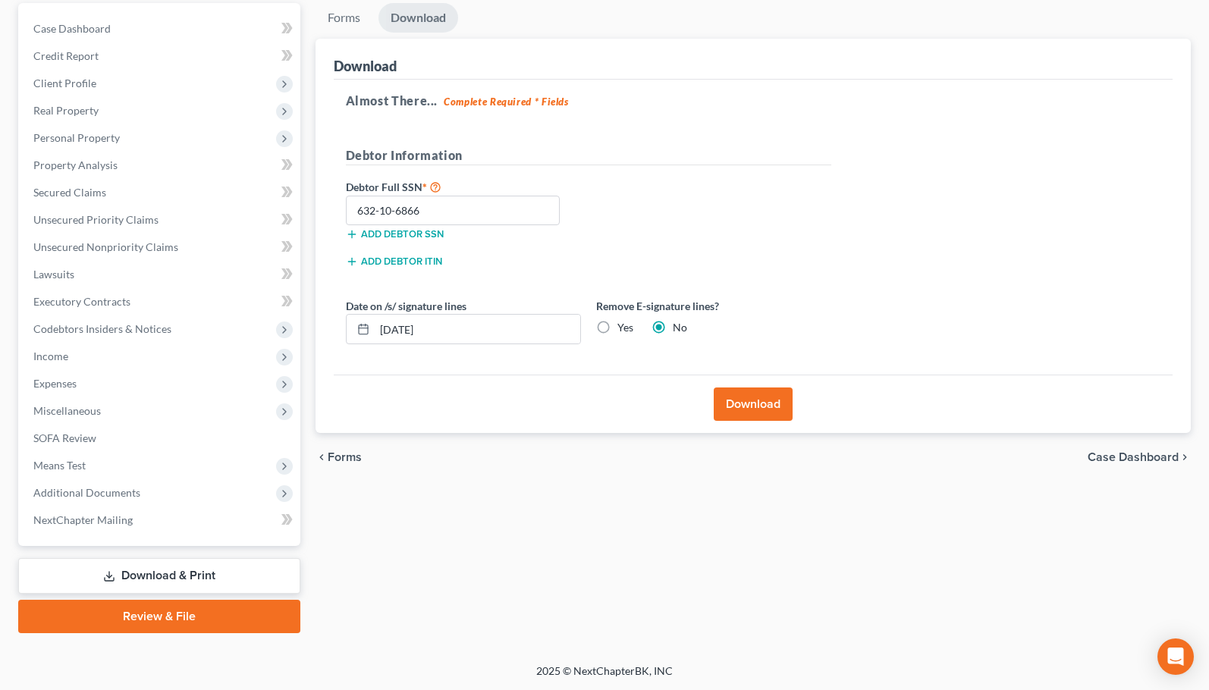
radio input "true"
radio input "false"
click at [714, 405] on button "Download" at bounding box center [752, 403] width 79 height 33
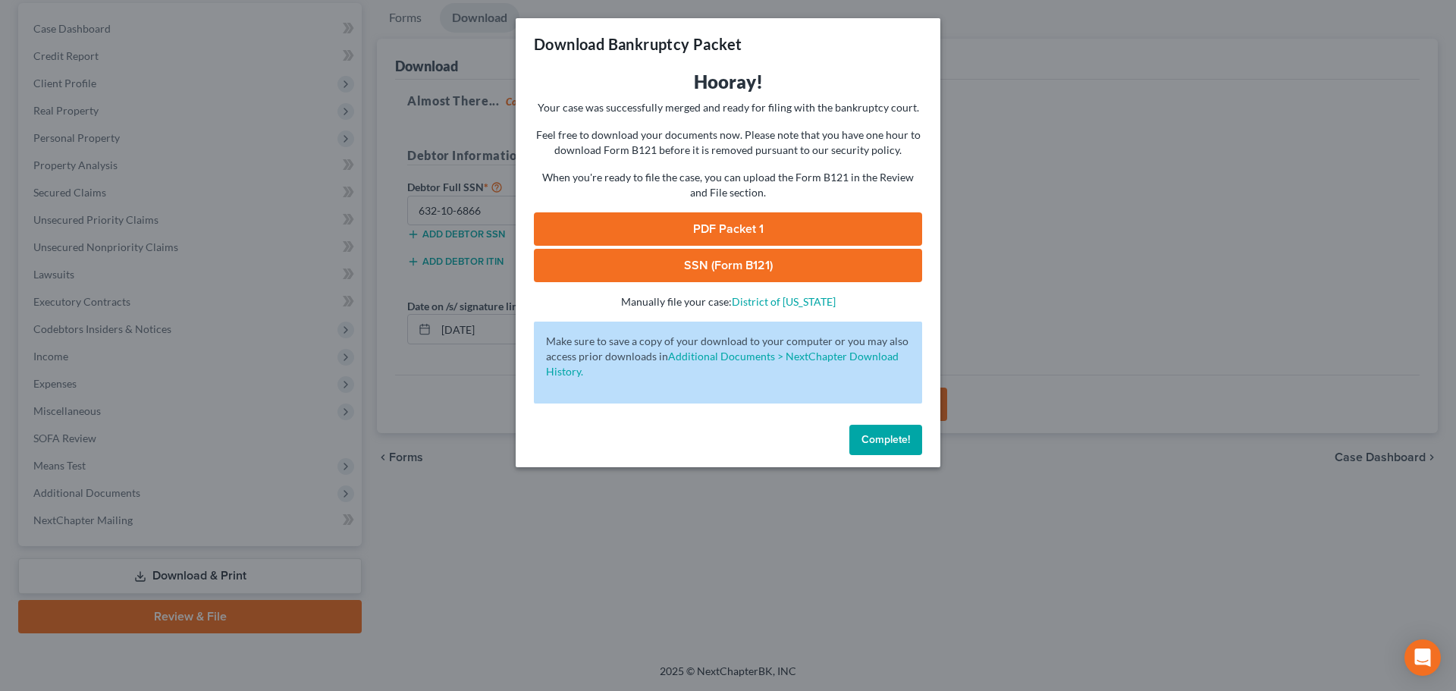
click at [665, 218] on link "PDF Packet 1" at bounding box center [728, 228] width 388 height 33
click at [484, 69] on div "Download Bankruptcy Packet Hooray! Your case was successfully merged and ready …" at bounding box center [728, 345] width 1456 height 691
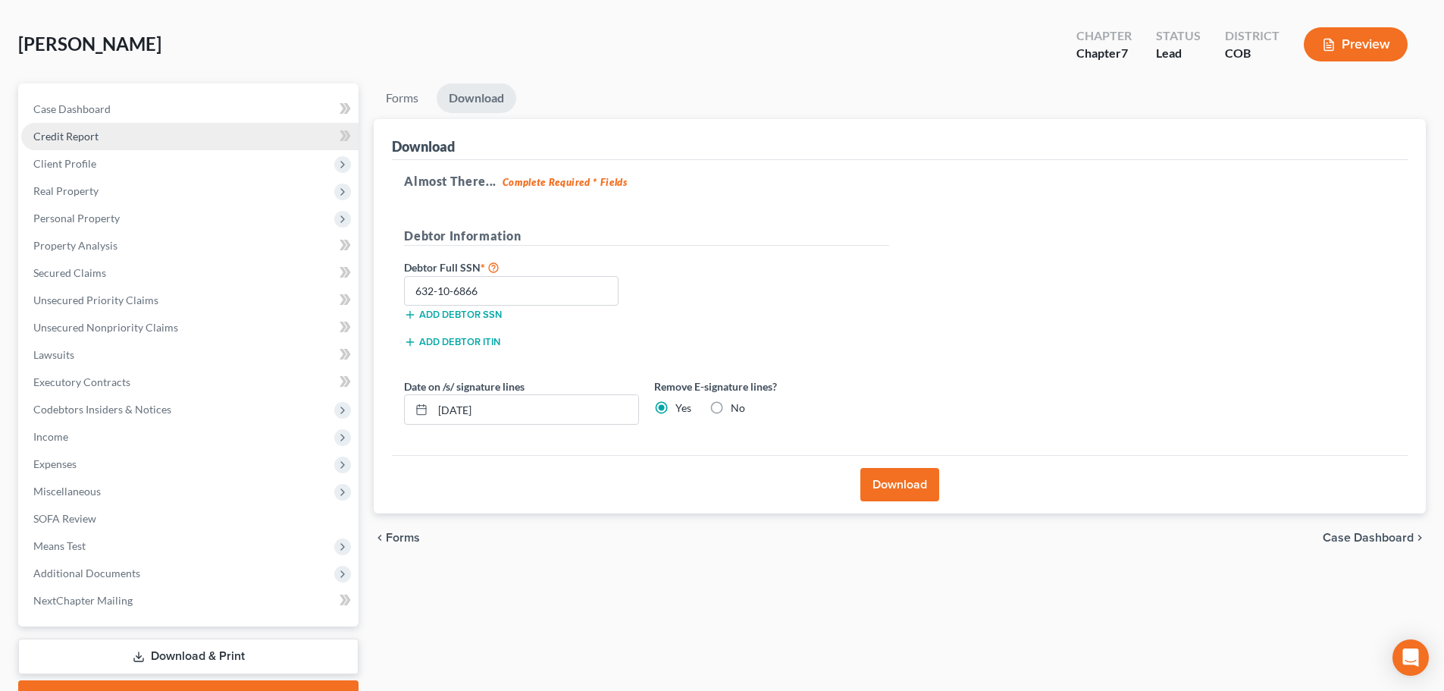
scroll to position [0, 0]
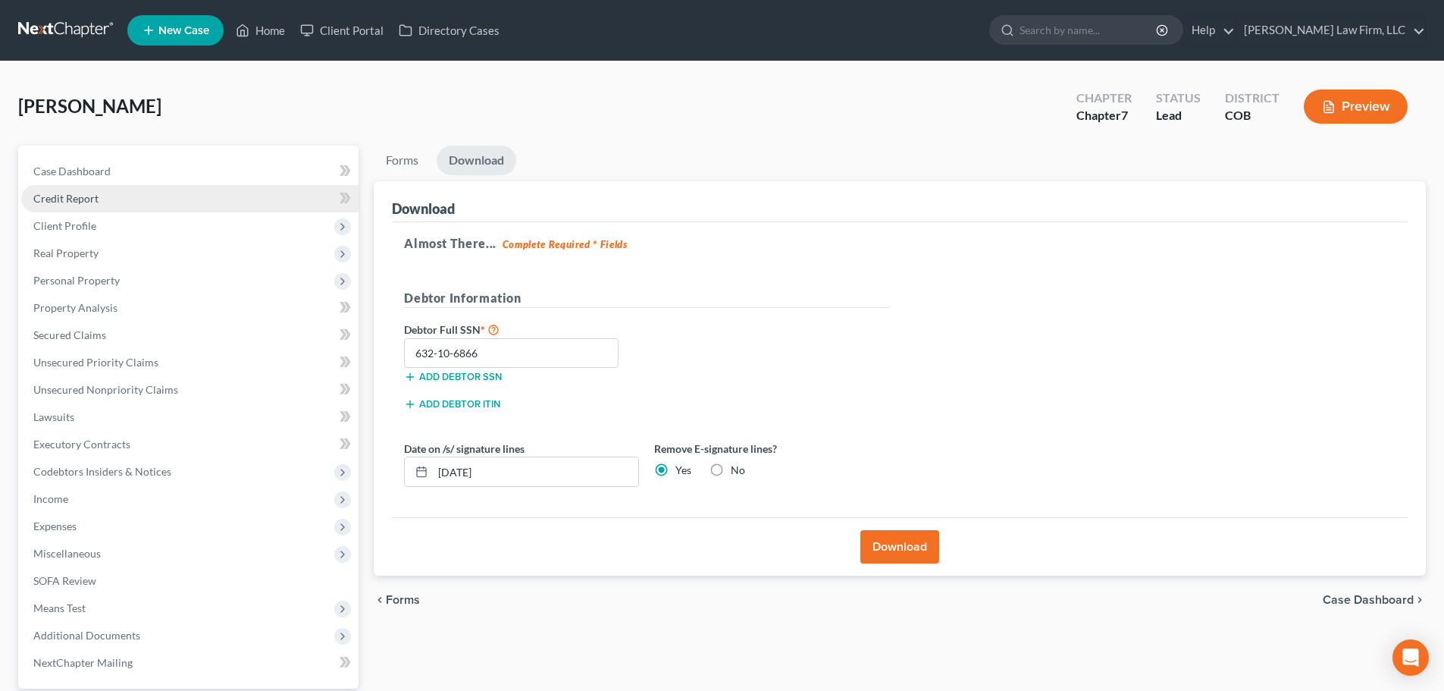
click at [158, 207] on link "Credit Report" at bounding box center [189, 198] width 337 height 27
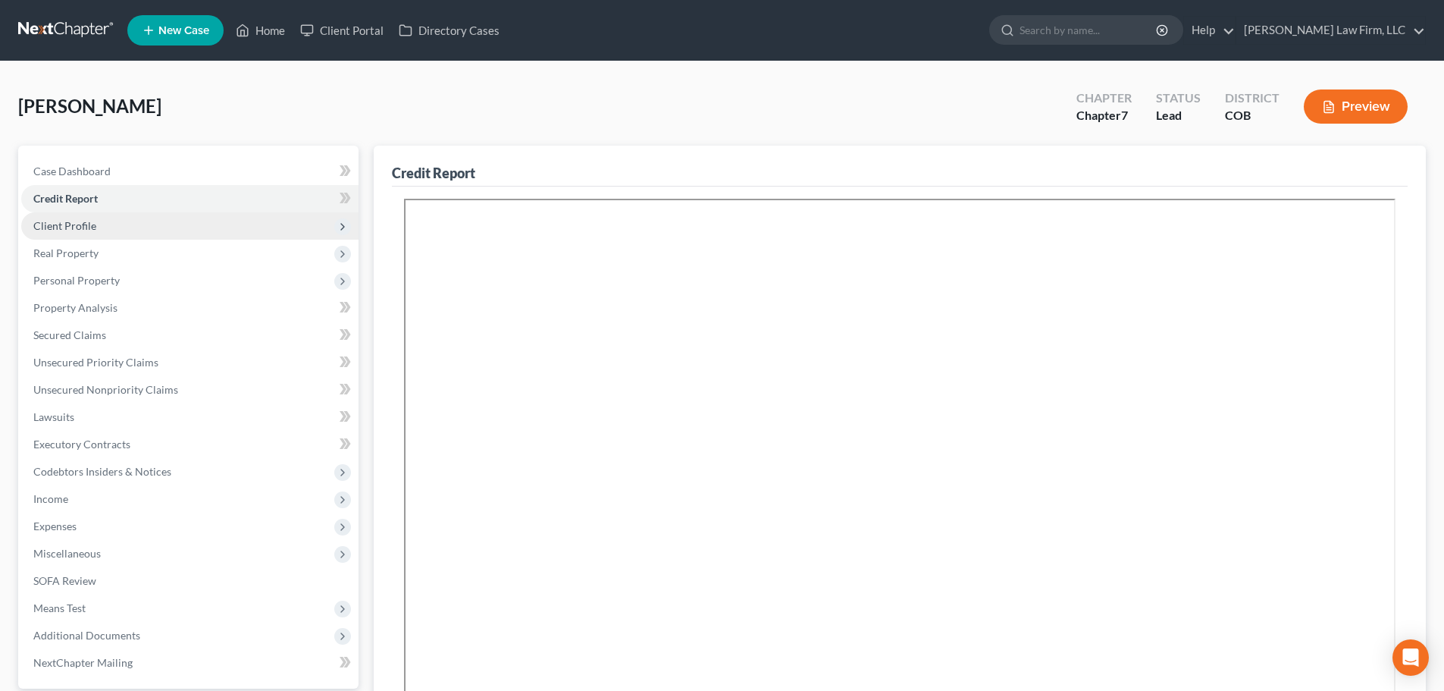
click at [152, 230] on span "Client Profile" at bounding box center [189, 225] width 337 height 27
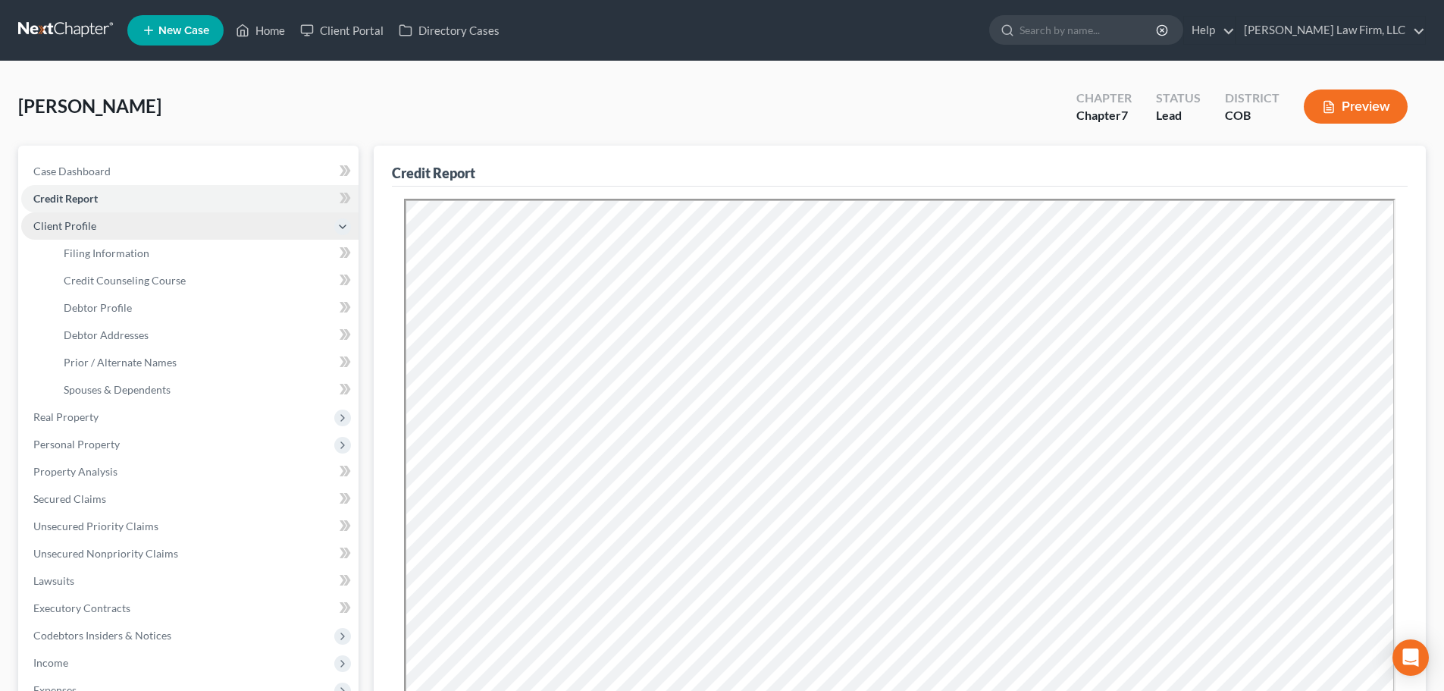
click at [91, 233] on span "Client Profile" at bounding box center [189, 225] width 337 height 27
click at [91, 224] on span "Client Profile" at bounding box center [64, 225] width 63 height 13
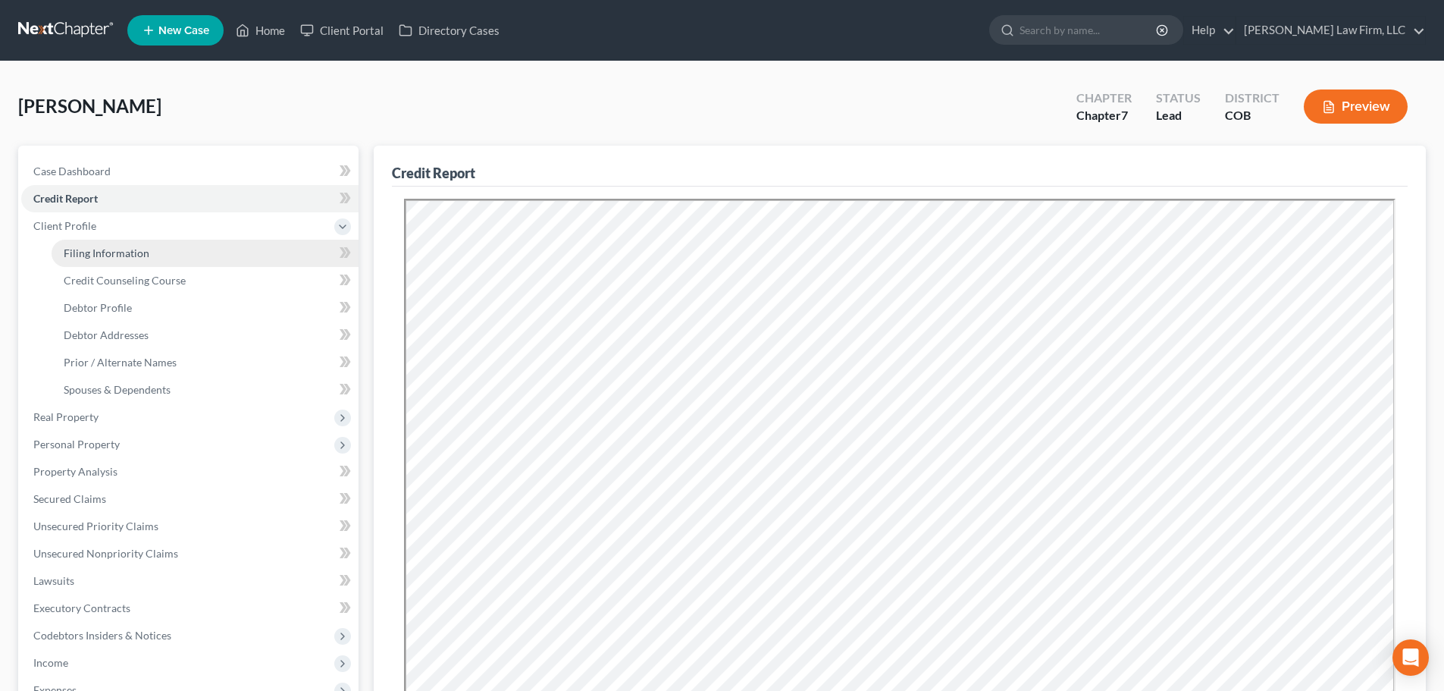
click at [94, 254] on span "Filing Information" at bounding box center [107, 252] width 86 height 13
select select "1"
select select "0"
select select "5"
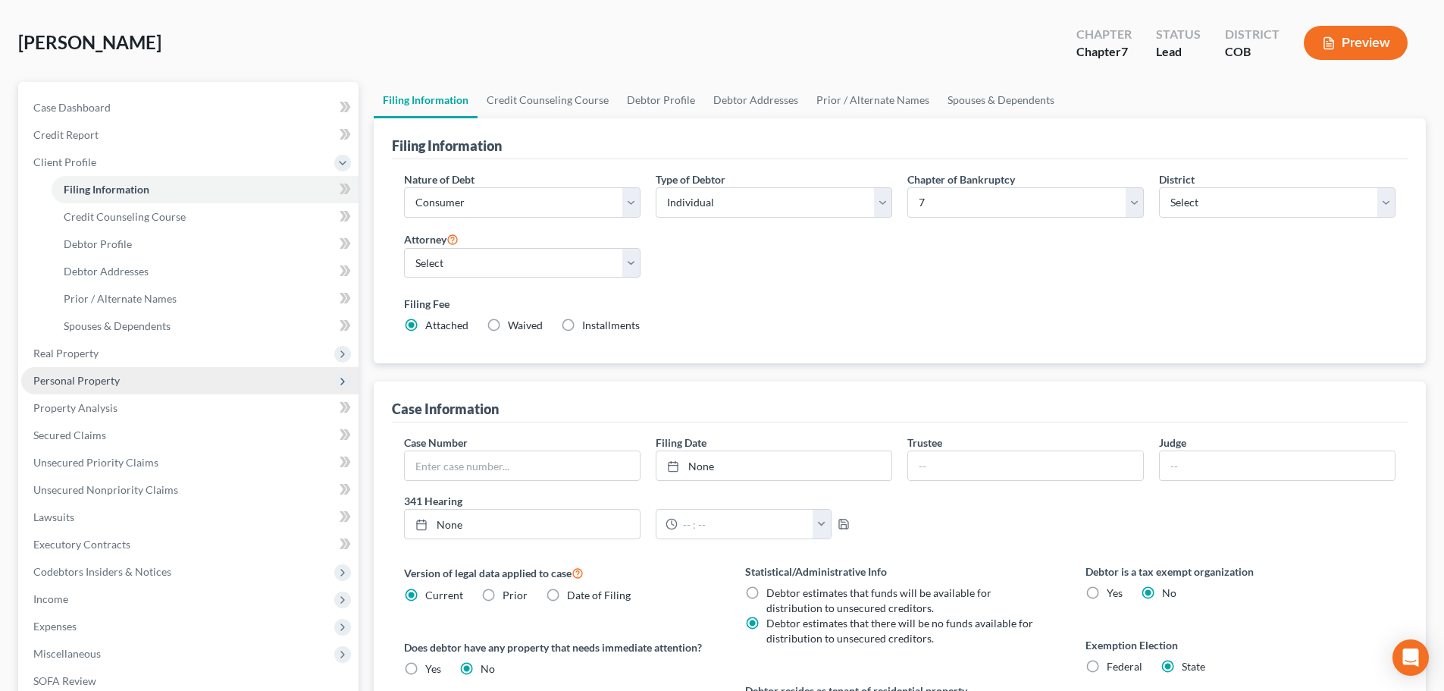
scroll to position [227, 0]
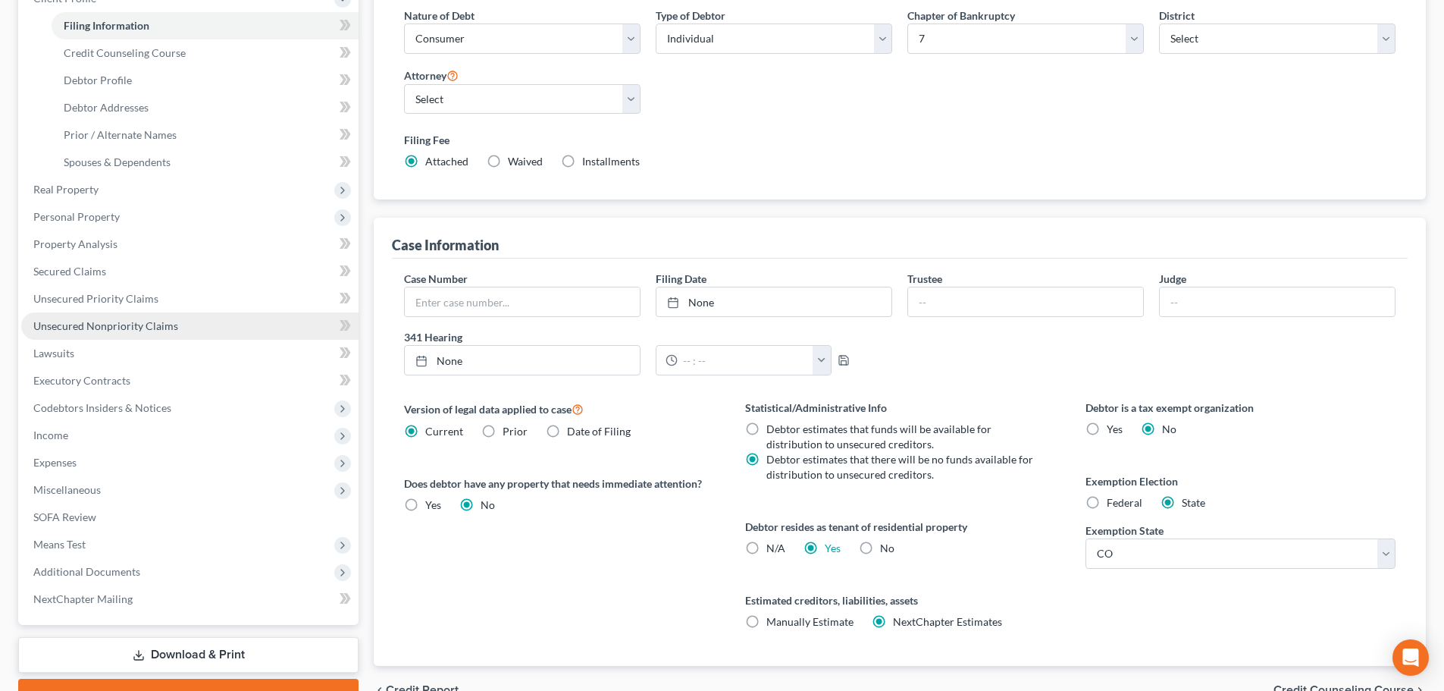
click at [183, 323] on link "Unsecured Nonpriority Claims" at bounding box center [189, 325] width 337 height 27
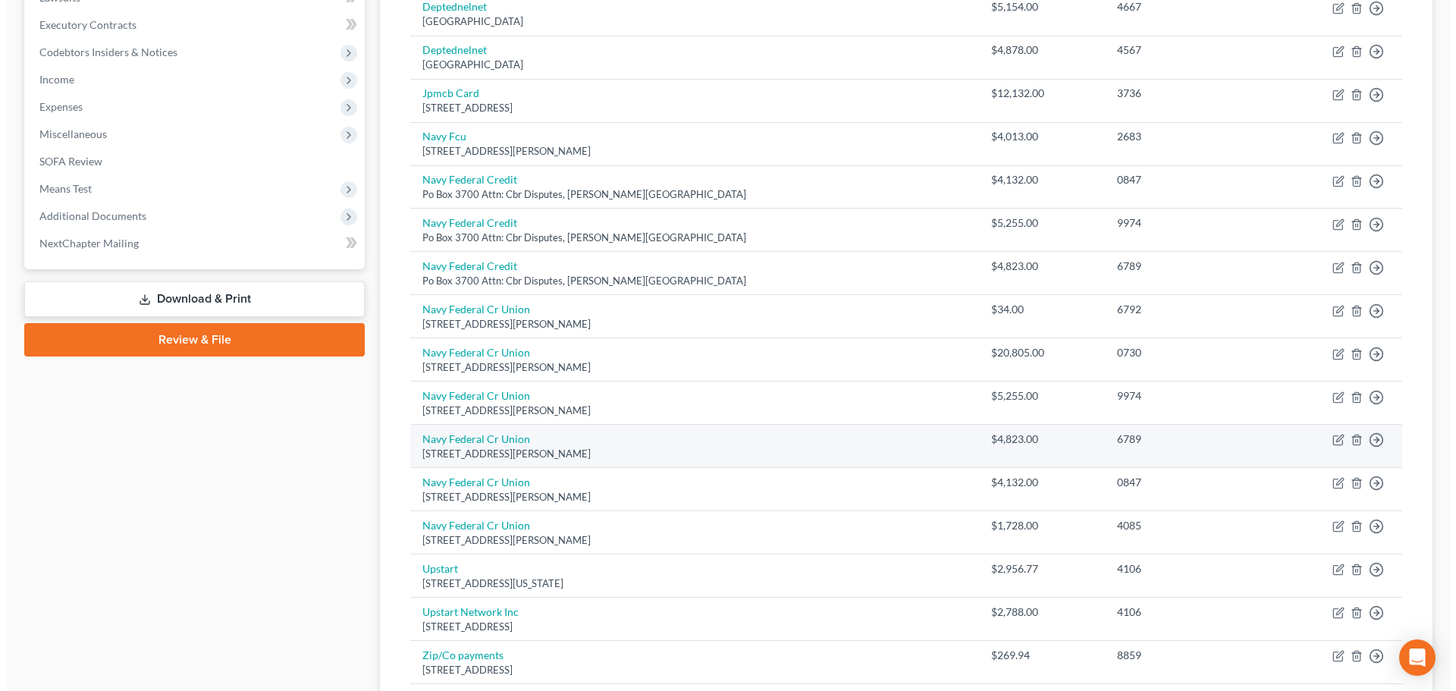
scroll to position [455, 0]
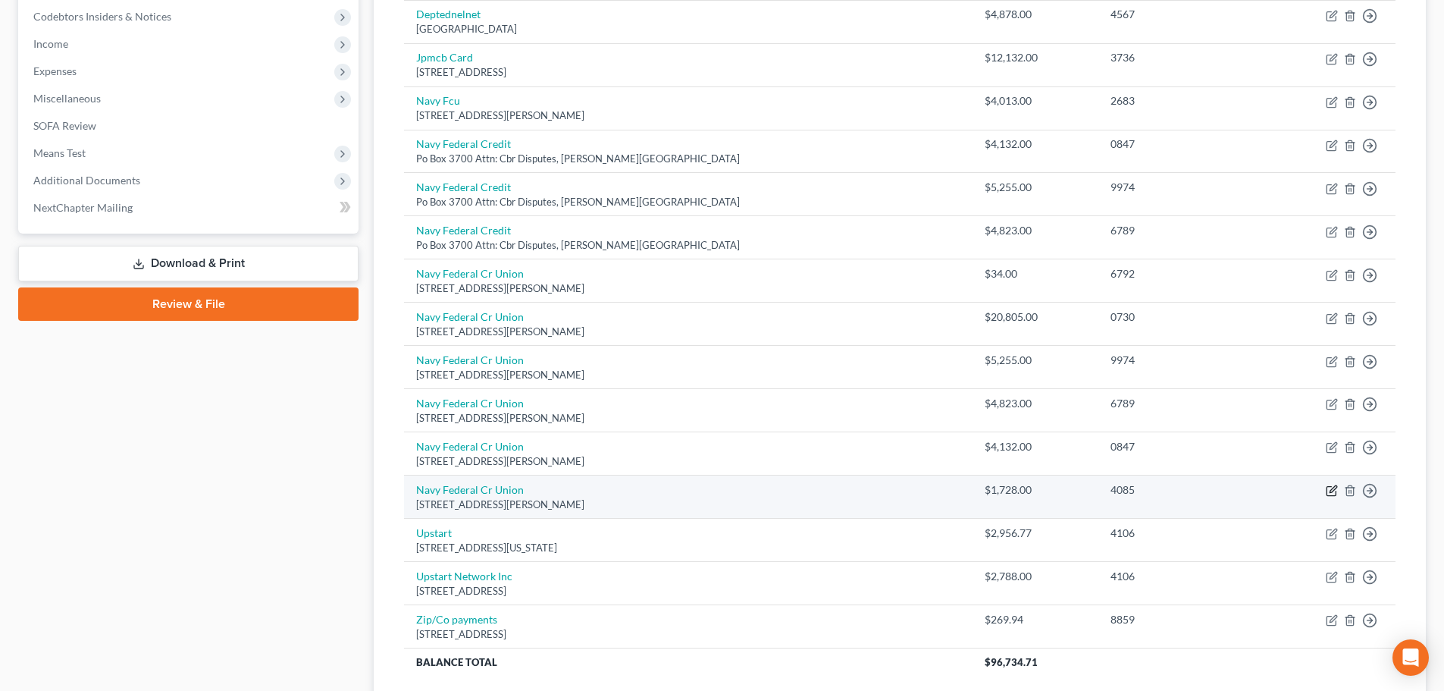
click at [714, 494] on icon "button" at bounding box center [1331, 491] width 9 height 9
select select "48"
select select "0"
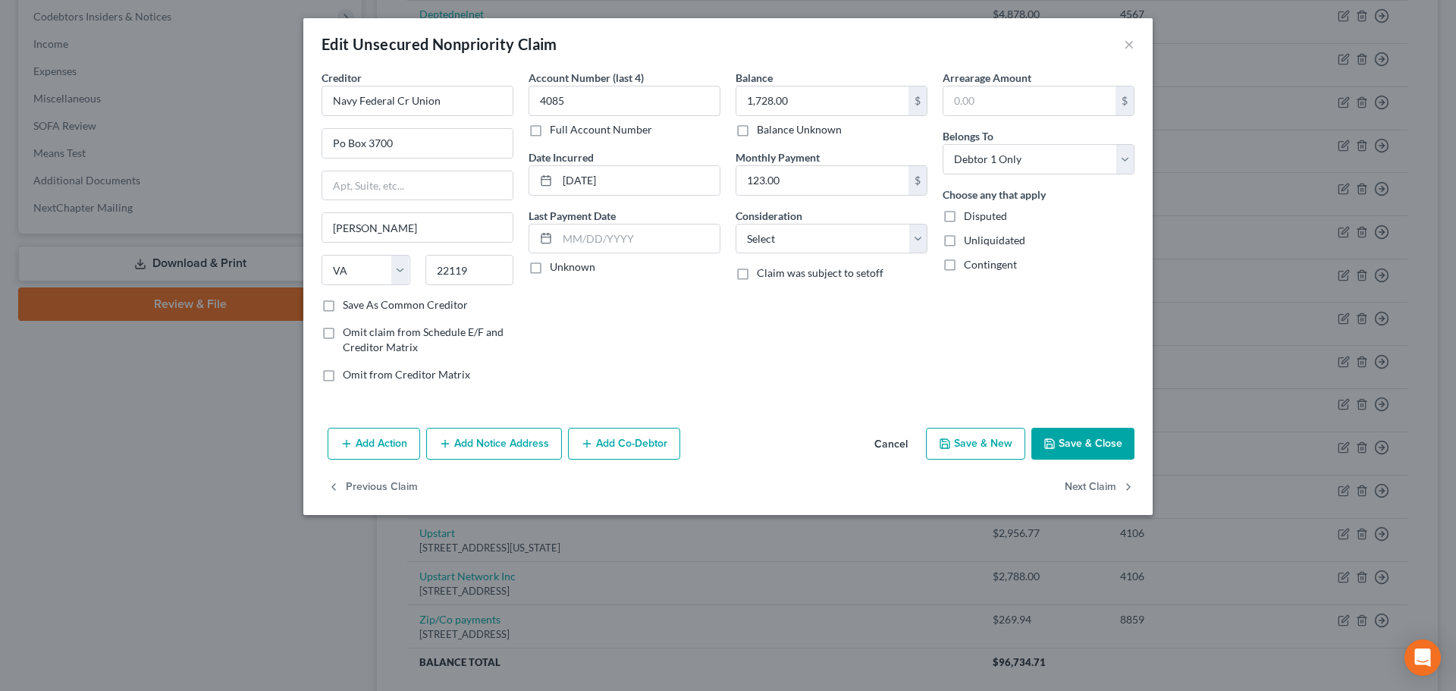
click at [453, 447] on button "Add Notice Address" at bounding box center [494, 444] width 136 height 32
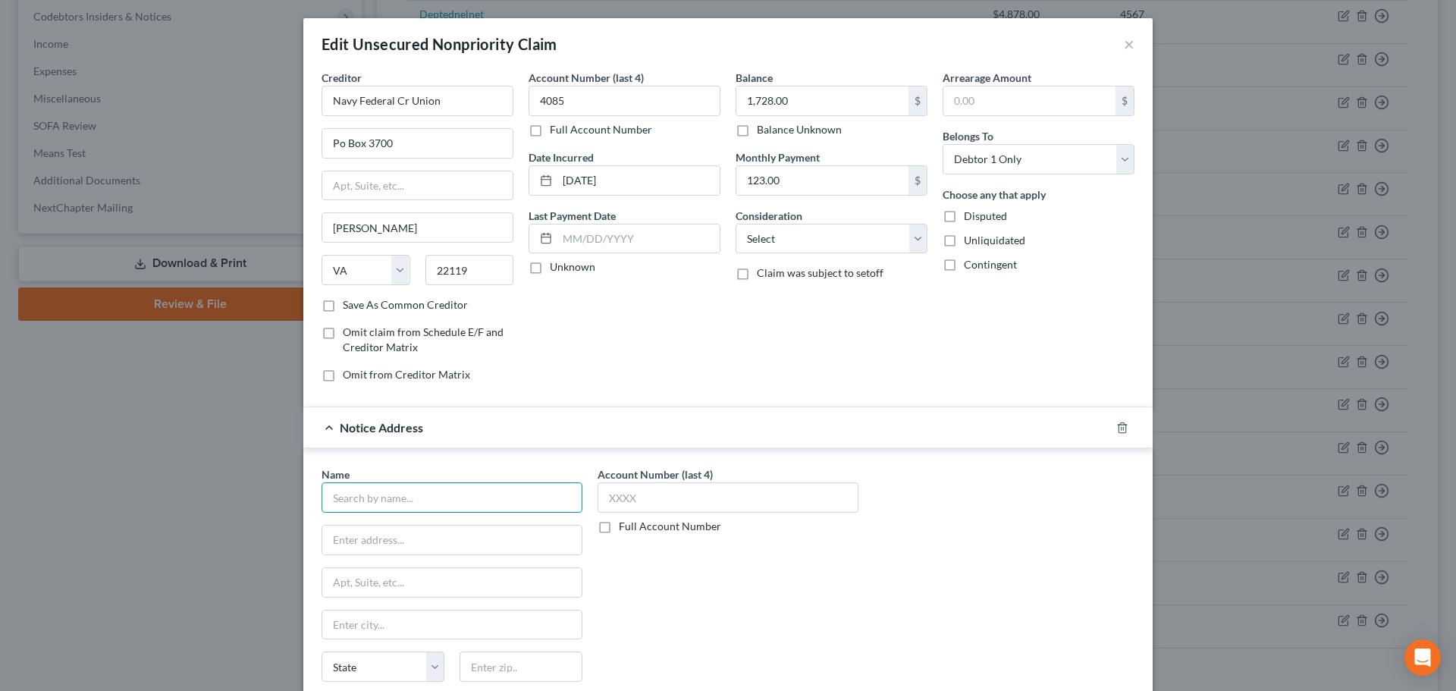
click at [360, 494] on input "text" at bounding box center [451, 497] width 261 height 30
type input "Credit Control, LLC"
type input "3300 Rider Trail S."
type input "Suite 500"
type input "Earth City"
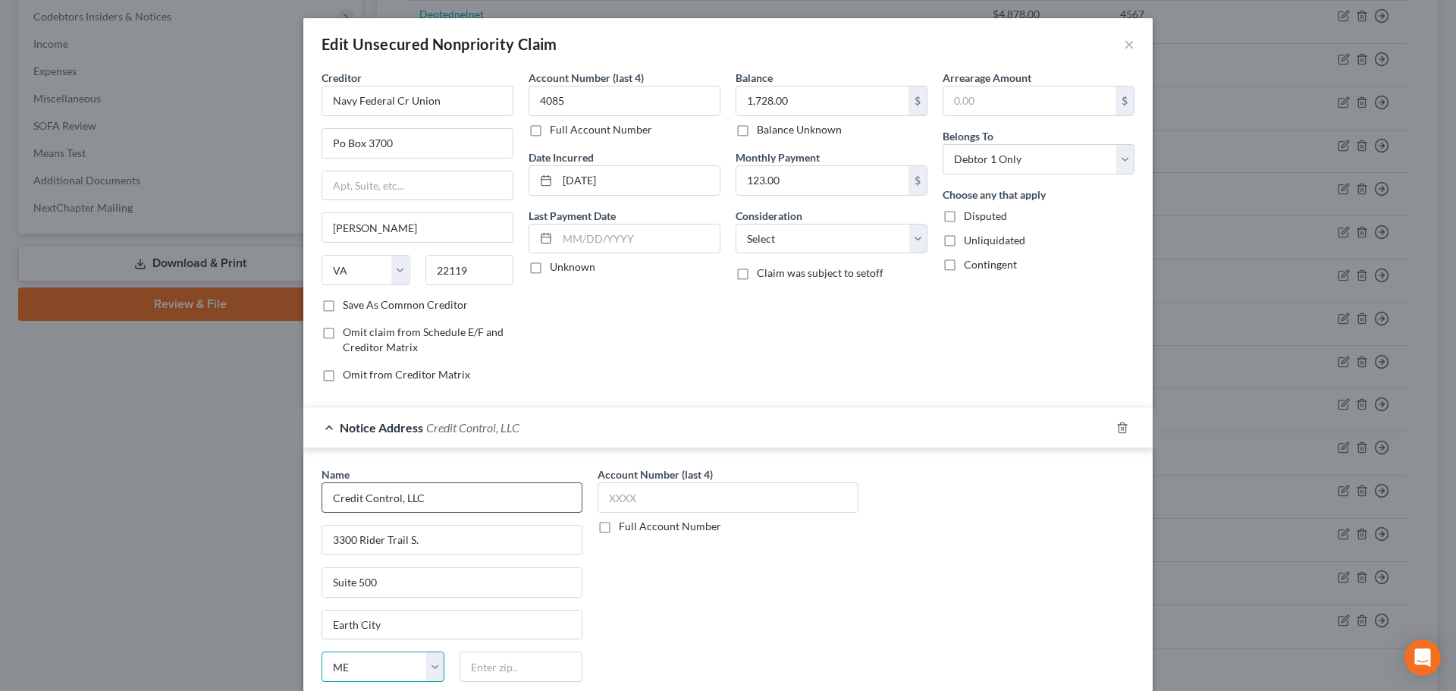
select select "26"
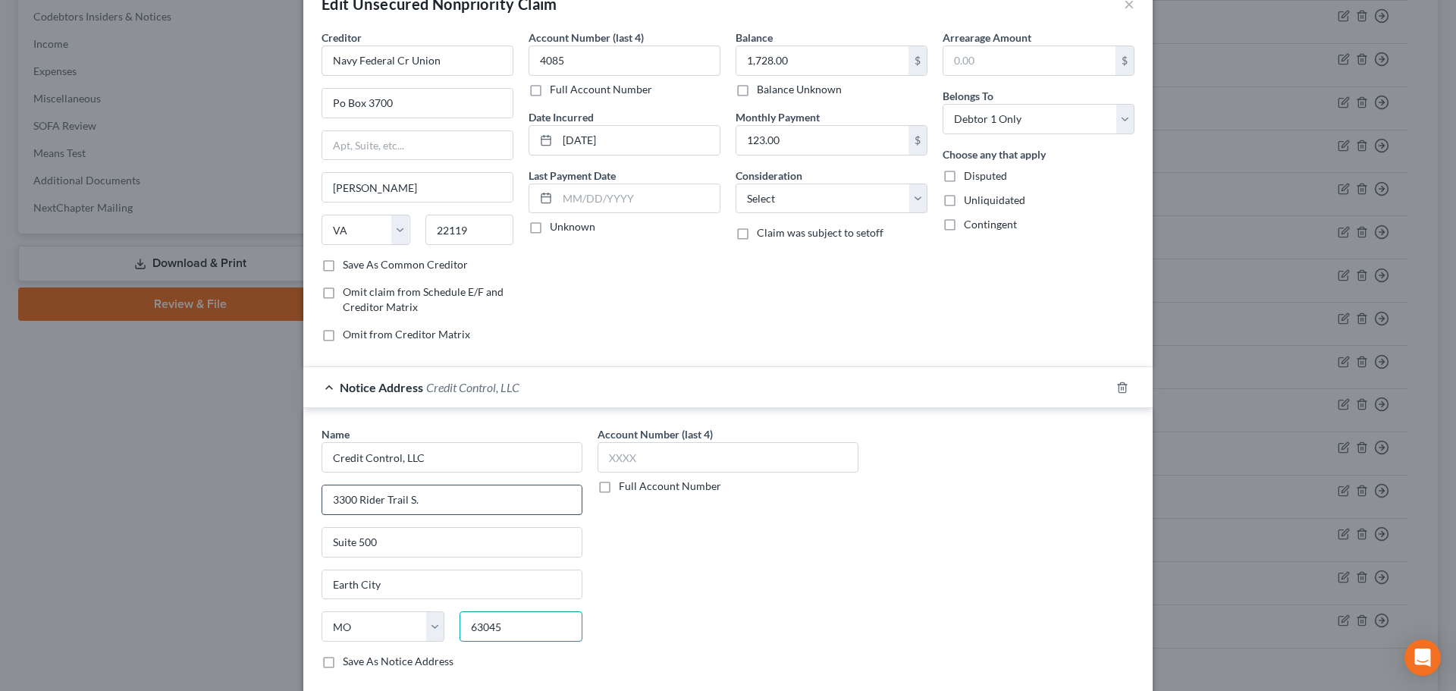
scroll to position [76, 0]
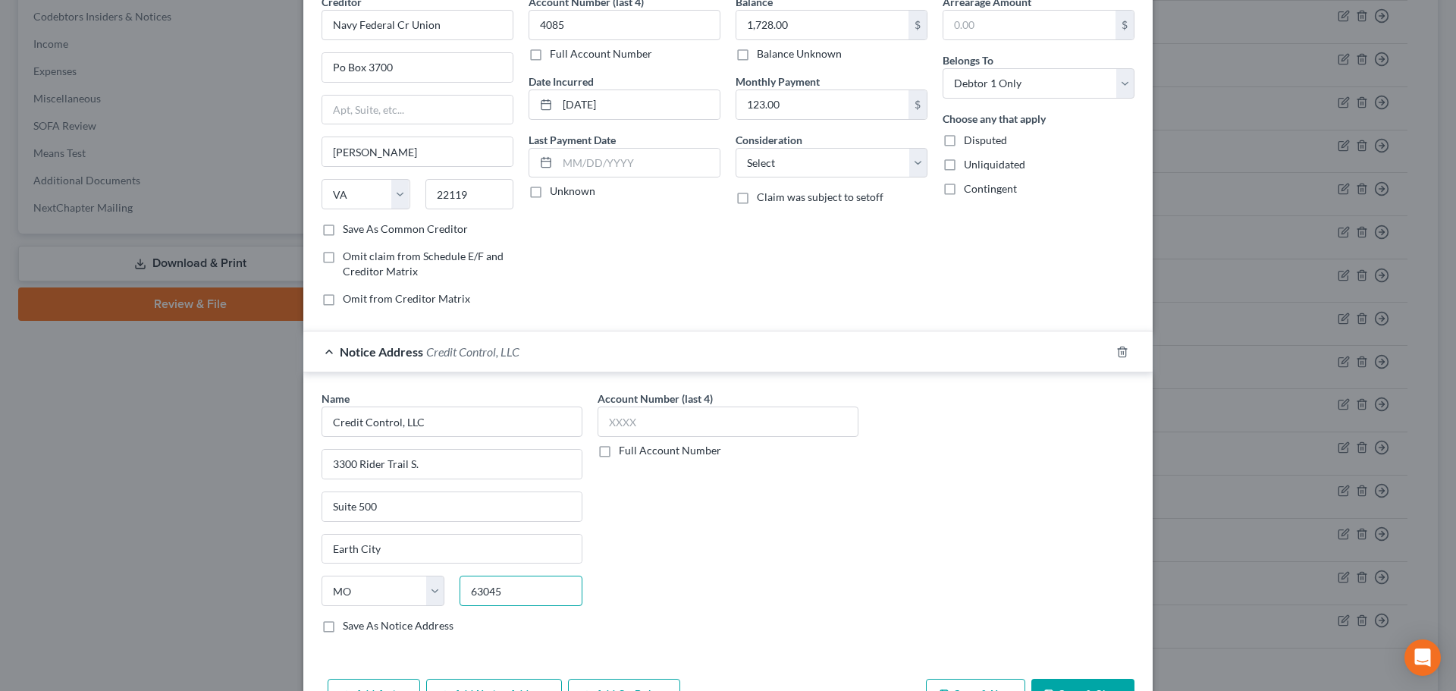
type input "63045"
click at [569, 351] on div "Notice Address Credit Control, LLC" at bounding box center [706, 351] width 807 height 40
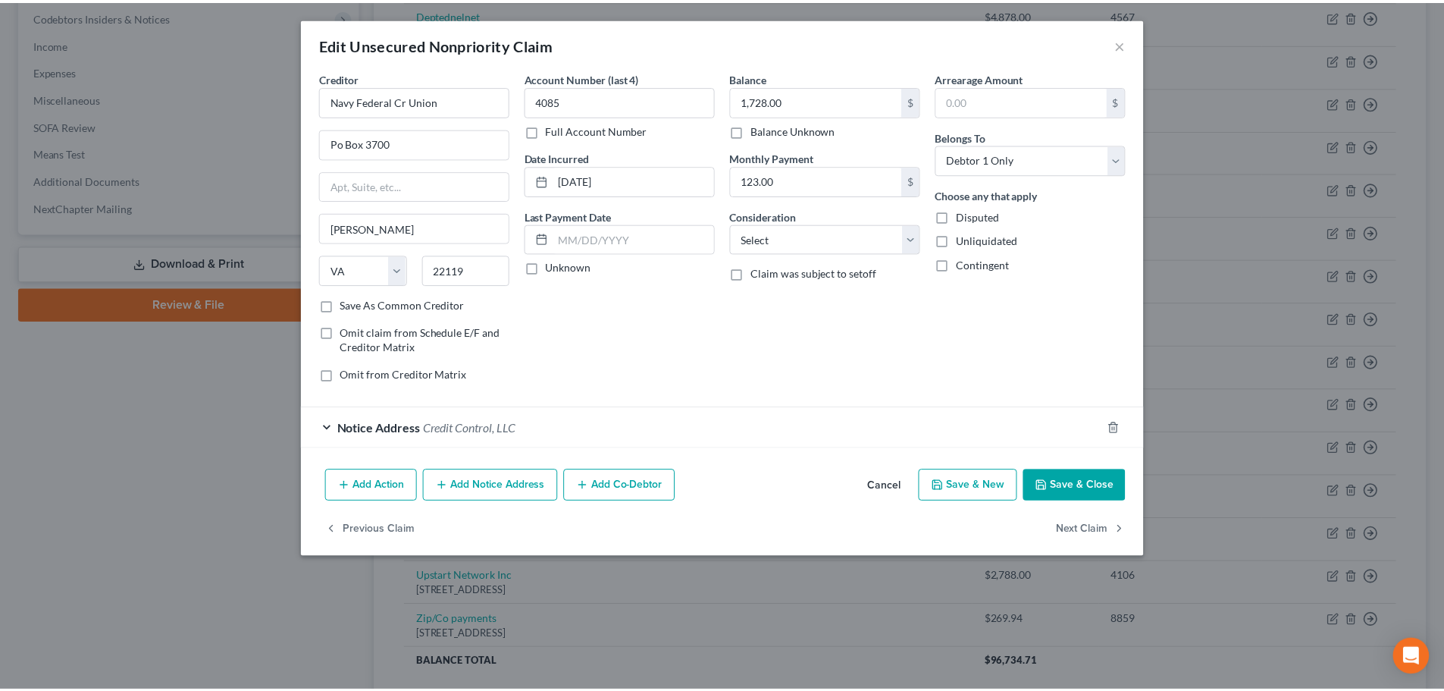
scroll to position [0, 0]
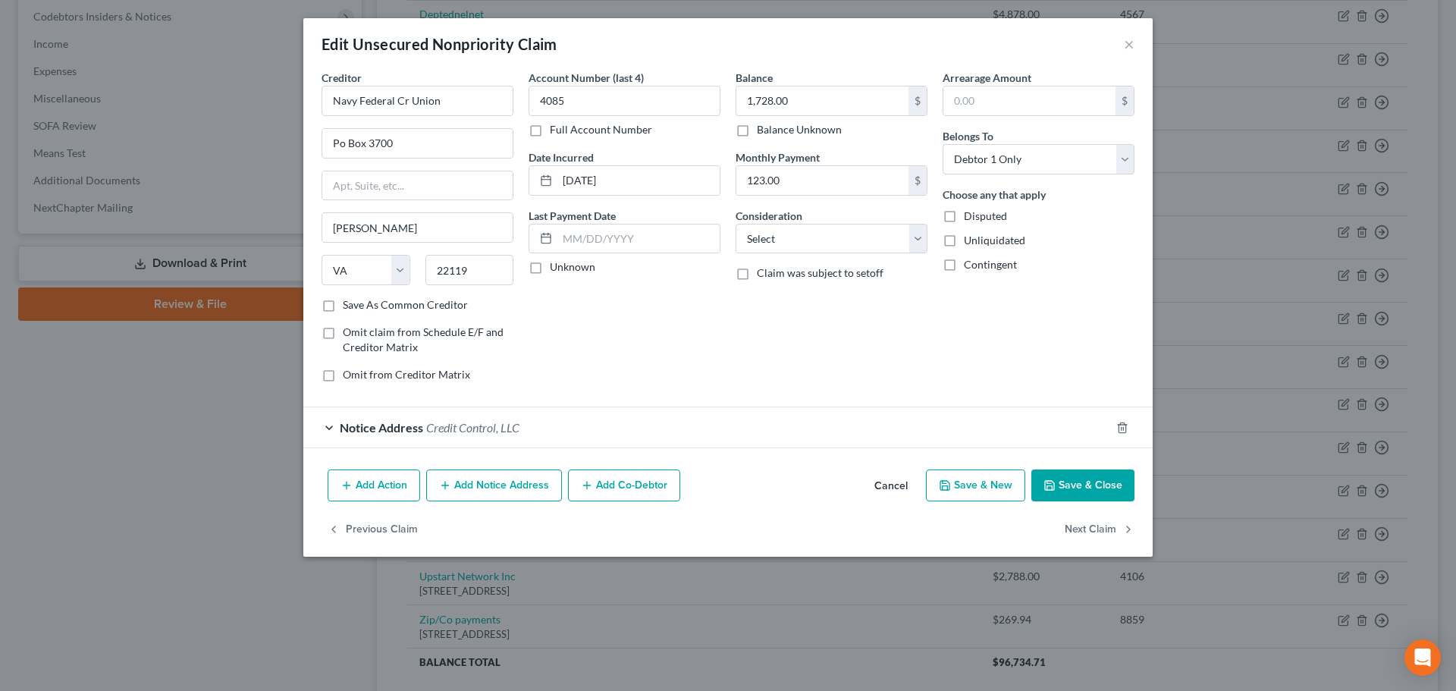
click at [714, 484] on button "Save & Close" at bounding box center [1082, 485] width 103 height 32
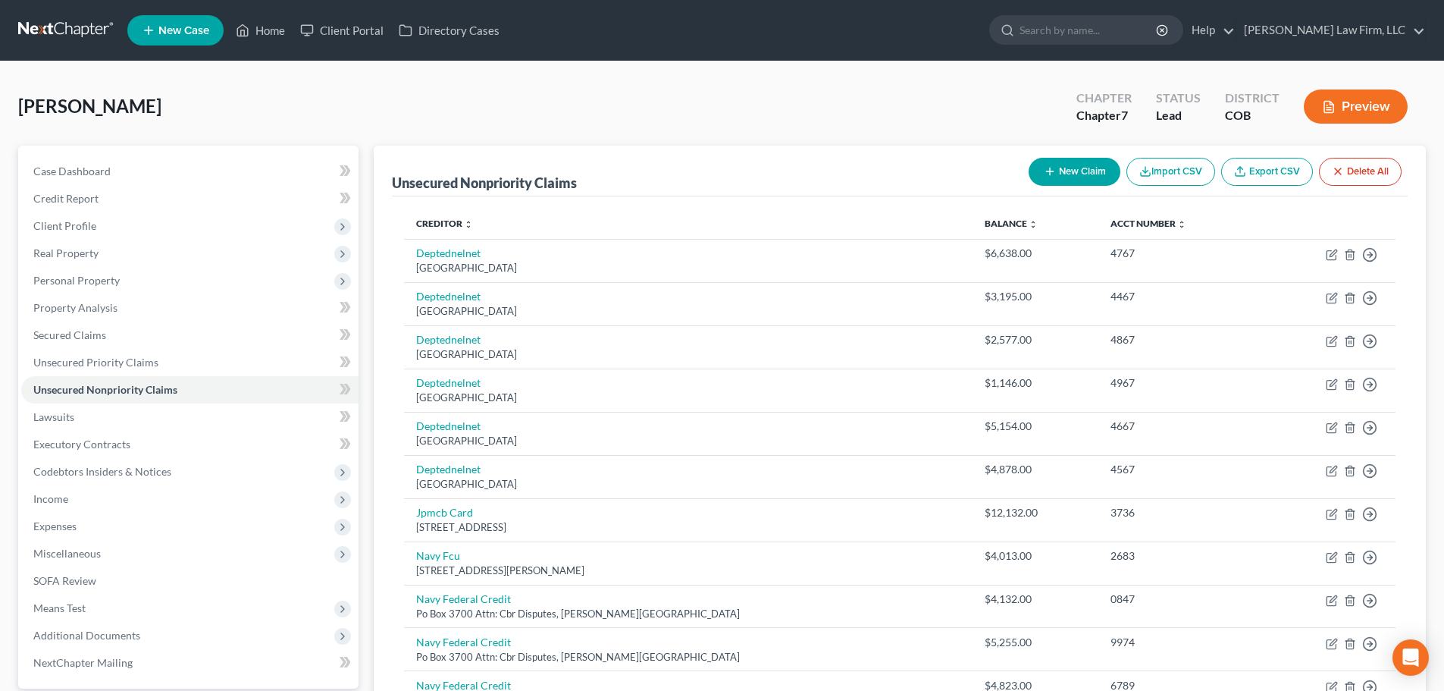
click at [714, 172] on button "New Claim" at bounding box center [1075, 172] width 92 height 28
select select "0"
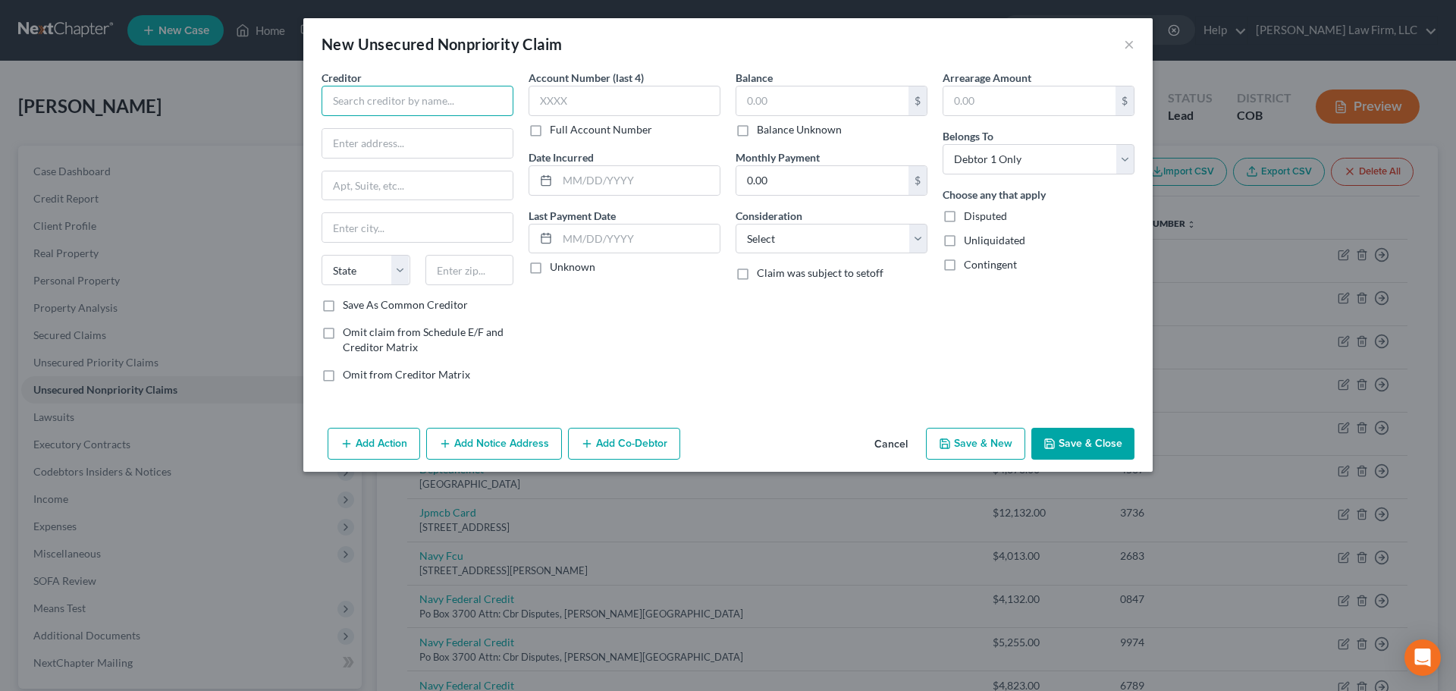
click at [426, 95] on input "text" at bounding box center [417, 101] width 192 height 30
drag, startPoint x: 422, startPoint y: 99, endPoint x: 263, endPoint y: 82, distance: 159.4
click at [230, 79] on div "New Unsecured Nonpriority Claim × Creditor * Denver VAMC State AL AK AR AZ CA C…" at bounding box center [728, 345] width 1456 height 691
type input "Department of Veterans Affairs"
type input "CPCPAC"
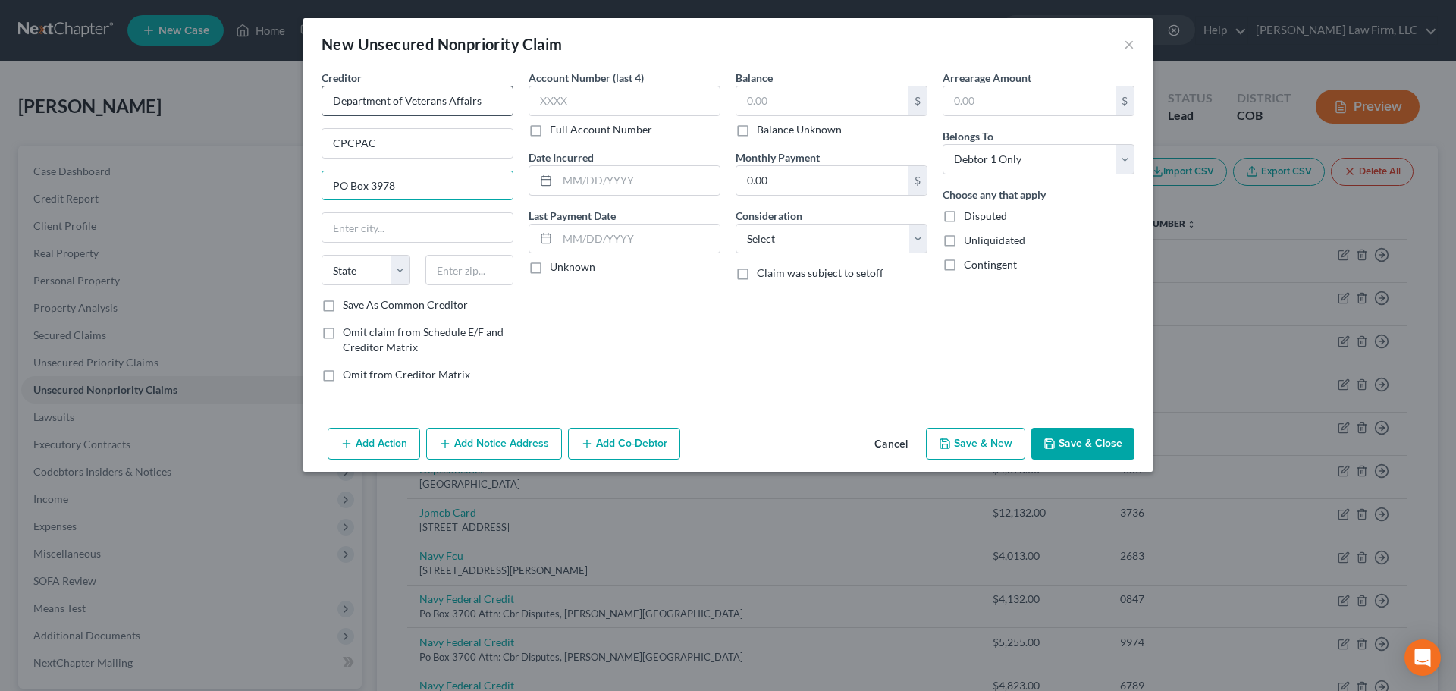
type input "PO Box 3978"
type input "Portland"
select select "38"
click at [714, 134] on label "Balance Unknown" at bounding box center [799, 129] width 85 height 15
click at [714, 132] on input "Balance Unknown" at bounding box center [768, 127] width 10 height 10
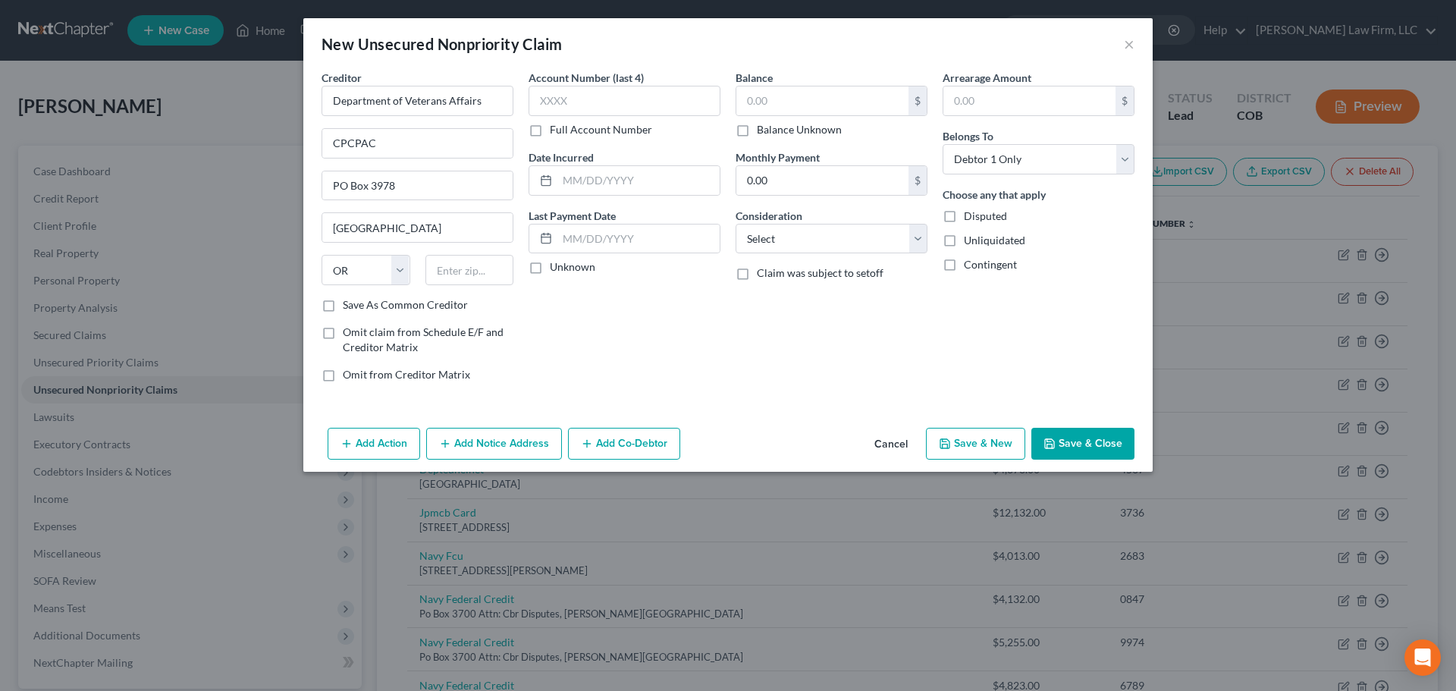
checkbox input "true"
type input "0.00"
click at [714, 244] on select "Select Cable / Satellite Services Collection Agency Credit Card Debt Debt Couns…" at bounding box center [831, 239] width 192 height 30
select select "9"
click at [714, 224] on select "Select Cable / Satellite Services Collection Agency Credit Card Debt Debt Couns…" at bounding box center [831, 239] width 192 height 30
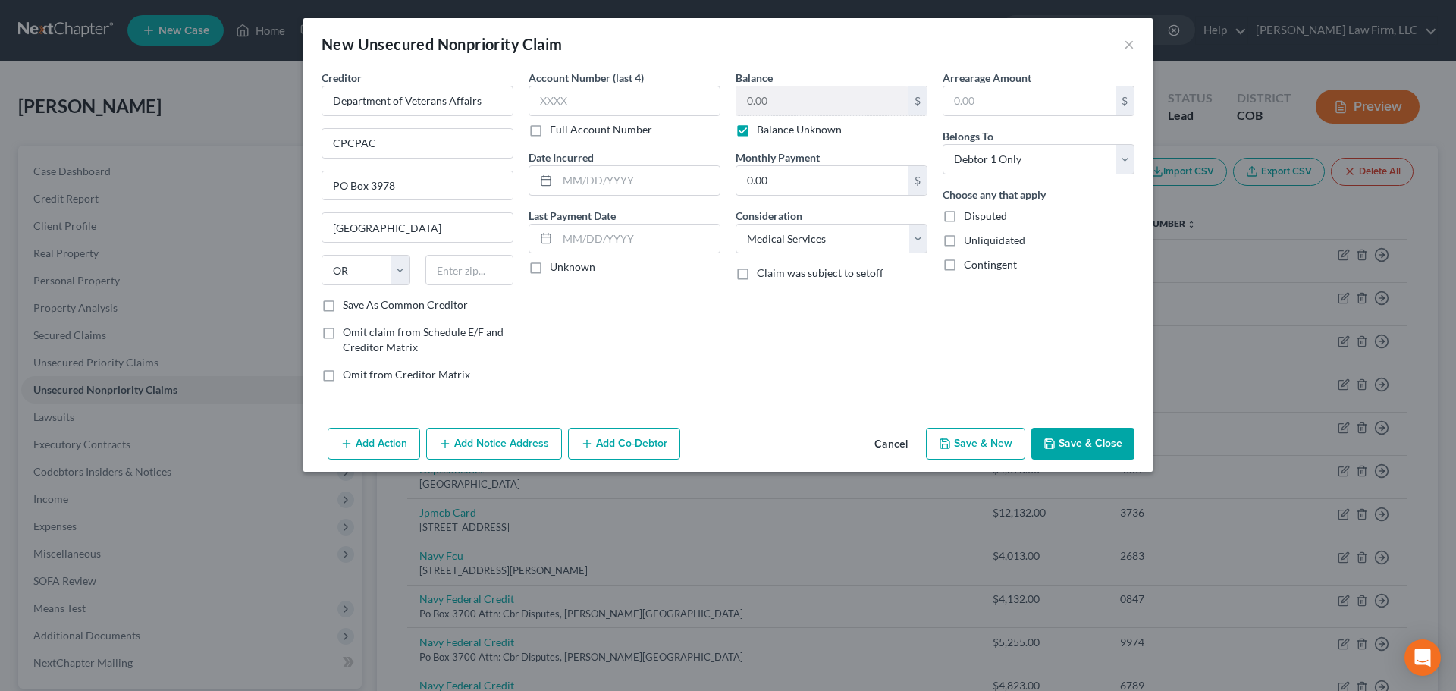
click at [714, 441] on button "Save & Close" at bounding box center [1082, 444] width 103 height 32
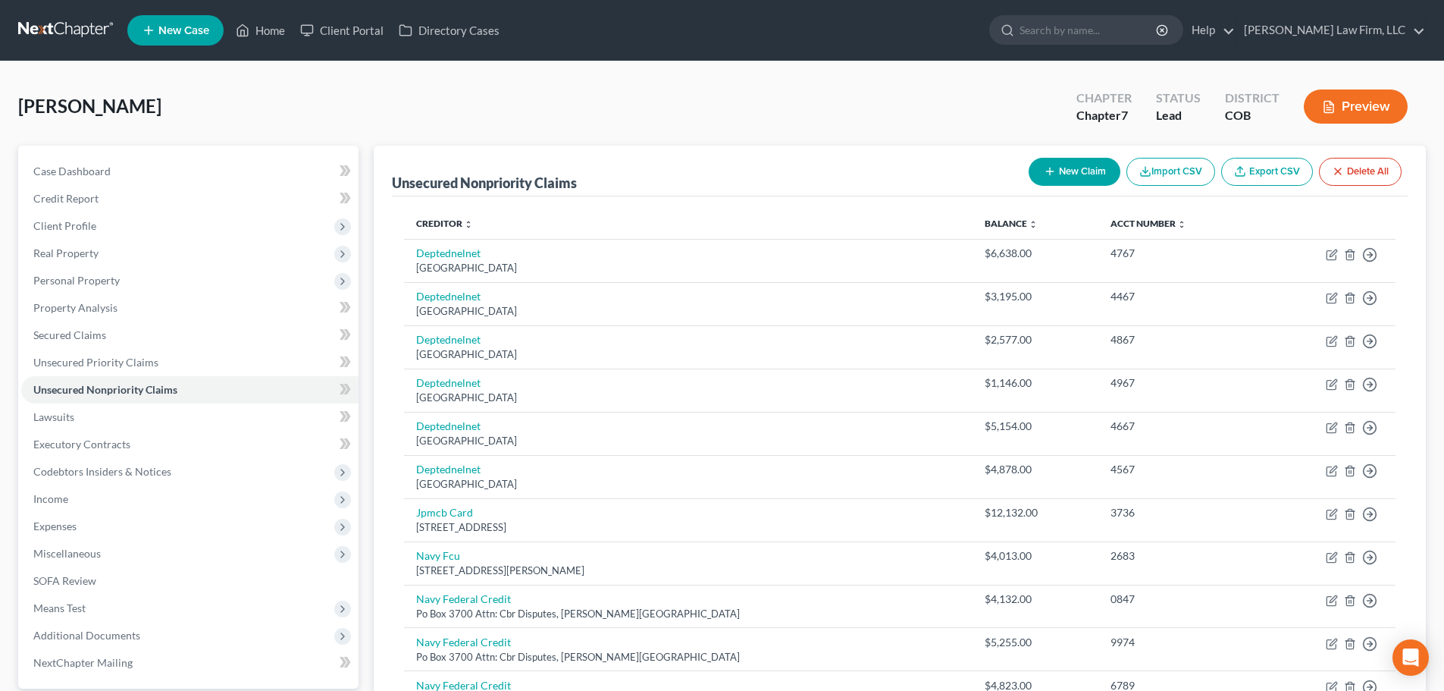
click at [429, 126] on div "Guerrero, Lee Upgraded Chapter Chapter 7 Status Lead District COB Preview" at bounding box center [722, 113] width 1408 height 66
click at [167, 306] on link "Property Analysis" at bounding box center [189, 307] width 337 height 27
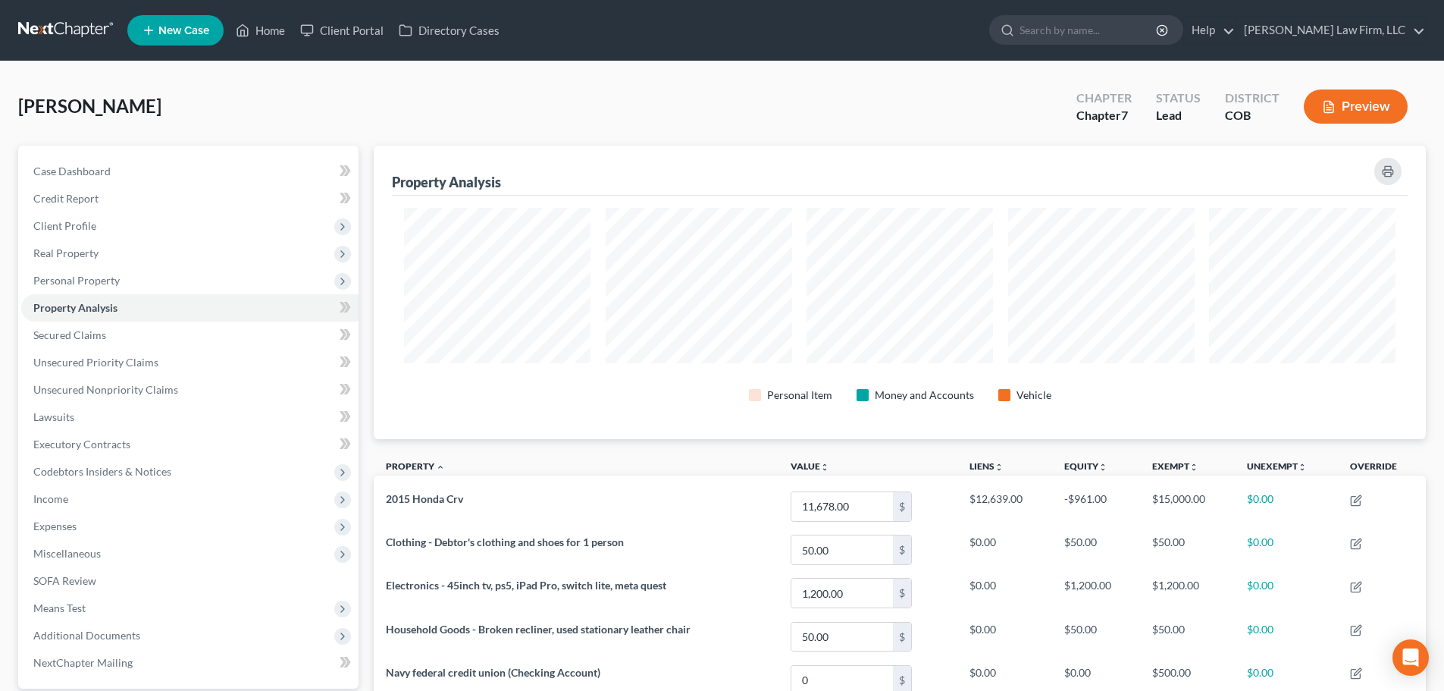
scroll to position [293, 1052]
click at [139, 503] on span "Income" at bounding box center [189, 498] width 337 height 27
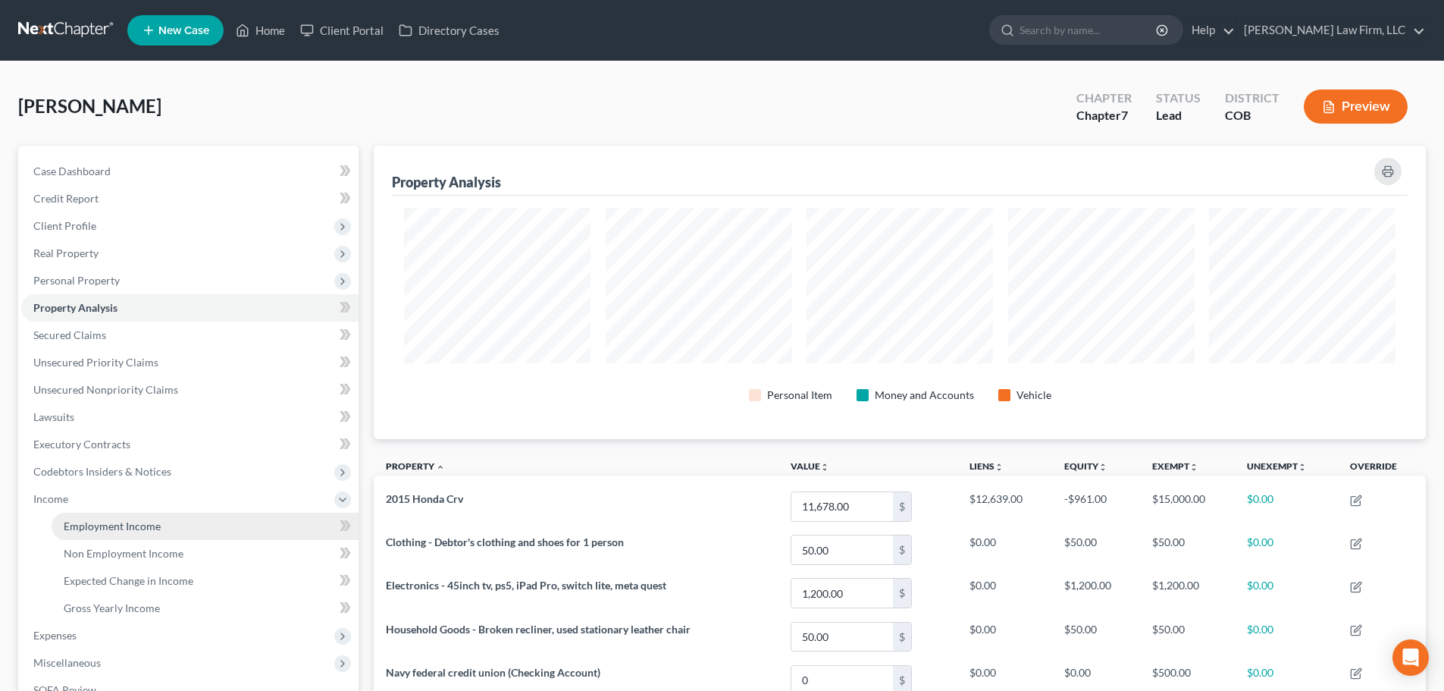
click at [132, 522] on span "Employment Income" at bounding box center [112, 525] width 97 height 13
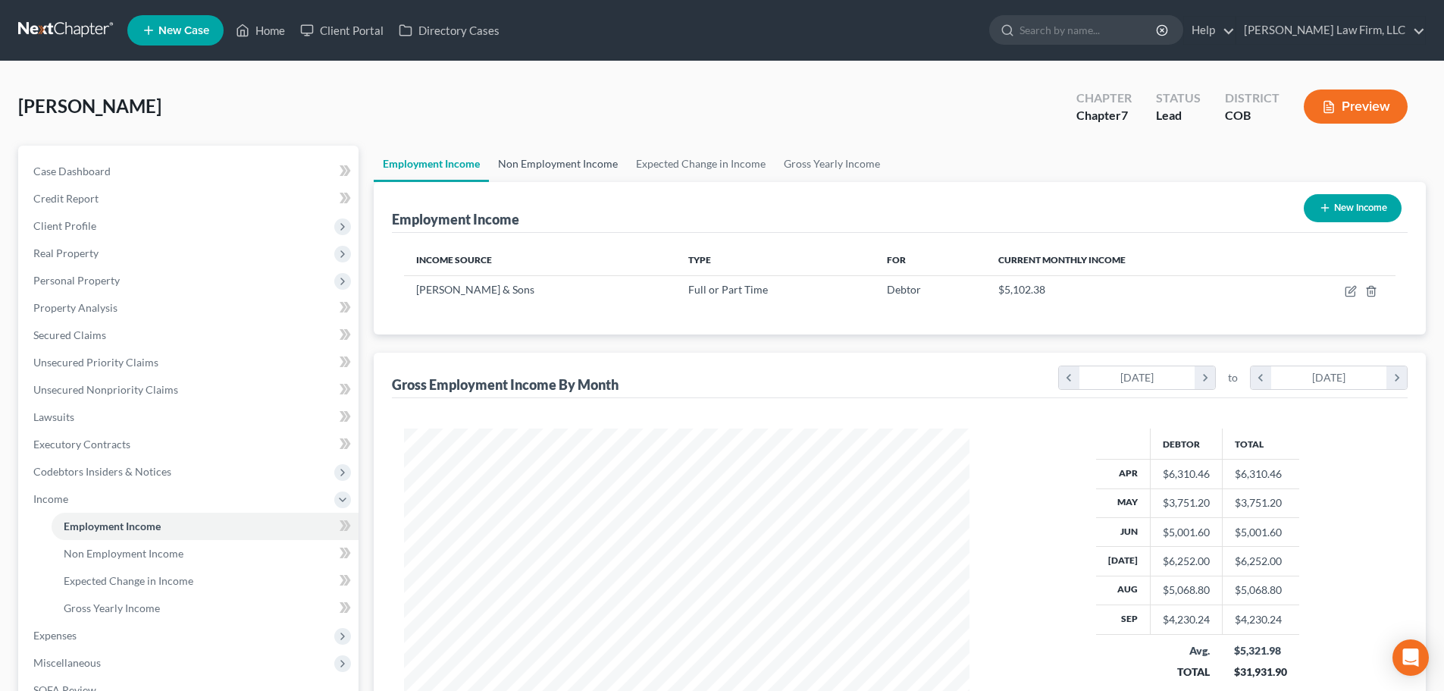
scroll to position [283, 596]
click at [591, 173] on link "Non Employment Income" at bounding box center [558, 164] width 138 height 36
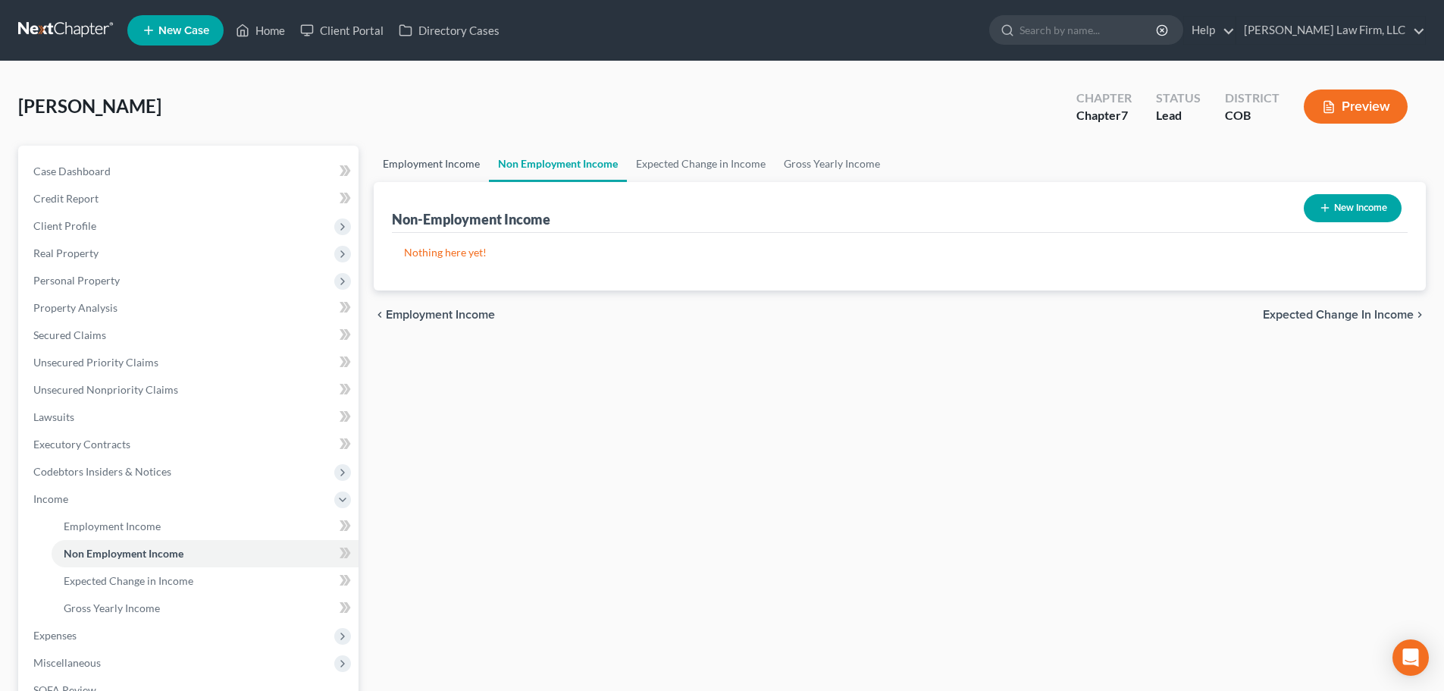
click at [447, 175] on link "Employment Income" at bounding box center [431, 164] width 115 height 36
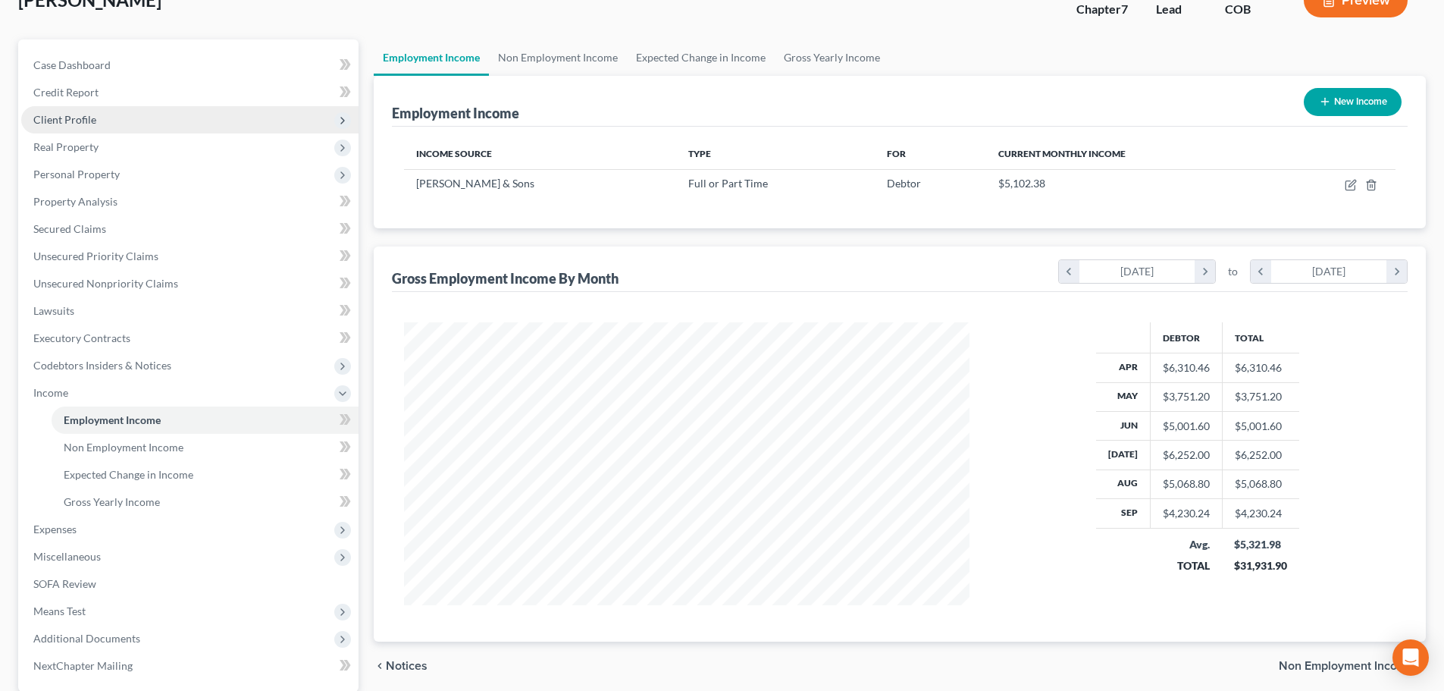
scroll to position [100, 0]
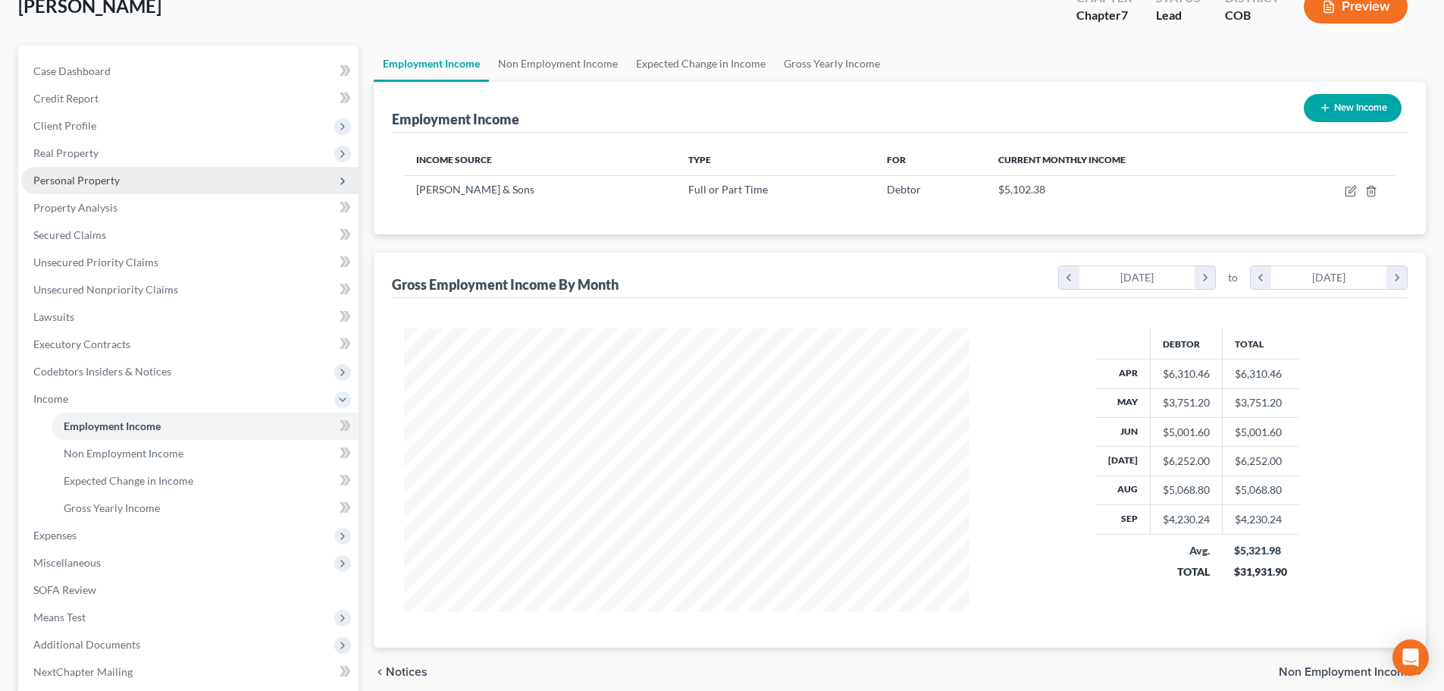
click at [149, 176] on span "Personal Property" at bounding box center [189, 180] width 337 height 27
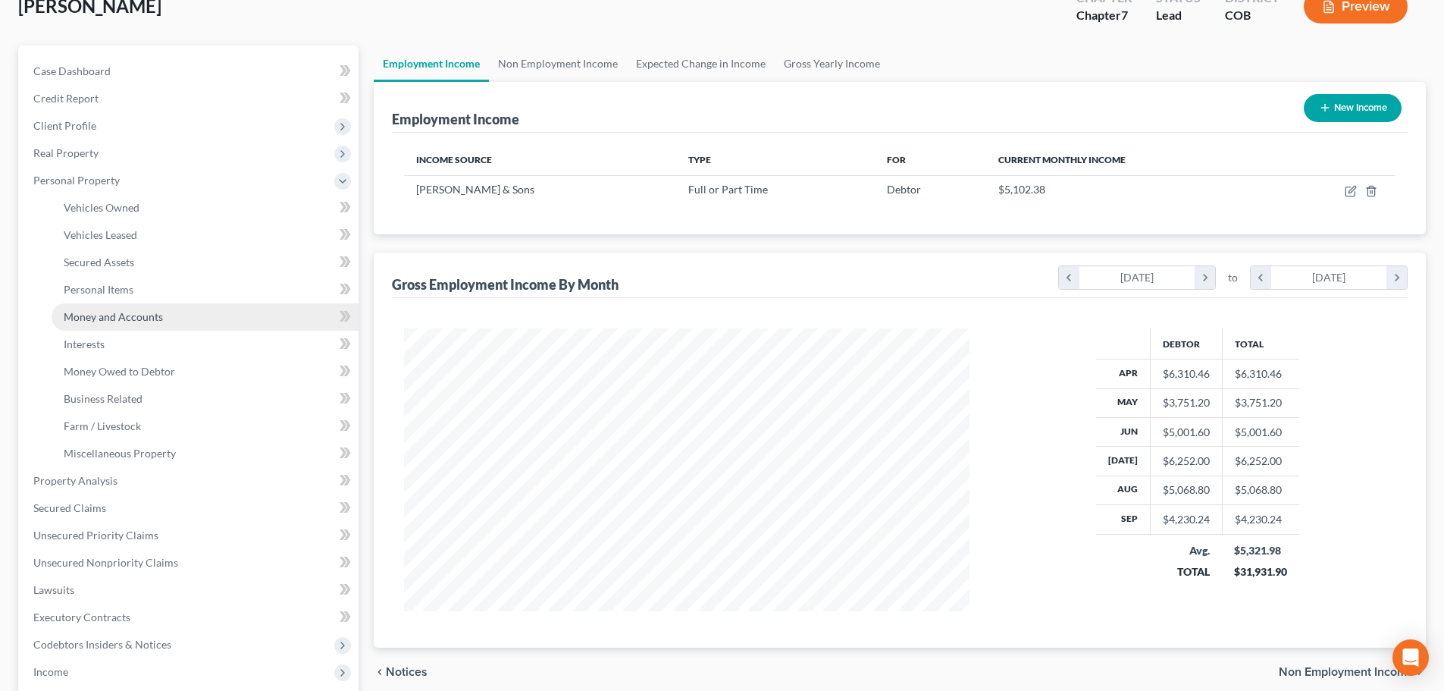
click at [162, 315] on link "Money and Accounts" at bounding box center [205, 316] width 307 height 27
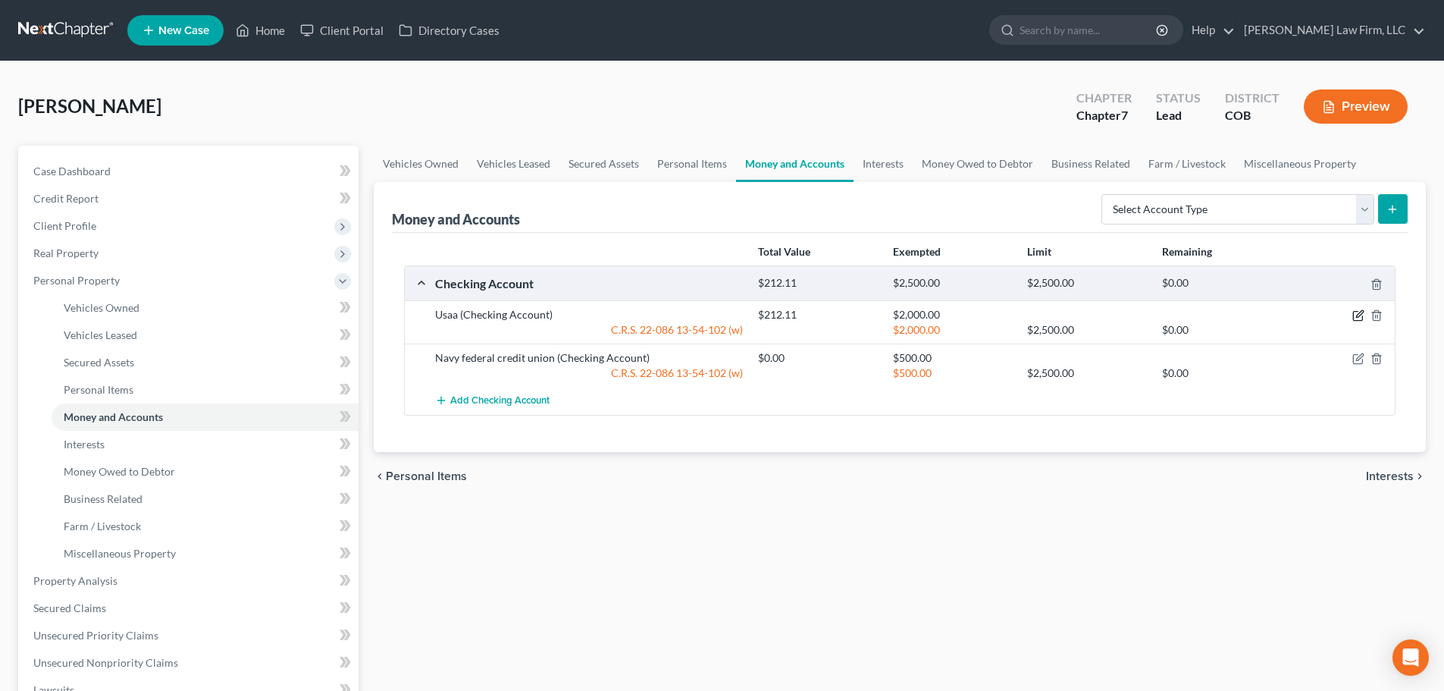
click at [714, 315] on icon "button" at bounding box center [1359, 315] width 12 height 12
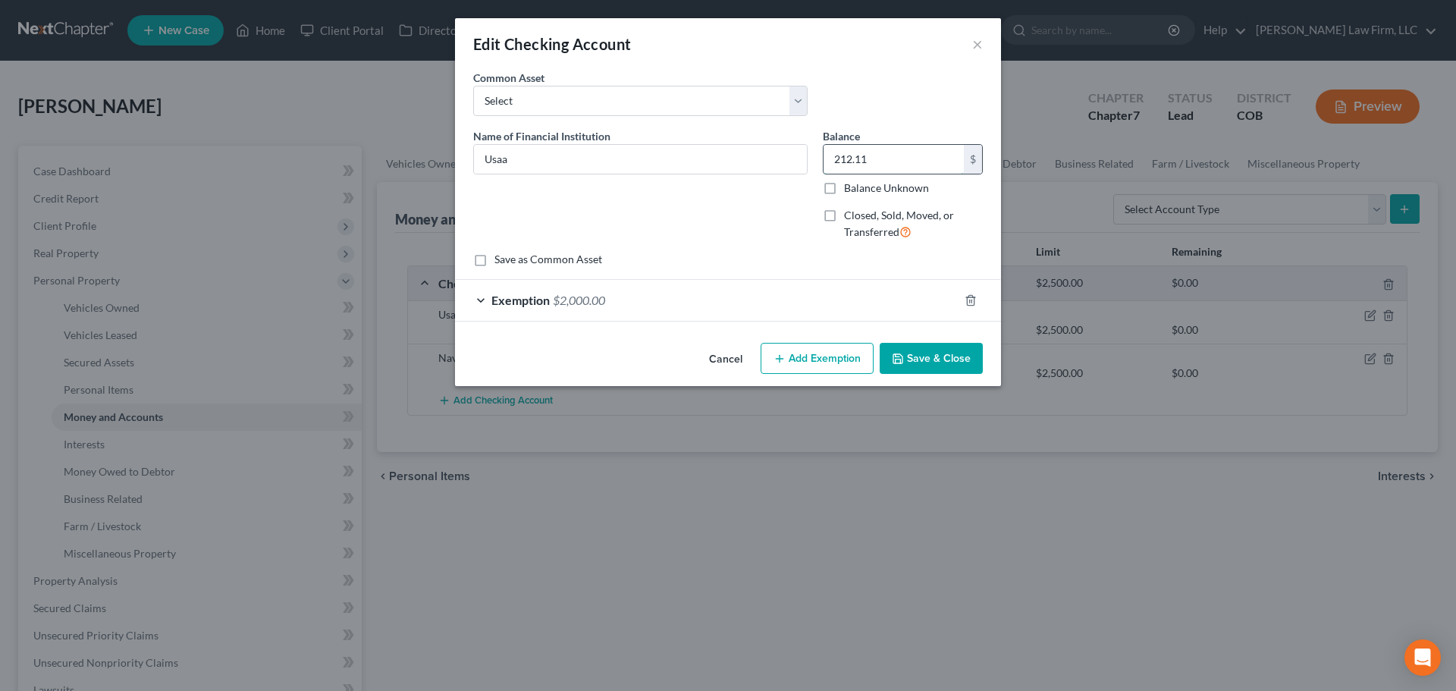
click at [714, 146] on input "212.11" at bounding box center [893, 159] width 140 height 29
type input "2,373"
click at [714, 307] on div "Exemption $2,000.00" at bounding box center [706, 300] width 503 height 40
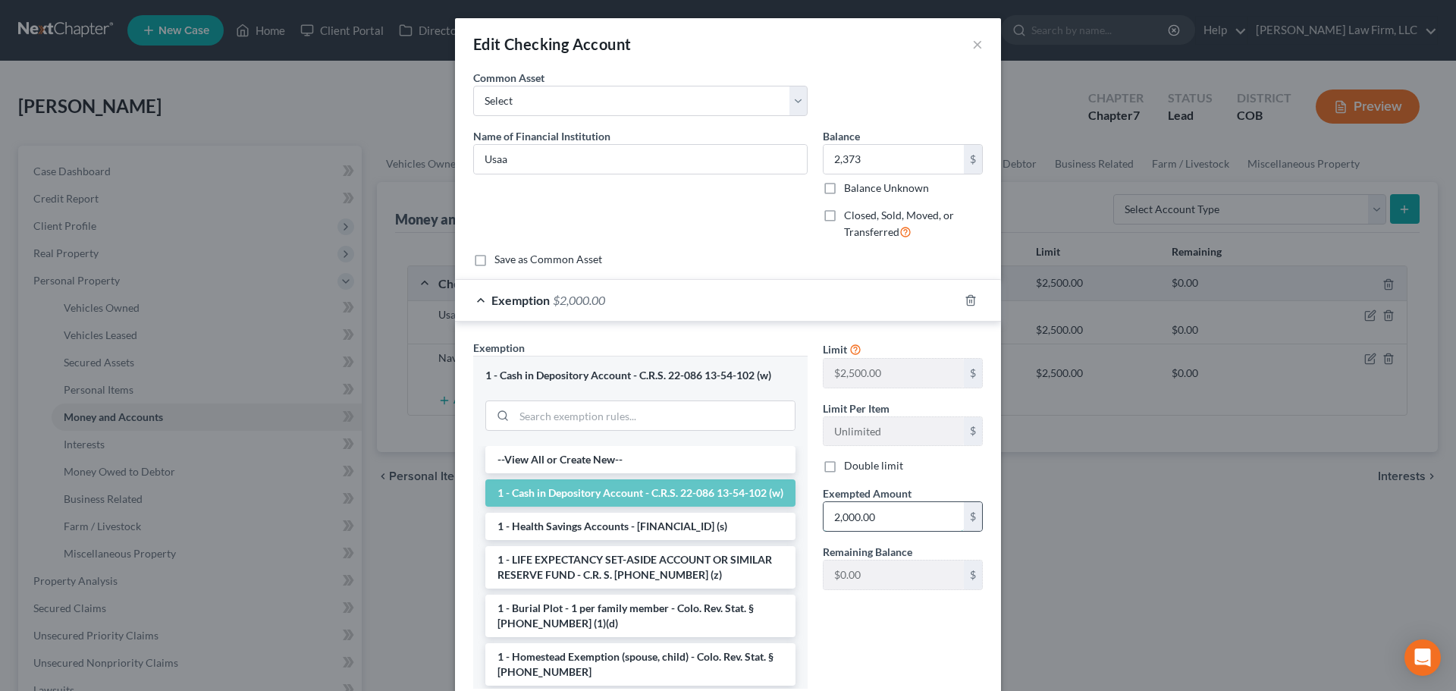
click at [714, 507] on input "2,000.00" at bounding box center [893, 516] width 140 height 29
type input "2,400"
click at [714, 610] on div "Limit $2,500.00 $ Limit Per Item Unlimited $ Double limit Exempted Amount * 2,4…" at bounding box center [902, 520] width 175 height 361
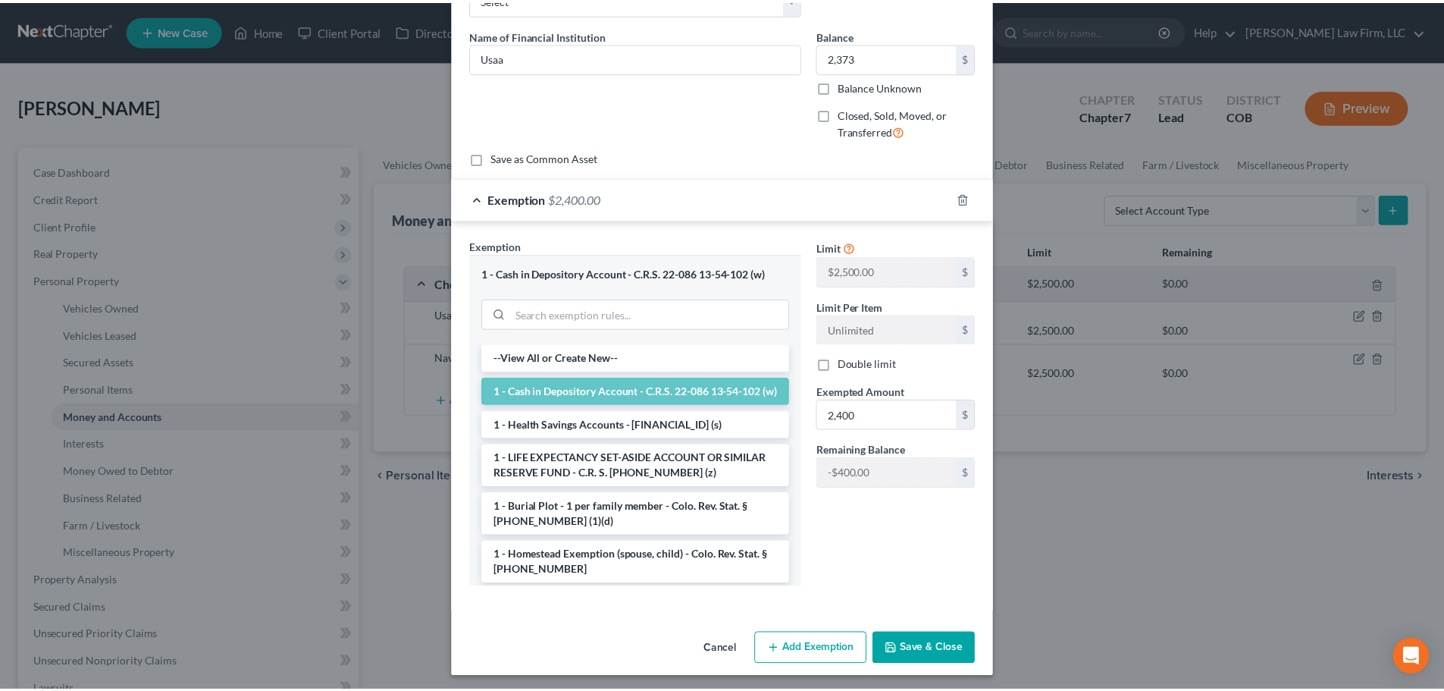
scroll to position [106, 0]
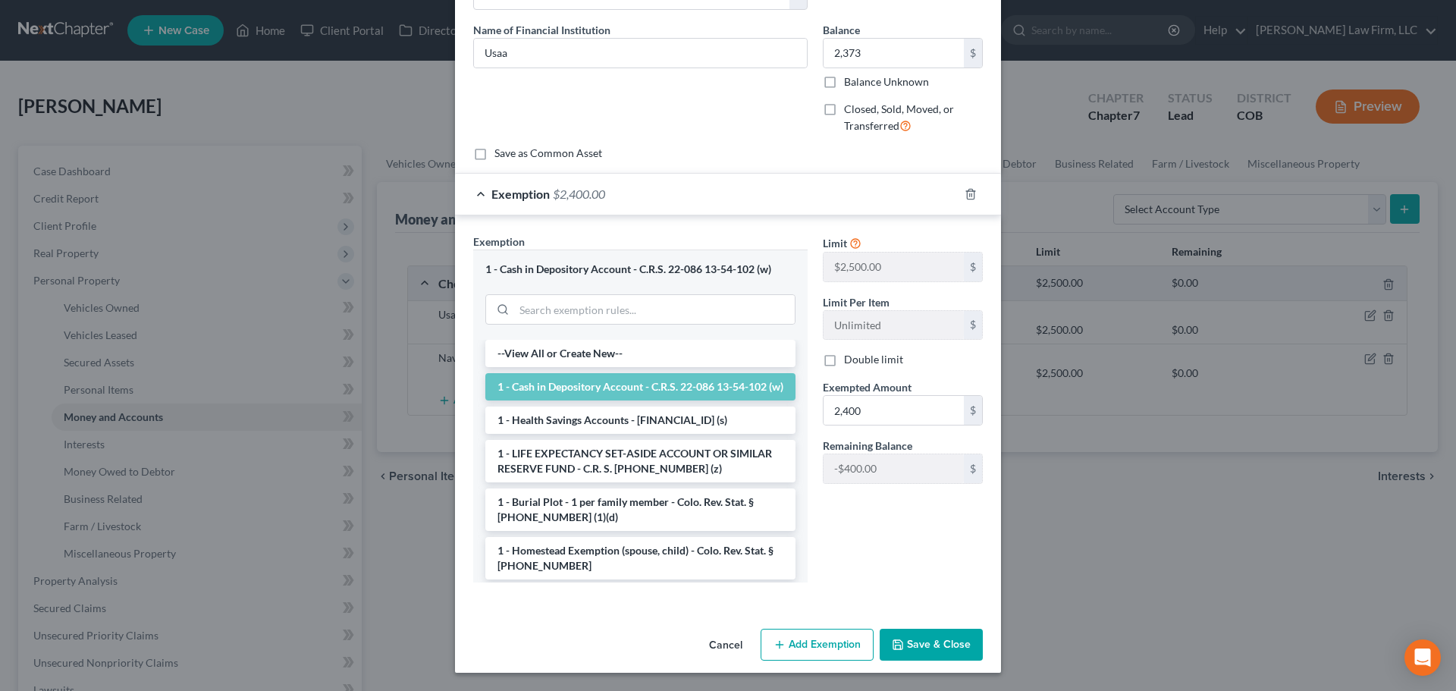
click at [714, 645] on button "Save & Close" at bounding box center [931, 645] width 103 height 32
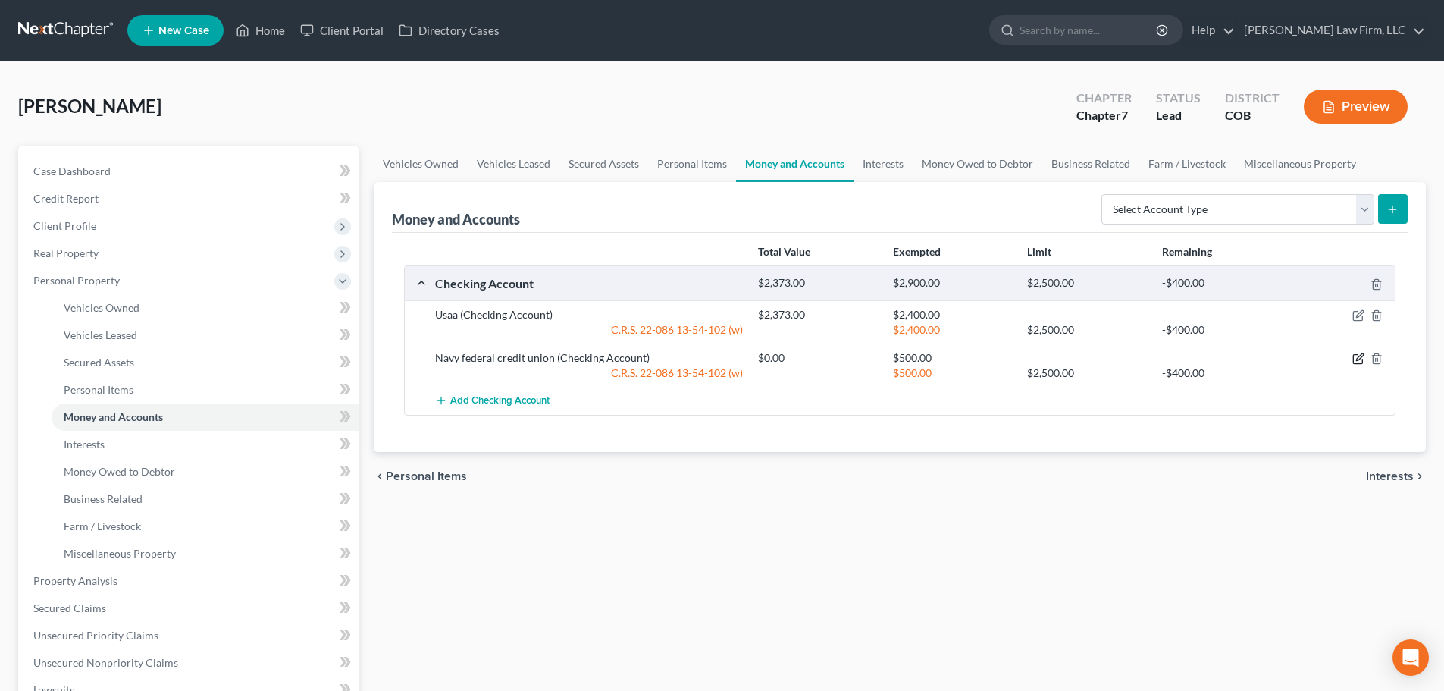
click at [714, 356] on icon "button" at bounding box center [1359, 359] width 12 height 12
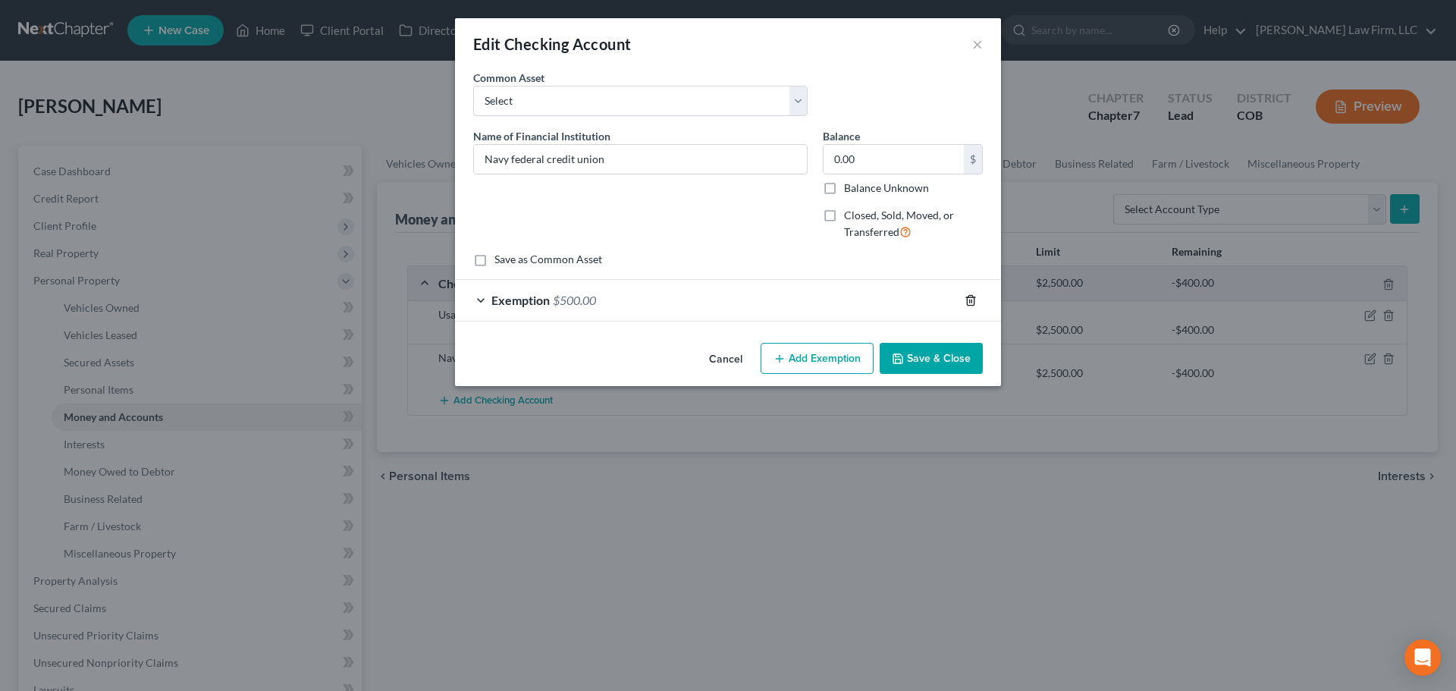
click at [714, 295] on icon "button" at bounding box center [970, 300] width 12 height 12
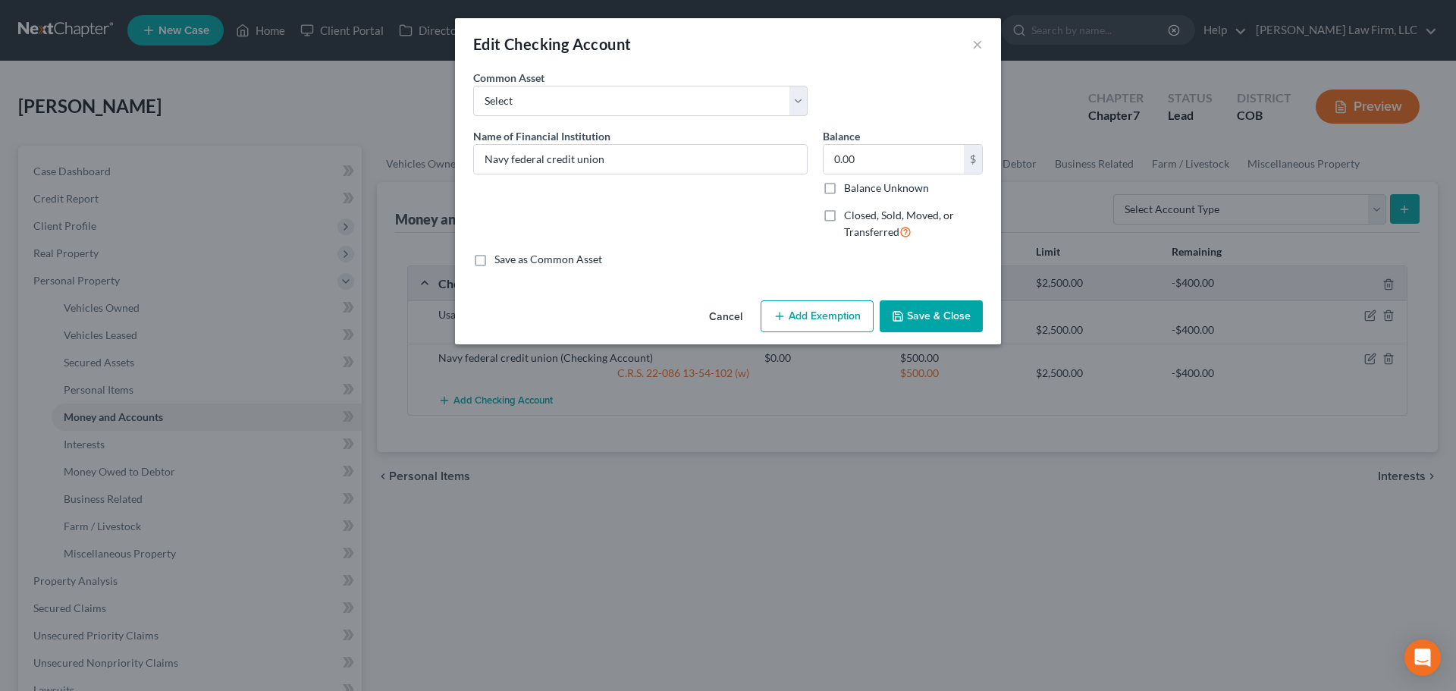
click at [714, 324] on button "Save & Close" at bounding box center [931, 316] width 103 height 32
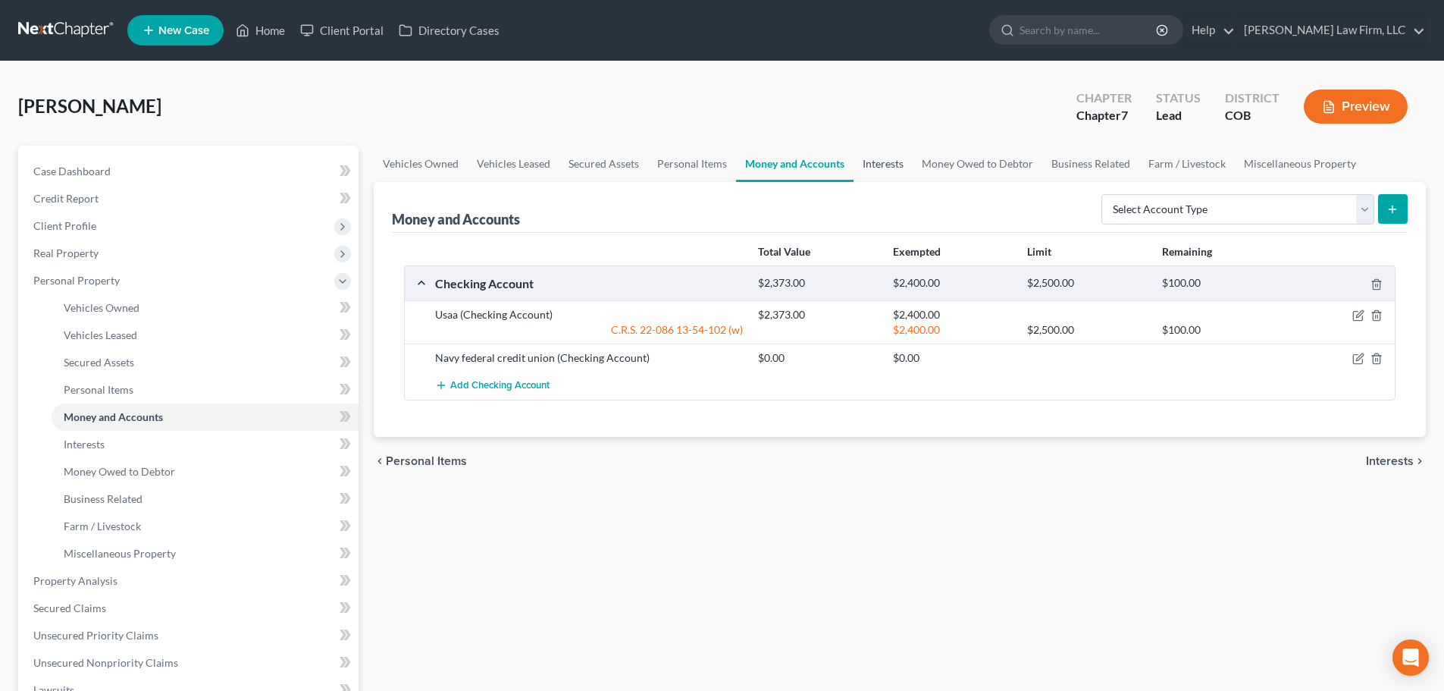
click at [714, 167] on link "Interests" at bounding box center [883, 164] width 59 height 36
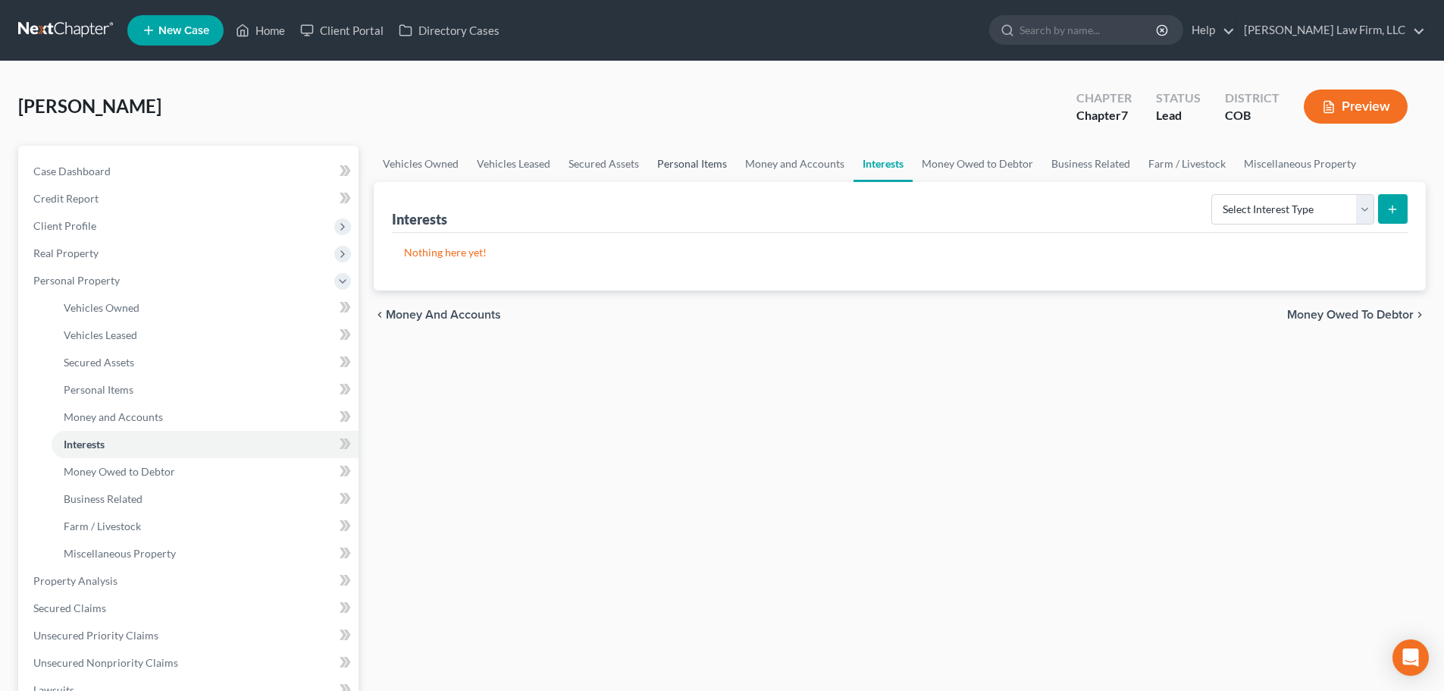
click at [679, 166] on link "Personal Items" at bounding box center [692, 164] width 88 height 36
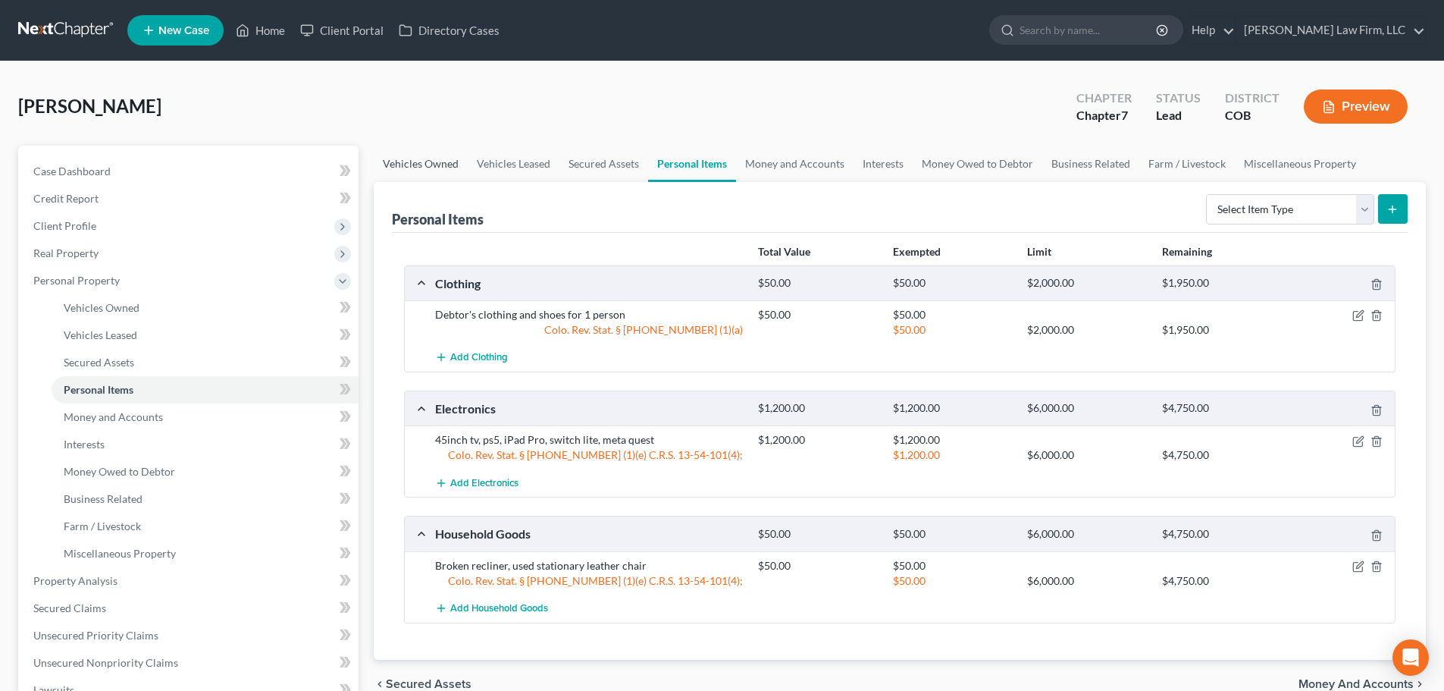
click at [425, 177] on link "Vehicles Owned" at bounding box center [421, 164] width 94 height 36
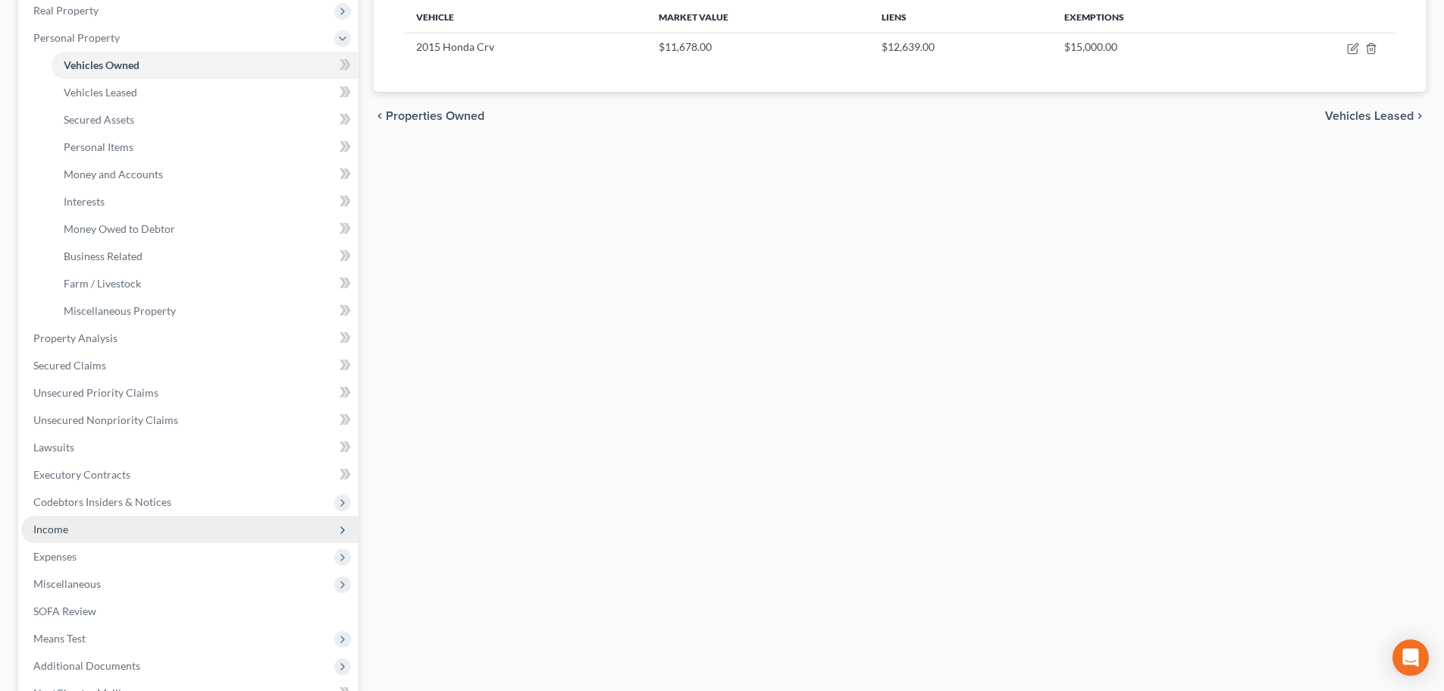
scroll to position [303, 0]
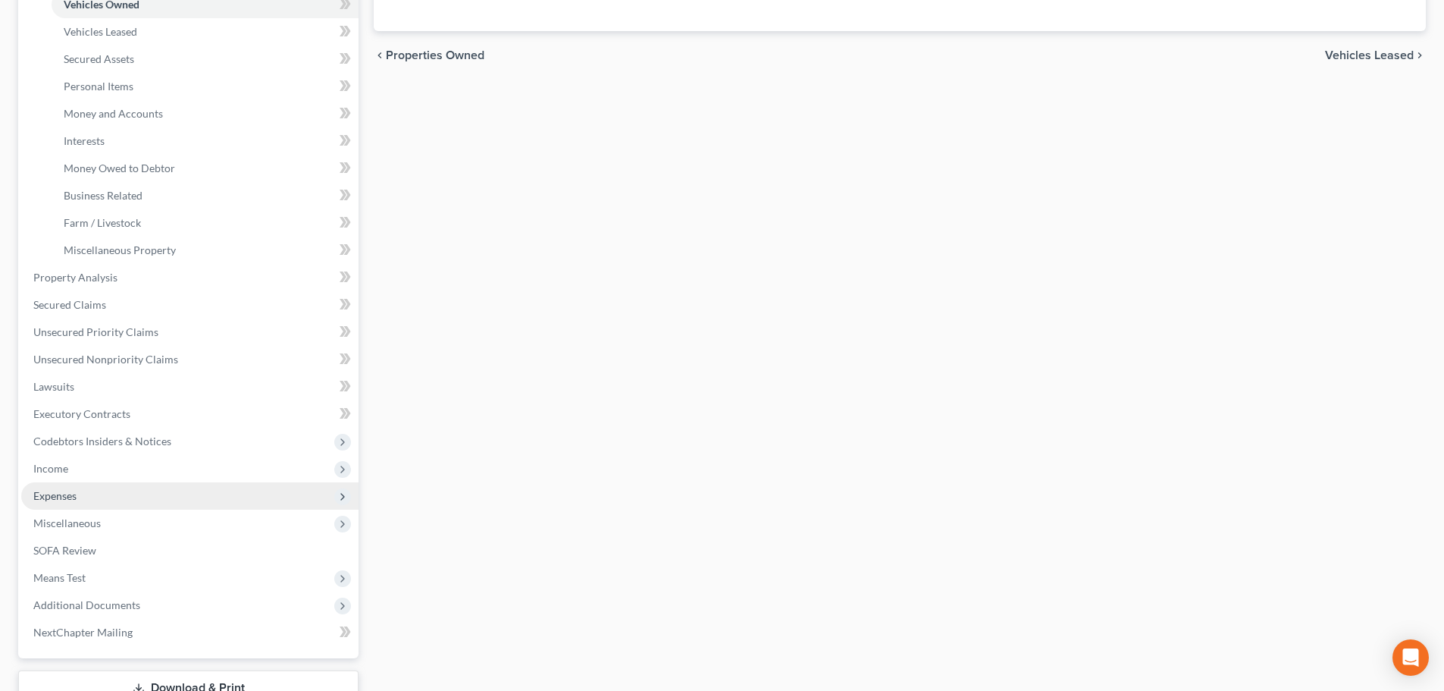
click at [169, 492] on span "Expenses" at bounding box center [189, 495] width 337 height 27
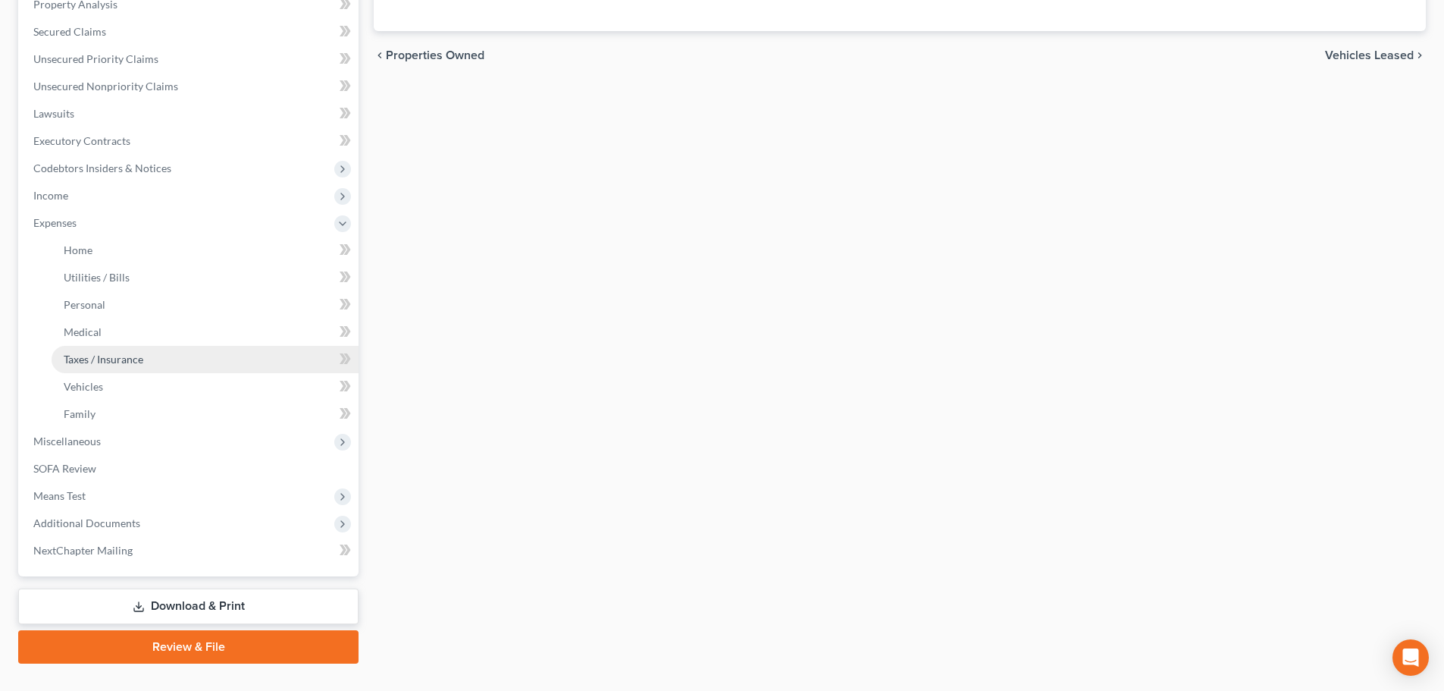
click at [158, 356] on link "Taxes / Insurance" at bounding box center [205, 359] width 307 height 27
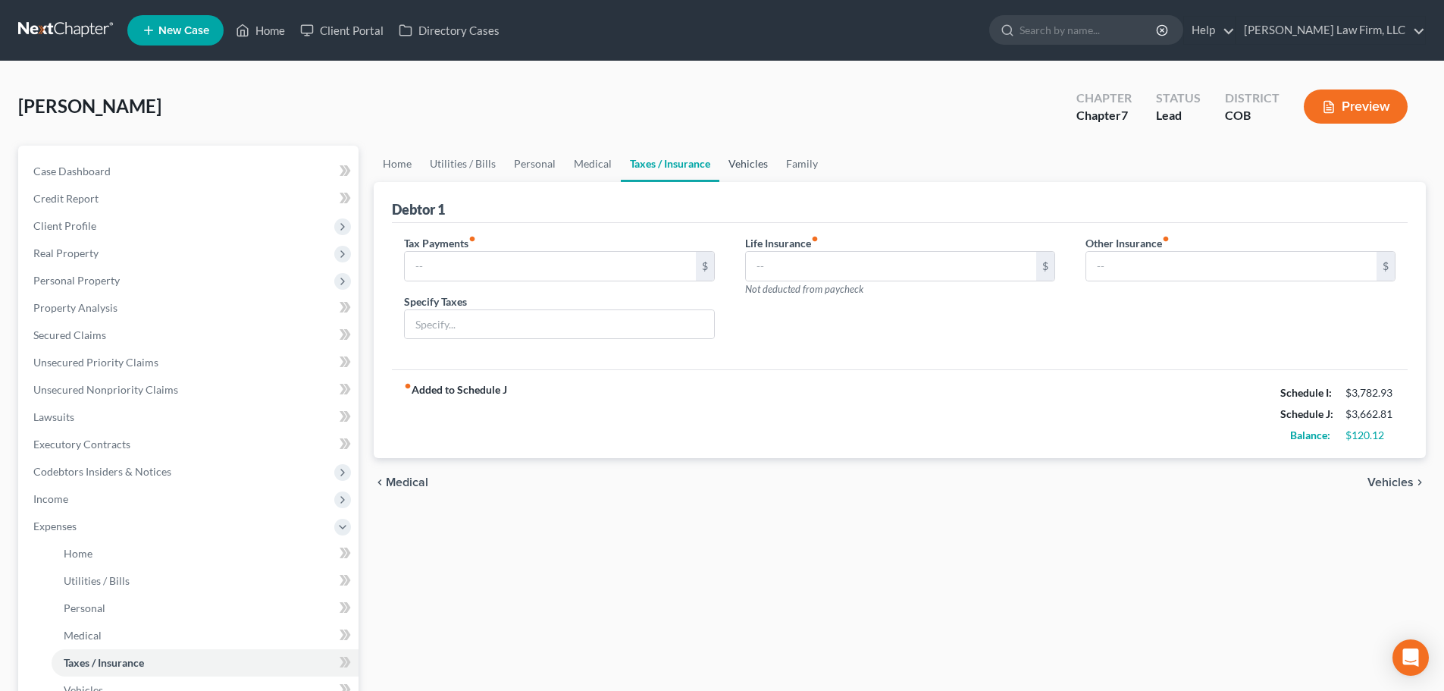
click at [714, 166] on link "Vehicles" at bounding box center [749, 164] width 58 height 36
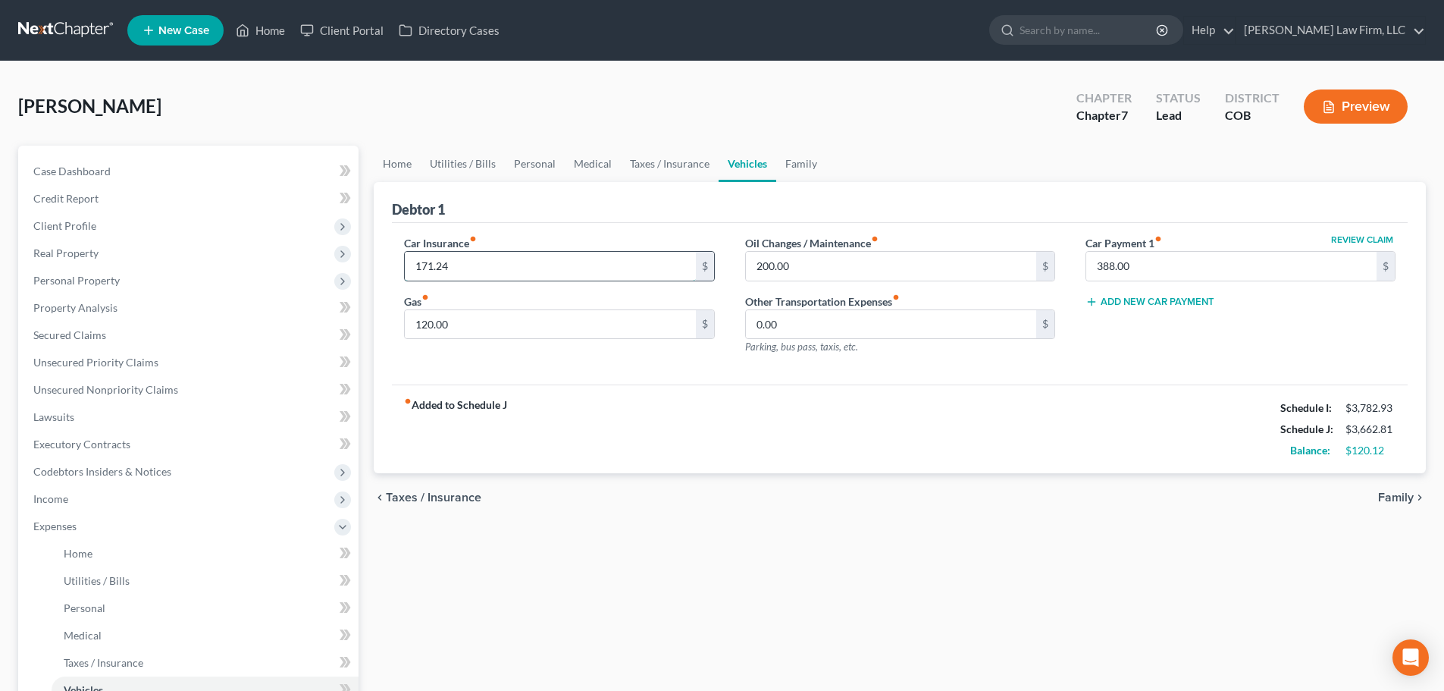
click at [548, 268] on input "171.24" at bounding box center [550, 266] width 290 height 29
type input "196.24"
drag, startPoint x: 984, startPoint y: 499, endPoint x: 1023, endPoint y: 481, distance: 42.7
click at [714, 494] on div "chevron_left Taxes / Insurance Family chevron_right" at bounding box center [900, 497] width 1052 height 49
click at [397, 176] on link "Home" at bounding box center [397, 164] width 47 height 36
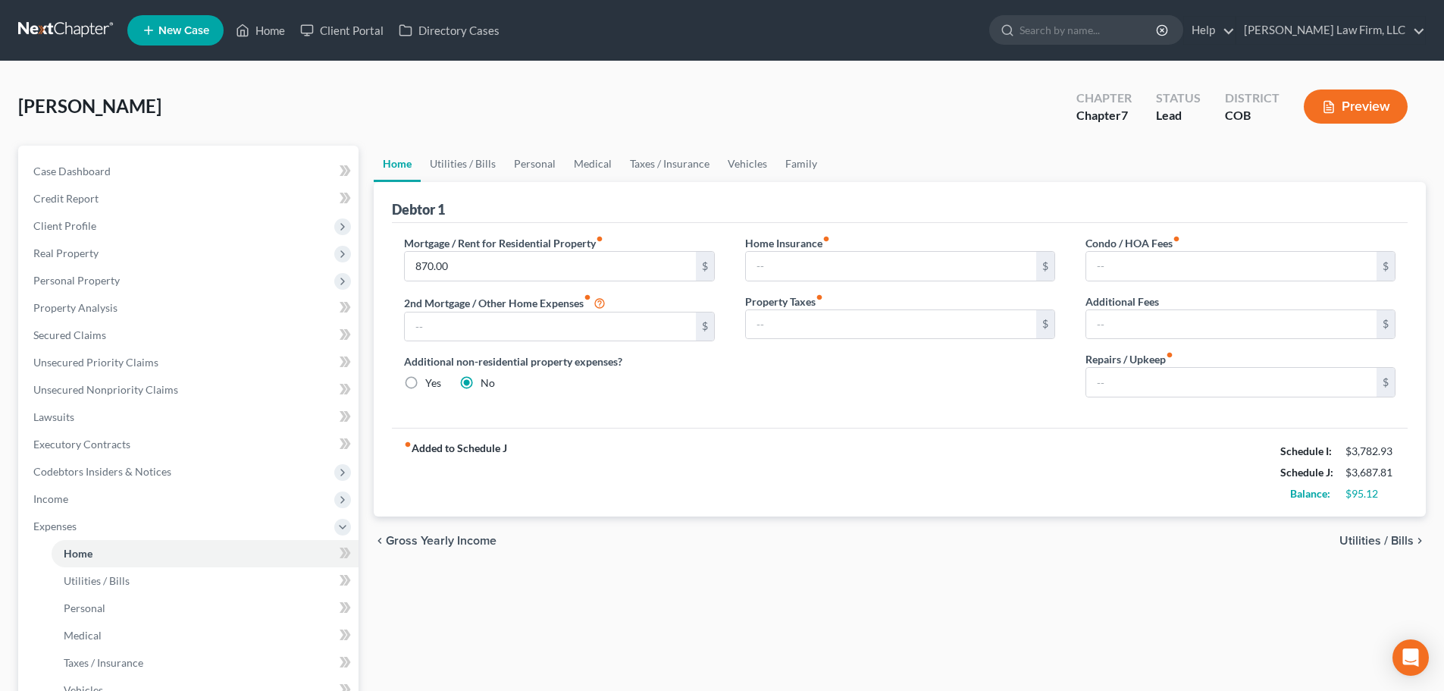
click at [481, 136] on div "Guerrero, Lee Upgraded Chapter Chapter 7 Status Lead District COB Preview" at bounding box center [722, 113] width 1408 height 66
click at [472, 149] on link "Utilities / Bills" at bounding box center [463, 164] width 84 height 36
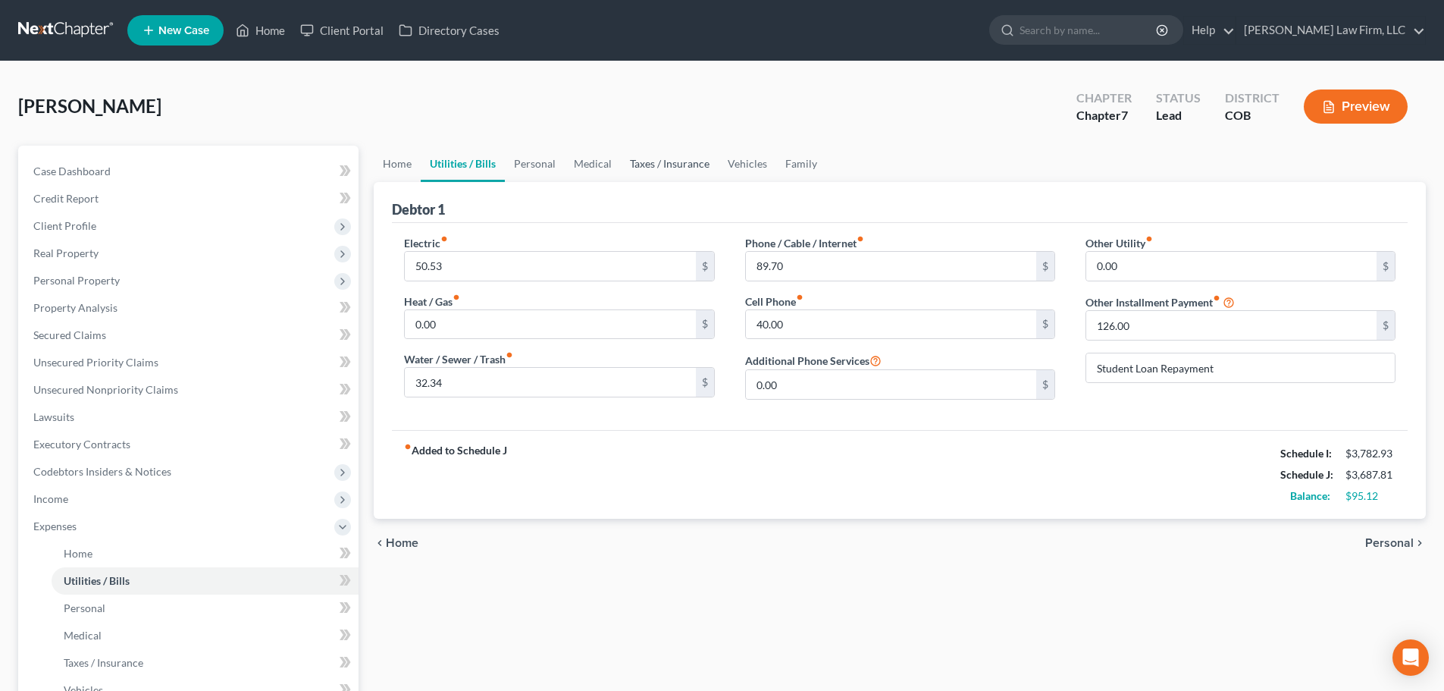
click at [661, 149] on link "Taxes / Insurance" at bounding box center [670, 164] width 98 height 36
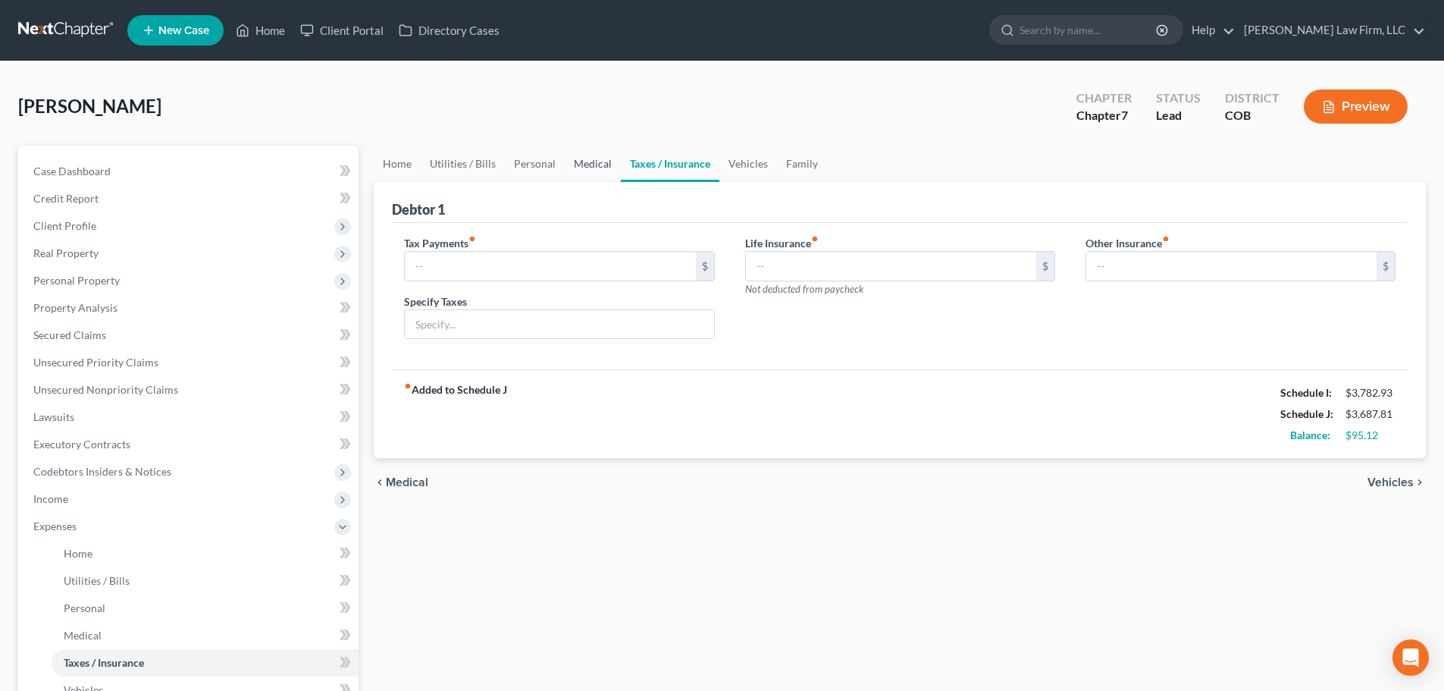
click at [609, 175] on link "Medical" at bounding box center [593, 164] width 56 height 36
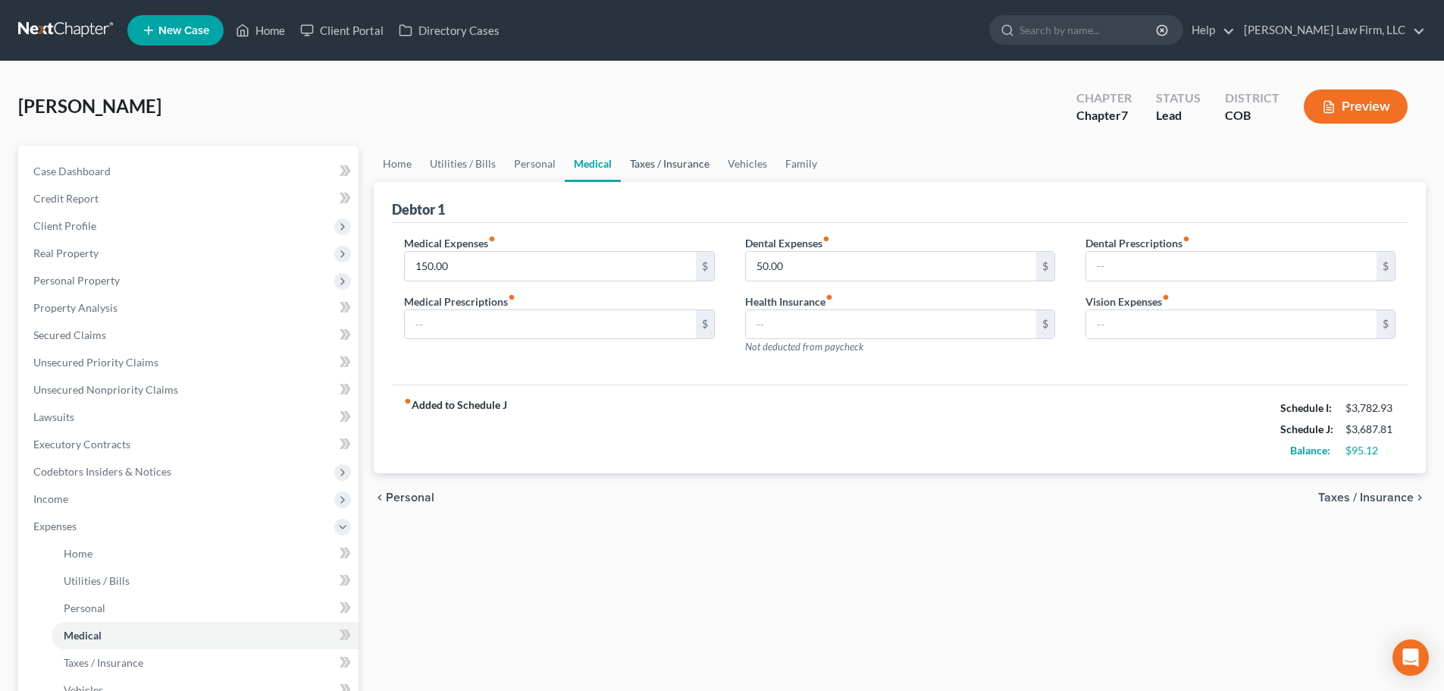
click at [680, 159] on link "Taxes / Insurance" at bounding box center [670, 164] width 98 height 36
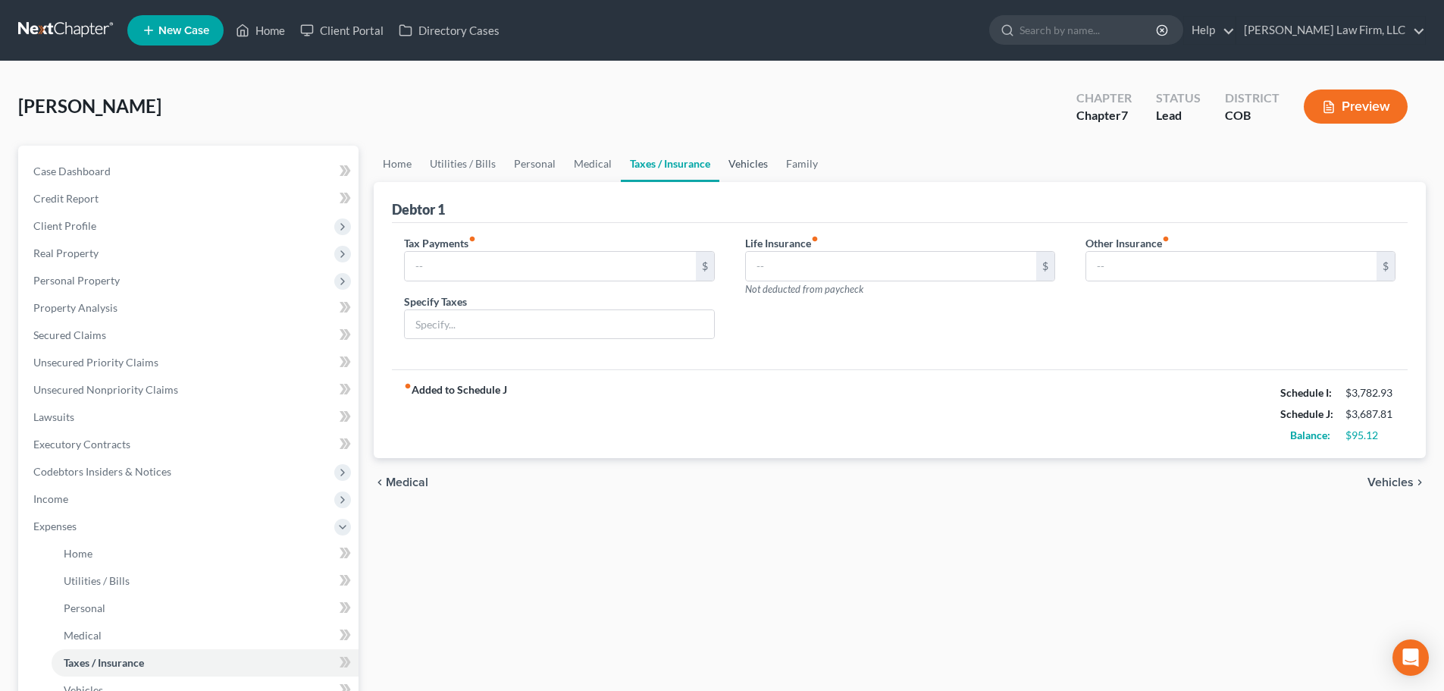
click at [714, 157] on link "Vehicles" at bounding box center [749, 164] width 58 height 36
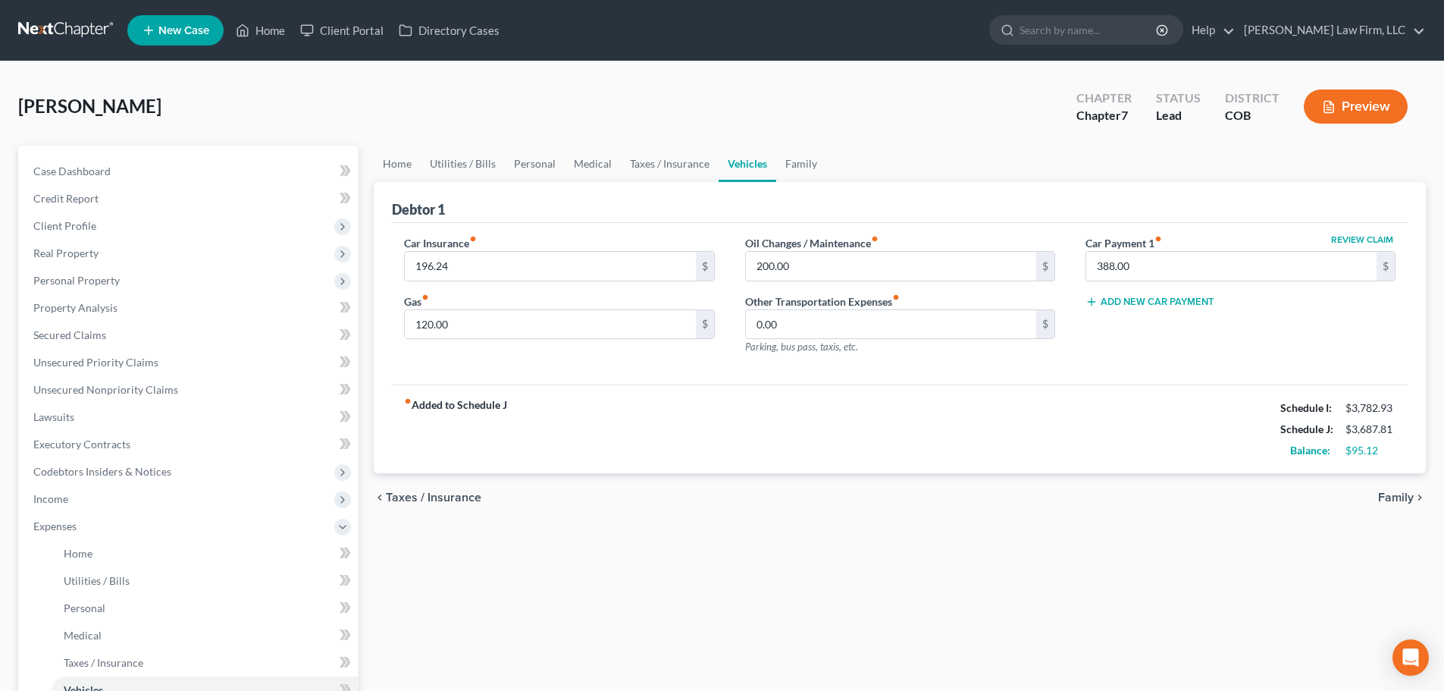
drag, startPoint x: 745, startPoint y: 491, endPoint x: 728, endPoint y: 506, distance: 22.5
click at [714, 497] on div "chevron_left Taxes / Insurance Family chevron_right" at bounding box center [900, 497] width 1052 height 49
click at [646, 552] on div "Home Utilities / Bills Personal Medical Taxes / Insurance Vehicles Family Debto…" at bounding box center [900, 556] width 1068 height 821
click at [428, 269] on input "196.24" at bounding box center [550, 266] width 290 height 29
click at [441, 263] on input "196.24" at bounding box center [550, 266] width 290 height 29
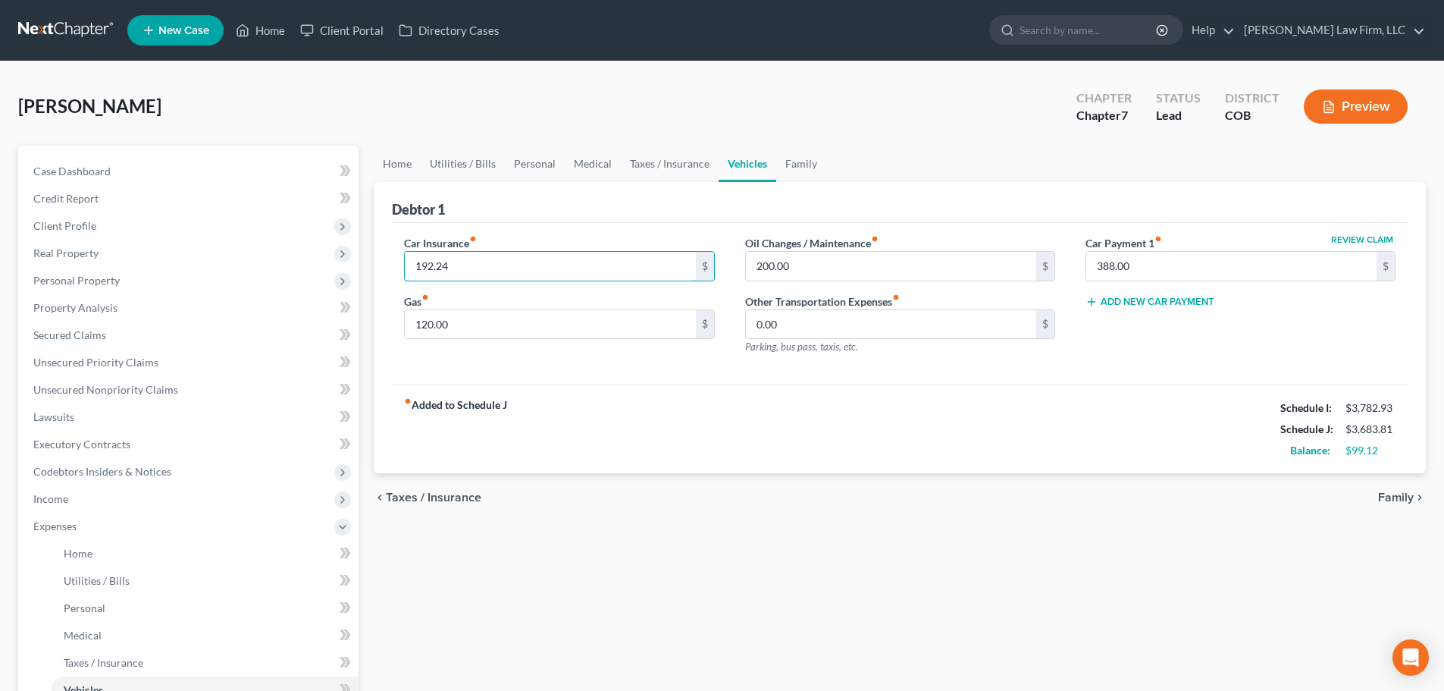
type input "192.24"
click at [714, 461] on div "fiber_manual_record Added to Schedule J Schedule I: $3,782.93 Schedule J: $3,68…" at bounding box center [900, 428] width 1016 height 89
click at [536, 321] on input "120.00" at bounding box center [550, 324] width 290 height 29
click at [456, 158] on link "Utilities / Bills" at bounding box center [463, 164] width 84 height 36
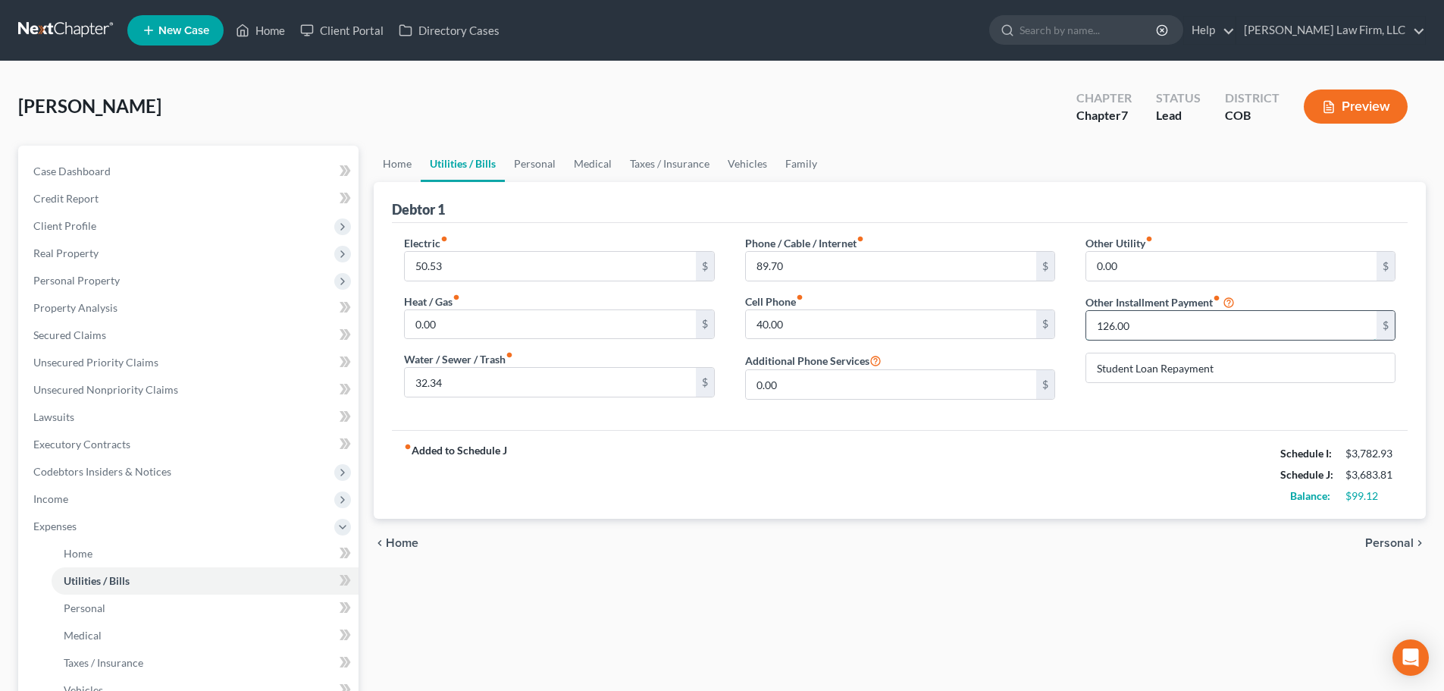
click at [714, 325] on input "126.00" at bounding box center [1232, 325] width 290 height 29
click at [714, 376] on input "Student Loan Repayment" at bounding box center [1241, 367] width 309 height 29
click at [714, 174] on link "Vehicles" at bounding box center [748, 164] width 58 height 36
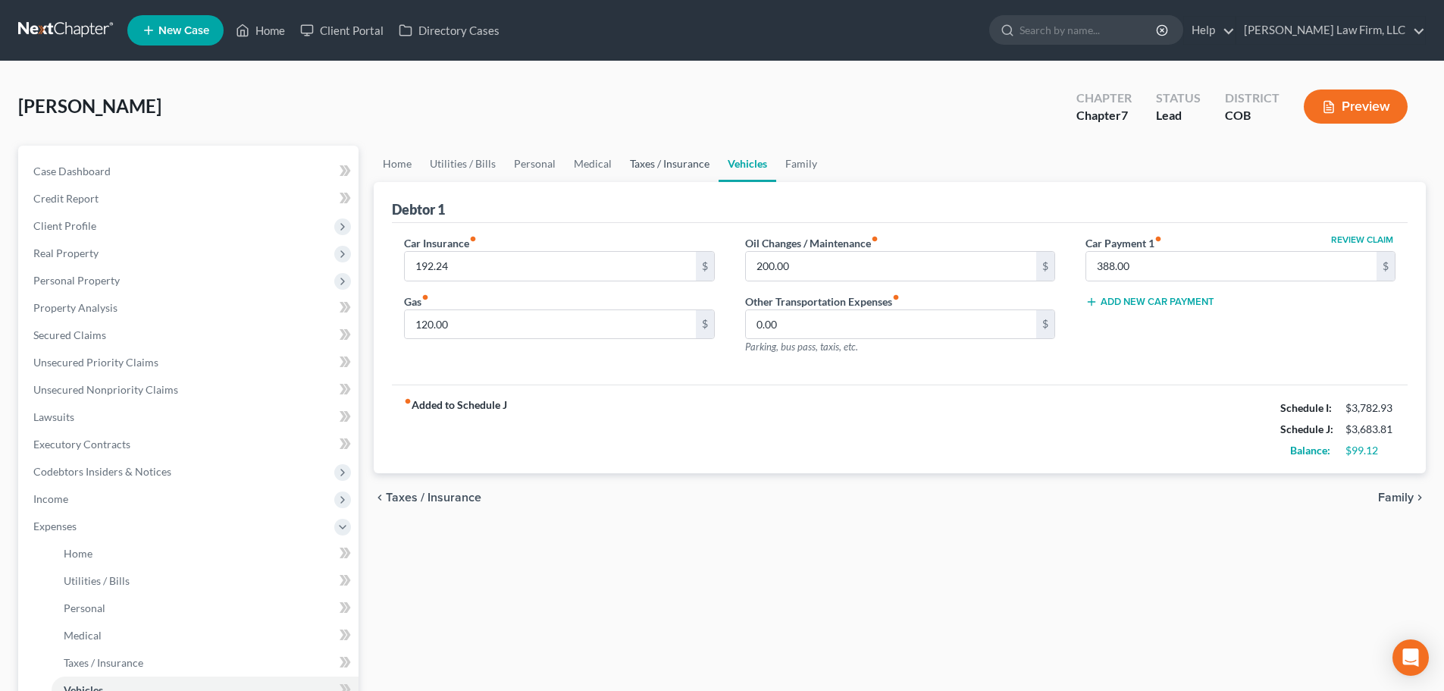
click at [695, 172] on link "Taxes / Insurance" at bounding box center [670, 164] width 98 height 36
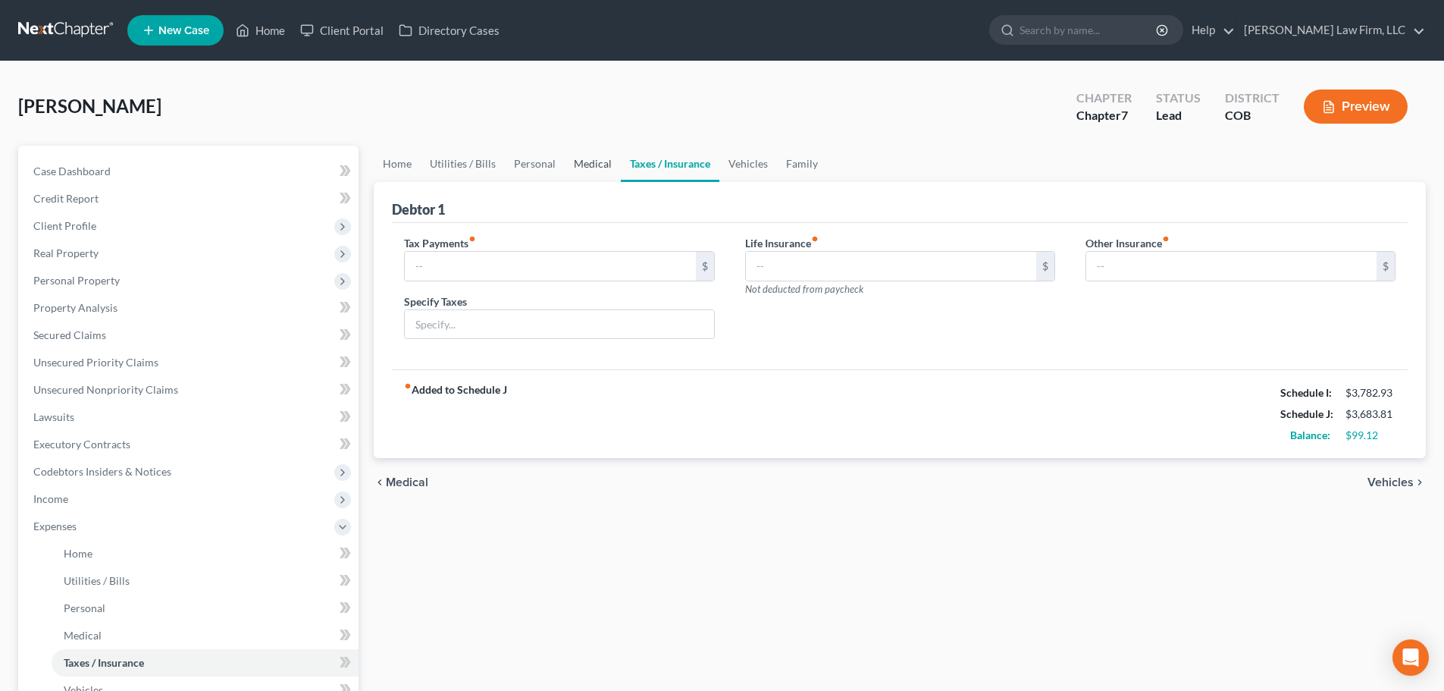
click at [603, 168] on link "Medical" at bounding box center [593, 164] width 56 height 36
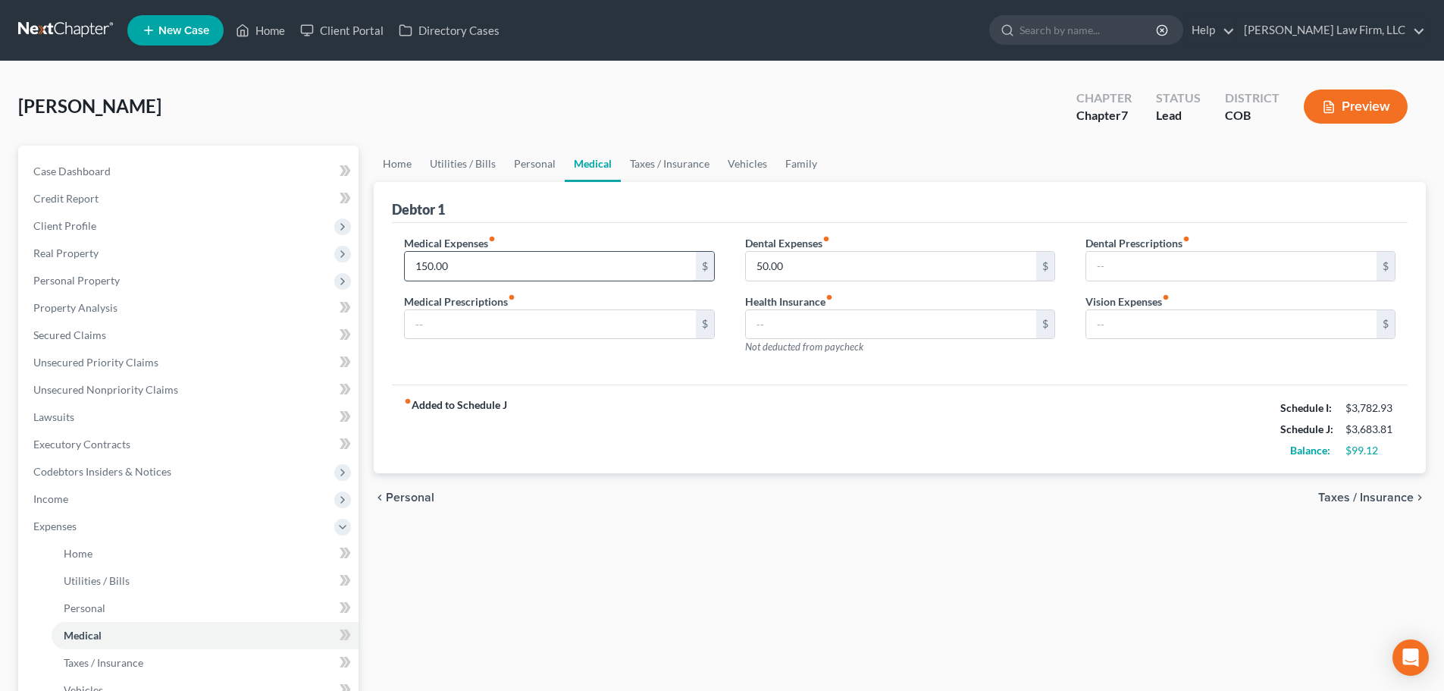
click at [504, 271] on input "150.00" at bounding box center [550, 266] width 290 height 29
click at [541, 488] on div "chevron_left Personal Taxes / Insurance chevron_right" at bounding box center [900, 497] width 1052 height 49
click at [714, 272] on input "50.00" at bounding box center [891, 266] width 290 height 29
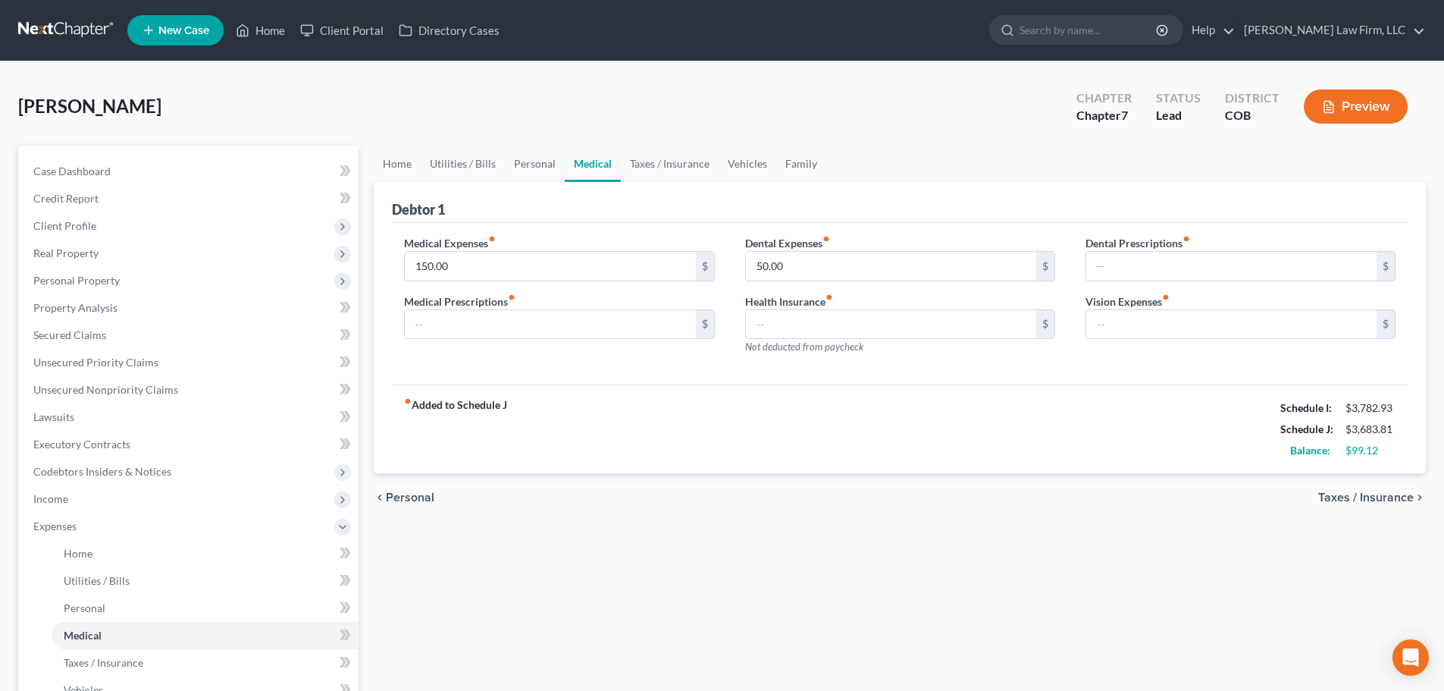
click at [714, 546] on div "Home Utilities / Bills Personal Medical Taxes / Insurance Vehicles Family Debto…" at bounding box center [900, 556] width 1068 height 821
click at [548, 157] on link "Personal" at bounding box center [535, 164] width 60 height 36
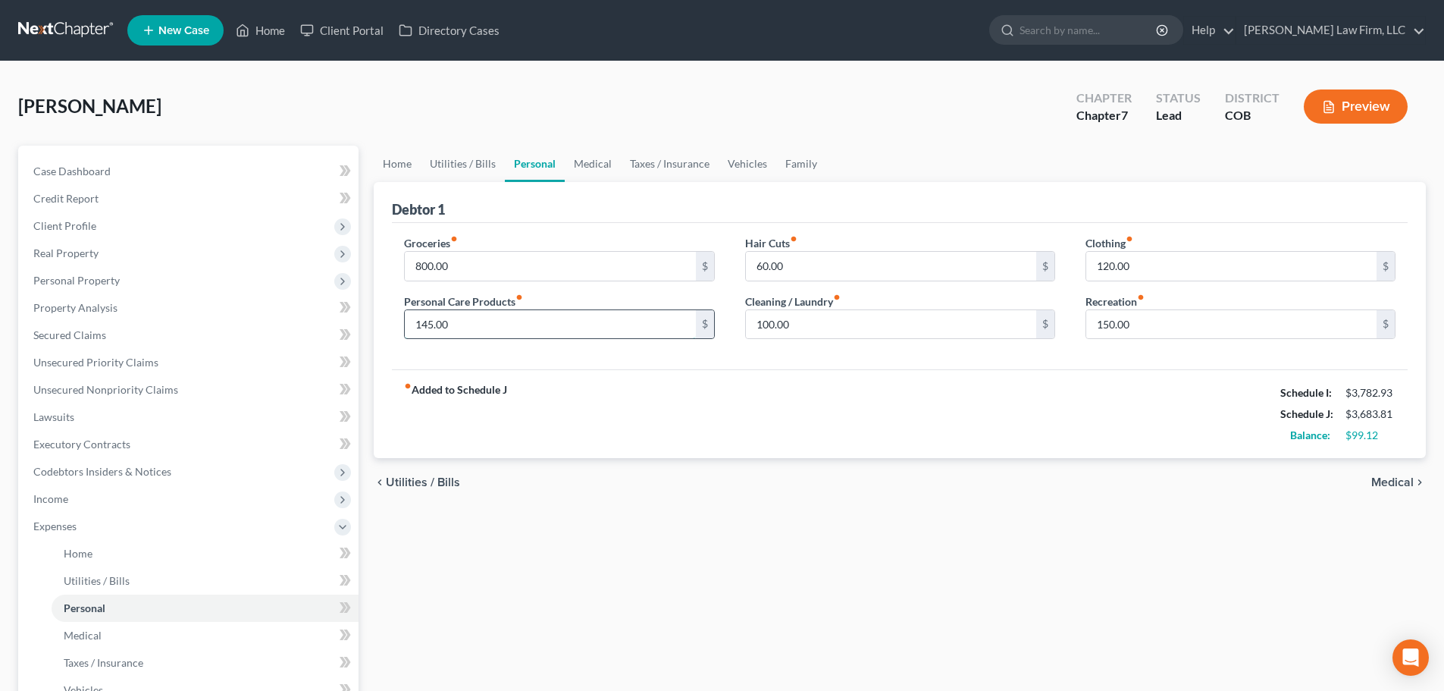
click at [599, 329] on input "145.00" at bounding box center [550, 324] width 290 height 29
click at [714, 259] on input "60.00" at bounding box center [891, 266] width 290 height 29
click at [714, 461] on ui-view "Home Utilities / Bills Personal Medical Taxes / Insurance Vehicles Family Debto…" at bounding box center [900, 327] width 1052 height 362
click at [714, 510] on div "Home Utilities / Bills Personal Medical Taxes / Insurance Vehicles Family Debto…" at bounding box center [900, 556] width 1068 height 821
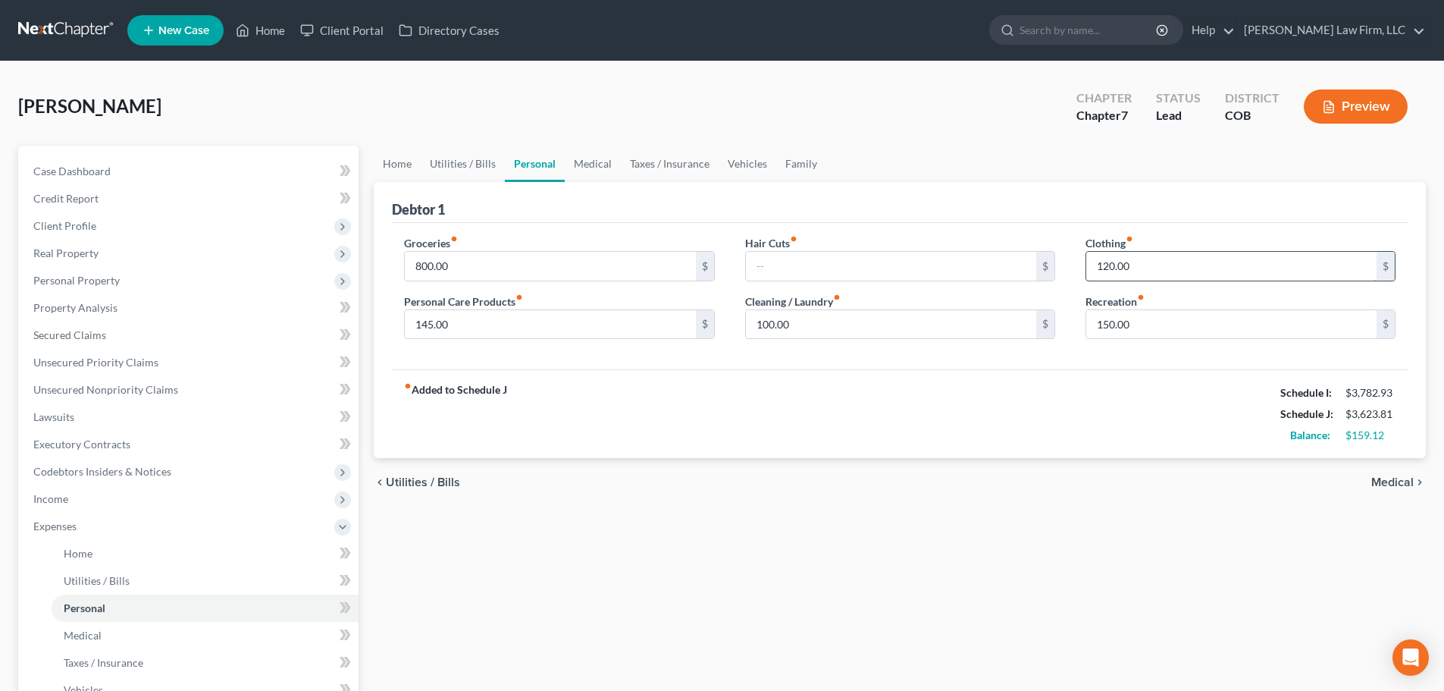
click at [714, 267] on input "120.00" at bounding box center [1232, 266] width 290 height 29
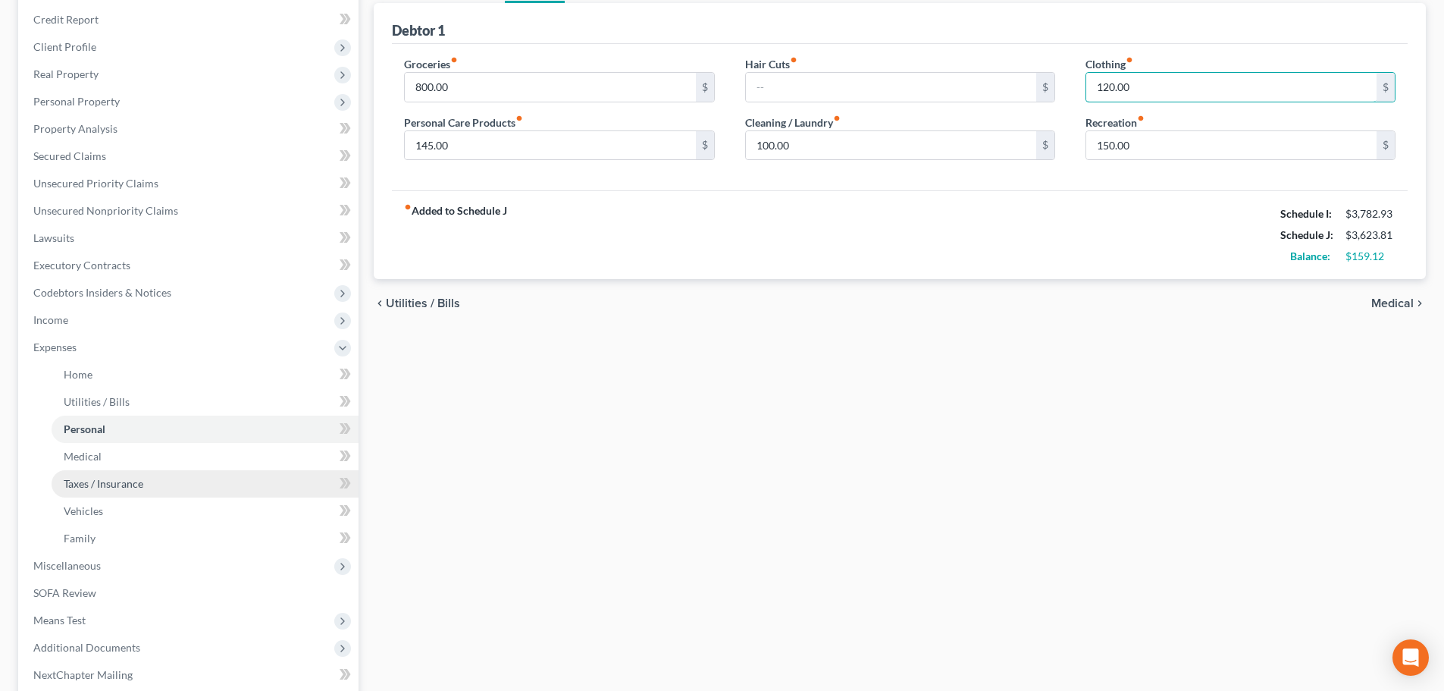
scroll to position [152, 0]
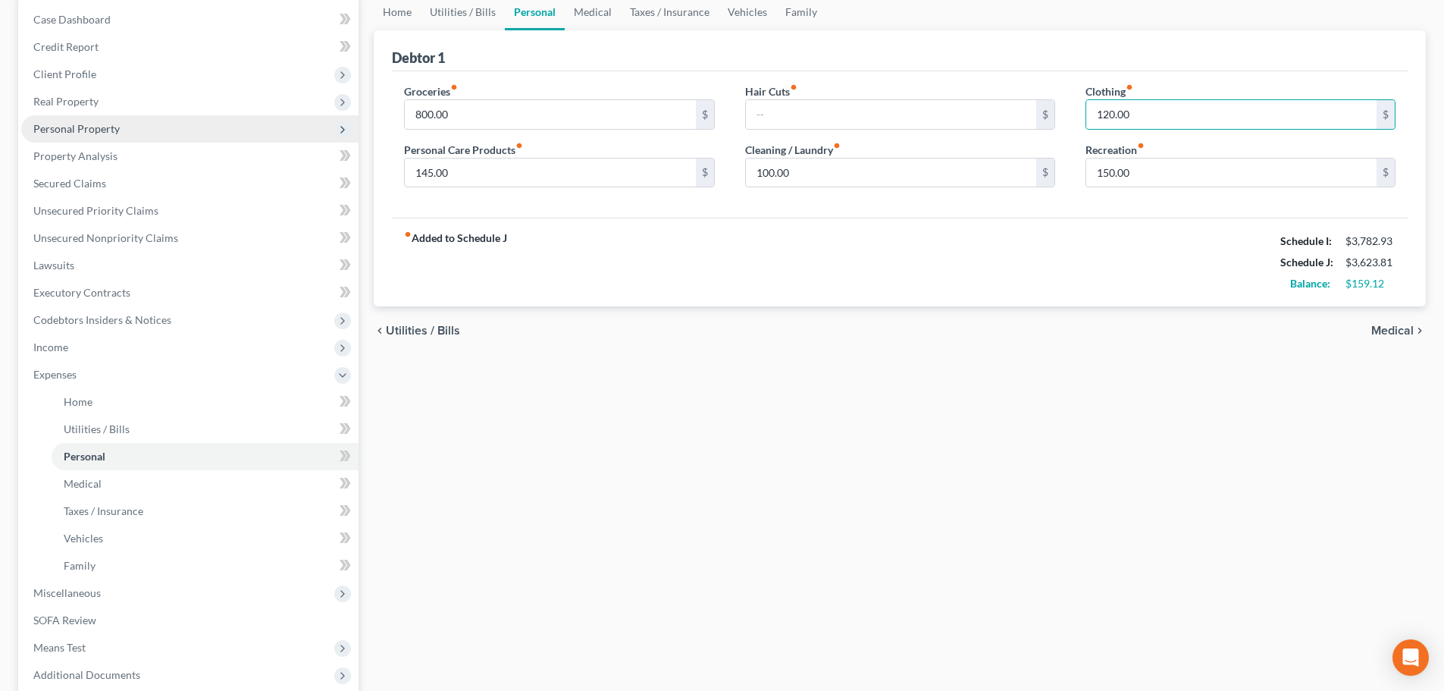
click at [181, 122] on span "Personal Property" at bounding box center [189, 128] width 337 height 27
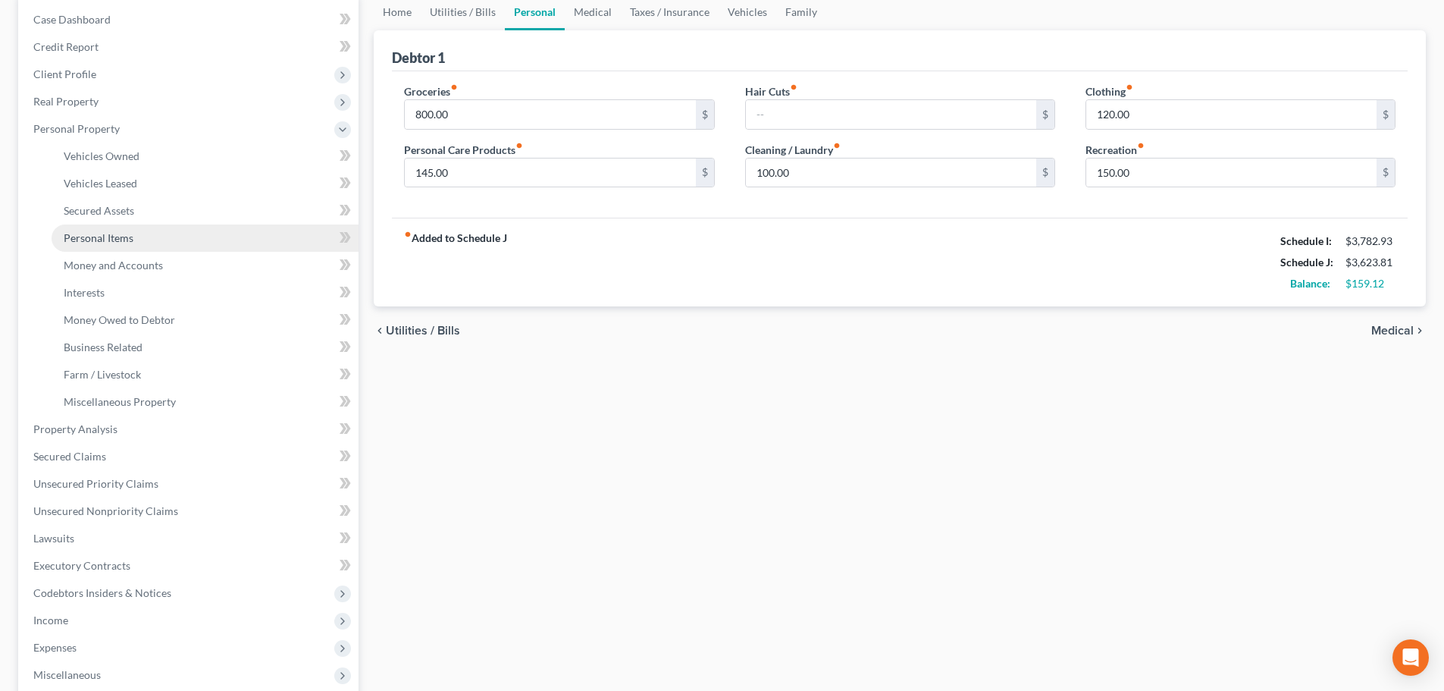
click at [144, 240] on link "Personal Items" at bounding box center [205, 237] width 307 height 27
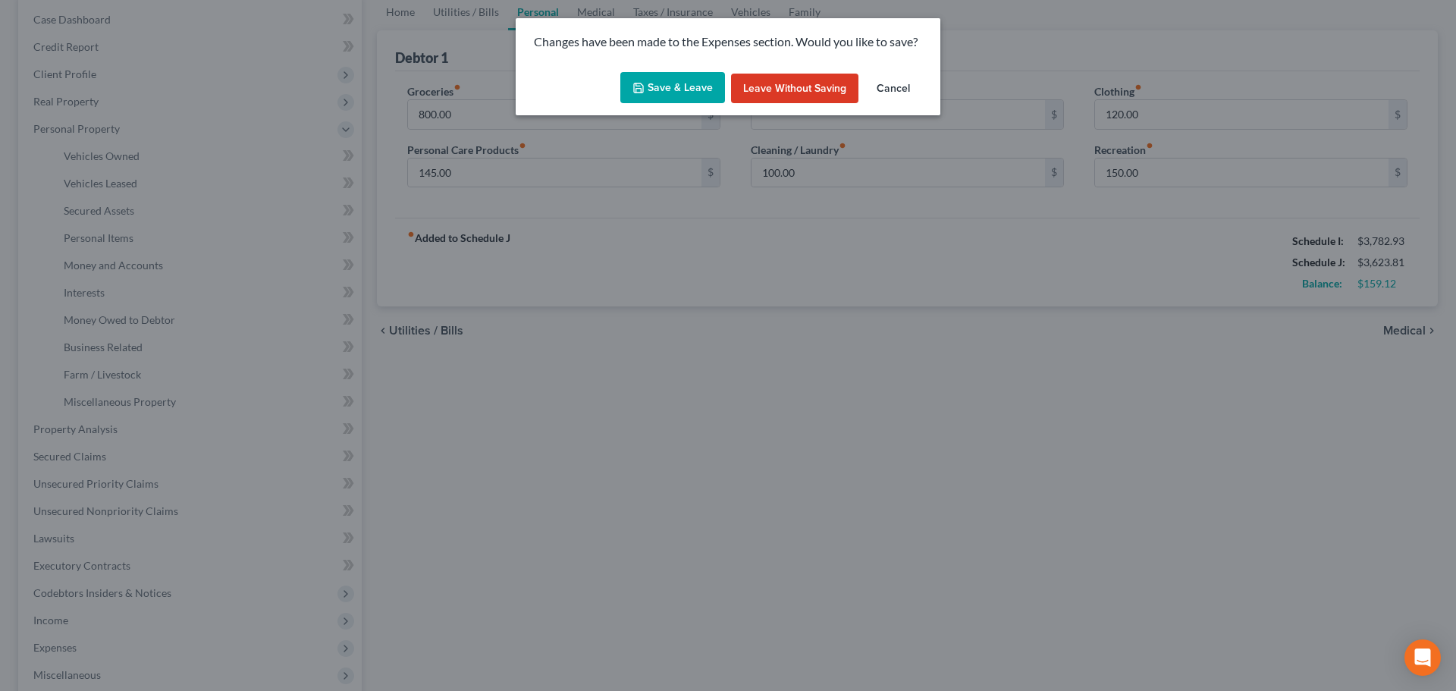
click at [651, 87] on button "Save & Leave" at bounding box center [672, 88] width 105 height 32
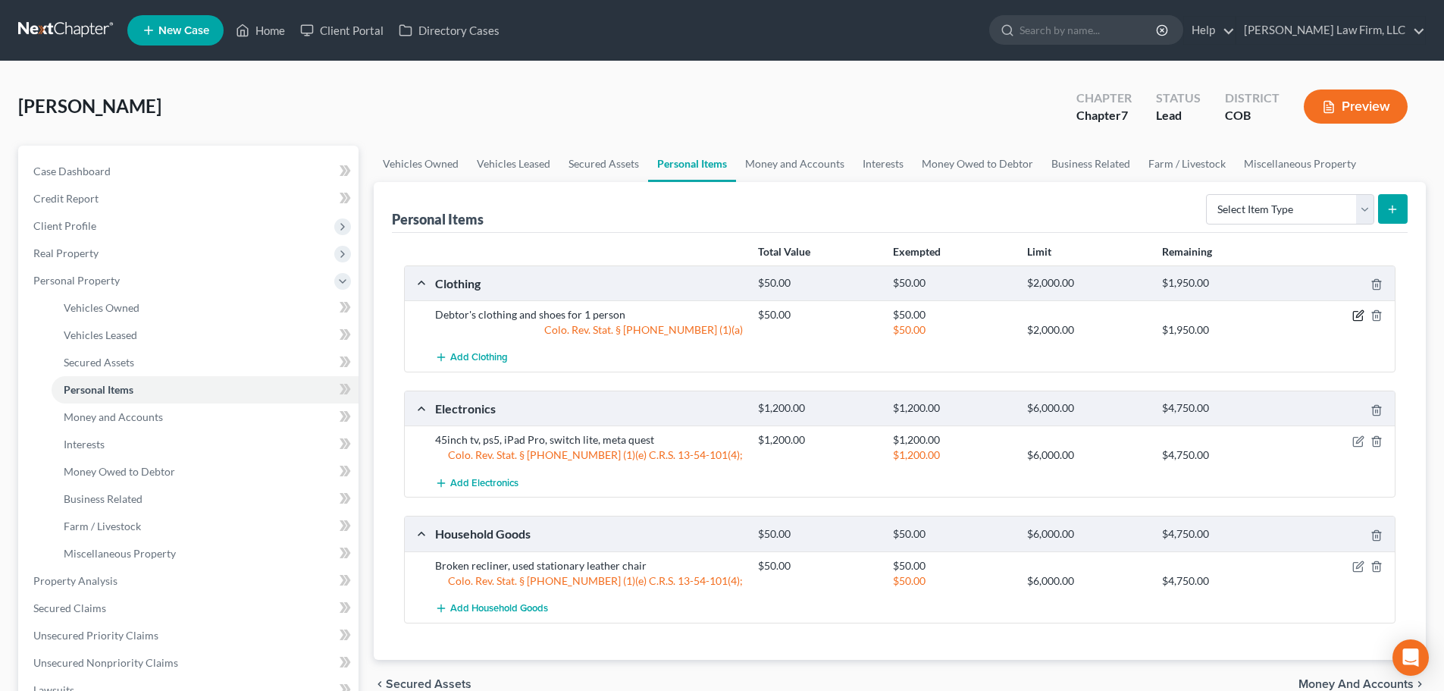
click at [714, 314] on icon "button" at bounding box center [1359, 315] width 12 height 12
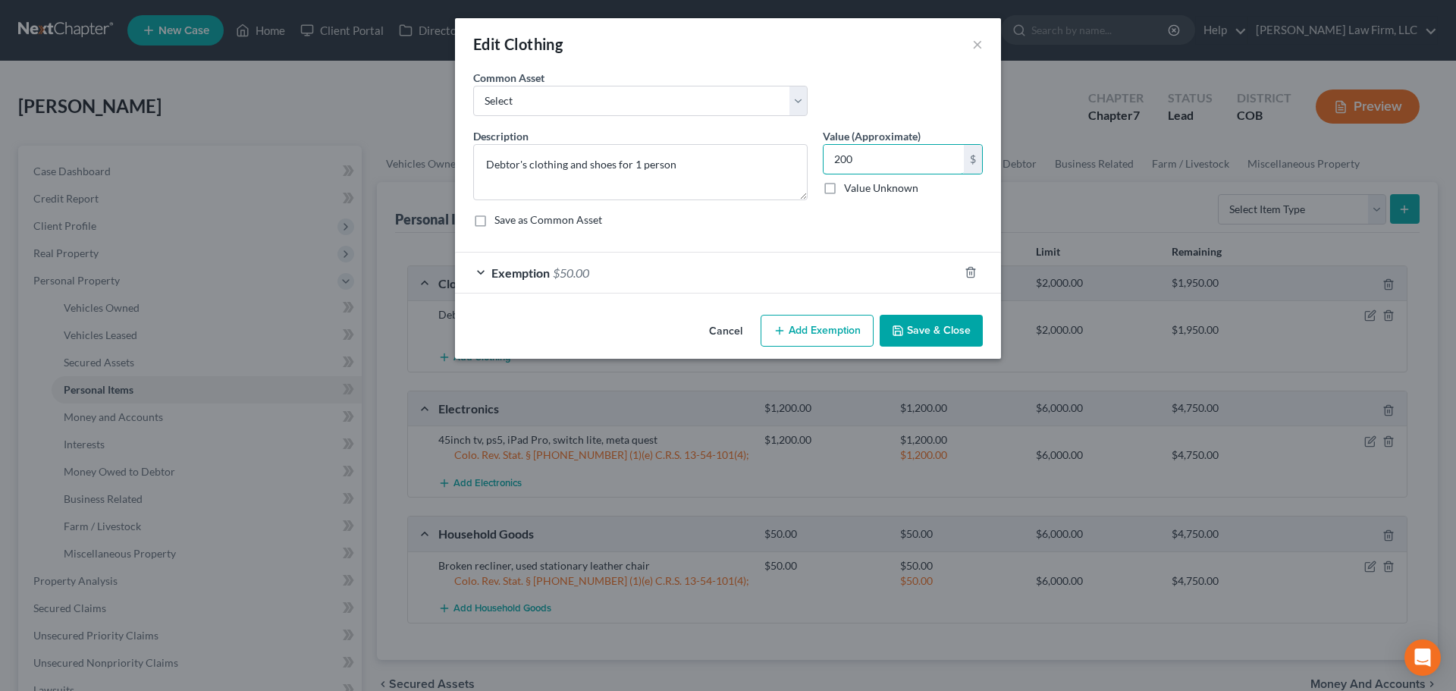
type input "200"
click at [714, 298] on div "An exemption set must first be selected from the Filing Information section. Co…" at bounding box center [728, 189] width 546 height 239
click at [714, 275] on div "Exemption $50.00" at bounding box center [706, 272] width 503 height 40
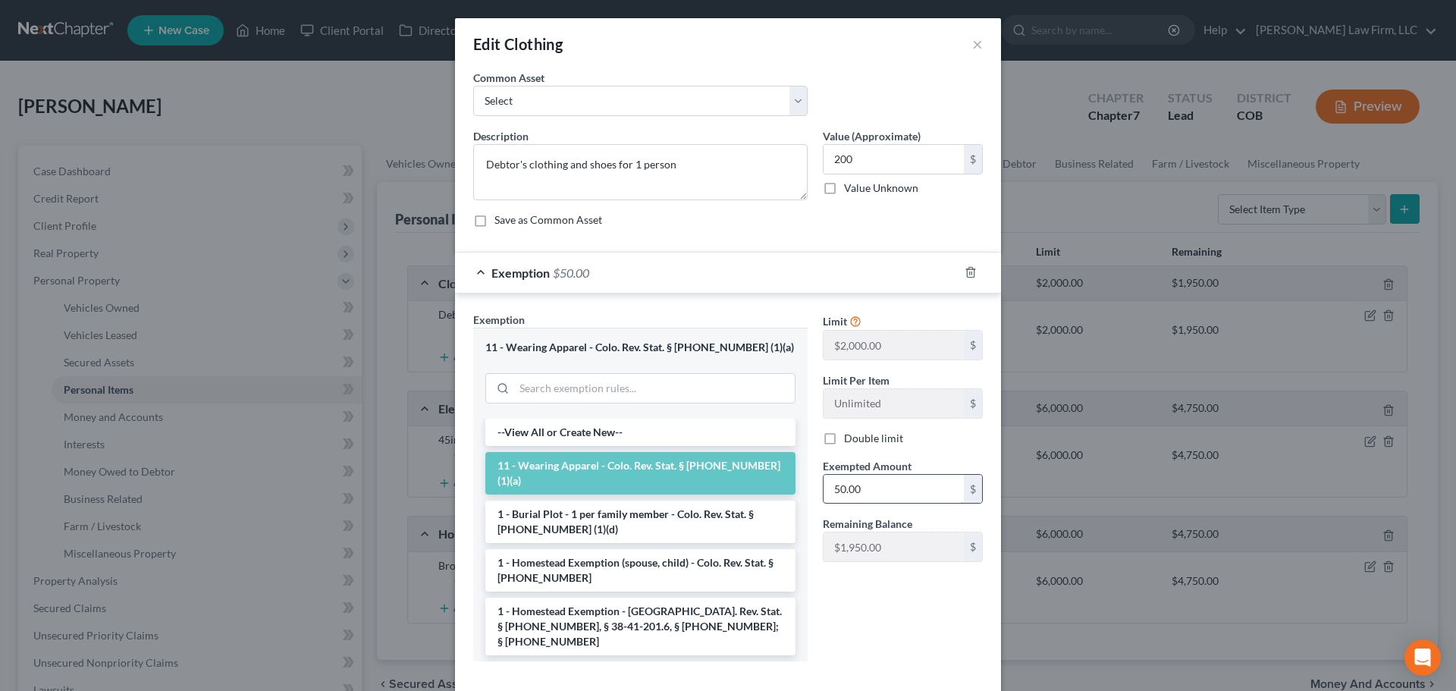
click at [714, 481] on input "50.00" at bounding box center [893, 489] width 140 height 29
type input "200"
click at [714, 639] on div "Limit $2,000.00 $ Limit Per Item Unlimited $ Double limit Exempted Amount * 200…" at bounding box center [902, 492] width 175 height 361
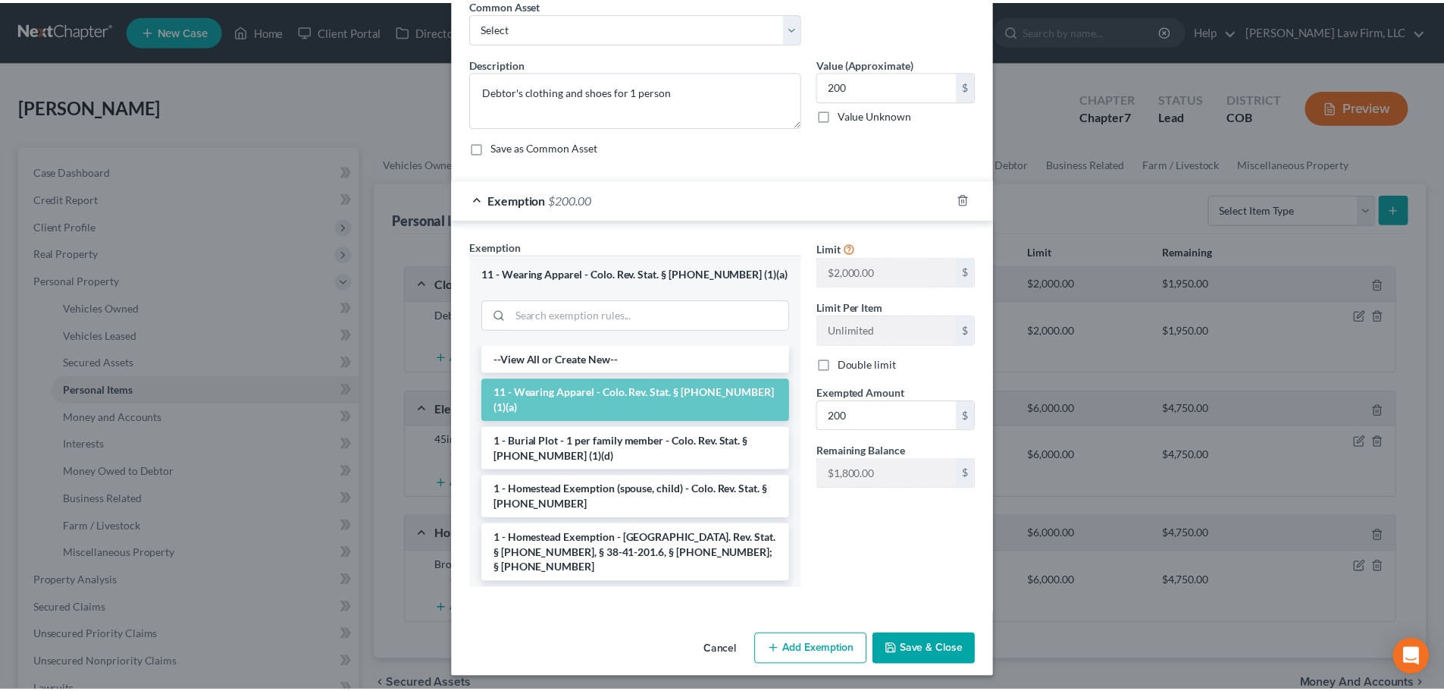
scroll to position [78, 0]
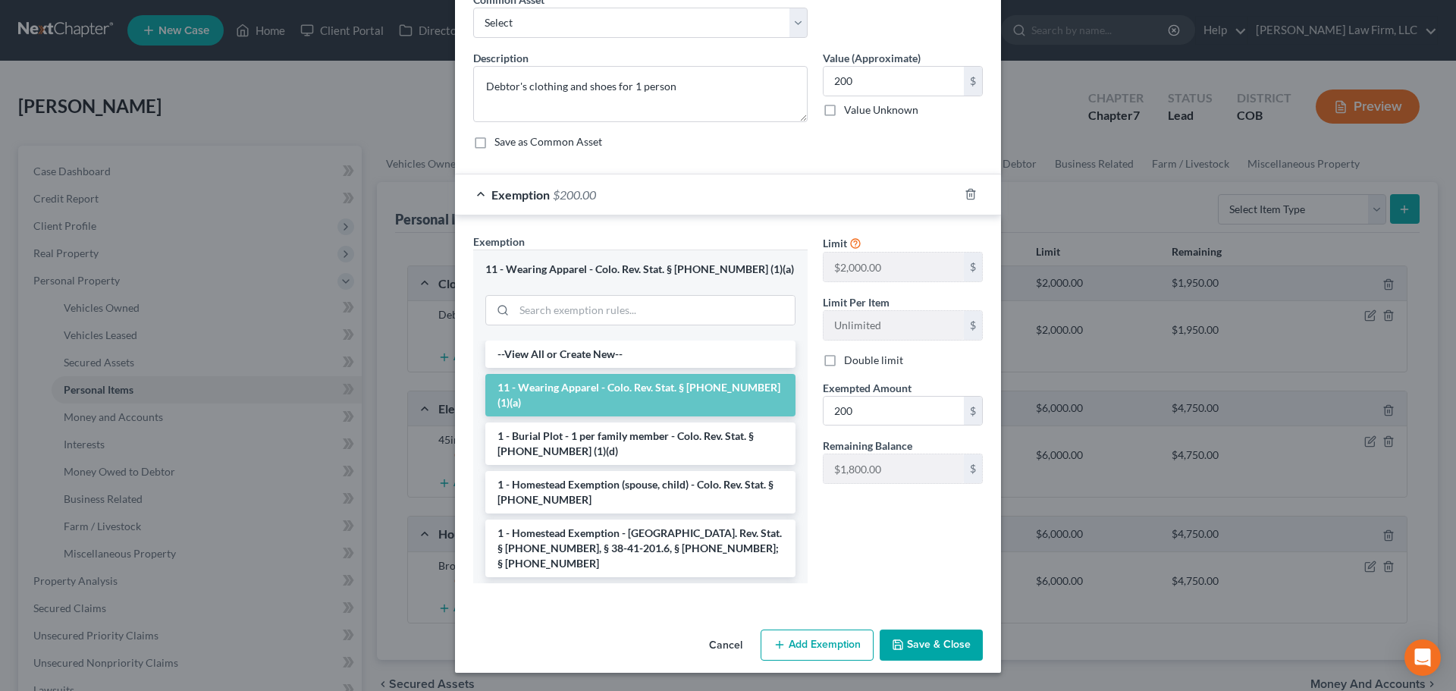
click at [714, 638] on button "Save & Close" at bounding box center [931, 645] width 103 height 32
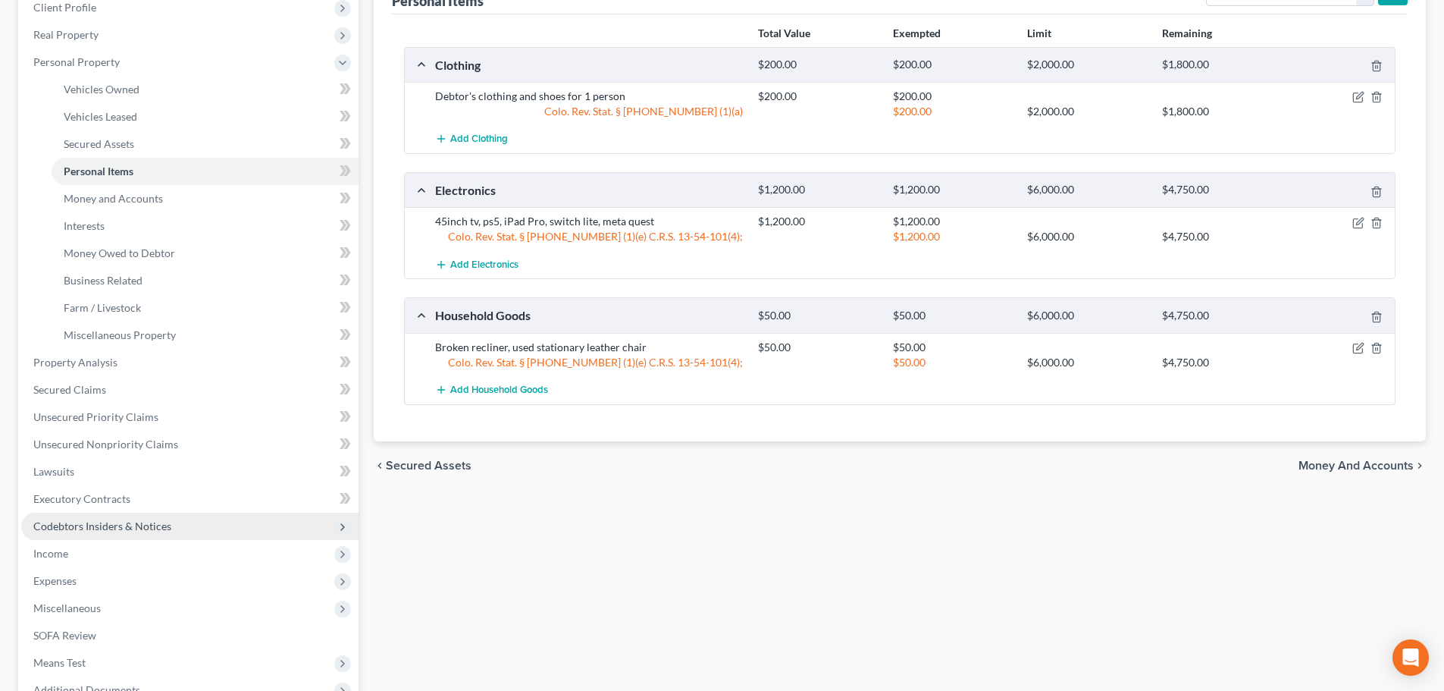
scroll to position [227, 0]
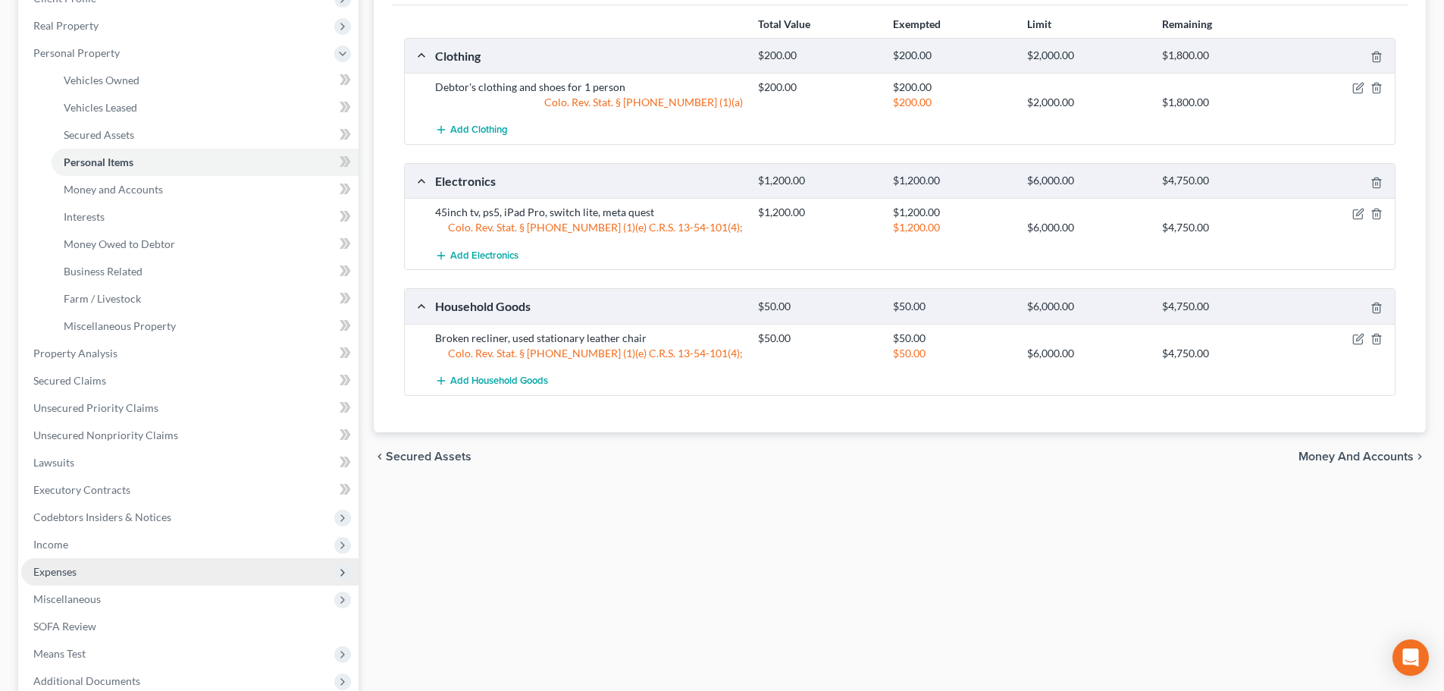
click at [140, 569] on span "Expenses" at bounding box center [189, 571] width 337 height 27
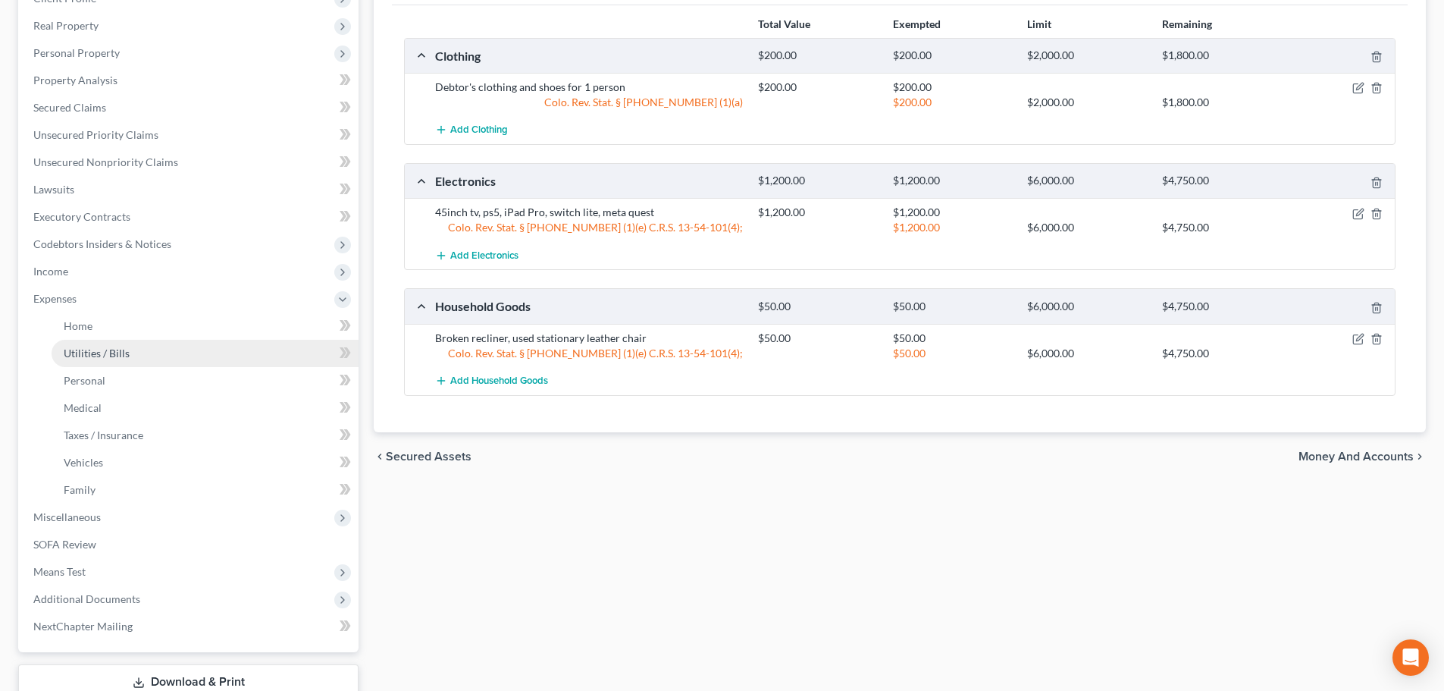
click at [173, 342] on link "Utilities / Bills" at bounding box center [205, 353] width 307 height 27
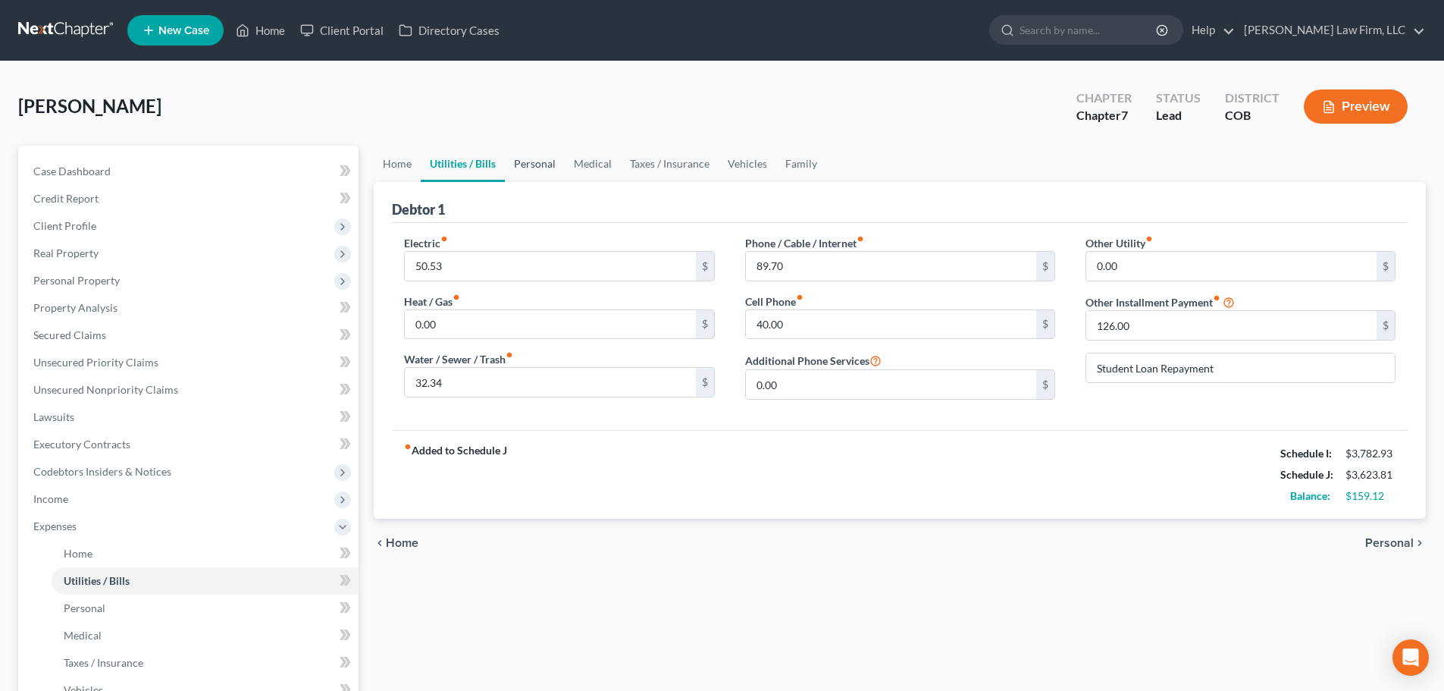
click at [534, 168] on link "Personal" at bounding box center [535, 164] width 60 height 36
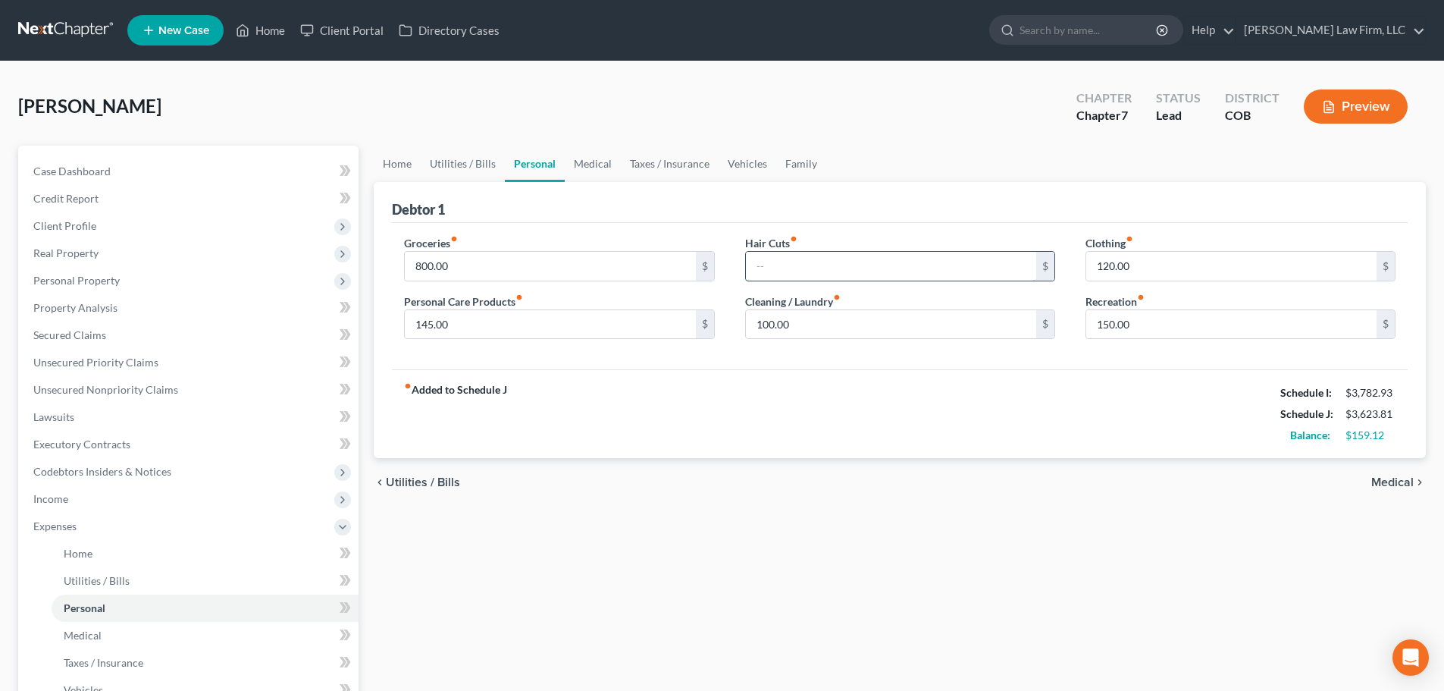
click at [714, 261] on input "text" at bounding box center [891, 266] width 290 height 29
type input "25"
click at [714, 528] on div "Home Utilities / Bills Personal Medical Taxes / Insurance Vehicles Family Debto…" at bounding box center [900, 556] width 1068 height 821
click at [534, 318] on input "145.00" at bounding box center [550, 324] width 290 height 29
type input "100"
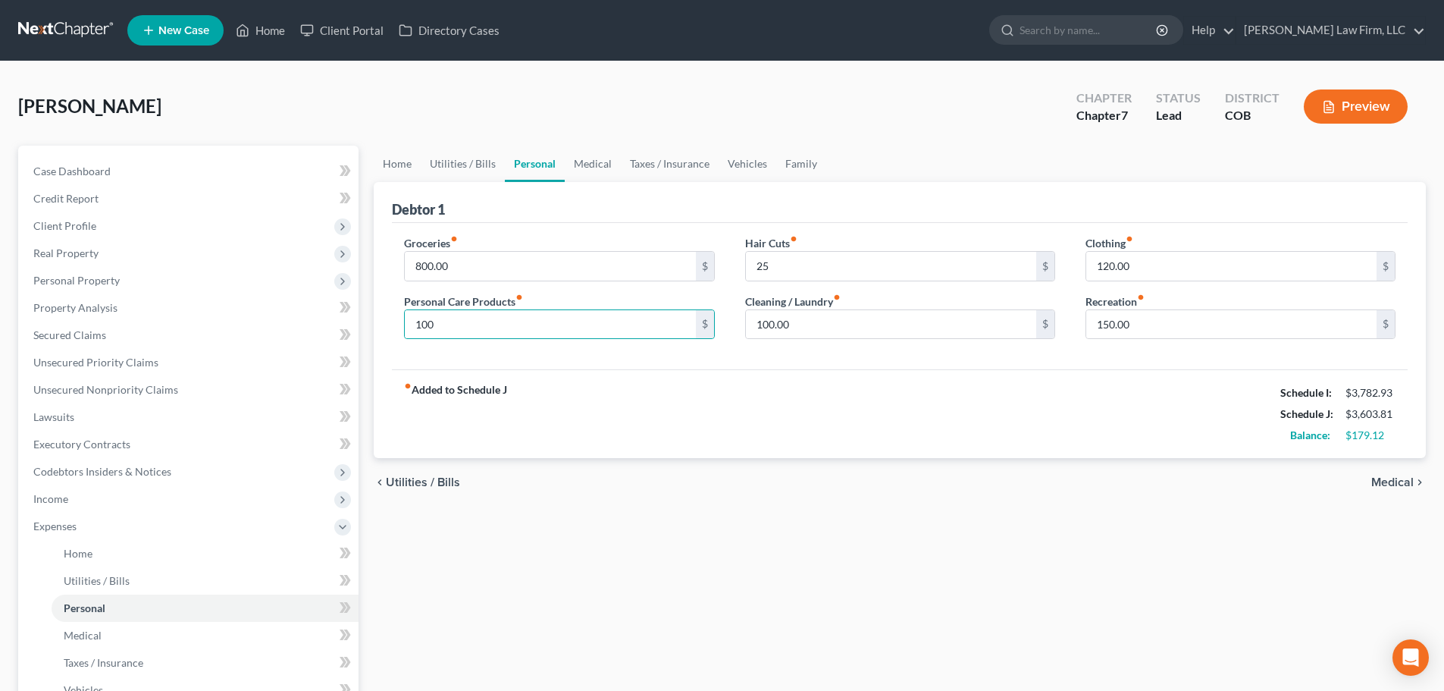
click at [669, 579] on div "Home Utilities / Bills Personal Medical Taxes / Insurance Vehicles Family Debto…" at bounding box center [900, 556] width 1068 height 821
click at [615, 177] on link "Medical" at bounding box center [593, 164] width 56 height 36
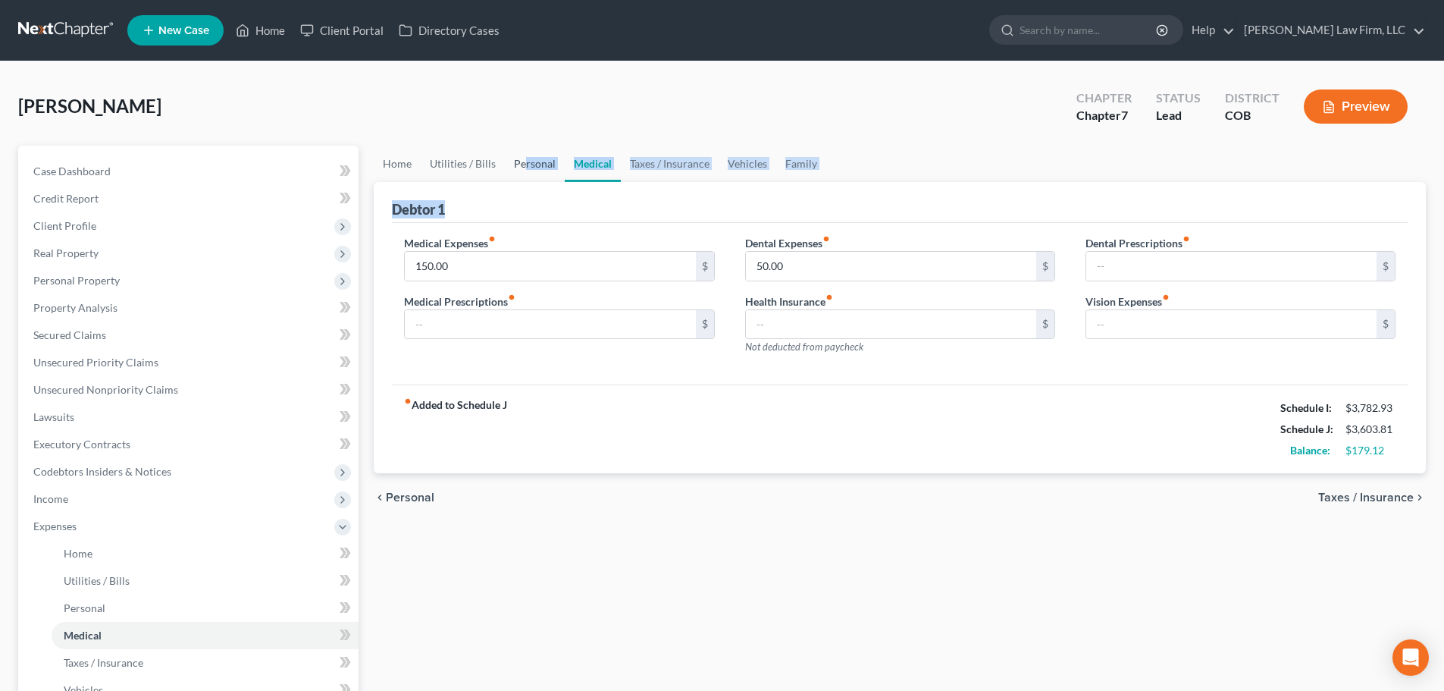
click at [523, 177] on ui-view "Home Utilities / Bills Personal Medical Taxes / Insurance Vehicles Family Debto…" at bounding box center [900, 334] width 1052 height 377
click at [516, 177] on link "Personal" at bounding box center [535, 164] width 60 height 36
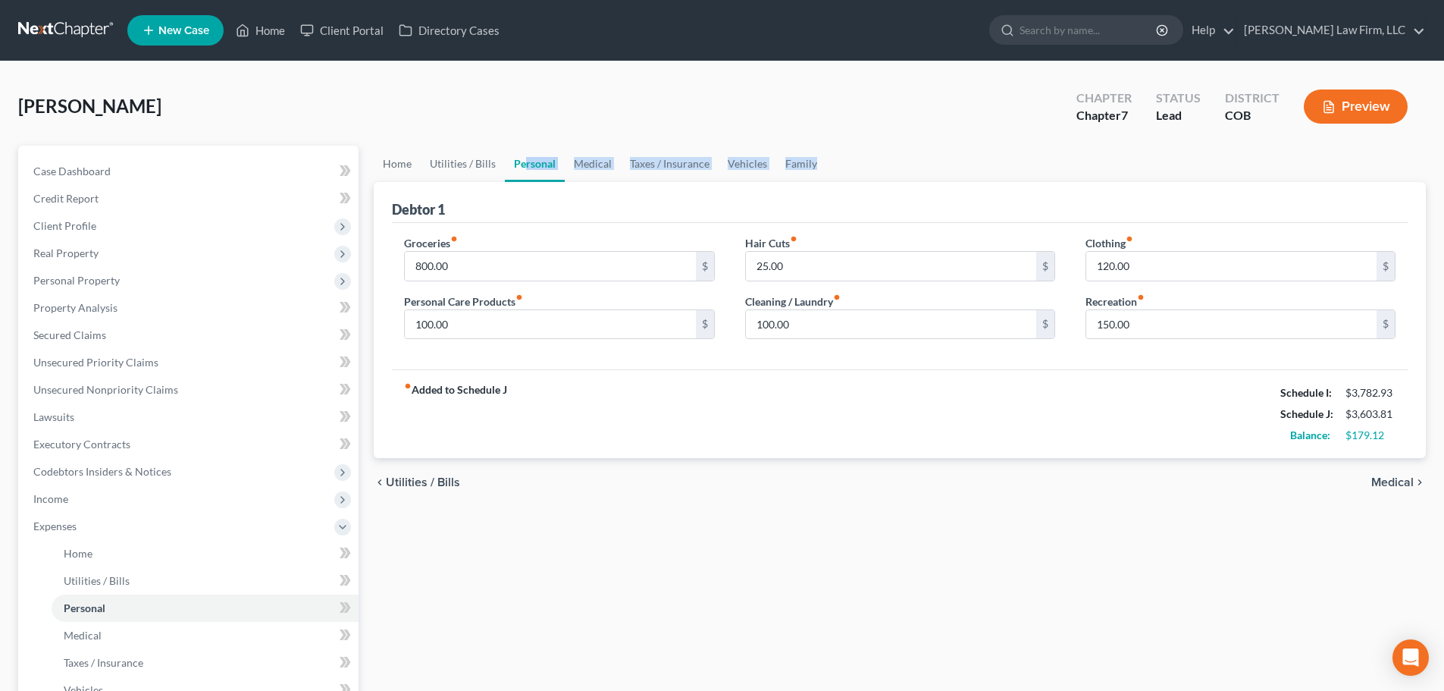
click at [714, 416] on div "fiber_manual_record Added to Schedule J Schedule I: $3,782.93 Schedule J: $3,60…" at bounding box center [900, 413] width 1016 height 89
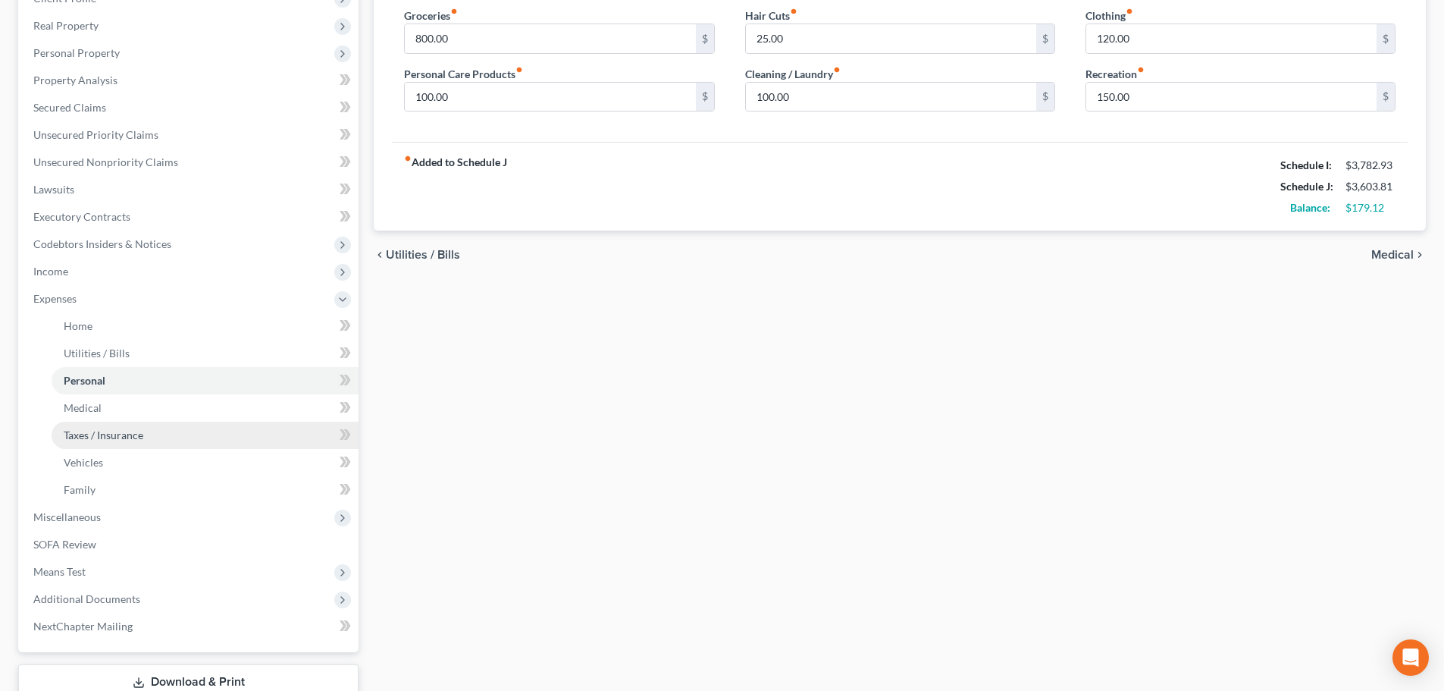
click at [193, 434] on link "Taxes / Insurance" at bounding box center [205, 435] width 307 height 27
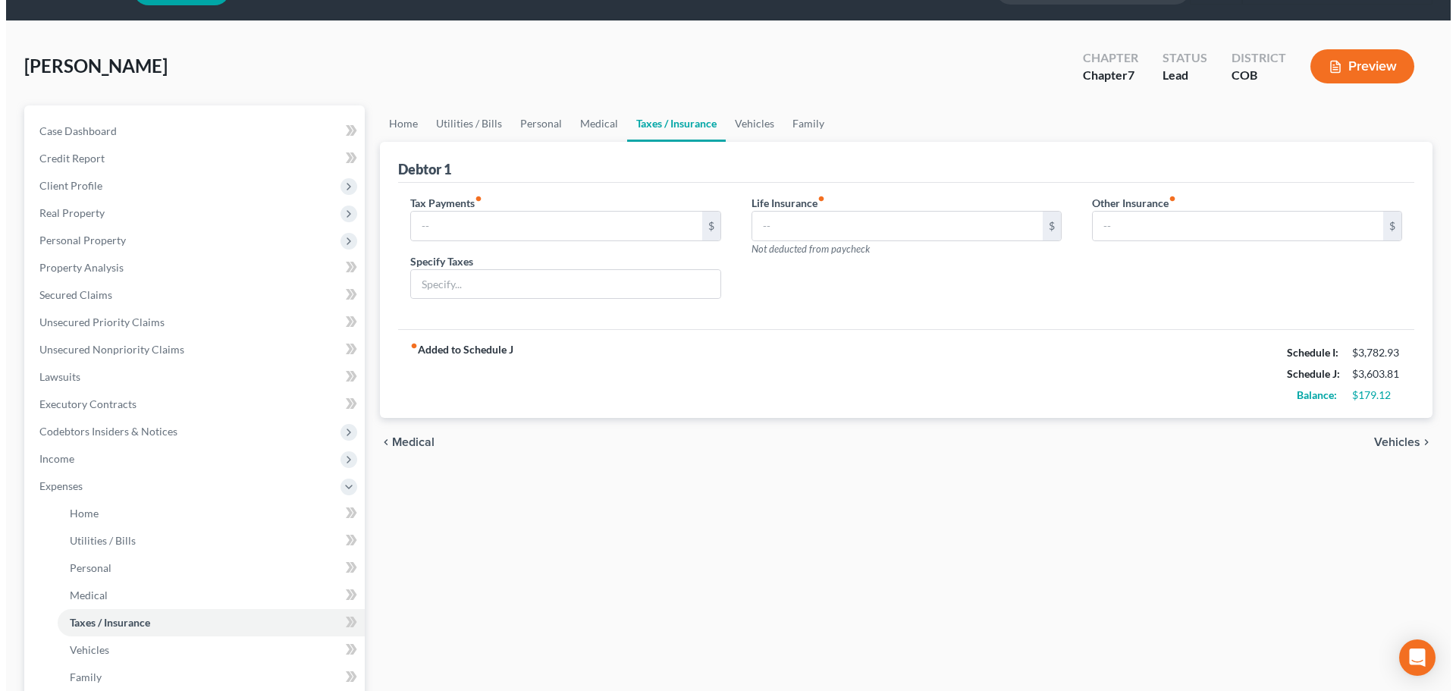
scroll to position [76, 0]
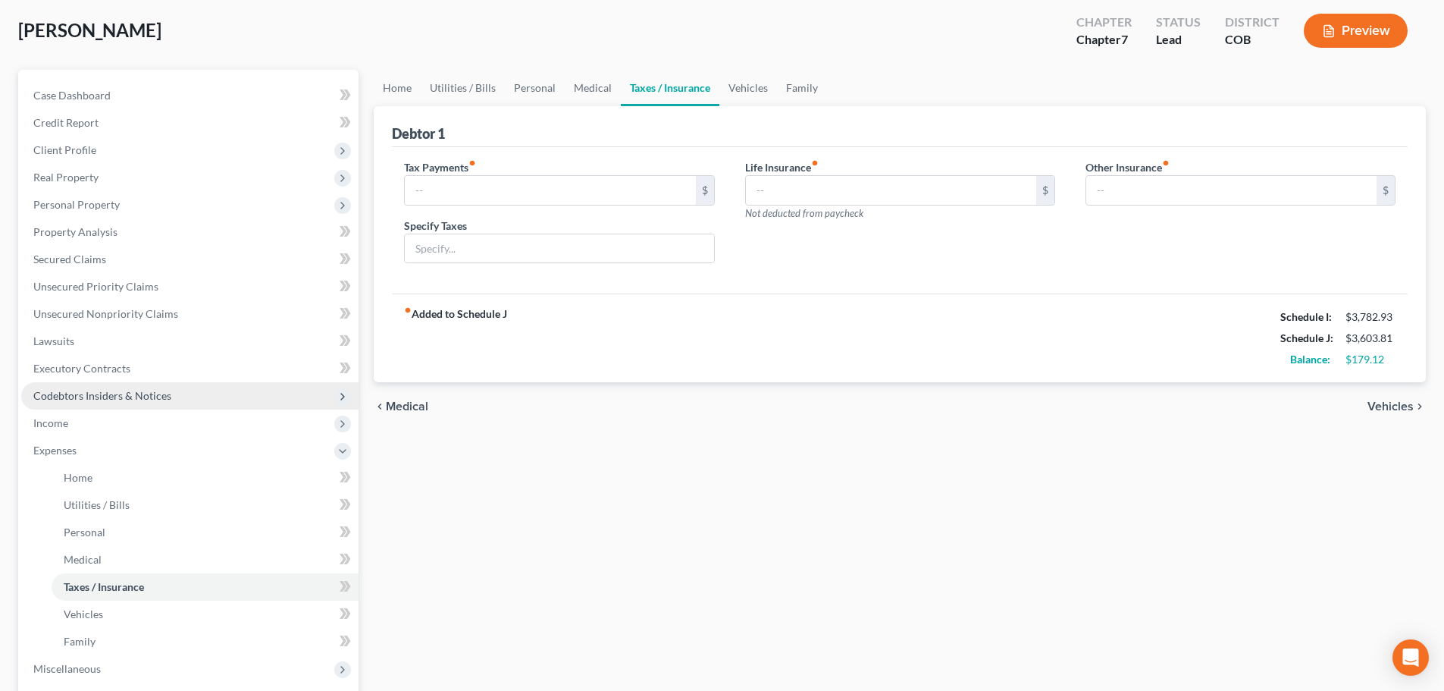
click at [224, 385] on span "Codebtors Insiders & Notices" at bounding box center [189, 395] width 337 height 27
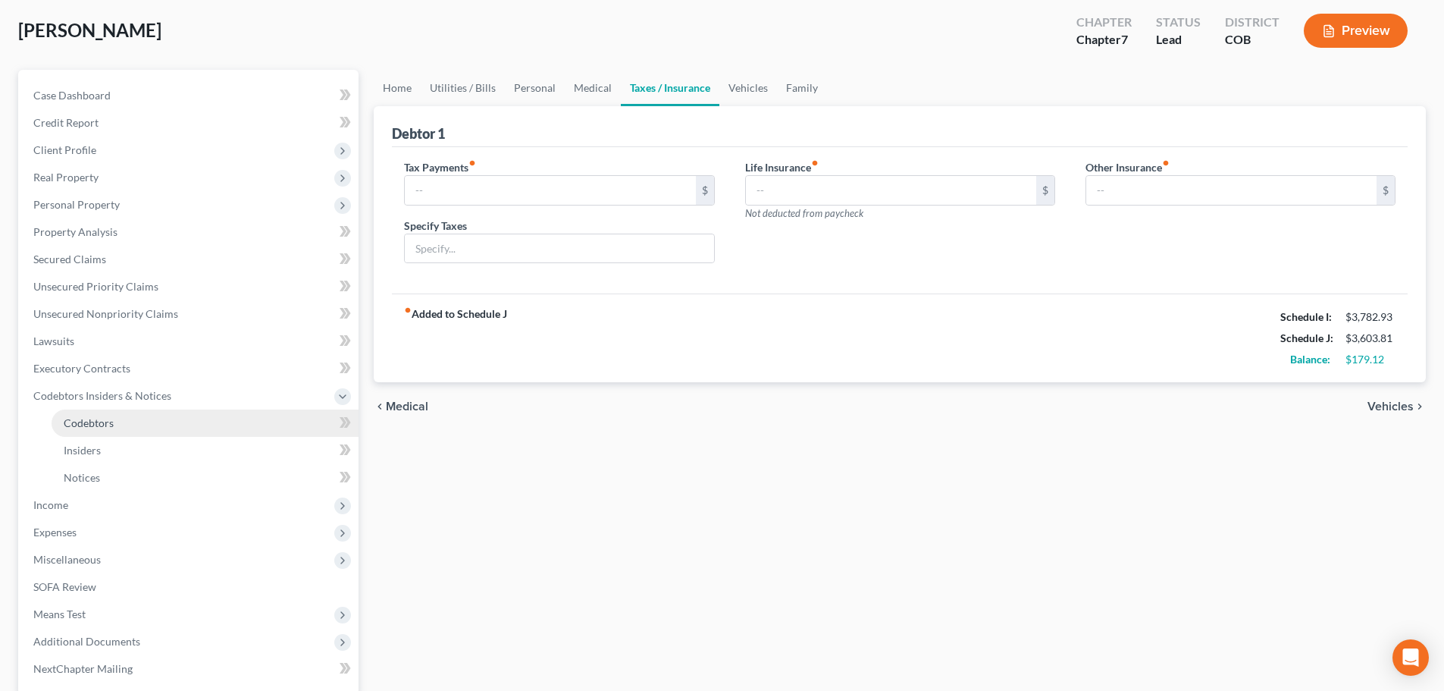
click at [183, 421] on link "Codebtors" at bounding box center [205, 422] width 307 height 27
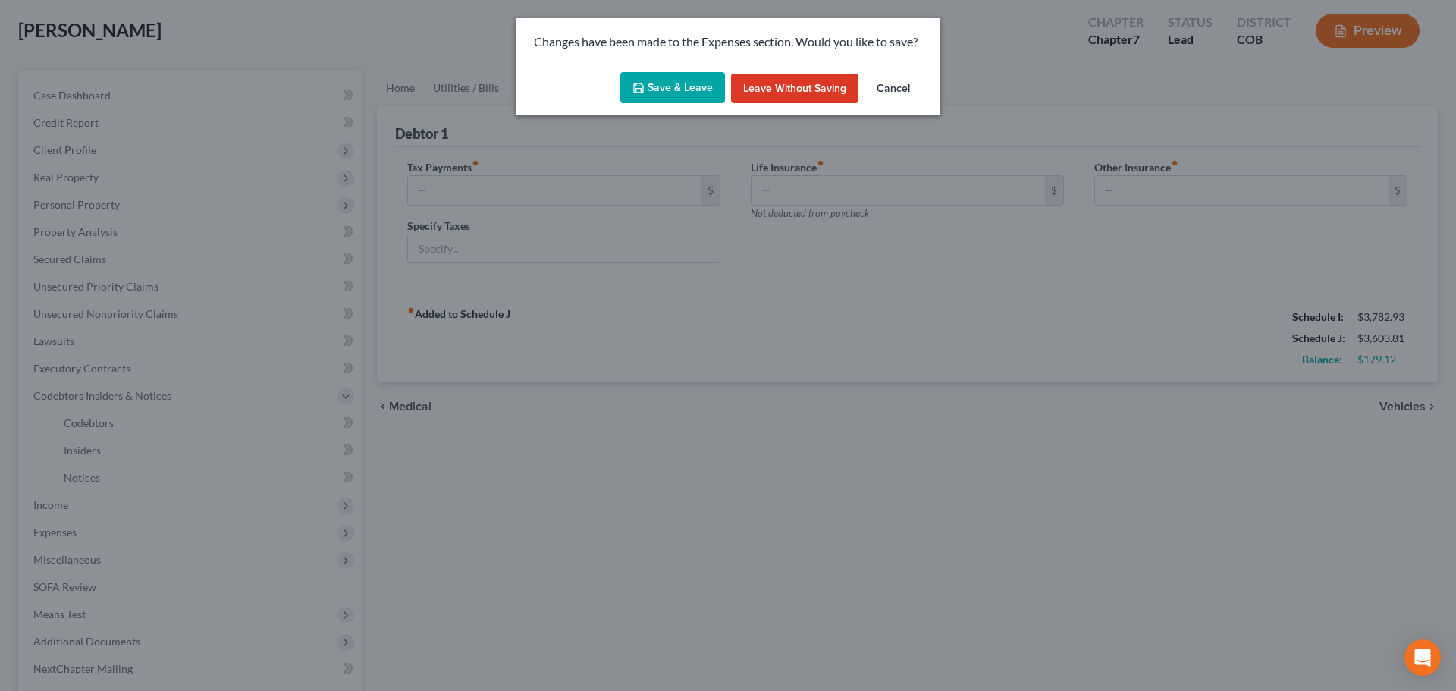
click at [658, 90] on button "Save & Leave" at bounding box center [672, 88] width 105 height 32
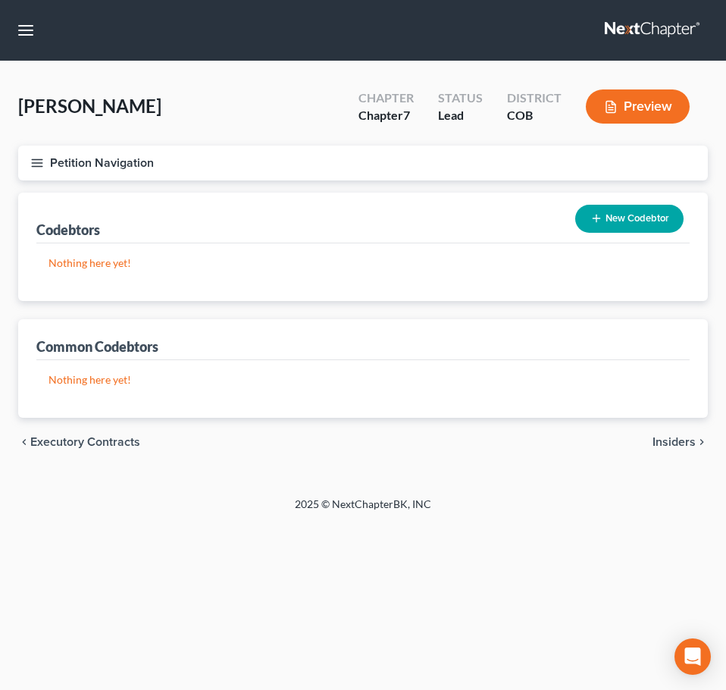
drag, startPoint x: 175, startPoint y: 281, endPoint x: 183, endPoint y: 273, distance: 11.3
click at [178, 278] on div "Nothing here yet! Name Creditor Balance" at bounding box center [363, 272] width 654 height 58
click at [39, 158] on icon "button" at bounding box center [37, 163] width 14 height 14
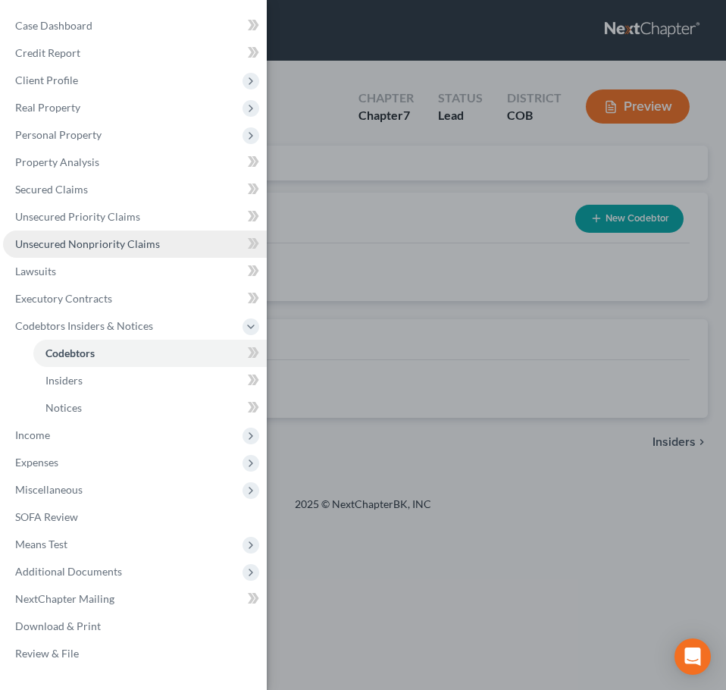
click at [103, 243] on span "Unsecured Nonpriority Claims" at bounding box center [87, 243] width 145 height 13
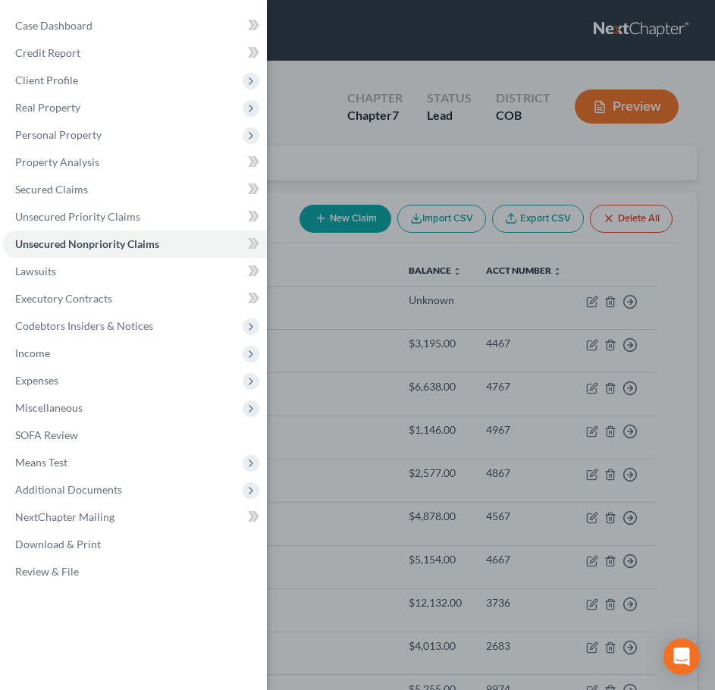
click at [340, 155] on div "Case Dashboard Payments Invoices Payments Payments Credit Report Client Profile" at bounding box center [357, 345] width 715 height 690
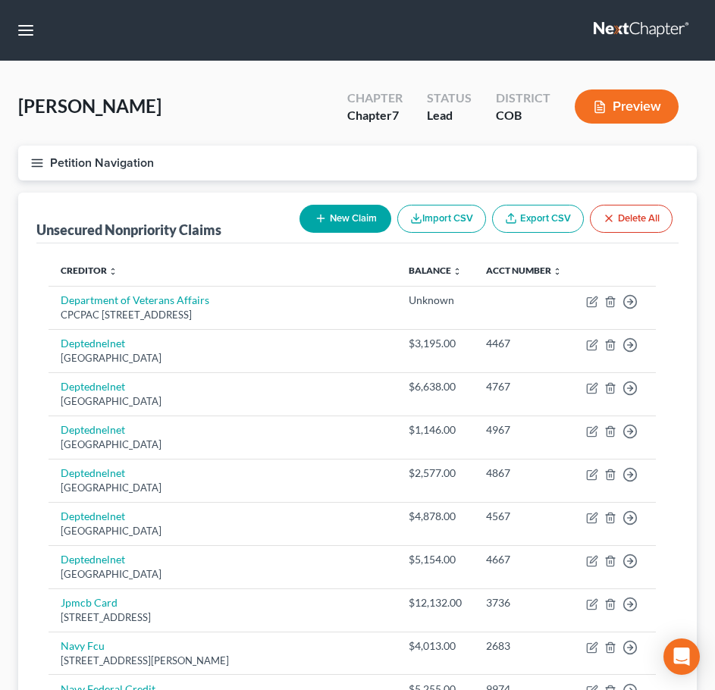
click at [306, 218] on button "New Claim" at bounding box center [345, 219] width 92 height 28
select select "0"
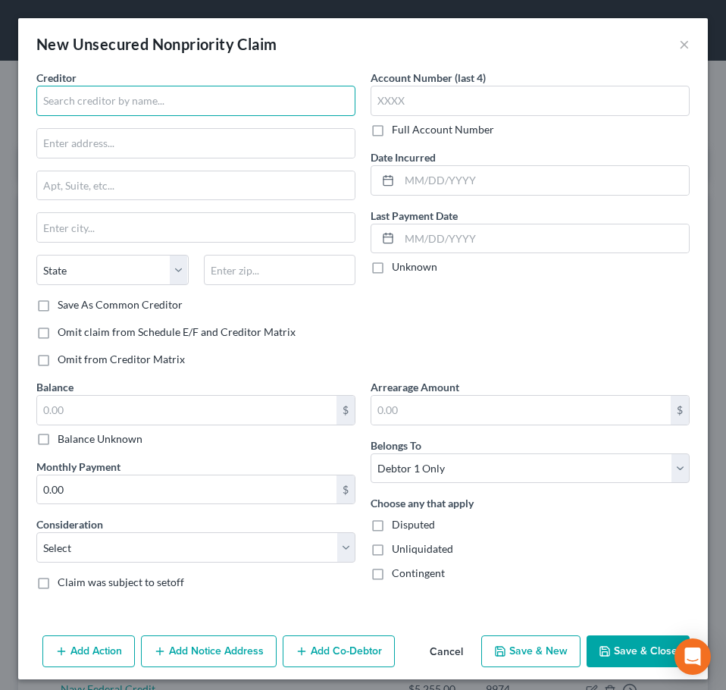
drag, startPoint x: 205, startPoint y: 102, endPoint x: 227, endPoint y: 108, distance: 23.7
click at [202, 102] on input "text" at bounding box center [195, 101] width 319 height 30
type input "CreditCube"
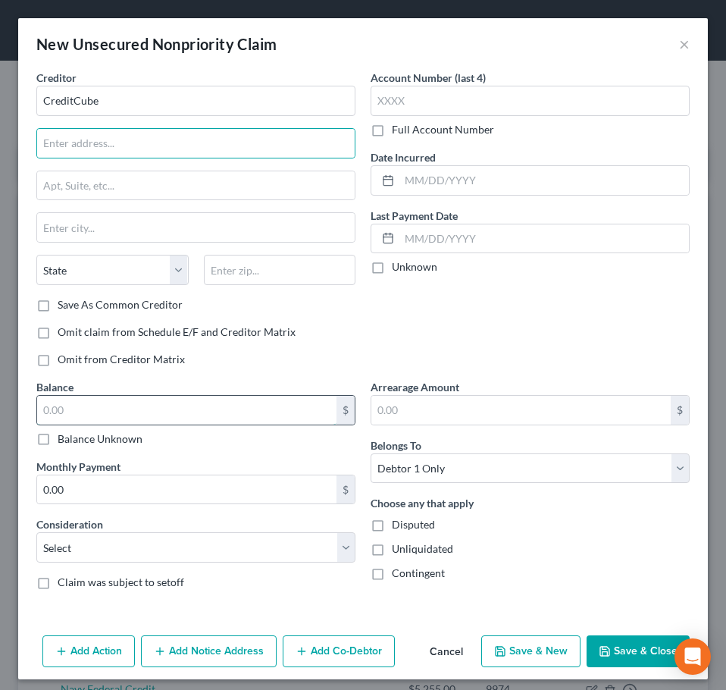
click at [204, 412] on input "text" at bounding box center [186, 410] width 299 height 29
type input "282.55"
click at [165, 137] on input "text" at bounding box center [196, 143] width 318 height 29
type input "2770 Mission Rancheria Rd."
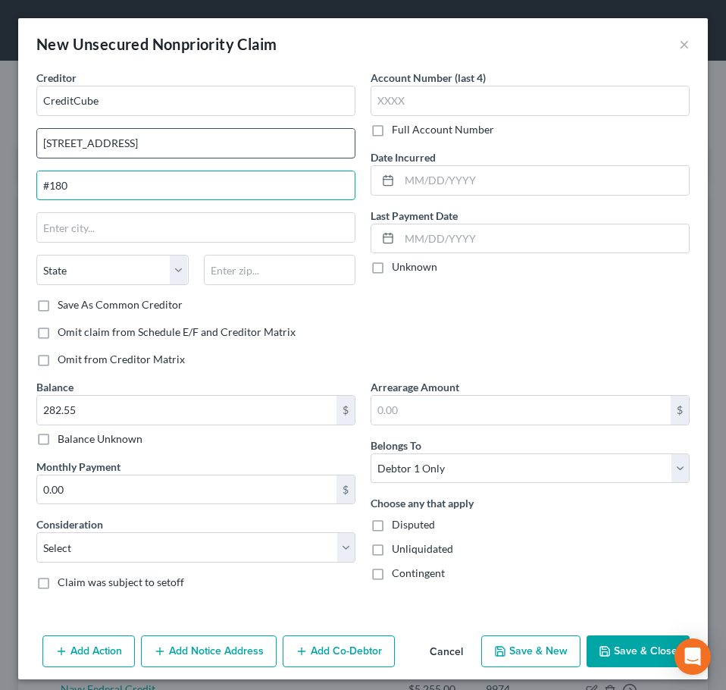
type input "#180"
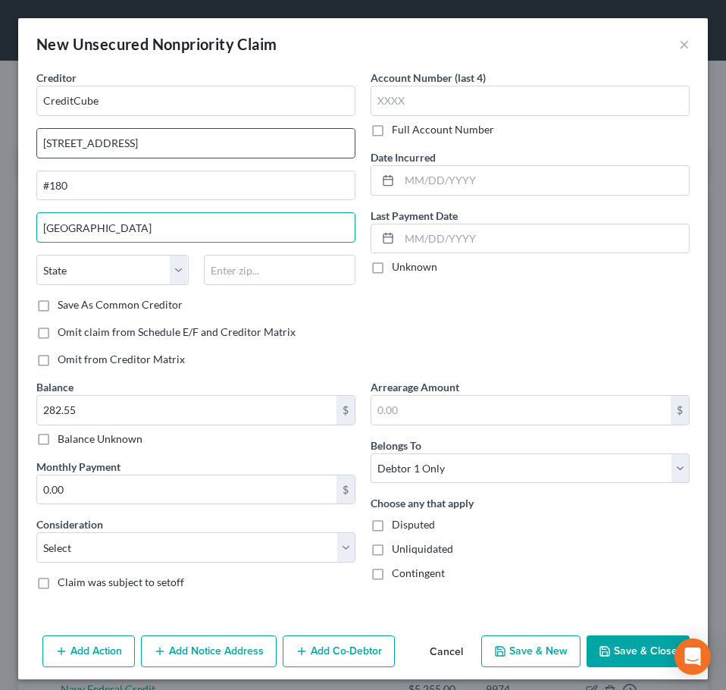
type input "Lakeport"
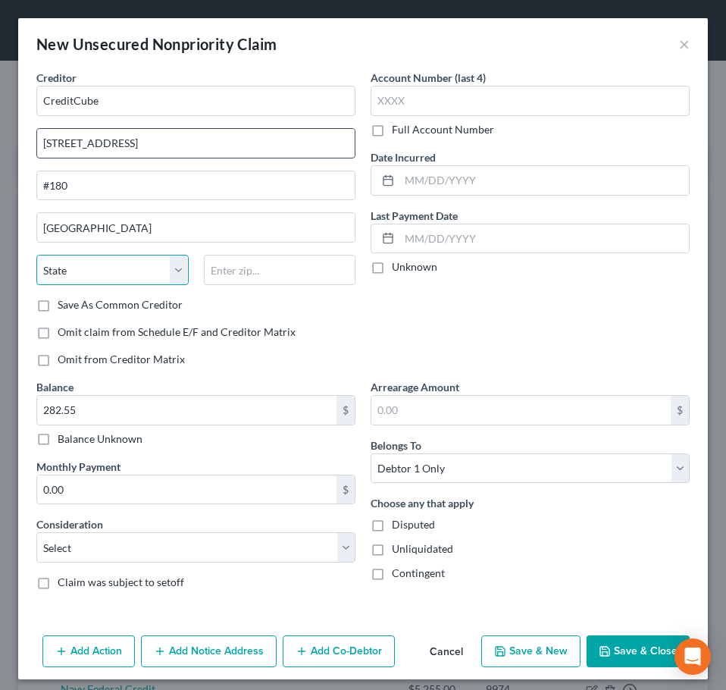
select select "4"
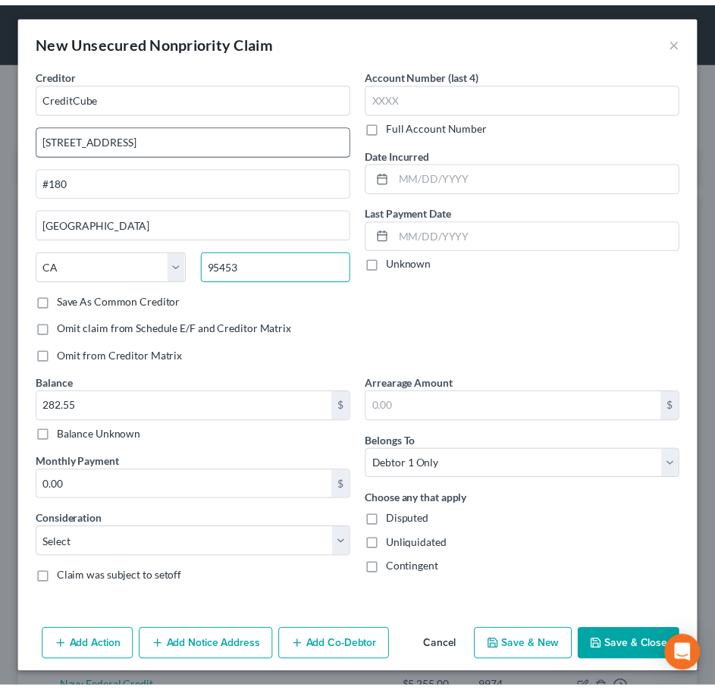
scroll to position [8, 0]
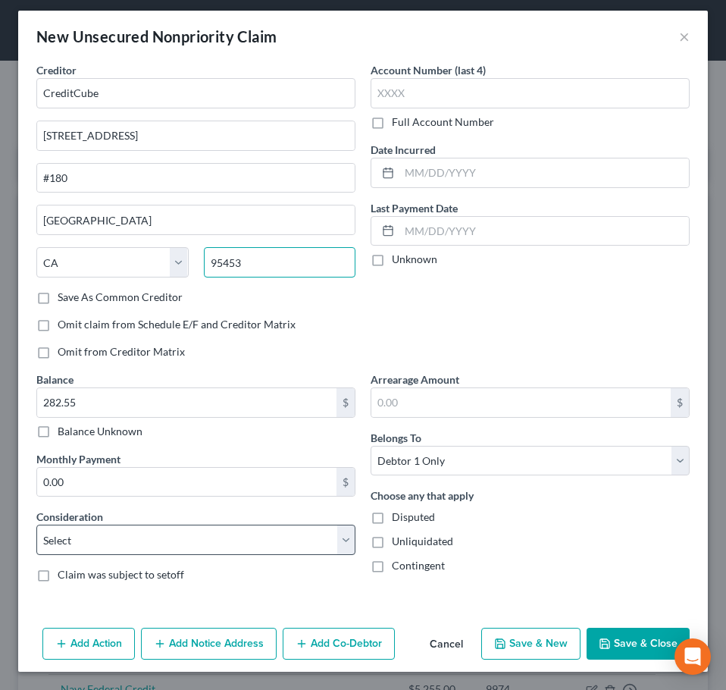
type input "95453"
click at [70, 542] on select "Select Cable / Satellite Services Collection Agency Credit Card Debt Debt Couns…" at bounding box center [195, 540] width 319 height 30
select select "10"
click at [36, 525] on select "Select Cable / Satellite Services Collection Agency Credit Card Debt Debt Couns…" at bounding box center [195, 540] width 319 height 30
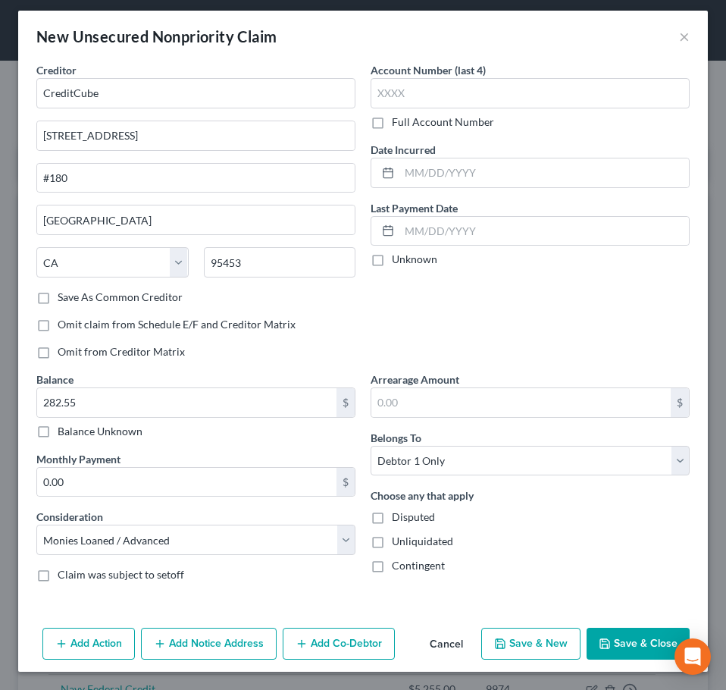
click at [628, 632] on button "Save & Close" at bounding box center [638, 644] width 103 height 32
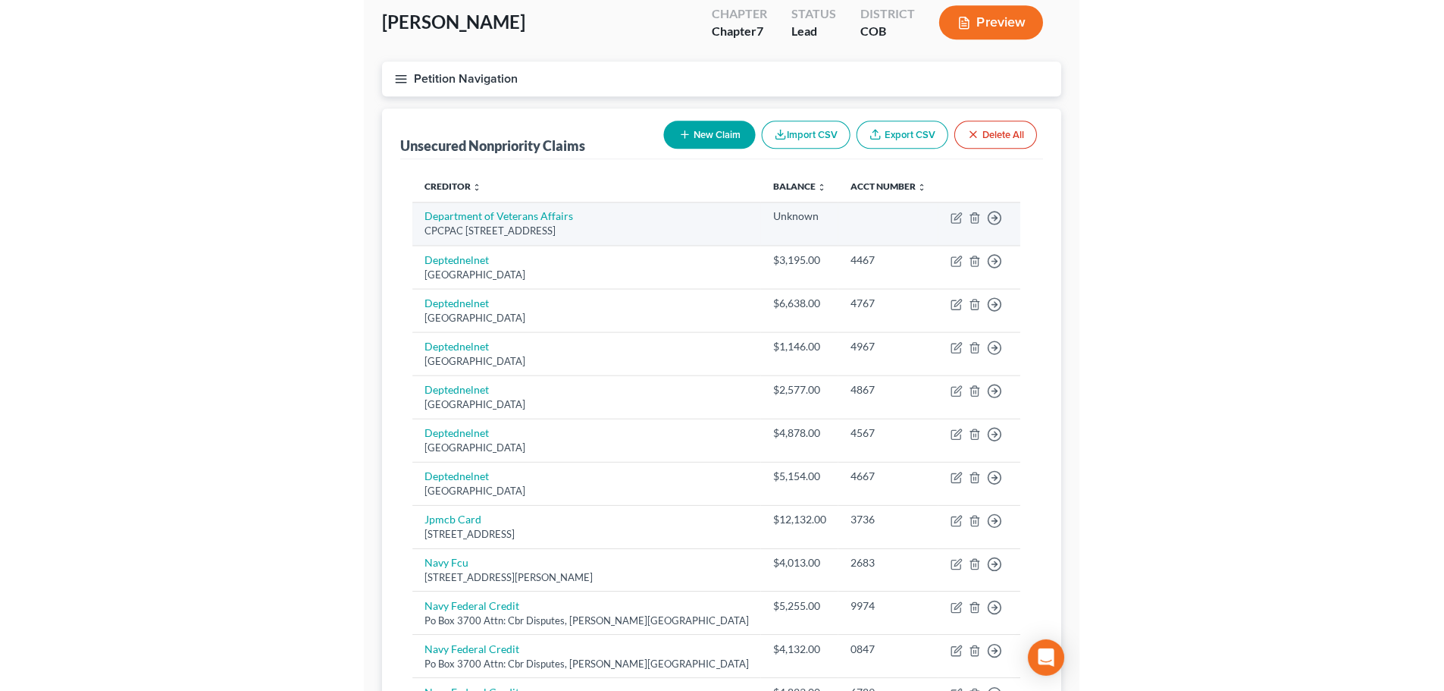
scroll to position [76, 0]
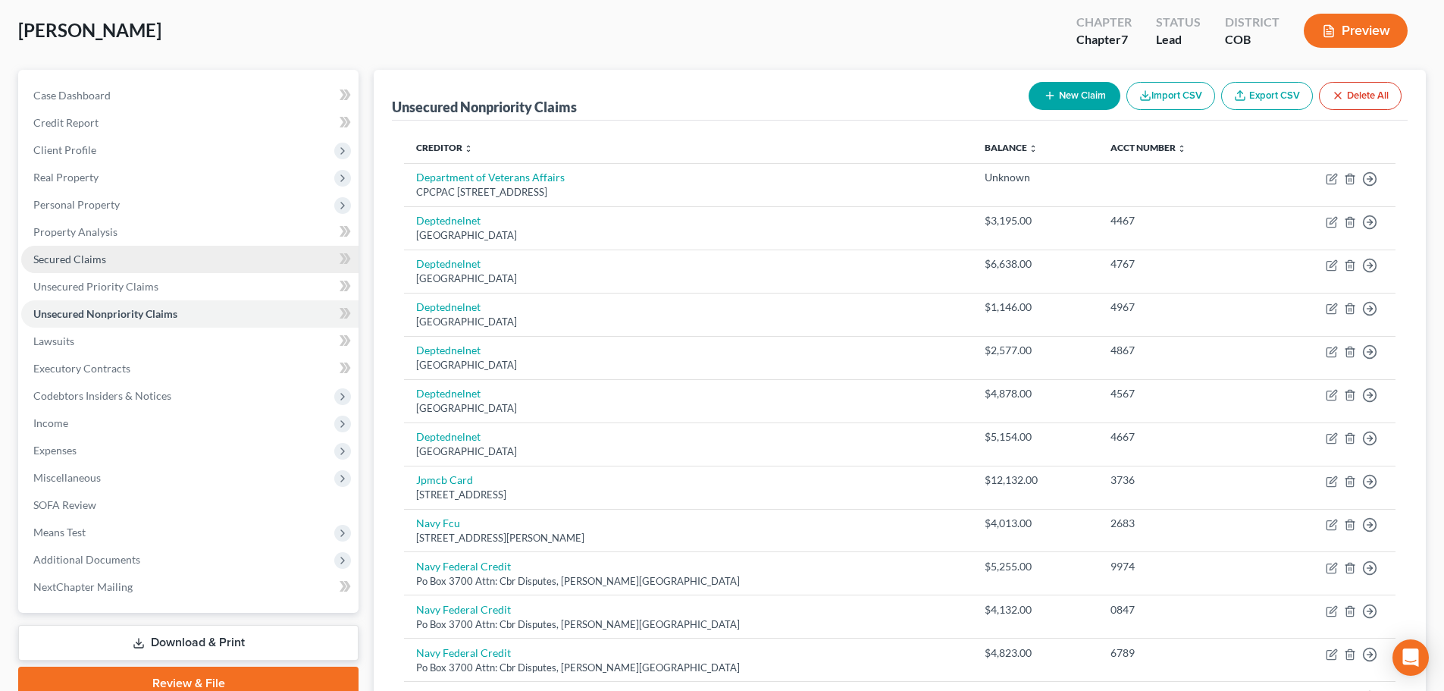
drag, startPoint x: 157, startPoint y: 261, endPoint x: 168, endPoint y: 259, distance: 10.9
click at [158, 260] on link "Secured Claims" at bounding box center [189, 259] width 337 height 27
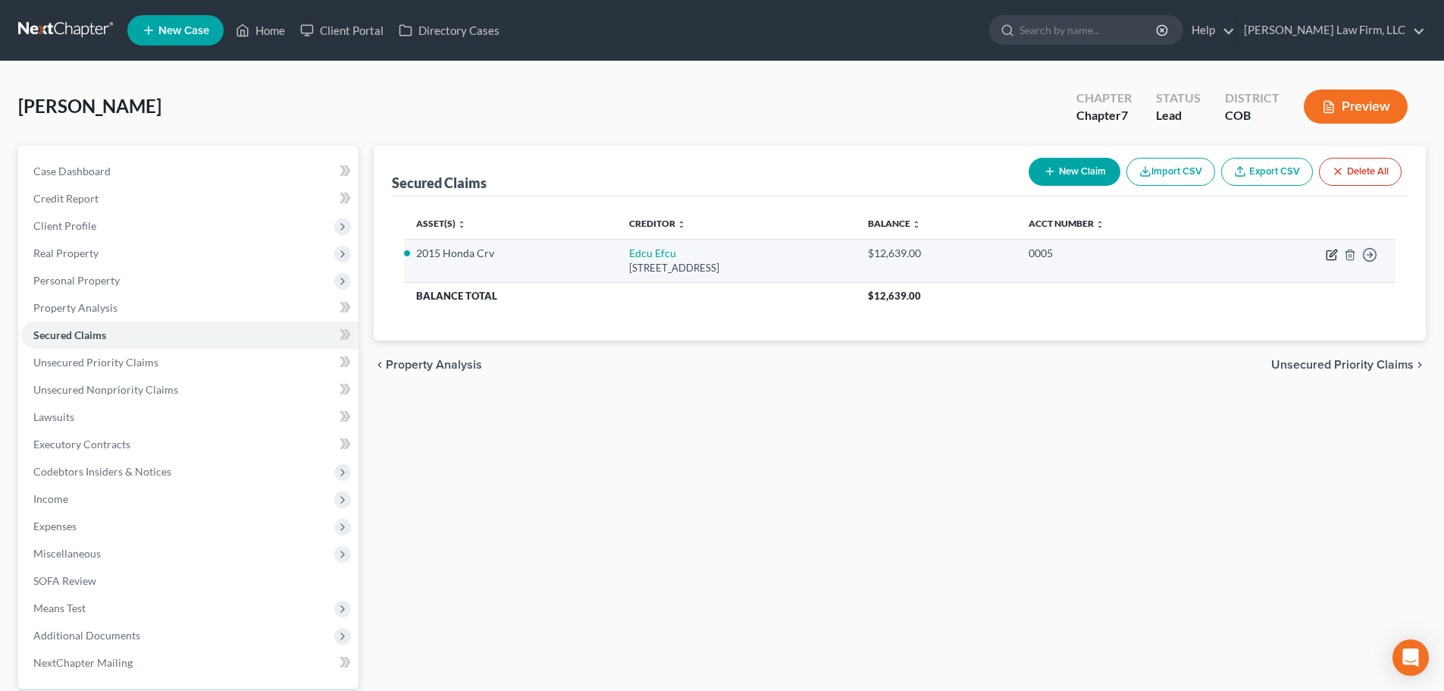
click at [714, 255] on icon "button" at bounding box center [1332, 255] width 12 height 12
select select "21"
select select "5"
select select "0"
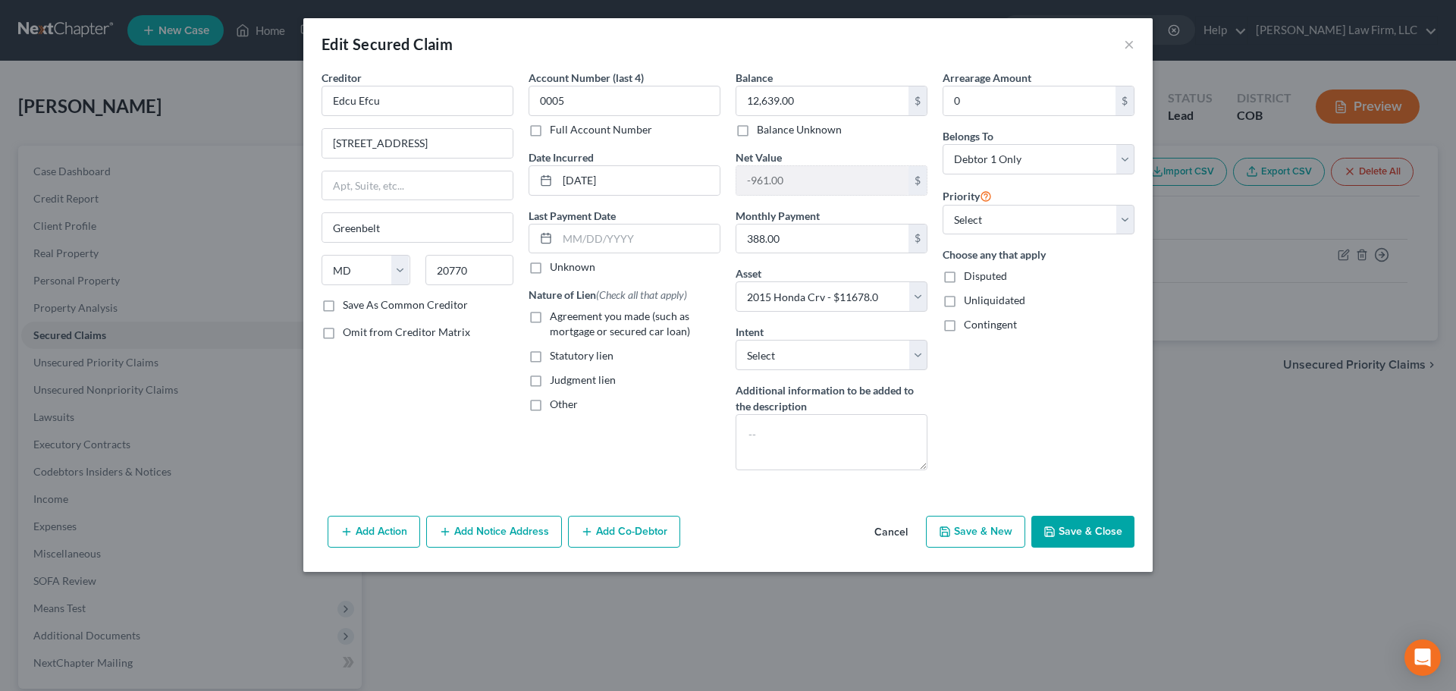
click at [550, 322] on label "Agreement you made (such as mortgage or secured car loan)" at bounding box center [635, 324] width 171 height 30
click at [556, 318] on input "Agreement you made (such as mortgage or secured car loan)" at bounding box center [561, 314] width 10 height 10
checkbox input "true"
click at [714, 365] on select "Select Surrender Redeem Reaffirm Avoid Other" at bounding box center [831, 355] width 192 height 30
select select "4"
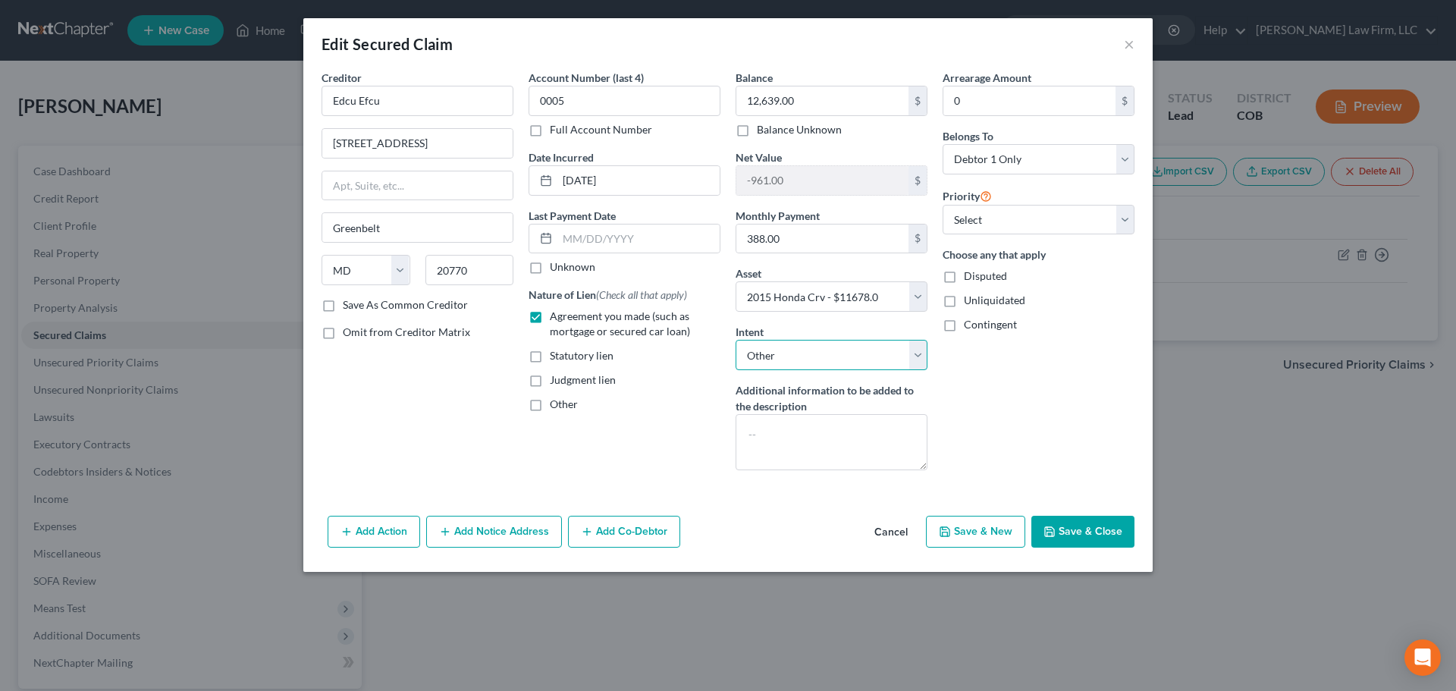
click at [714, 340] on select "Select Surrender Redeem Reaffirm Avoid Other" at bounding box center [831, 355] width 192 height 30
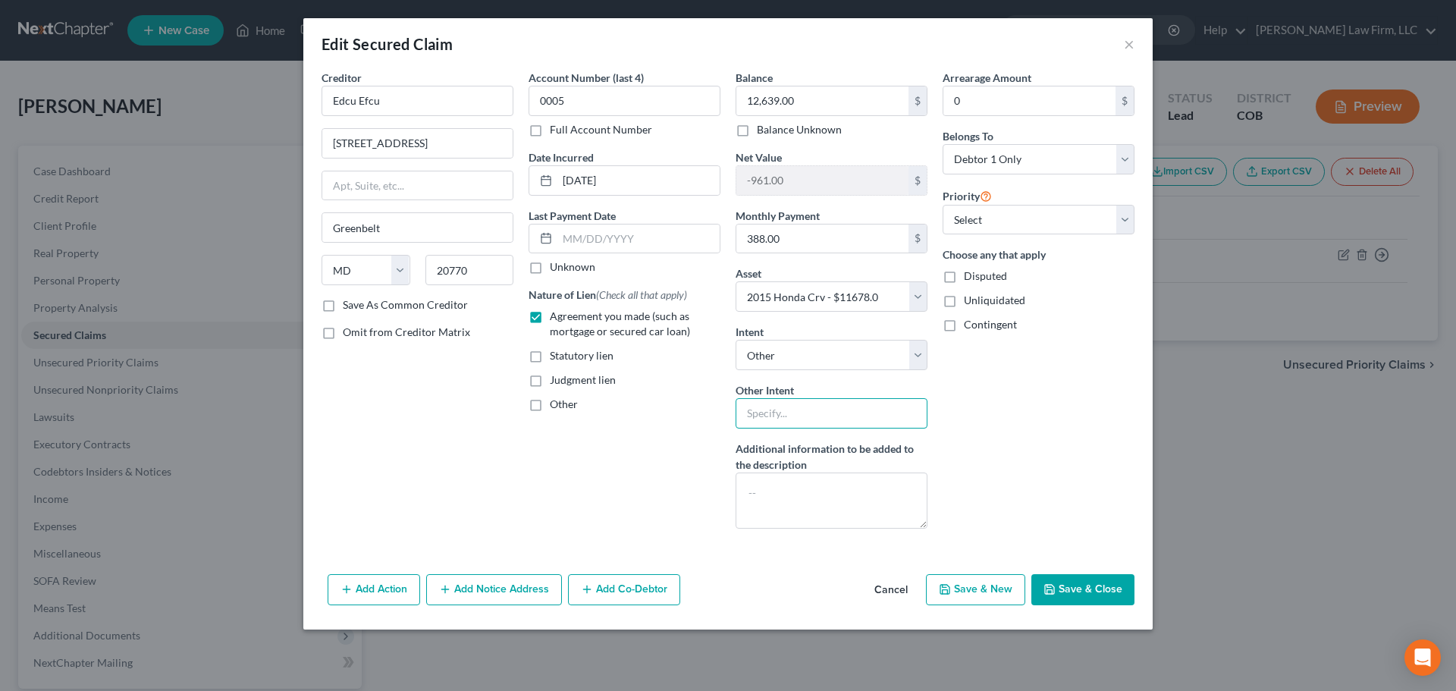
click at [714, 408] on input "text" at bounding box center [831, 413] width 192 height 30
type input "Retain and Pay"
click at [714, 597] on button "Save & Close" at bounding box center [1082, 590] width 103 height 32
select select
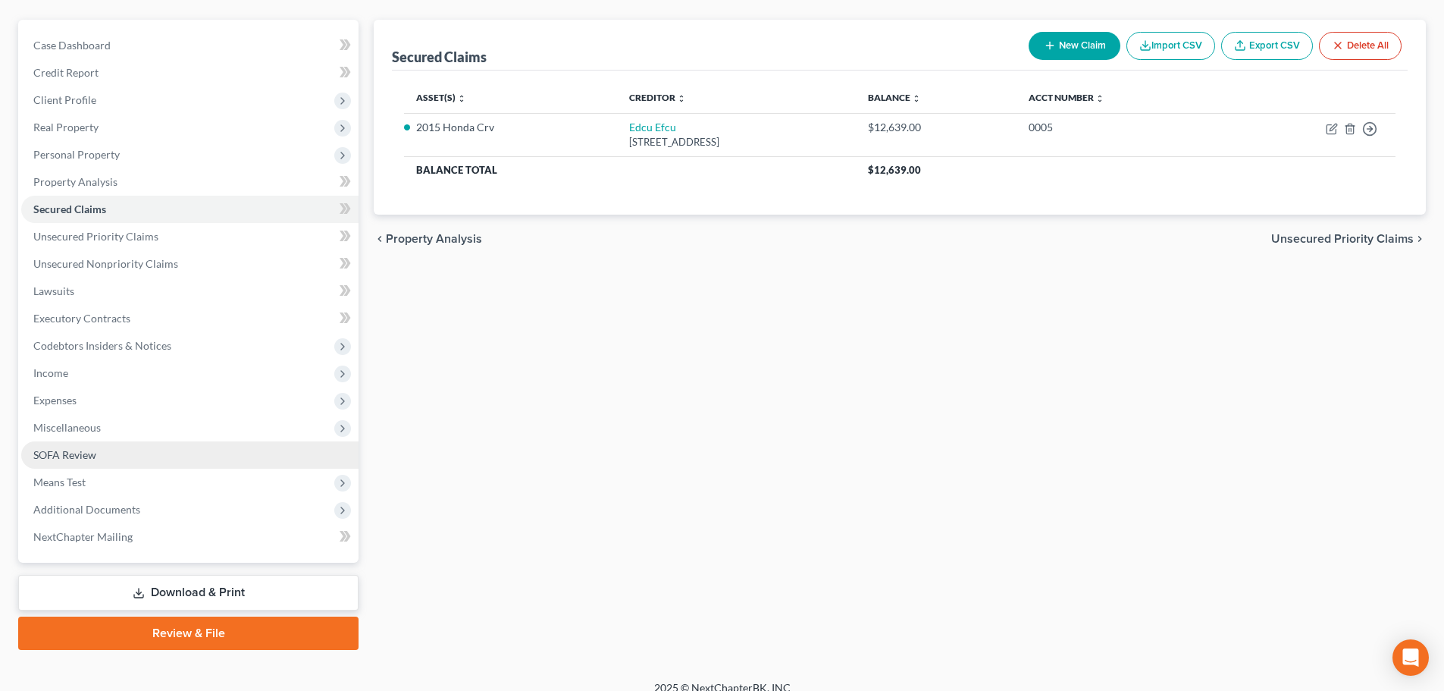
scroll to position [143, 0]
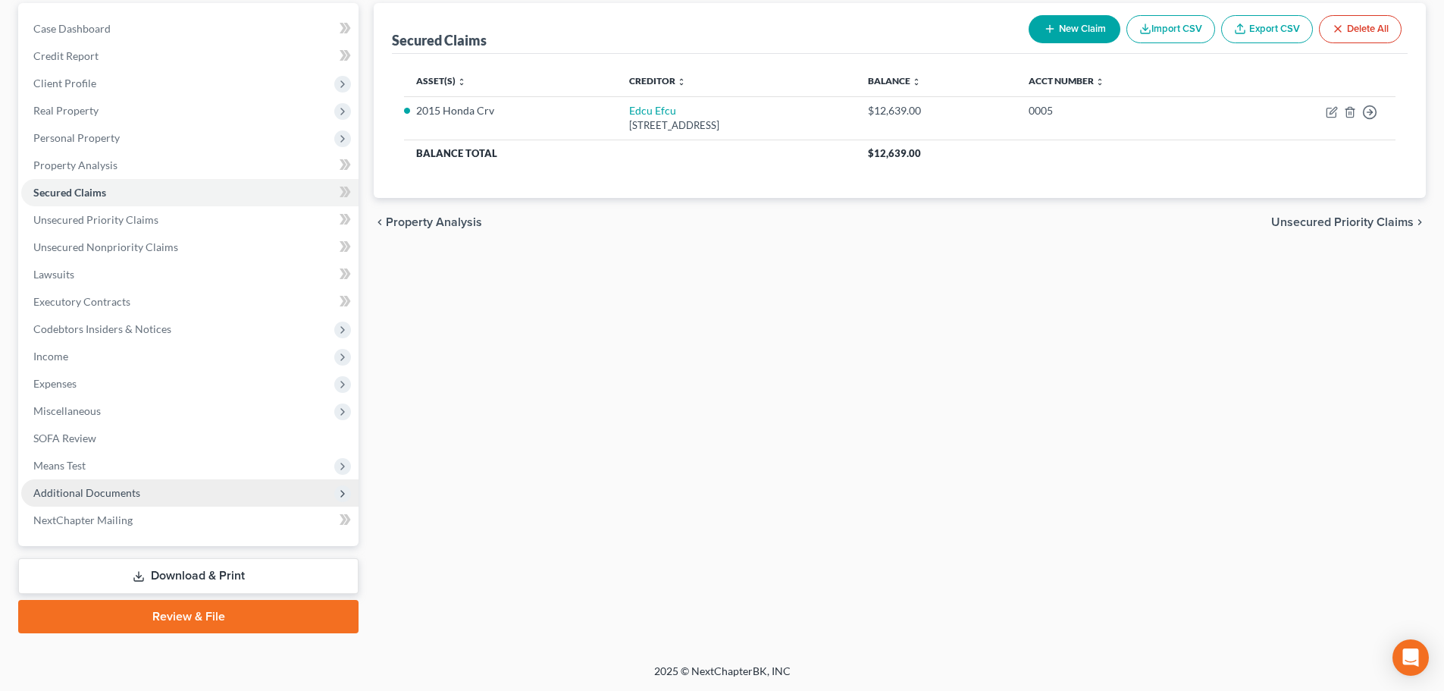
click at [175, 488] on span "Additional Documents" at bounding box center [189, 492] width 337 height 27
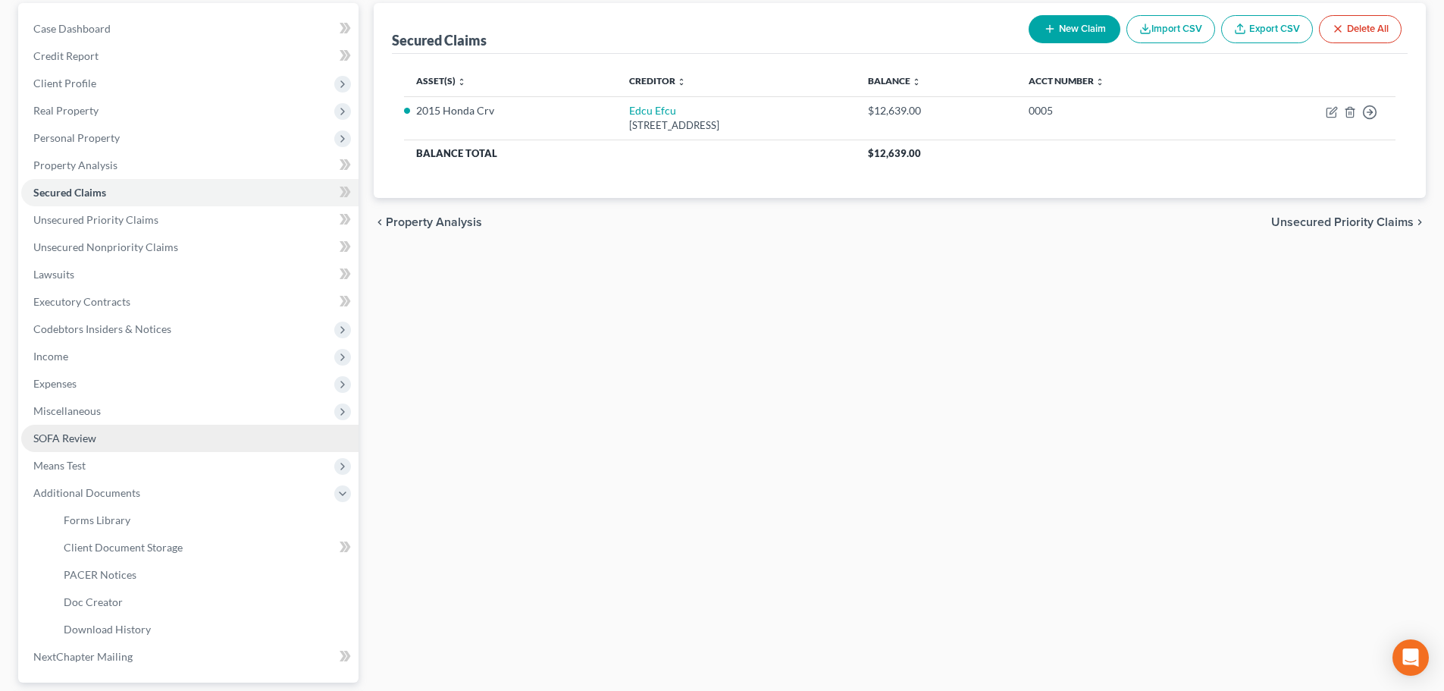
click at [112, 439] on link "SOFA Review" at bounding box center [189, 438] width 337 height 27
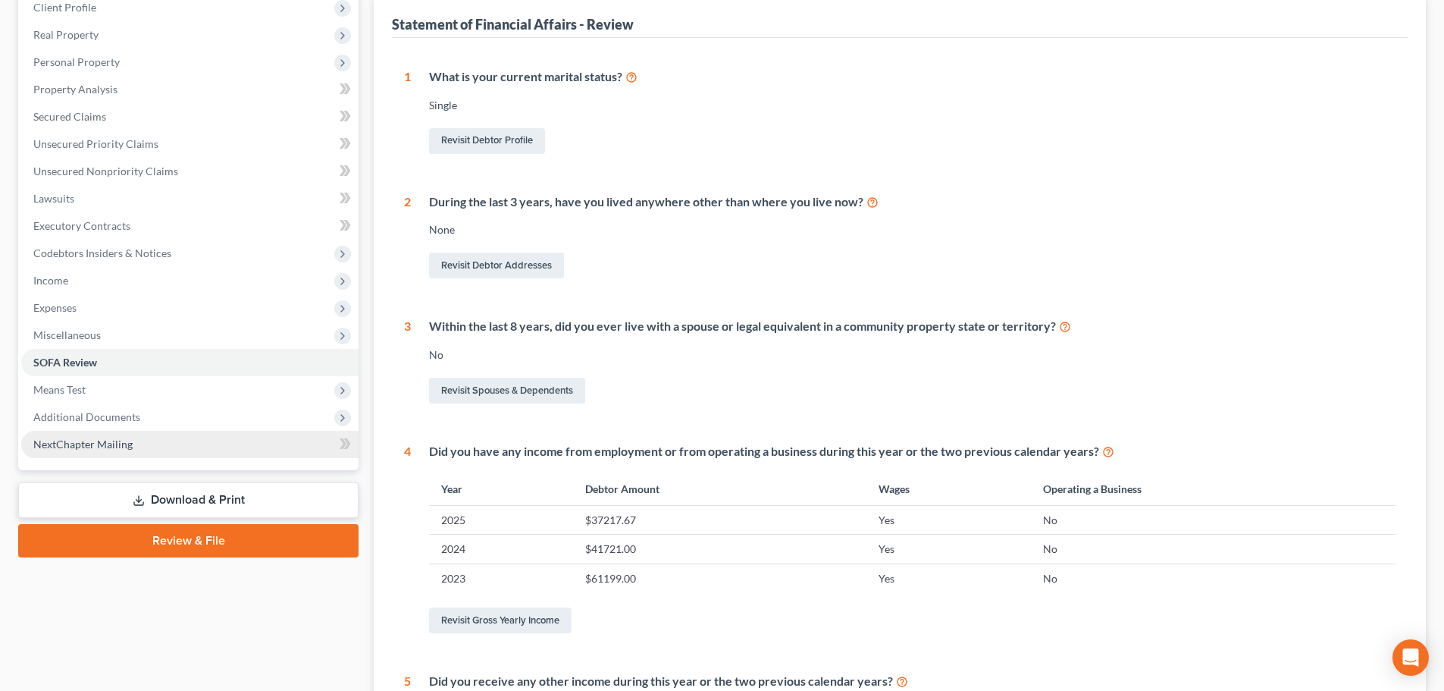
scroll to position [227, 0]
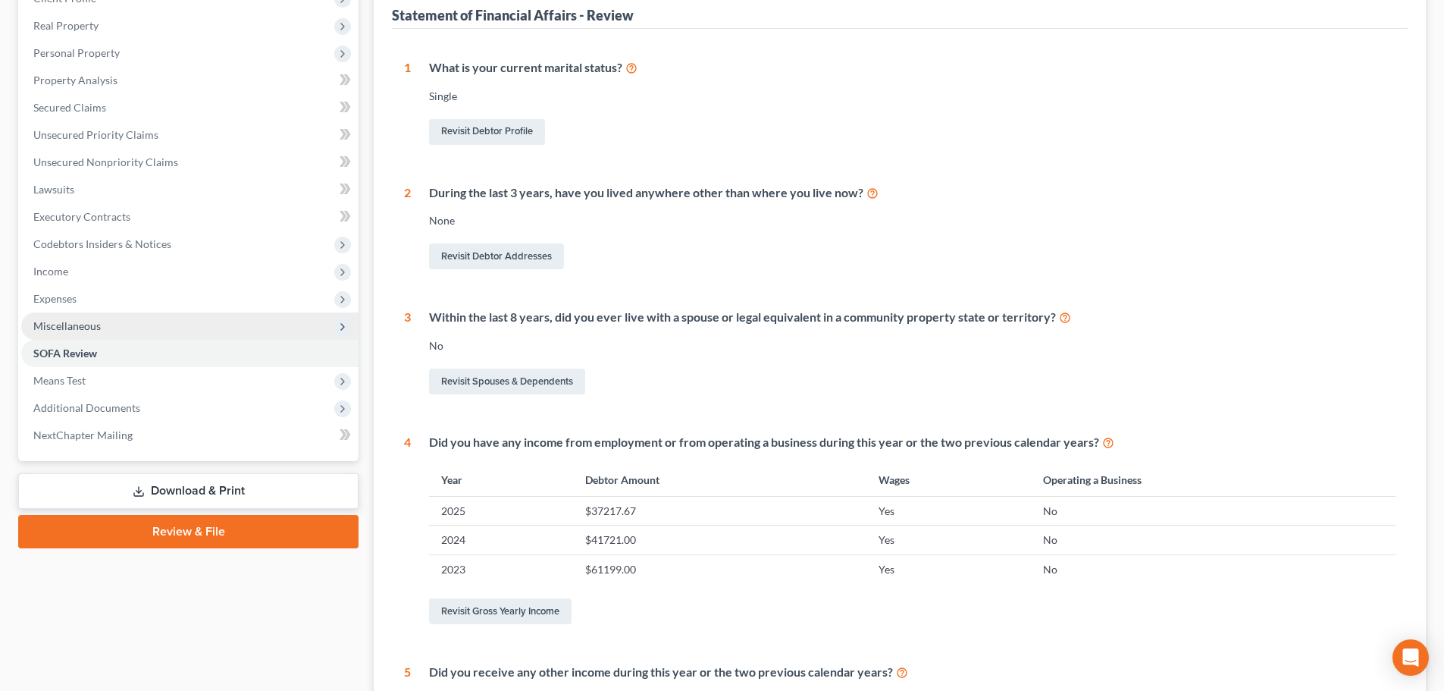
click at [150, 328] on span "Miscellaneous" at bounding box center [189, 325] width 337 height 27
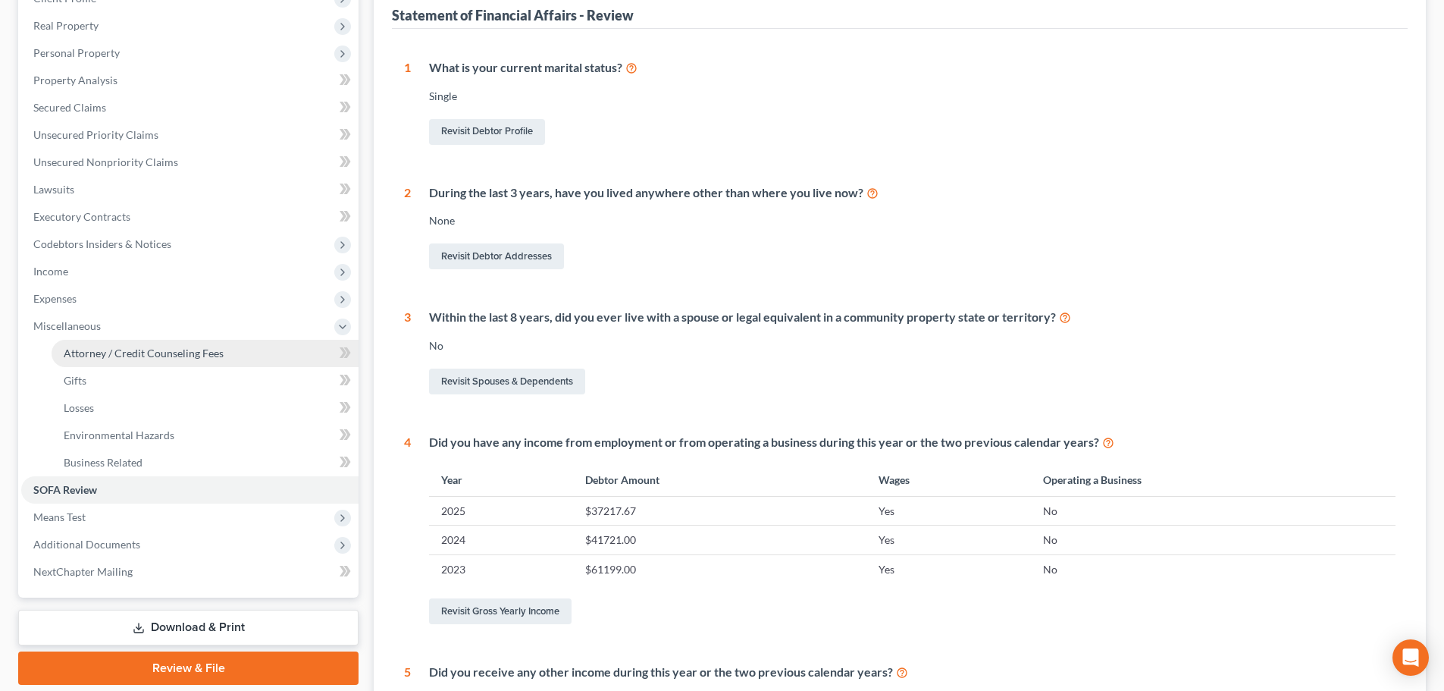
click at [154, 355] on span "Attorney / Credit Counseling Fees" at bounding box center [144, 352] width 160 height 13
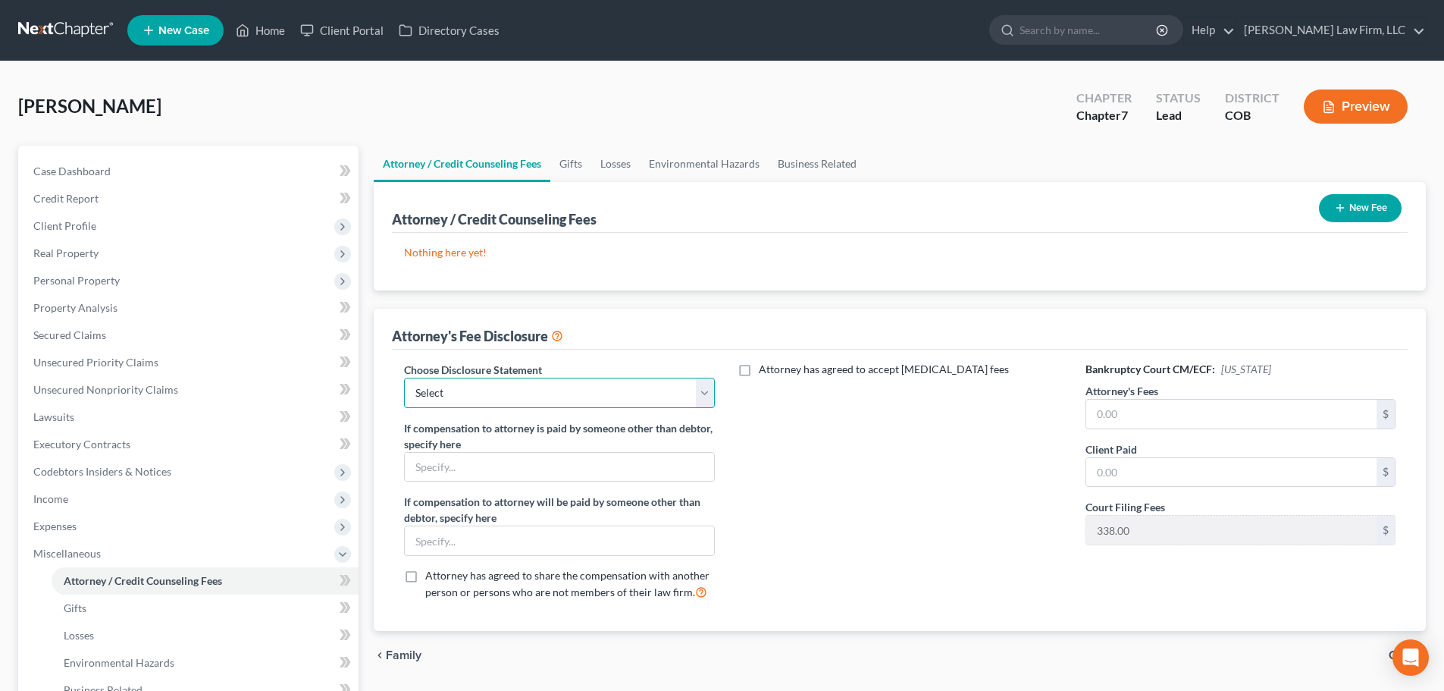
click at [525, 395] on select "Select Disclosure of Compensation of Attorney For Debtor" at bounding box center [559, 393] width 310 height 30
select select "0"
click at [404, 378] on select "Select Disclosure of Compensation of Attorney For Debtor" at bounding box center [559, 393] width 310 height 30
click at [714, 412] on input "text" at bounding box center [1232, 414] width 290 height 29
type input "2,500"
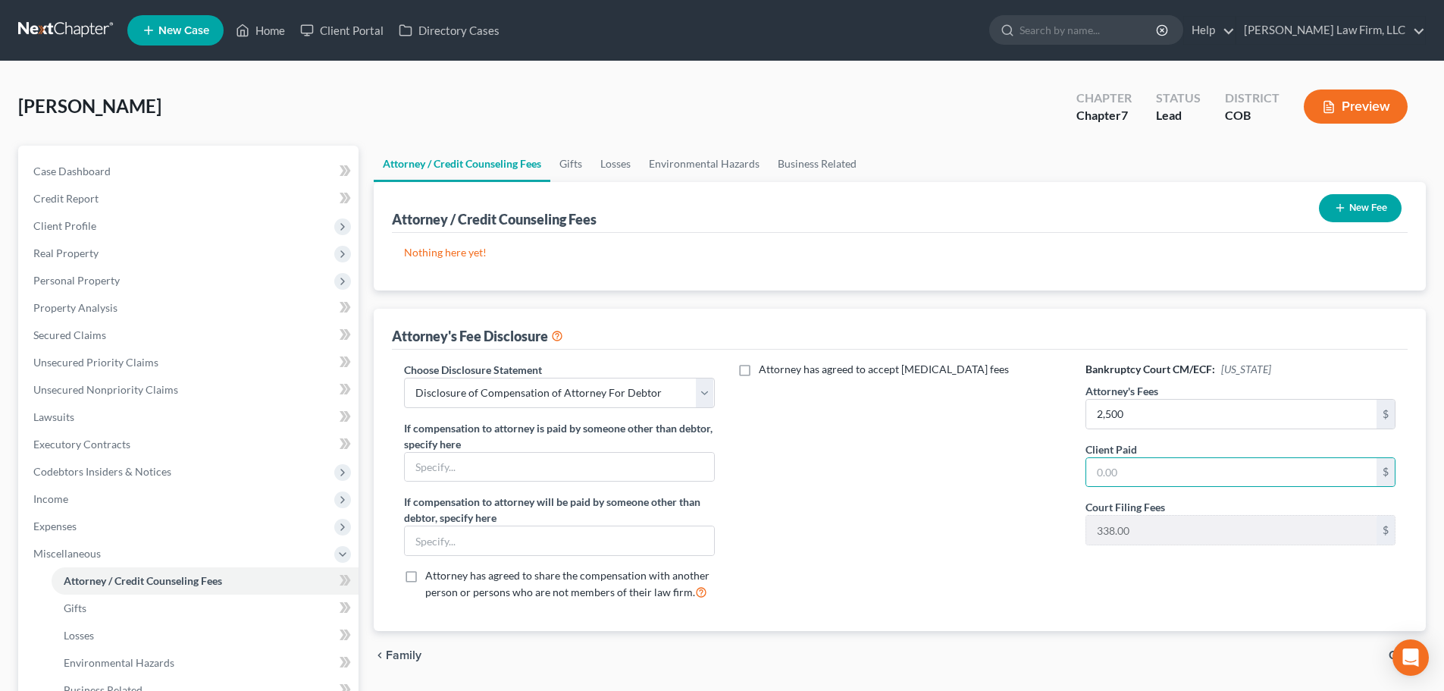
click at [714, 320] on div "Attorney's Fee Disclosure" at bounding box center [900, 329] width 1016 height 41
click at [714, 210] on button "New Fee" at bounding box center [1360, 208] width 83 height 28
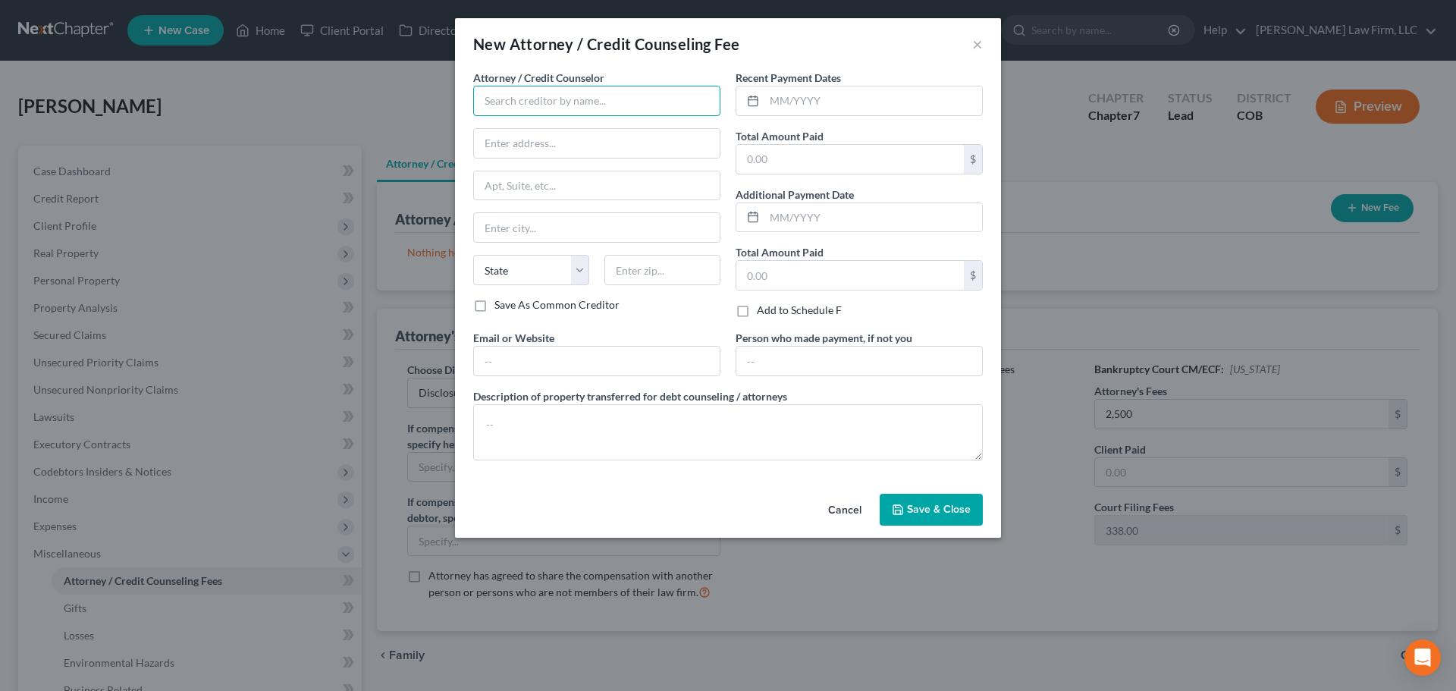
drag, startPoint x: 571, startPoint y: 109, endPoint x: 584, endPoint y: 92, distance: 21.7
click at [572, 109] on input "text" at bounding box center [596, 101] width 247 height 30
type input "[PERSON_NAME] Law Firm, LLC"
type input "10333 E Dry Creek Rd"
type input "Suite 210"
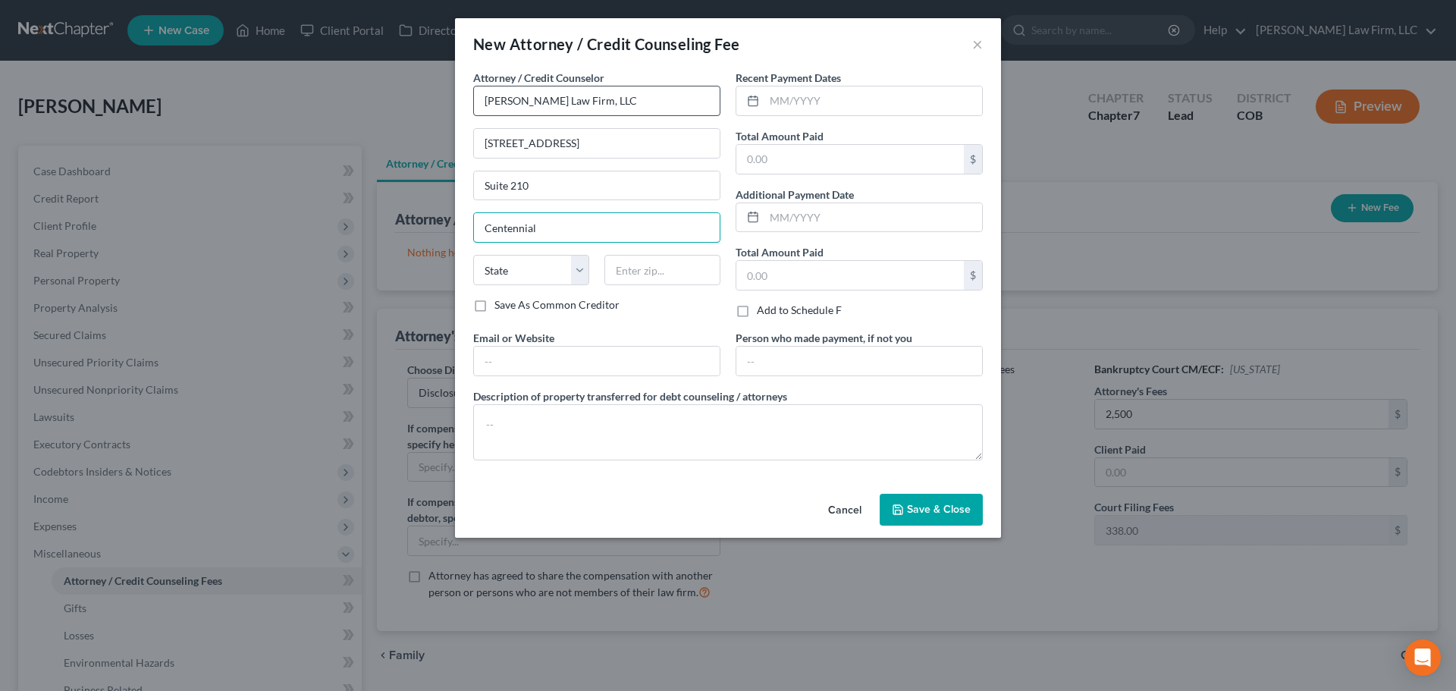
type input "Centennial"
select select "5"
type input "80112"
click at [714, 268] on input "text" at bounding box center [849, 275] width 227 height 29
type input "Englewood"
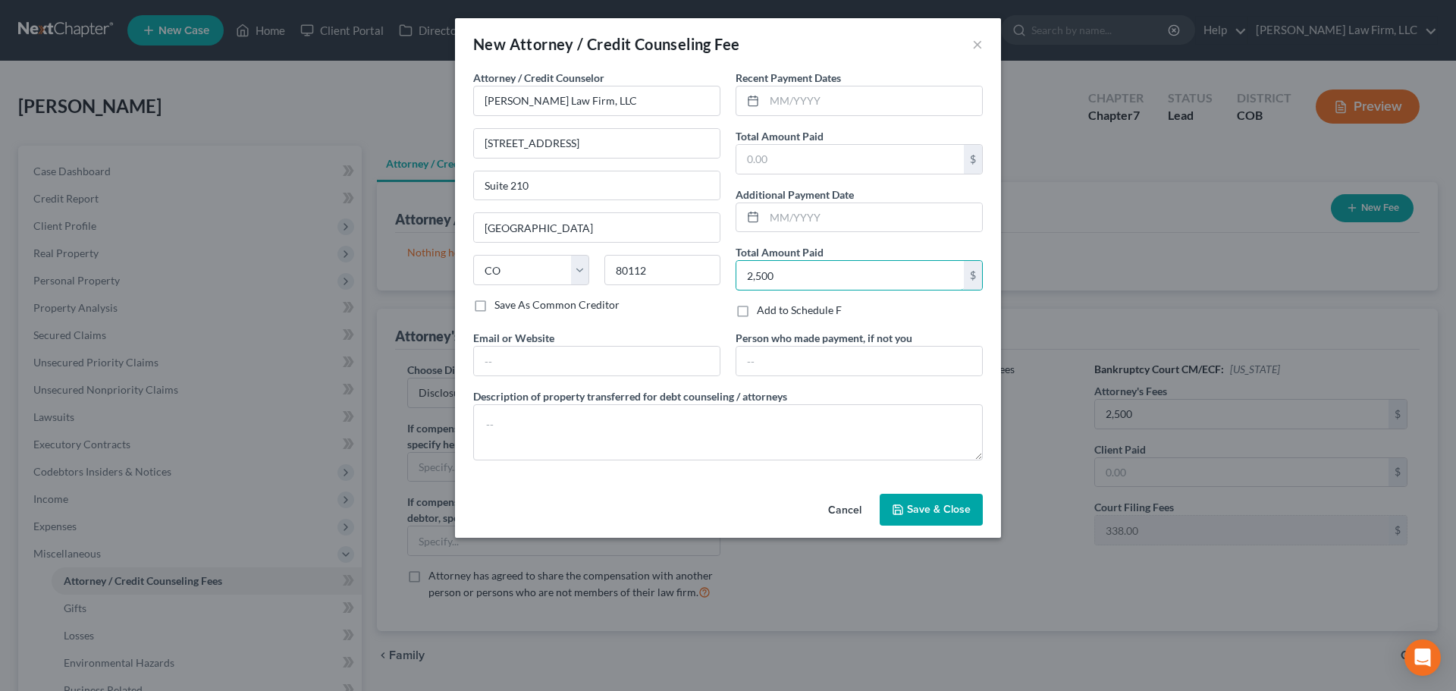
type input "2,500"
click at [714, 105] on input "text" at bounding box center [873, 100] width 218 height 29
type input "7/27/2025"
type input "2,500"
type input "Englewood"
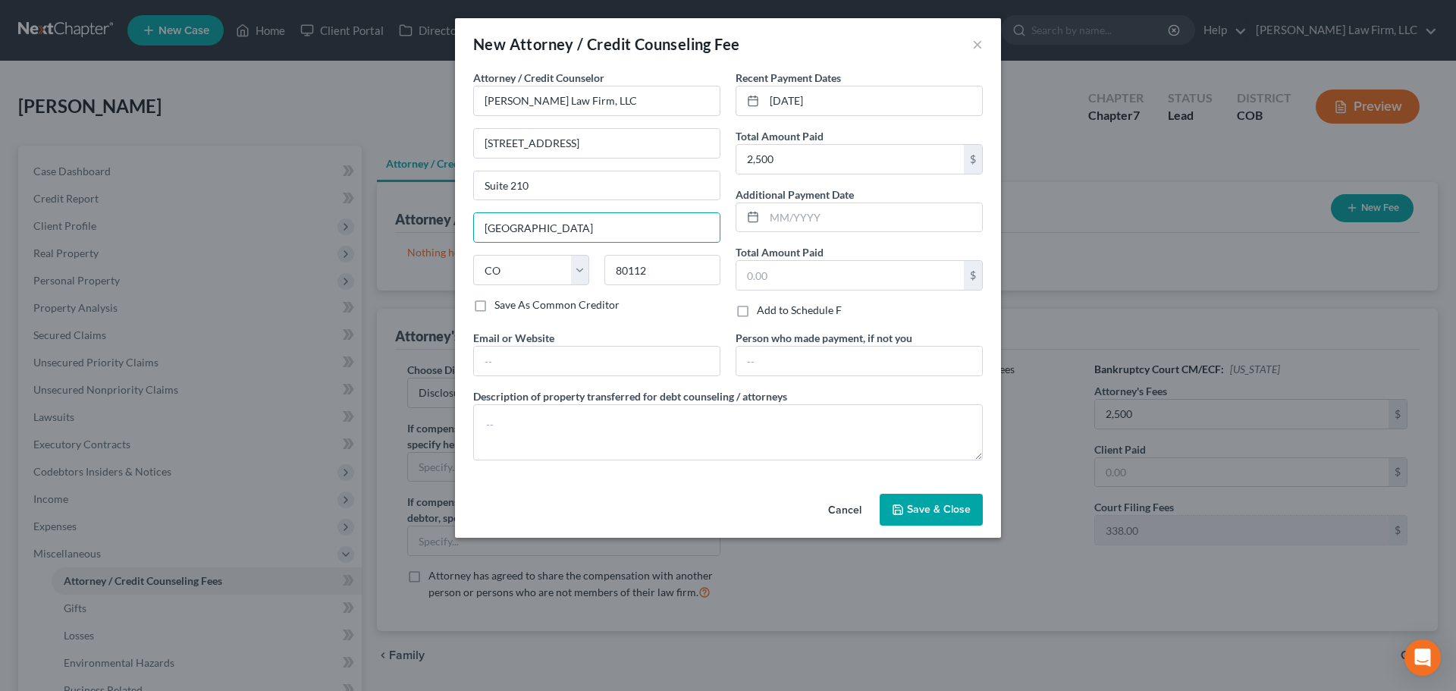
click at [698, 303] on div "Save As Common Creditor" at bounding box center [596, 304] width 247 height 15
click at [714, 368] on input "text" at bounding box center [859, 360] width 246 height 29
click at [670, 356] on input "text" at bounding box center [597, 360] width 246 height 29
click at [682, 325] on div "Attorney / Credit Counselor * Curtis Law Firm, LLC 10333 E Dry Creek Rd Suite 2…" at bounding box center [597, 200] width 262 height 260
drag, startPoint x: 607, startPoint y: 420, endPoint x: 615, endPoint y: 418, distance: 8.6
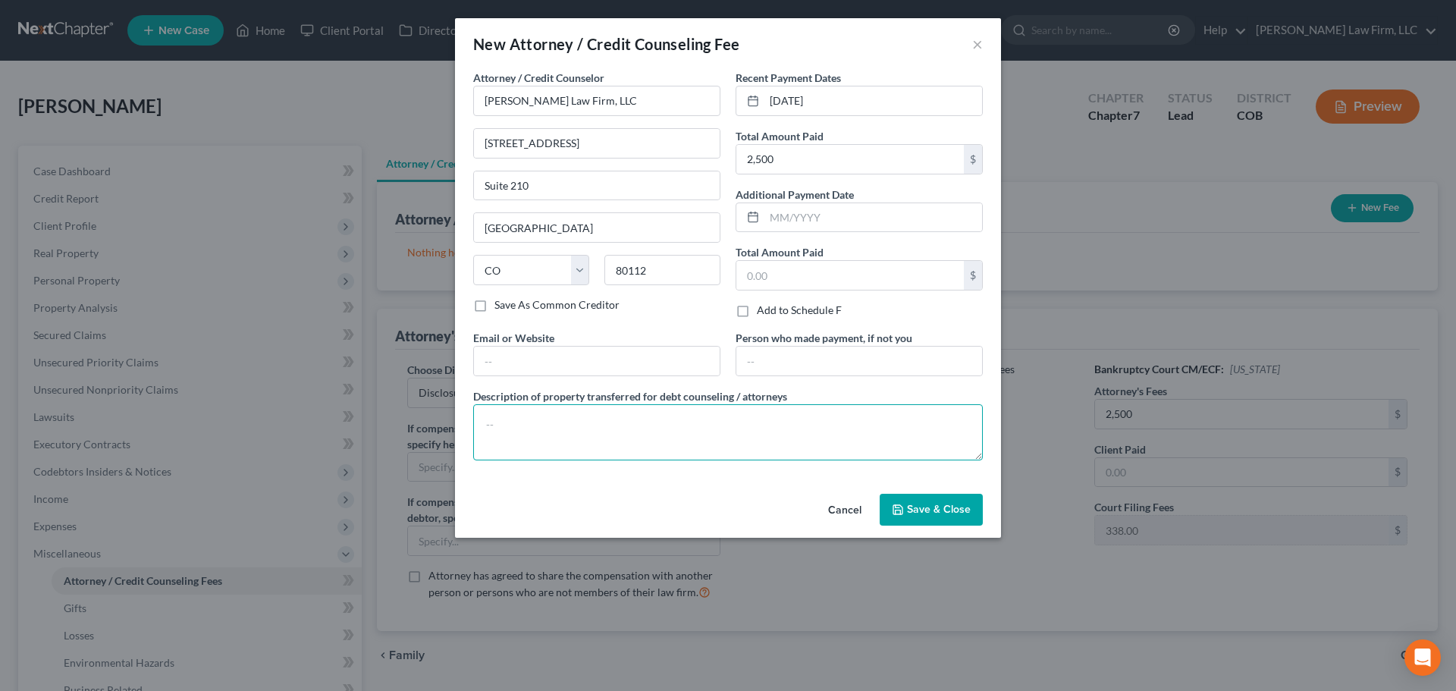
click at [609, 418] on textarea at bounding box center [728, 432] width 510 height 56
type textarea "Cash for bankruptcy filing"
drag, startPoint x: 966, startPoint y: 514, endPoint x: 972, endPoint y: 506, distance: 9.7
click at [714, 513] on button "Save & Close" at bounding box center [931, 510] width 103 height 32
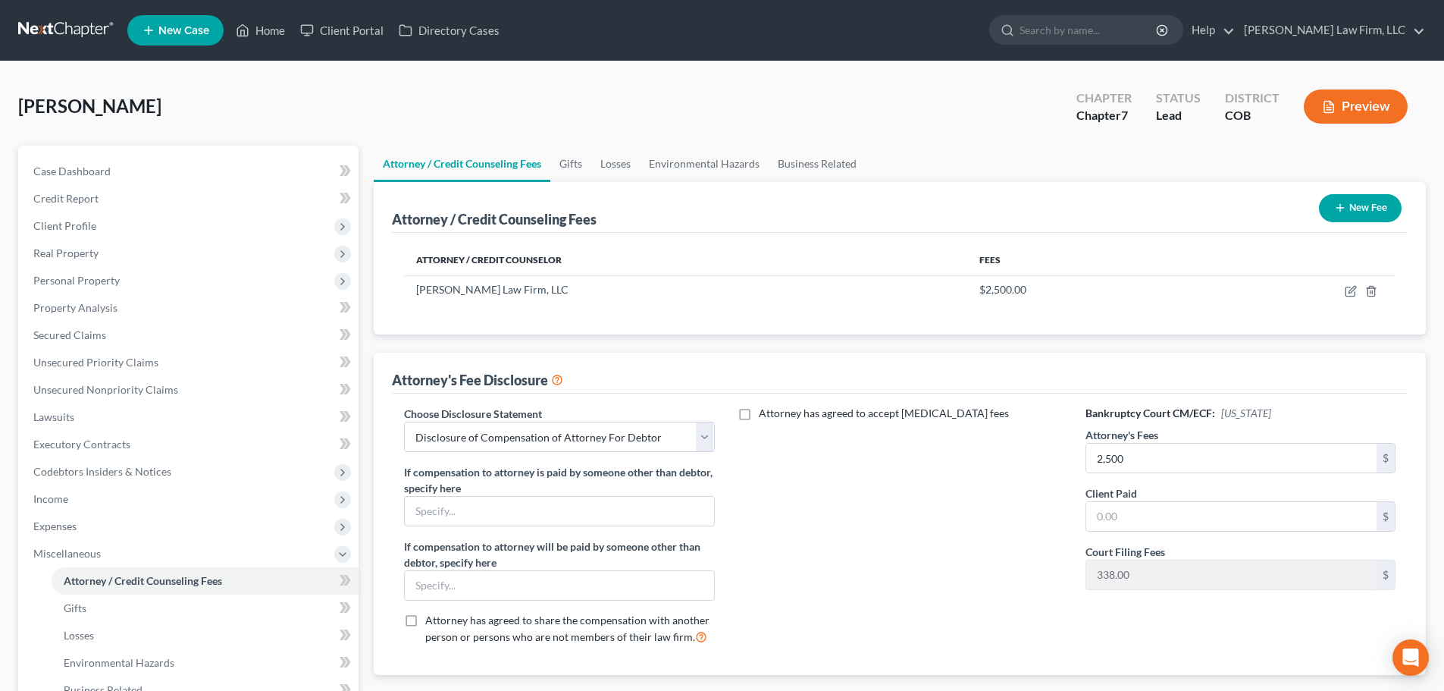
click at [714, 207] on button "New Fee" at bounding box center [1360, 208] width 83 height 28
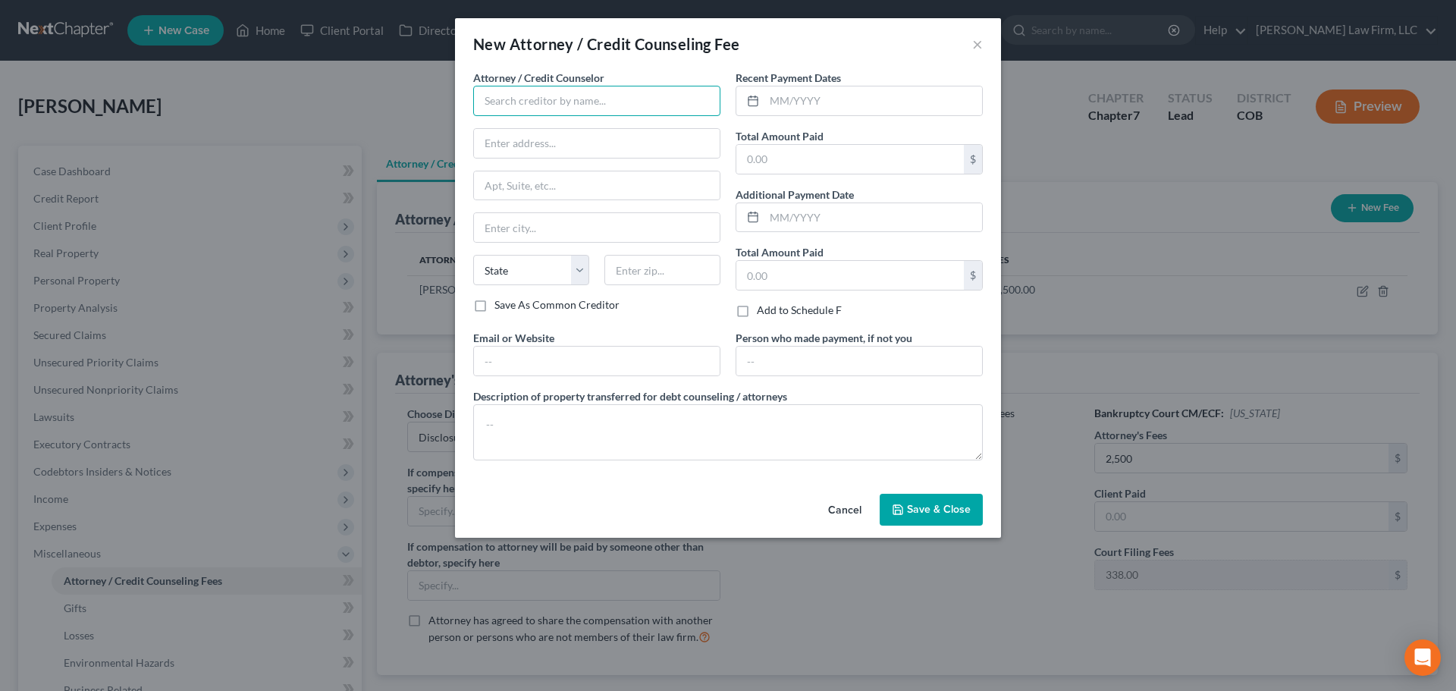
drag, startPoint x: 516, startPoint y: 107, endPoint x: 541, endPoint y: 108, distance: 25.8
click at [518, 106] on input "text" at bounding box center [596, 101] width 247 height 30
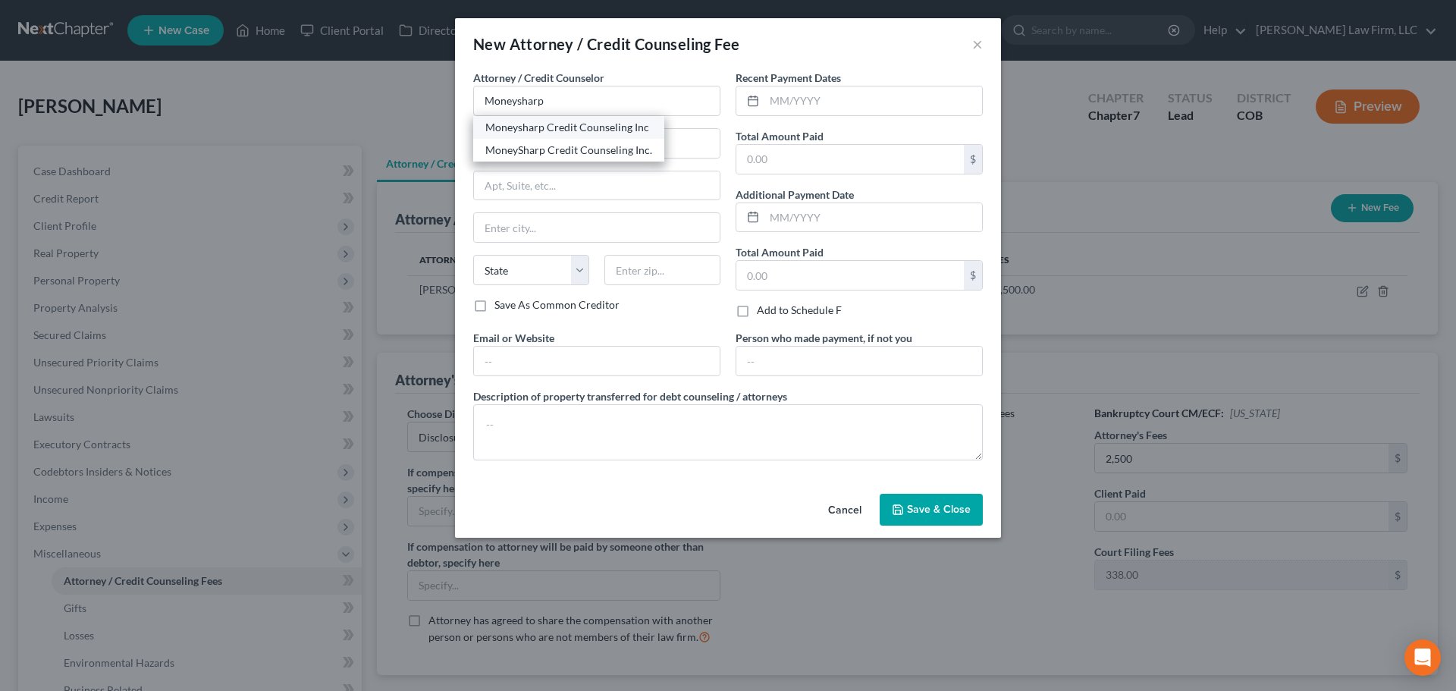
click at [546, 123] on div "Moneysharp Credit Counseling Inc" at bounding box center [568, 127] width 167 height 15
type input "Moneysharp Credit Counseling Inc"
type input "203 N. LaSalle"
type input "Suite 2100"
type input "Chicago"
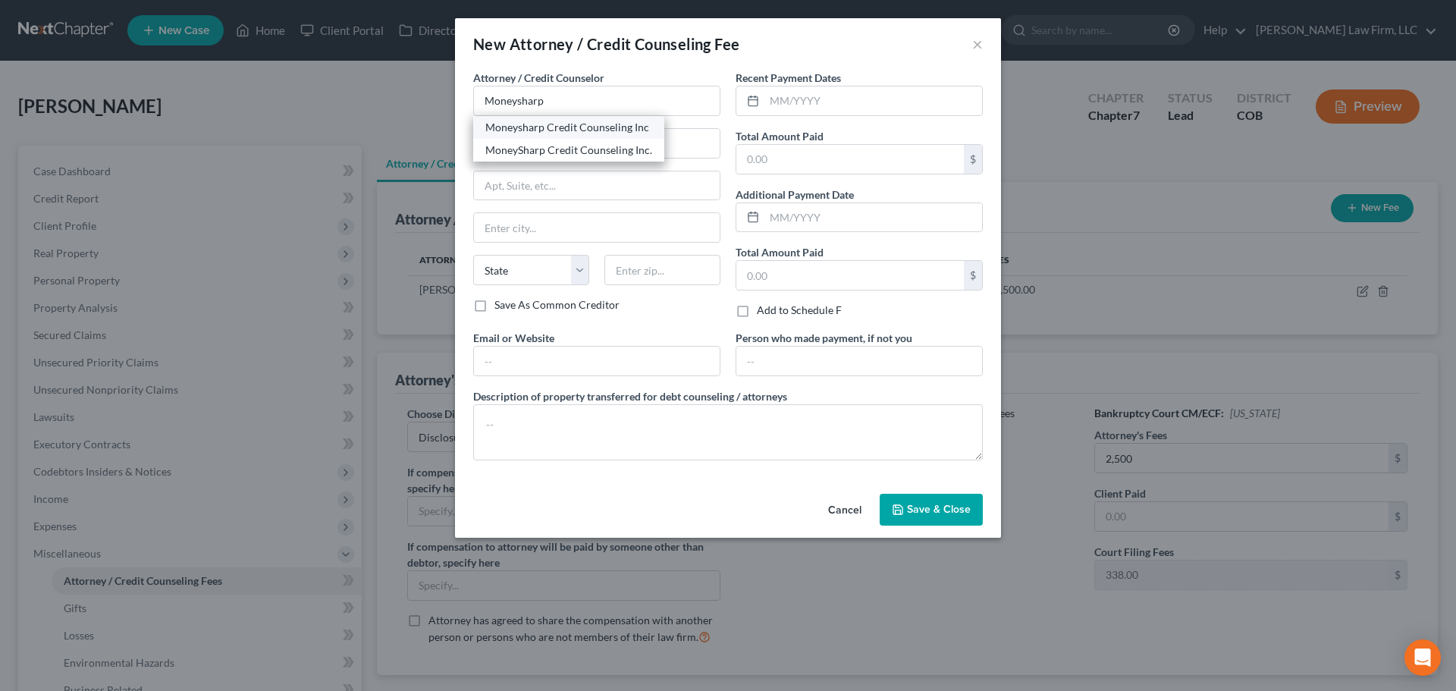
select select "14"
type input "60601"
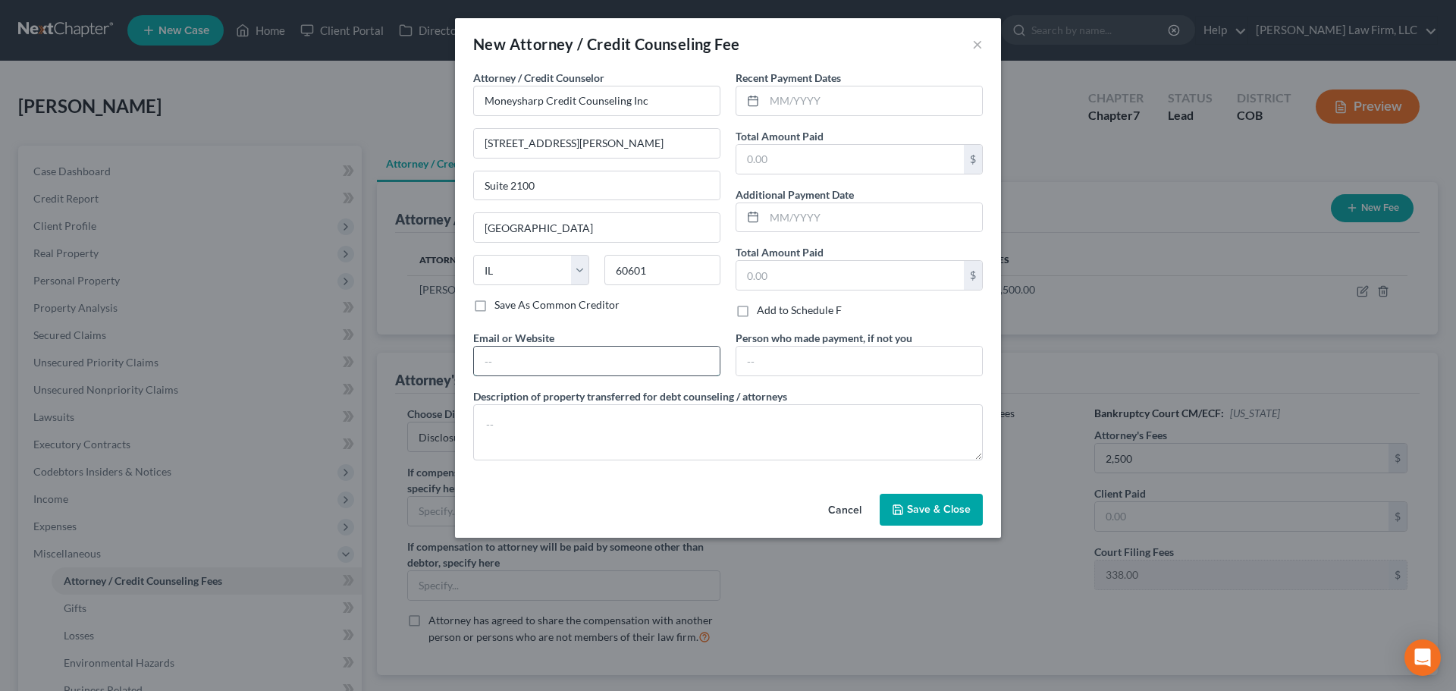
click at [577, 358] on input "text" at bounding box center [597, 360] width 246 height 29
type input "moneysharp.org"
click at [714, 168] on input "text" at bounding box center [849, 159] width 227 height 29
type input "12.00"
drag, startPoint x: 760, startPoint y: 499, endPoint x: 858, endPoint y: 375, distance: 158.7
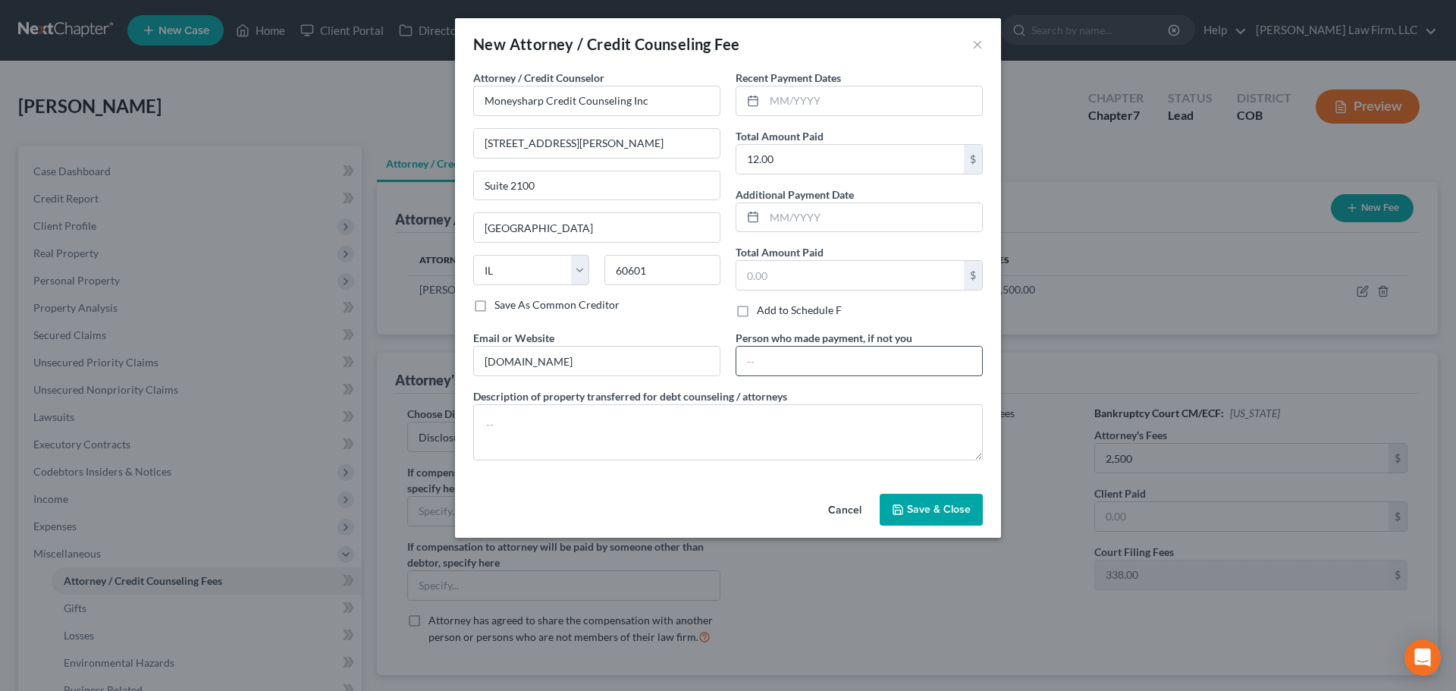
click at [714, 496] on div "Cancel Save & Close" at bounding box center [728, 513] width 546 height 50
click at [714, 100] on input "text" at bounding box center [873, 100] width 218 height 29
type input "8/3/2025"
type textarea "Cash for credit counseling course"
click at [714, 515] on button "Save & Close" at bounding box center [931, 510] width 103 height 32
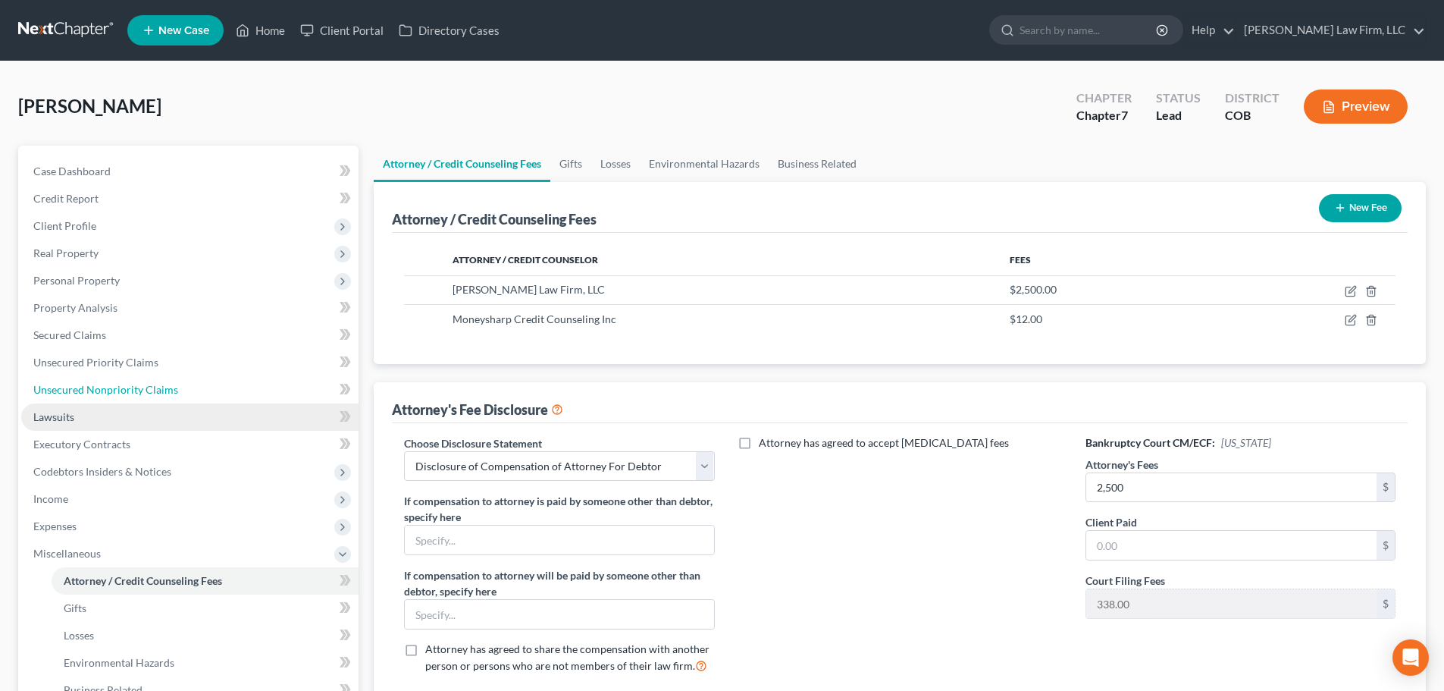
drag, startPoint x: 116, startPoint y: 394, endPoint x: 159, endPoint y: 408, distance: 45.3
click at [116, 394] on span "Unsecured Nonpriority Claims" at bounding box center [105, 389] width 145 height 13
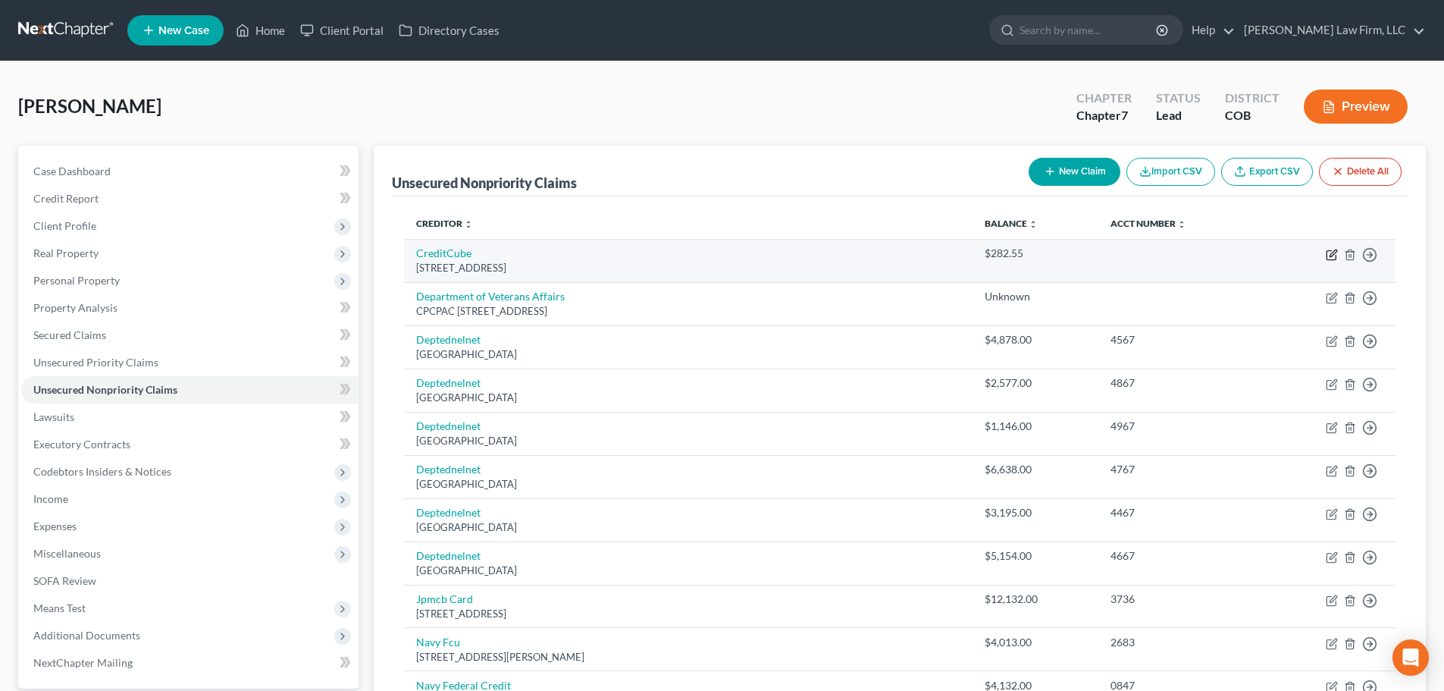
click at [714, 259] on icon "button" at bounding box center [1332, 255] width 12 height 12
select select "4"
select select "10"
select select "0"
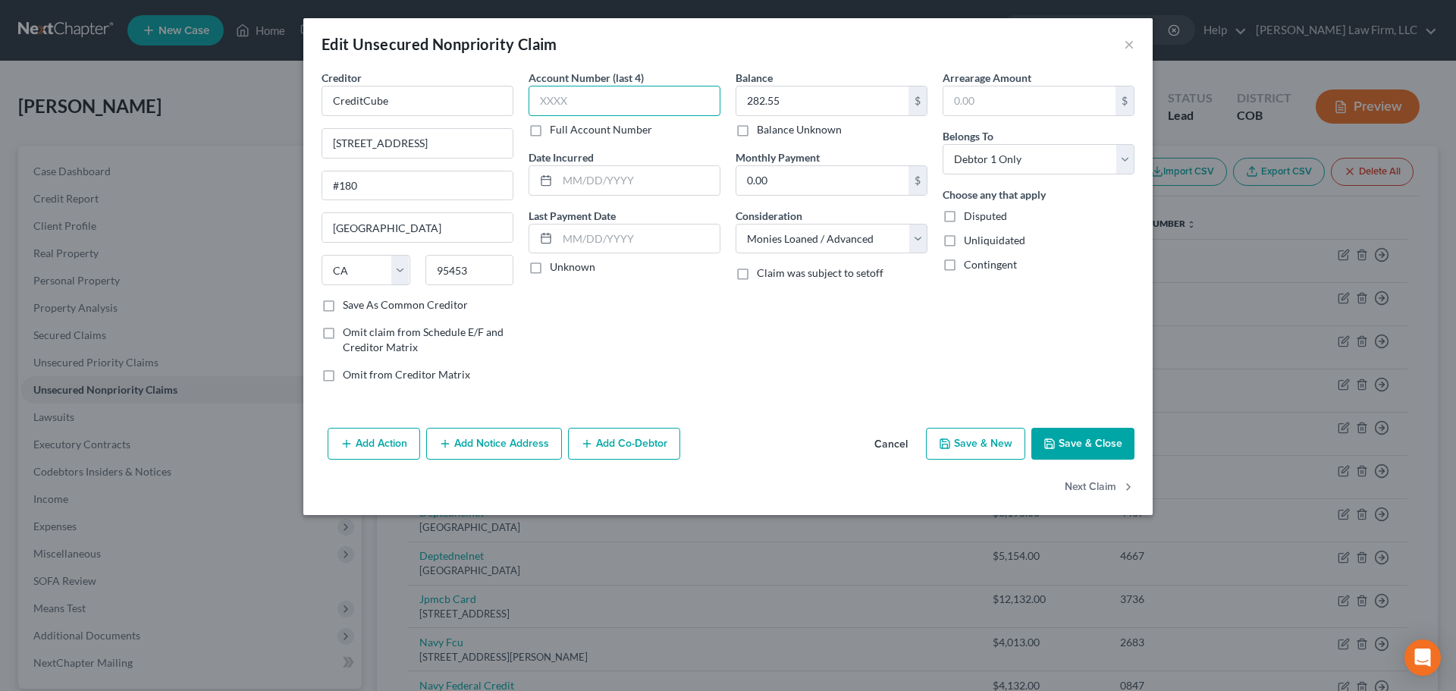
drag, startPoint x: 602, startPoint y: 89, endPoint x: 611, endPoint y: 88, distance: 9.2
click at [607, 86] on input "text" at bounding box center [624, 101] width 192 height 30
type input "6"
type input "0"
type input "8831"
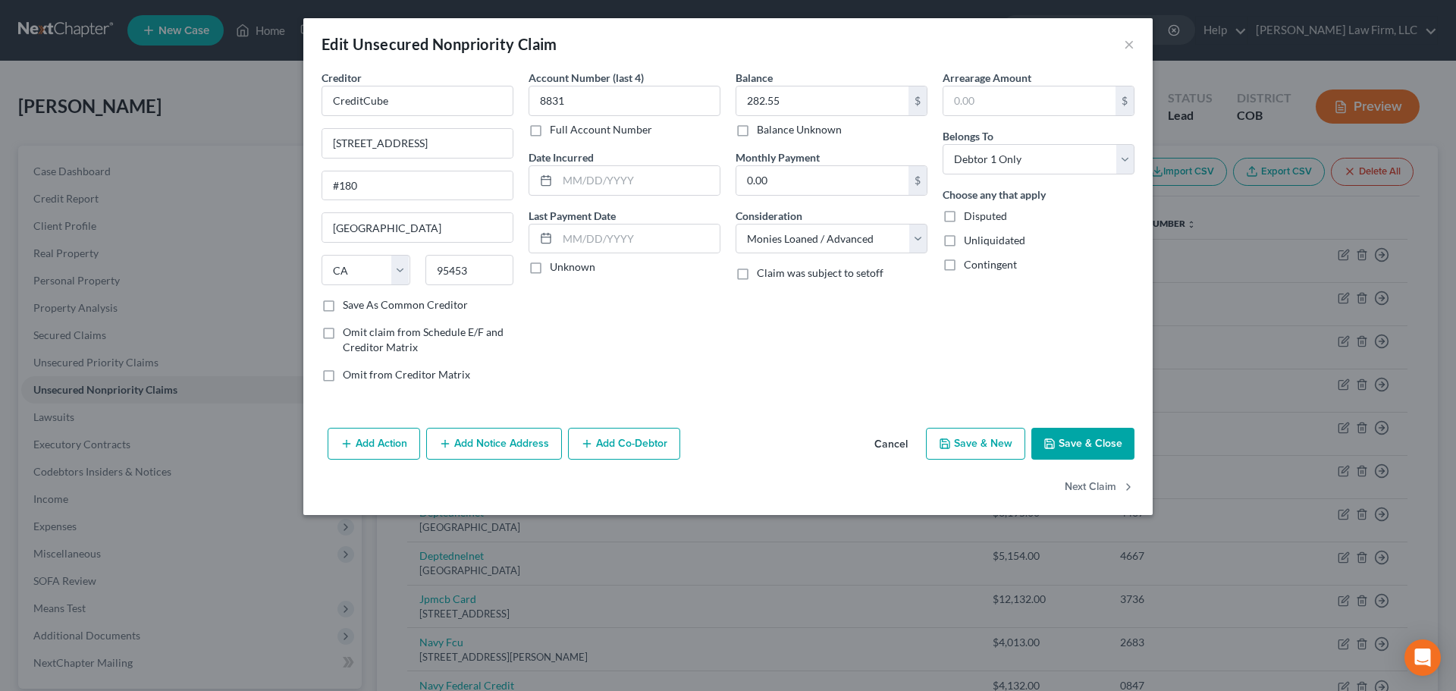
click at [714, 451] on button "Save & Close" at bounding box center [1082, 444] width 103 height 32
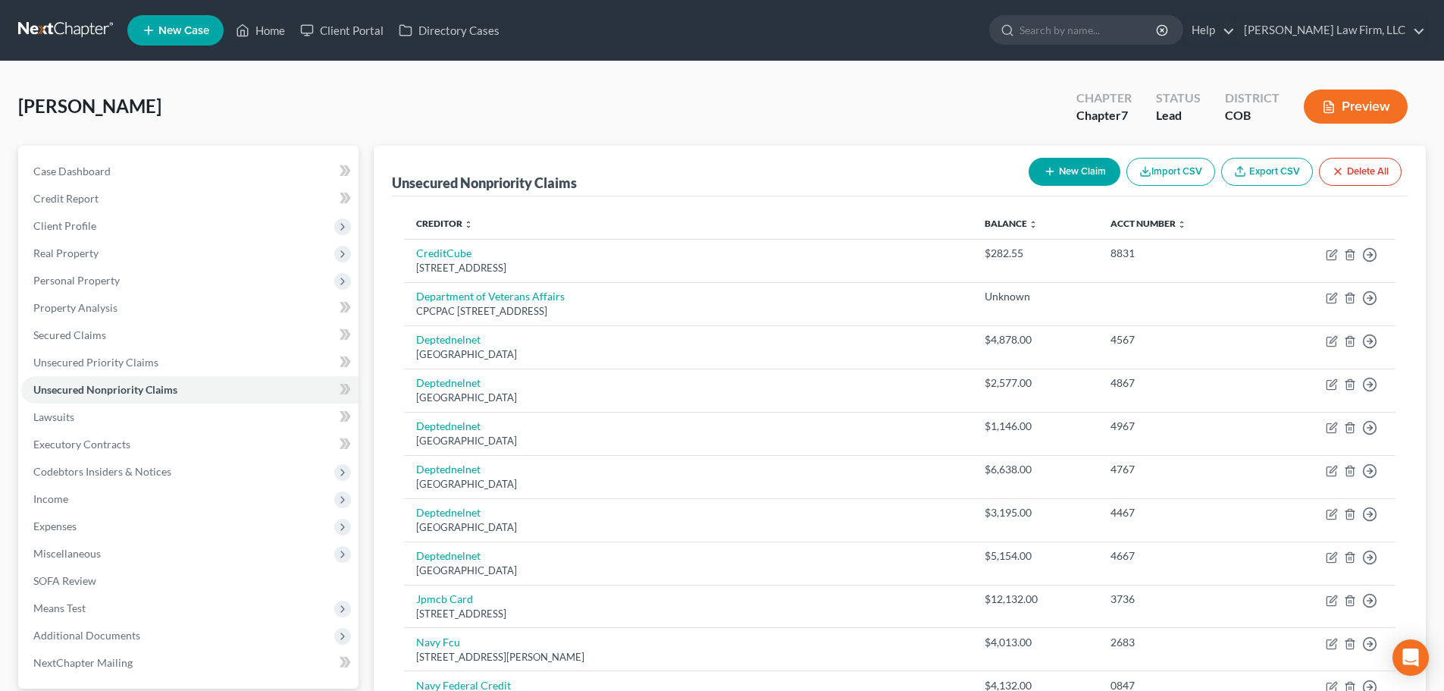
click at [67, 31] on link at bounding box center [66, 30] width 97 height 27
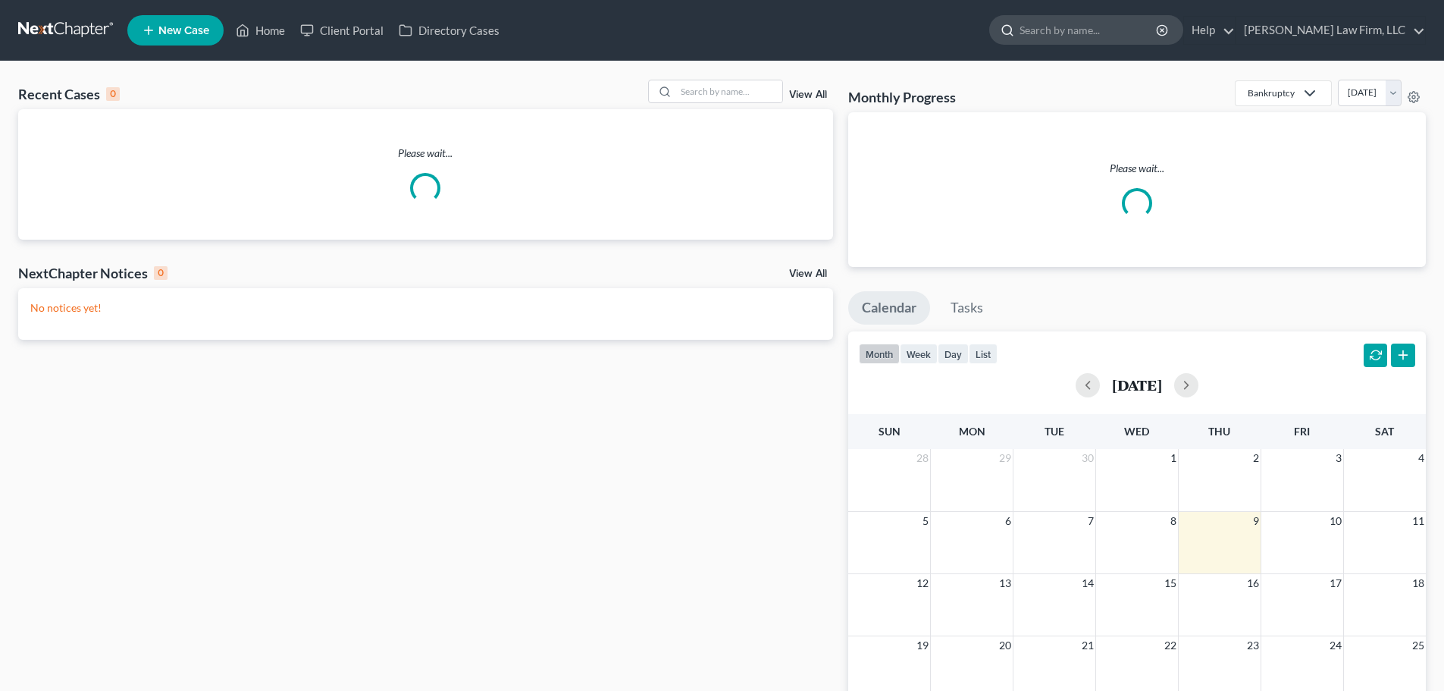
click at [1100, 33] on input "search" at bounding box center [1089, 30] width 139 height 28
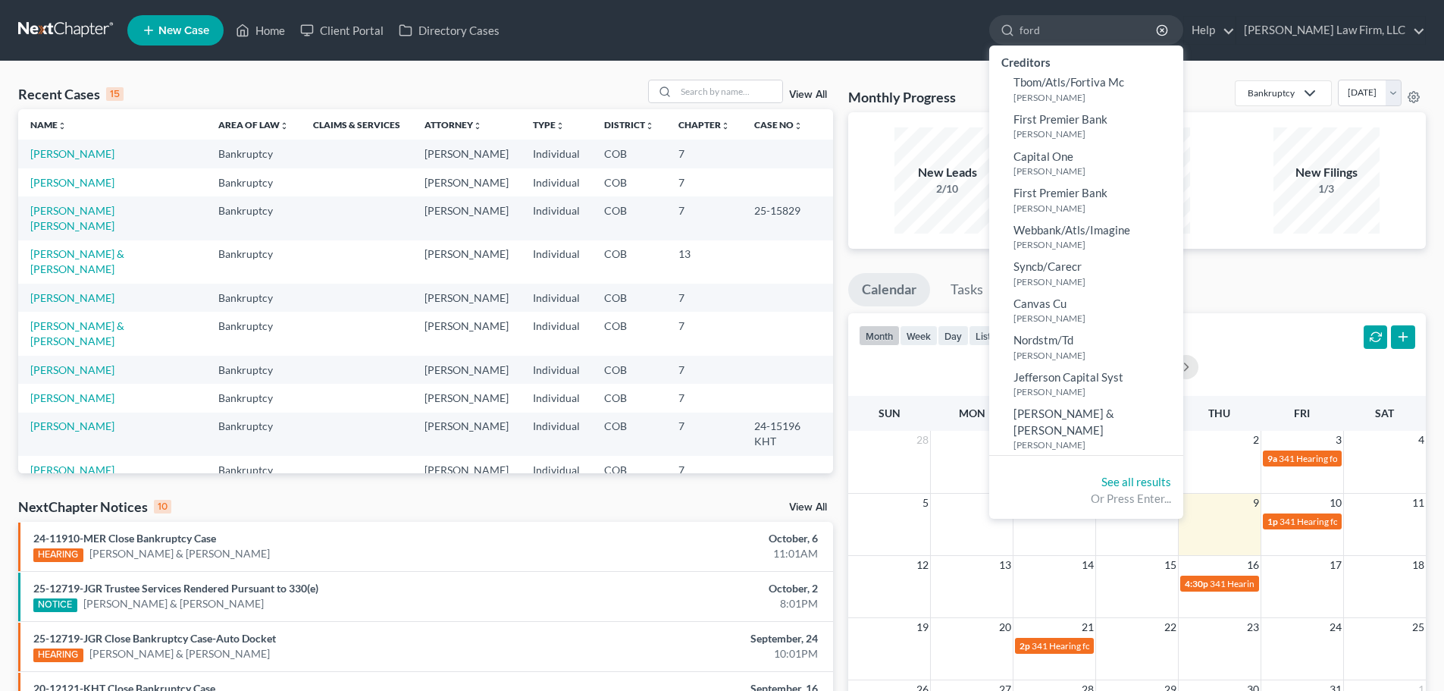
type input "ford"
click at [990, 78] on div "Recent Cases 15 View All Name unfold_more expand_more expand_less Area of Law u…" at bounding box center [722, 562] width 1444 height 1002
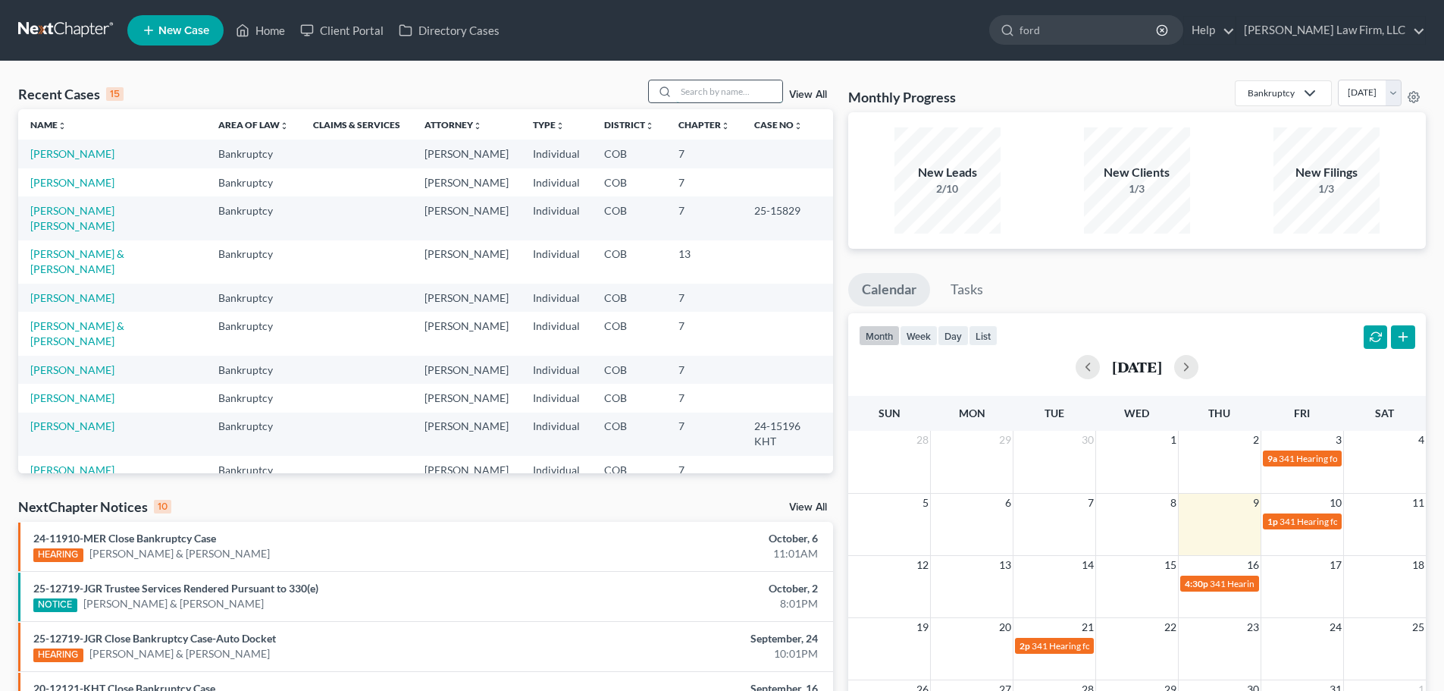
click at [730, 87] on input "search" at bounding box center [729, 91] width 106 height 22
type input "ford"
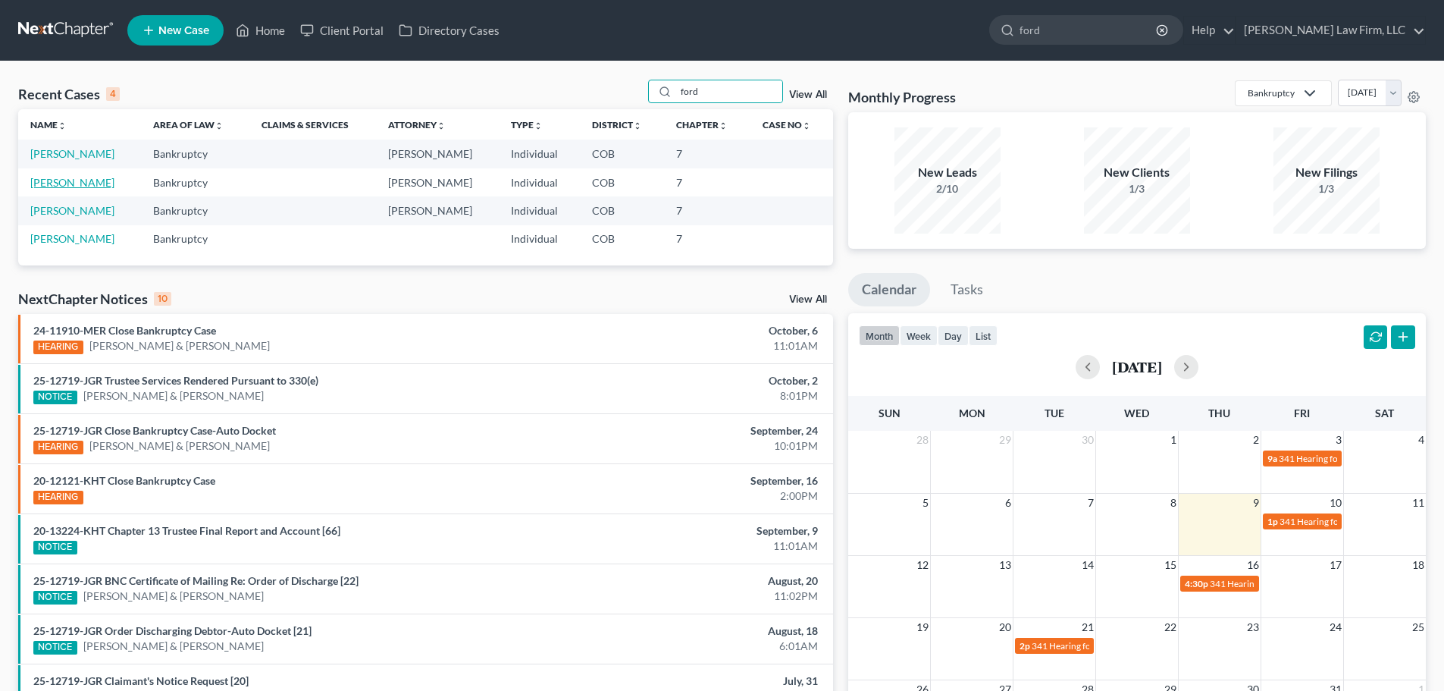
click at [67, 186] on link "[PERSON_NAME]" at bounding box center [72, 182] width 84 height 13
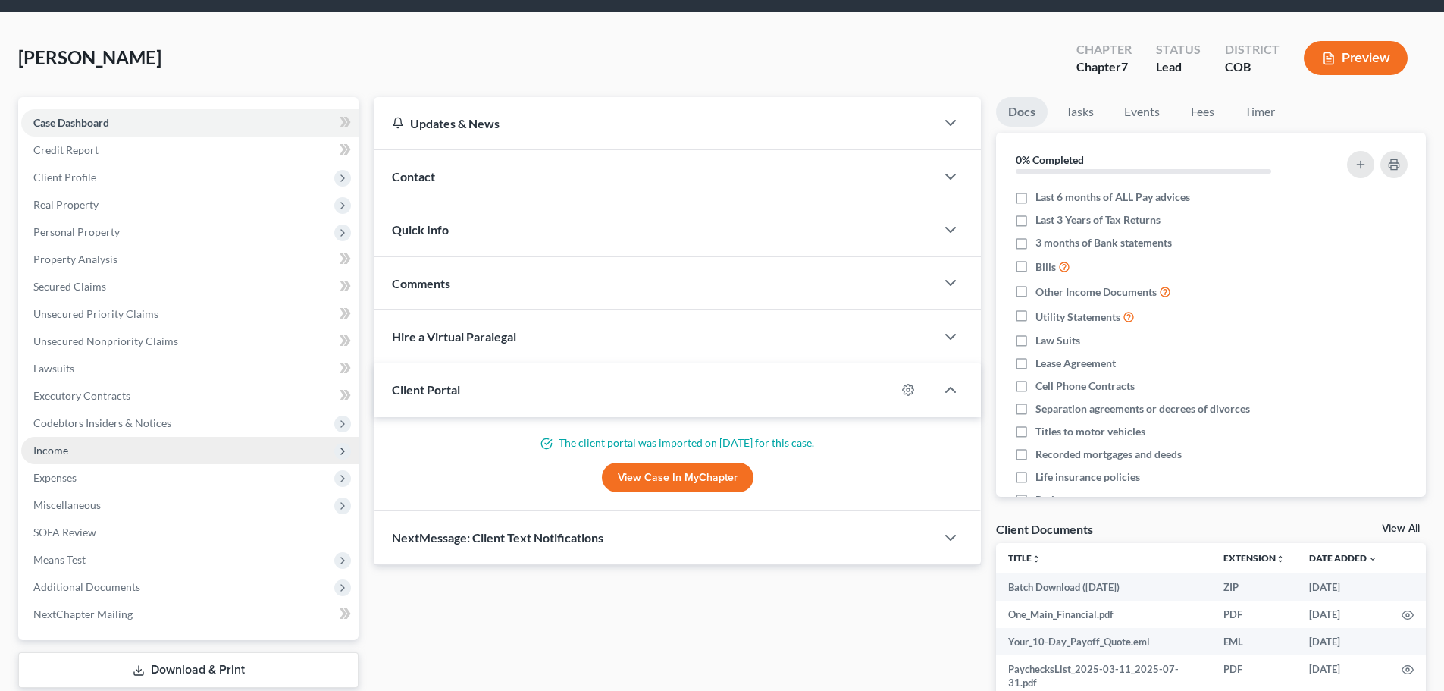
scroll to position [76, 0]
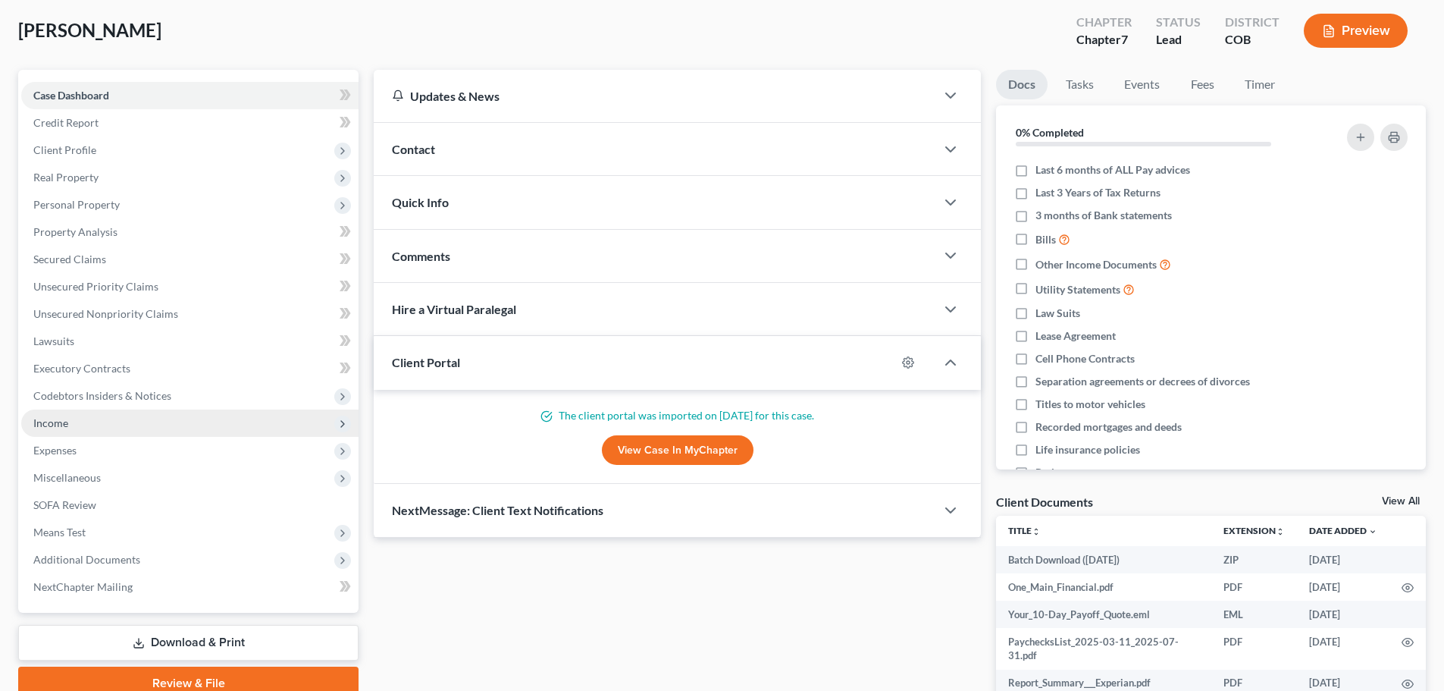
click at [77, 420] on span "Income" at bounding box center [189, 422] width 337 height 27
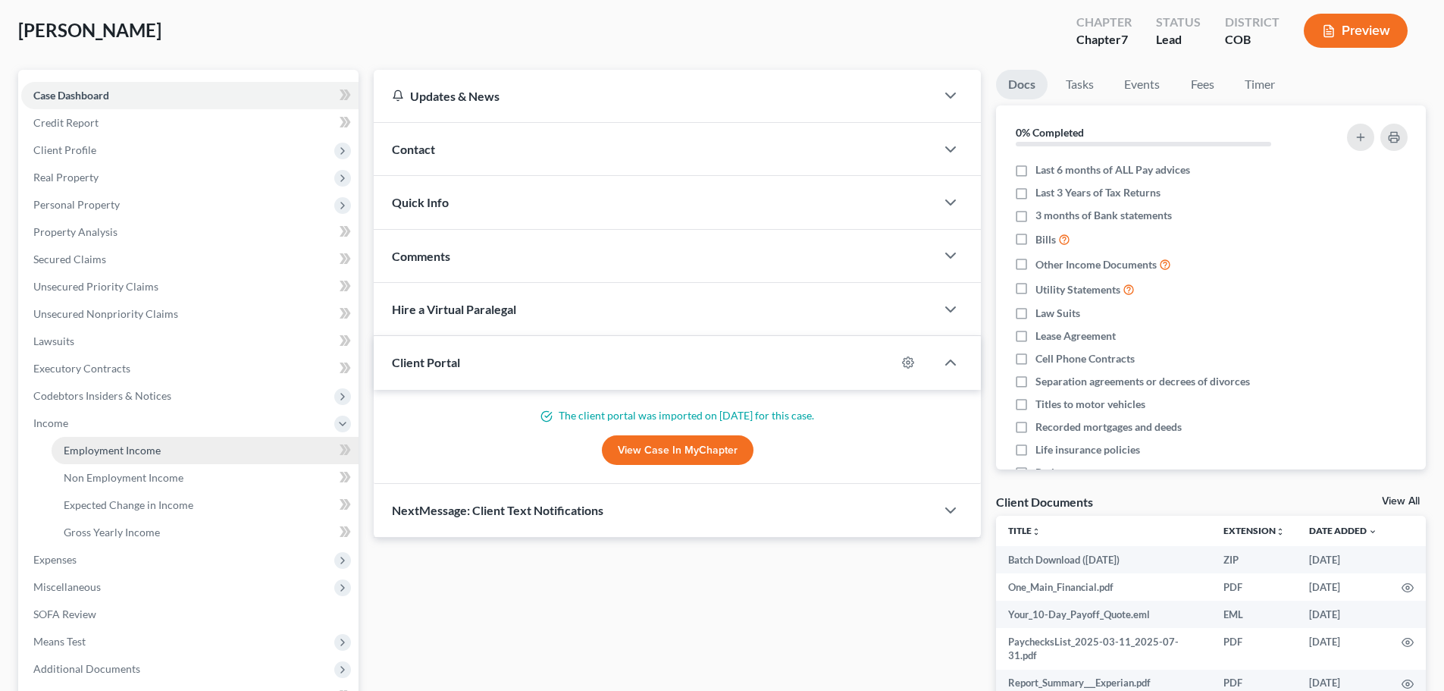
drag, startPoint x: 106, startPoint y: 448, endPoint x: 114, endPoint y: 454, distance: 9.7
click at [107, 448] on span "Employment Income" at bounding box center [112, 450] width 97 height 13
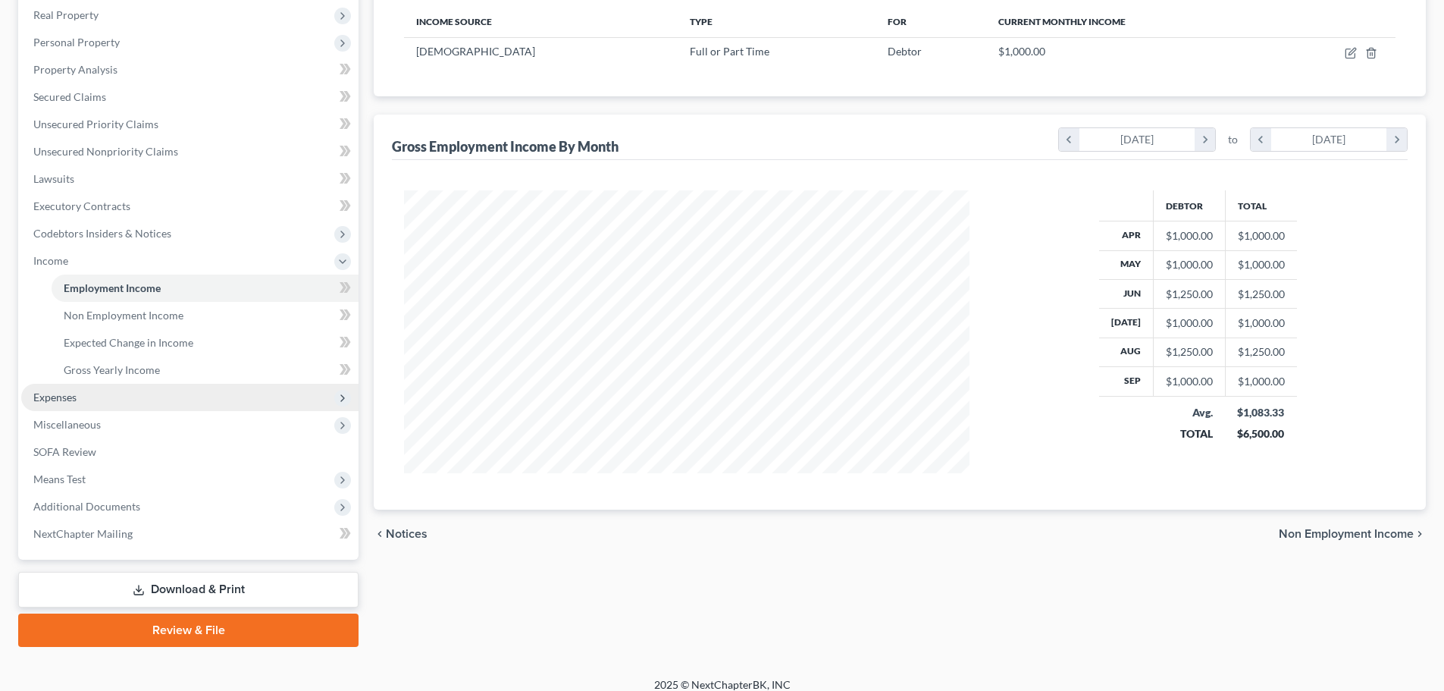
scroll to position [252, 0]
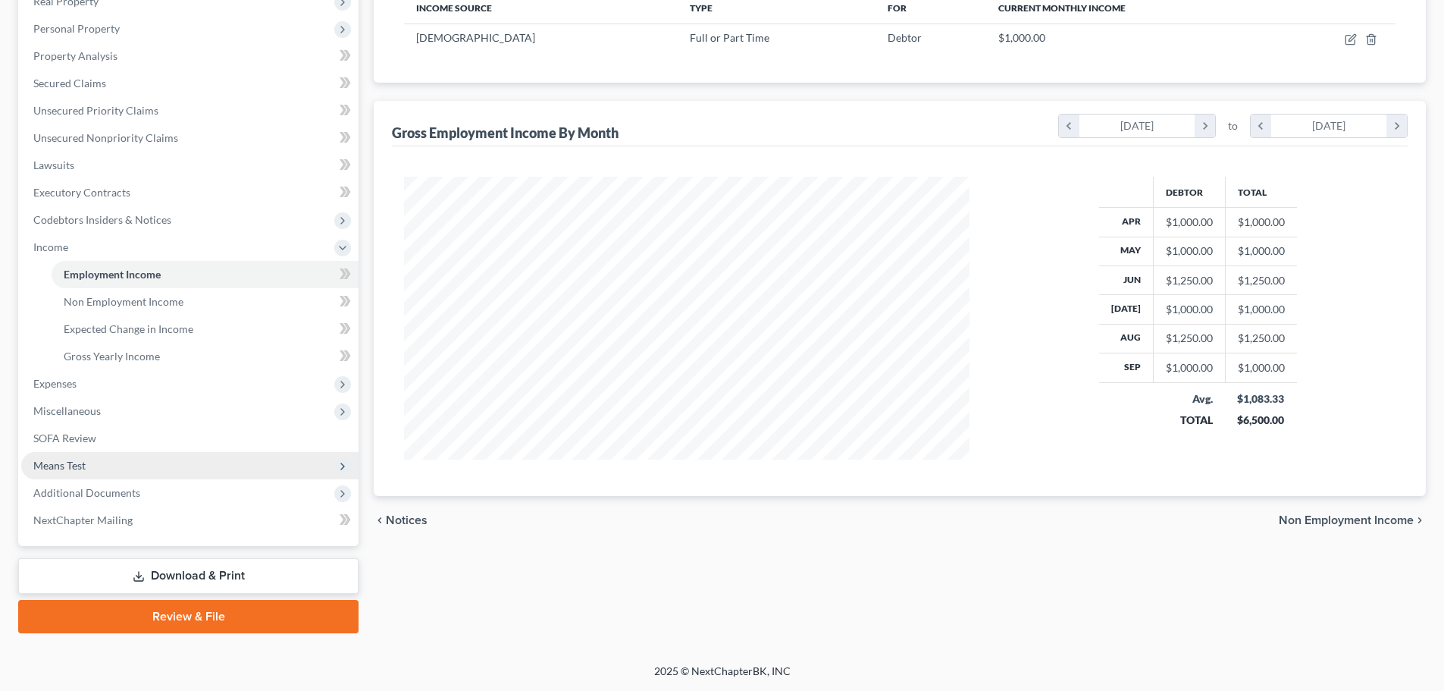
click at [113, 466] on span "Means Test" at bounding box center [189, 465] width 337 height 27
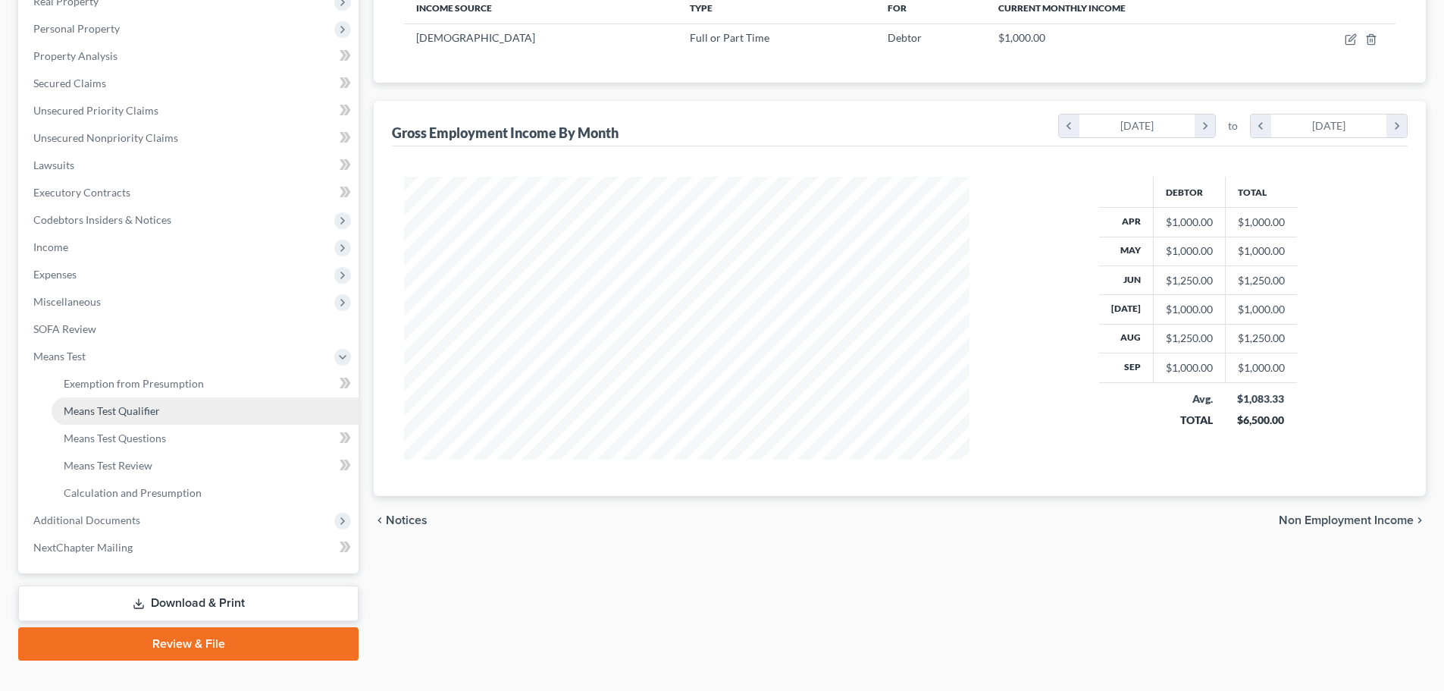
click at [133, 415] on span "Means Test Qualifier" at bounding box center [112, 410] width 96 height 13
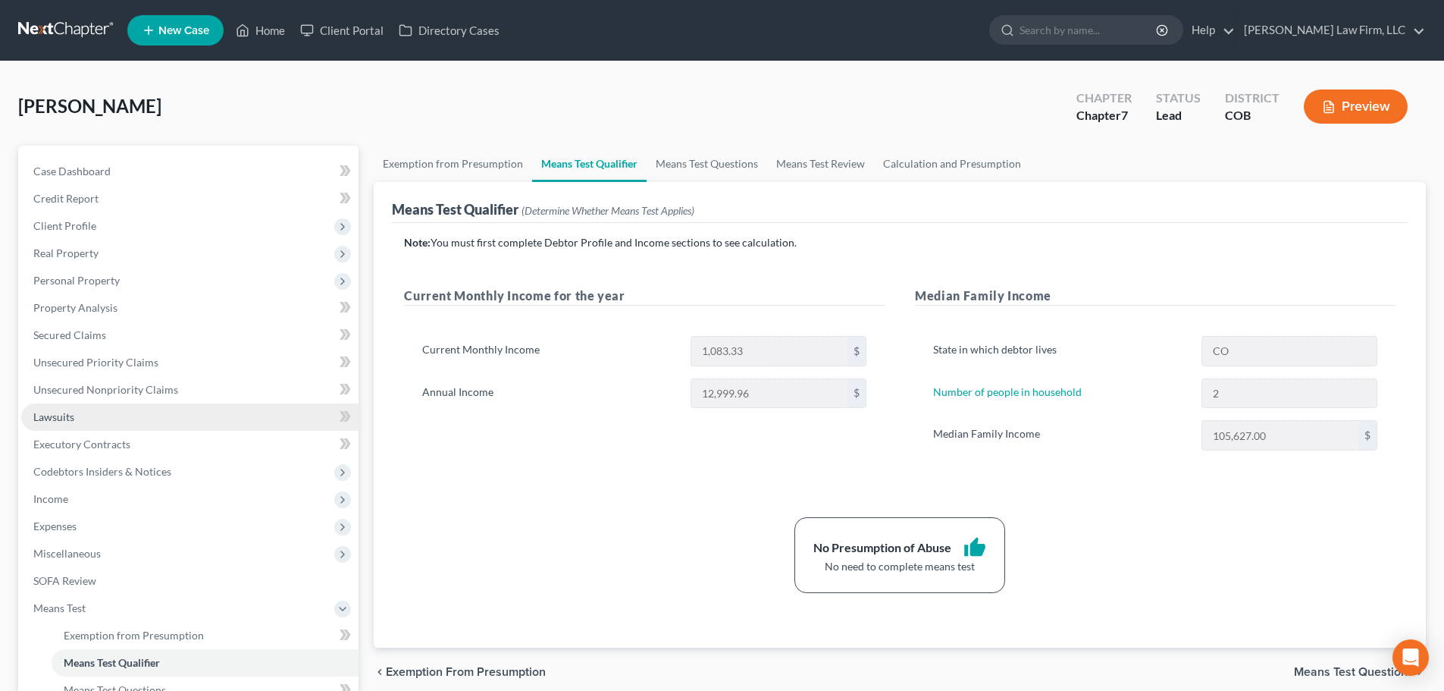
click at [128, 417] on link "Lawsuits" at bounding box center [189, 416] width 337 height 27
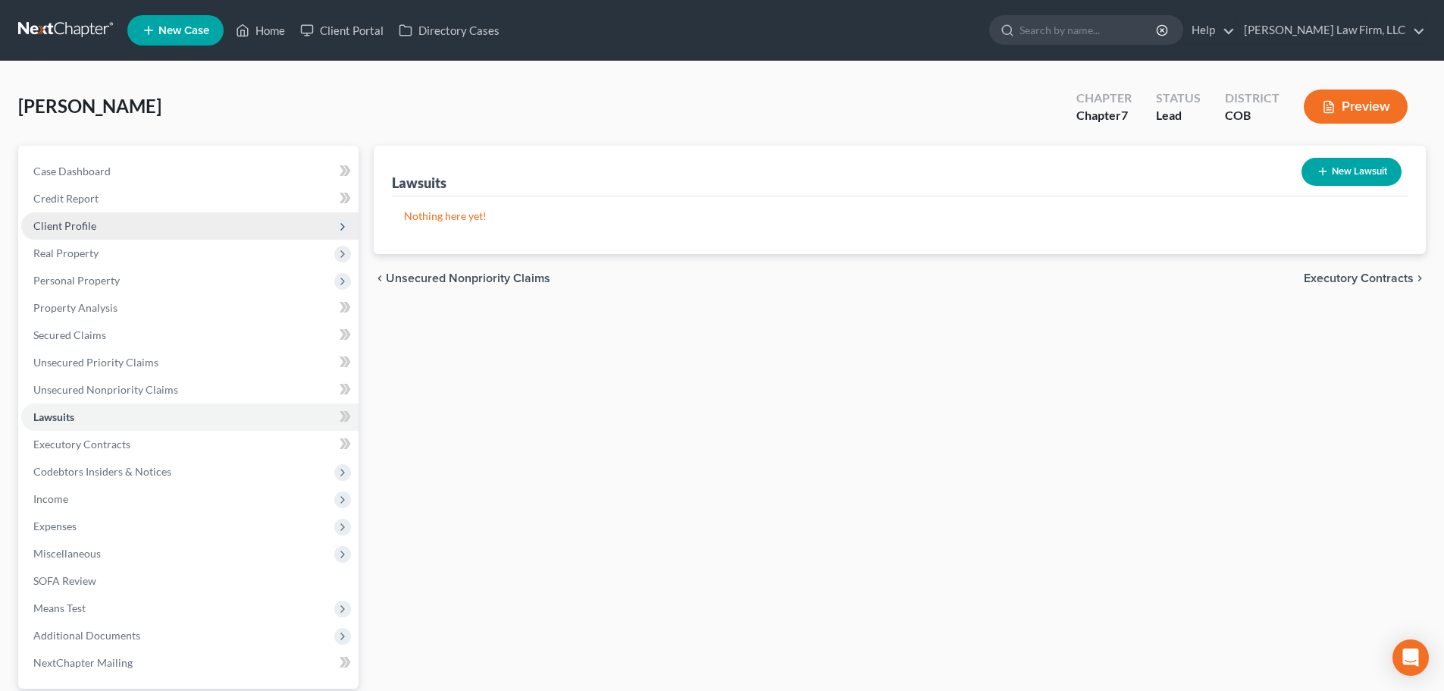
click at [136, 215] on span "Client Profile" at bounding box center [189, 225] width 337 height 27
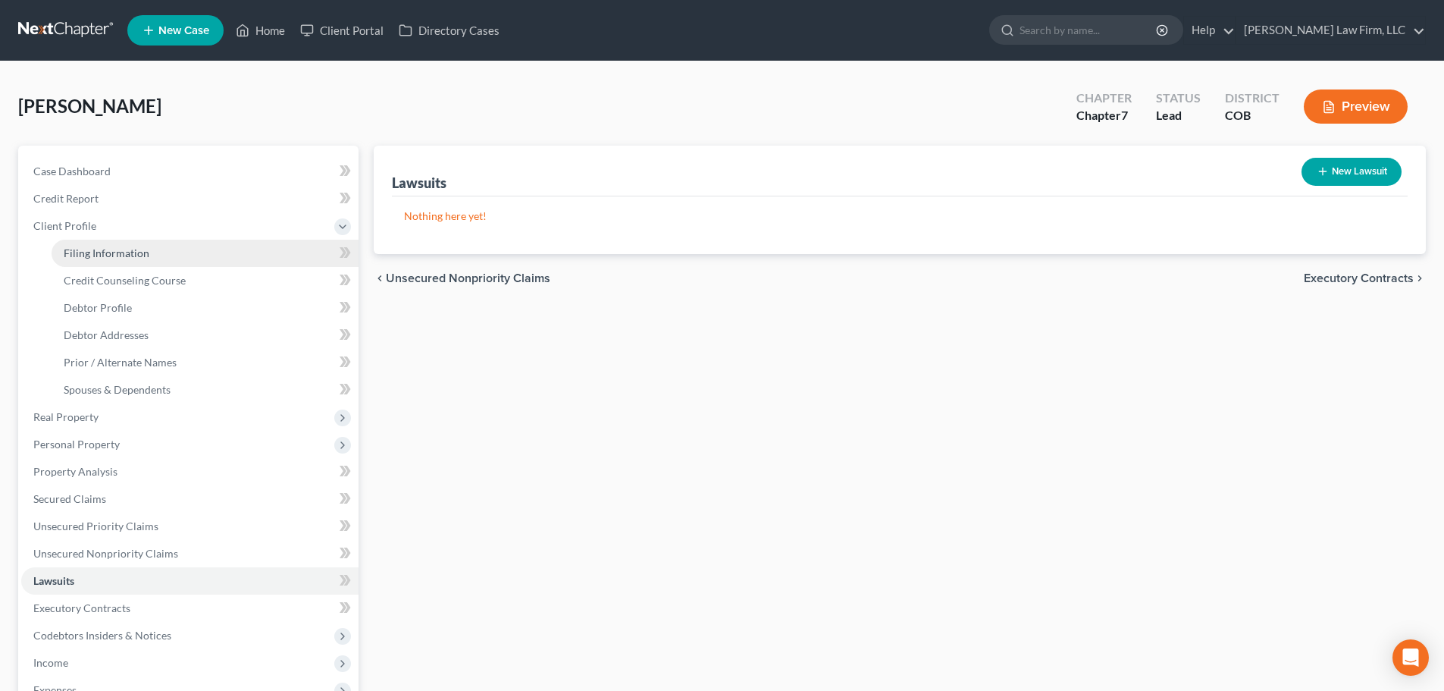
click at [130, 259] on span "Filing Information" at bounding box center [107, 252] width 86 height 13
select select "1"
select select "0"
select select "5"
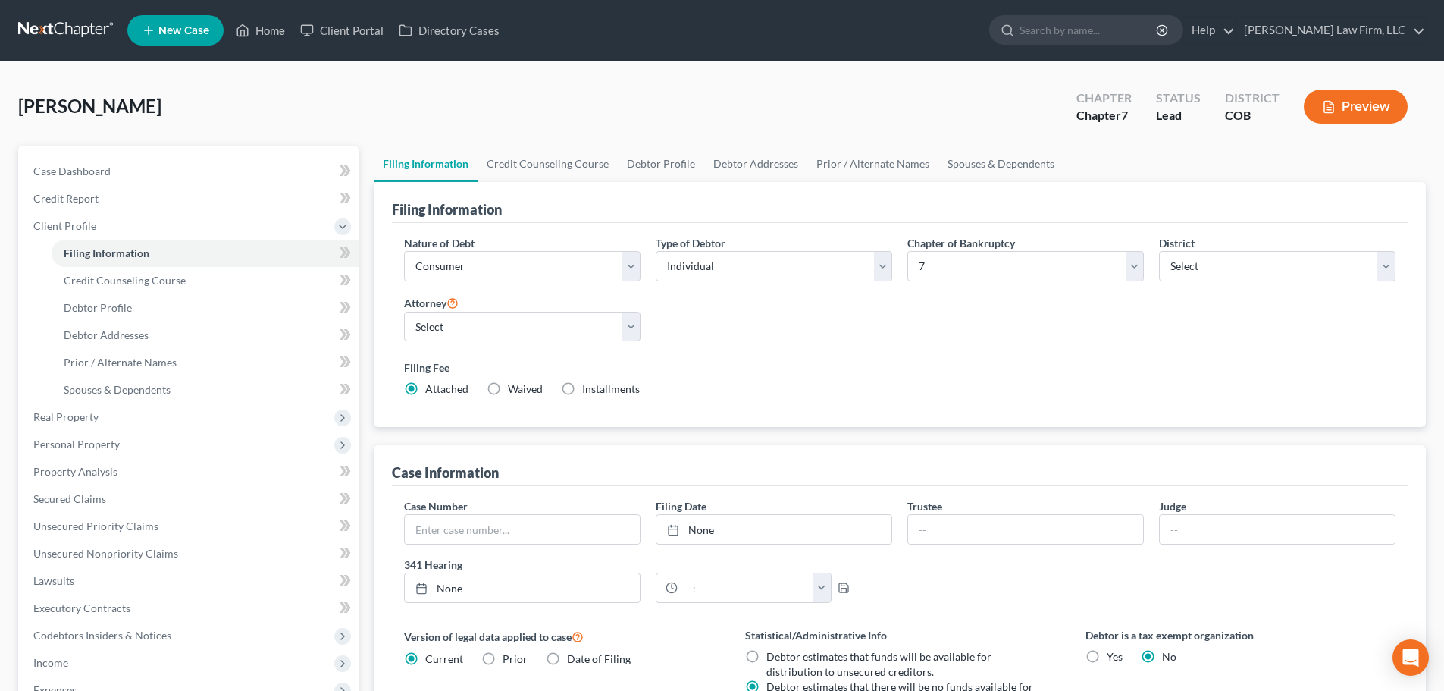
click at [89, 24] on link at bounding box center [66, 30] width 97 height 27
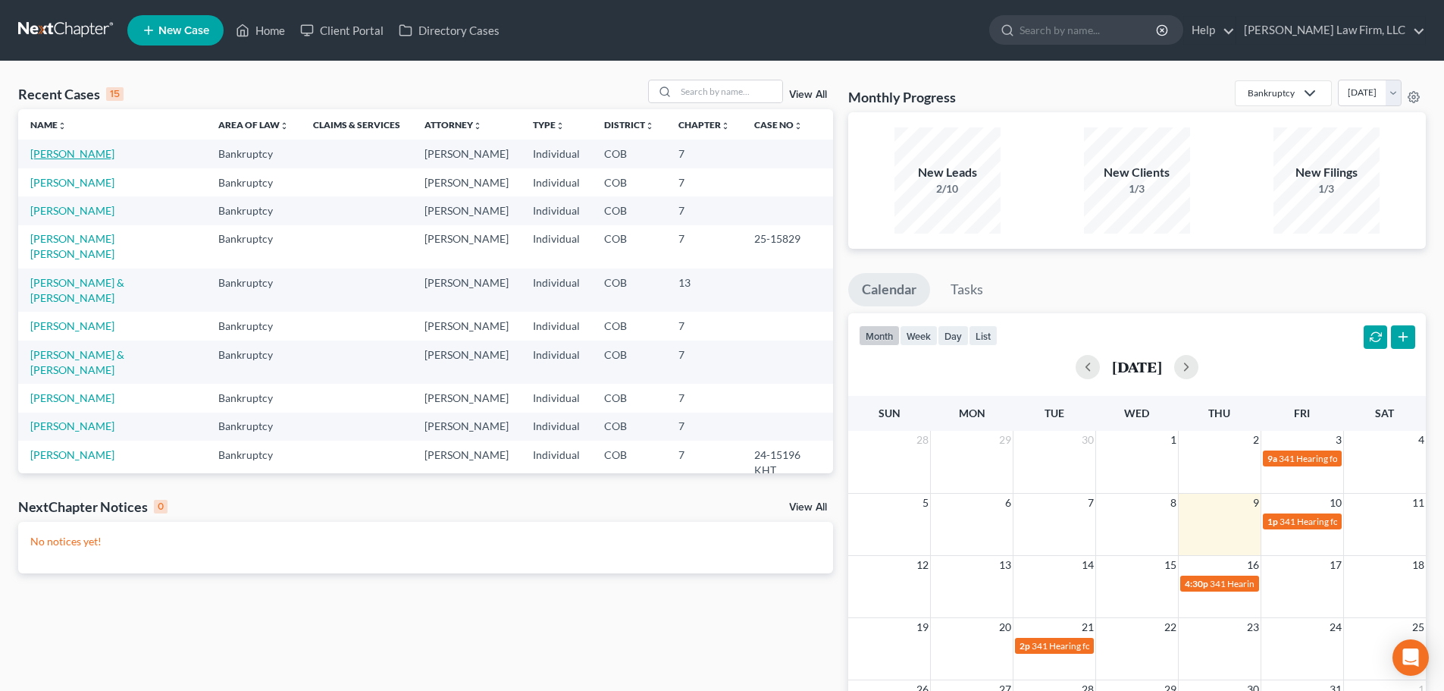
click at [49, 149] on link "[PERSON_NAME]" at bounding box center [72, 153] width 84 height 13
